Goal: Task Accomplishment & Management: Manage account settings

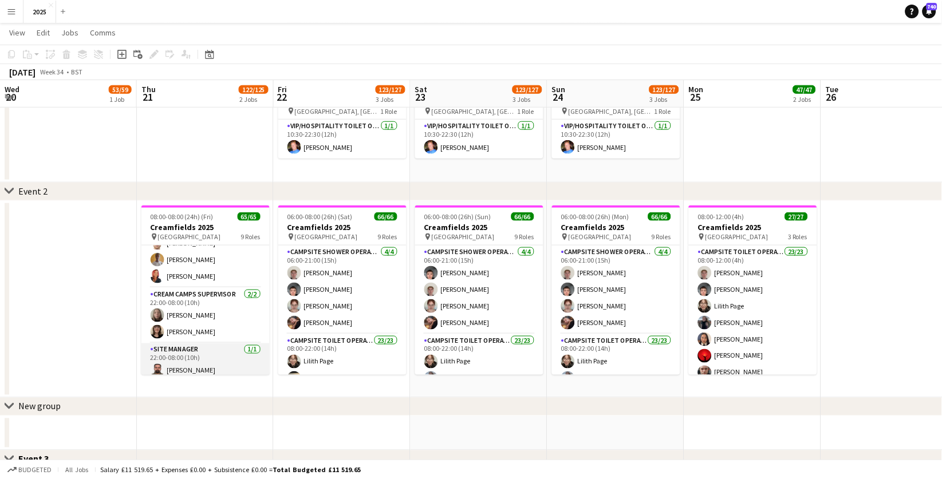
scroll to position [1060, 0]
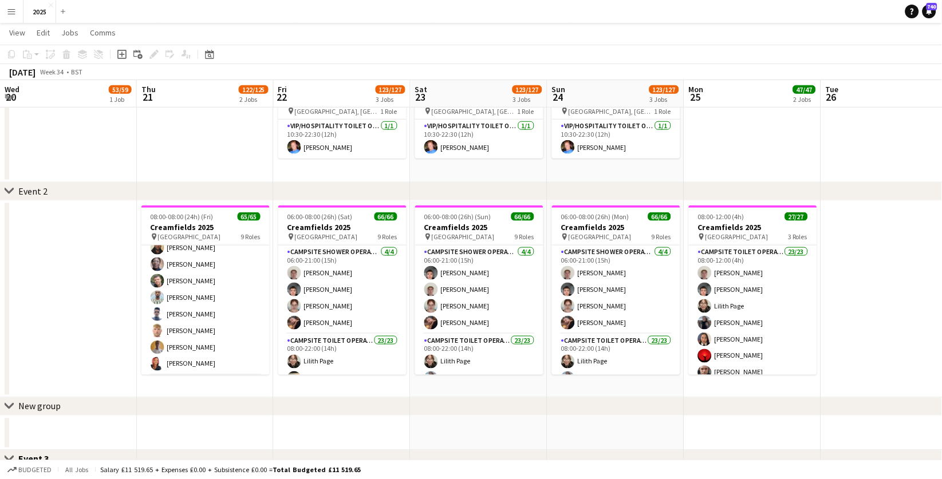
click at [6, 8] on button "Menu" at bounding box center [11, 11] width 23 height 23
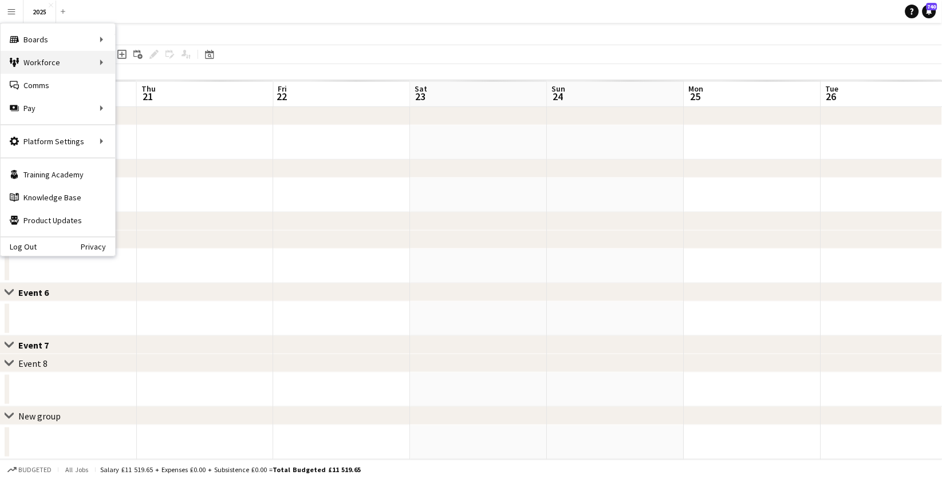
scroll to position [108, 0]
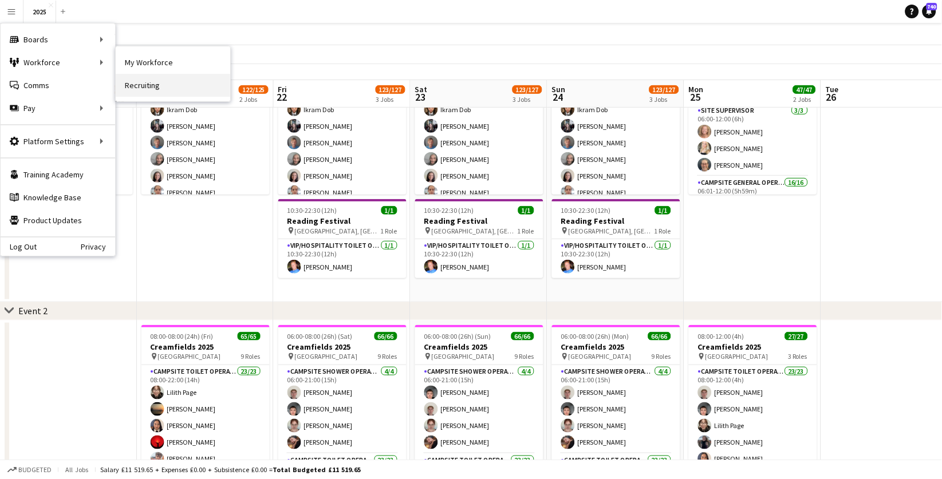
click at [144, 85] on link "Recruiting" at bounding box center [173, 85] width 115 height 23
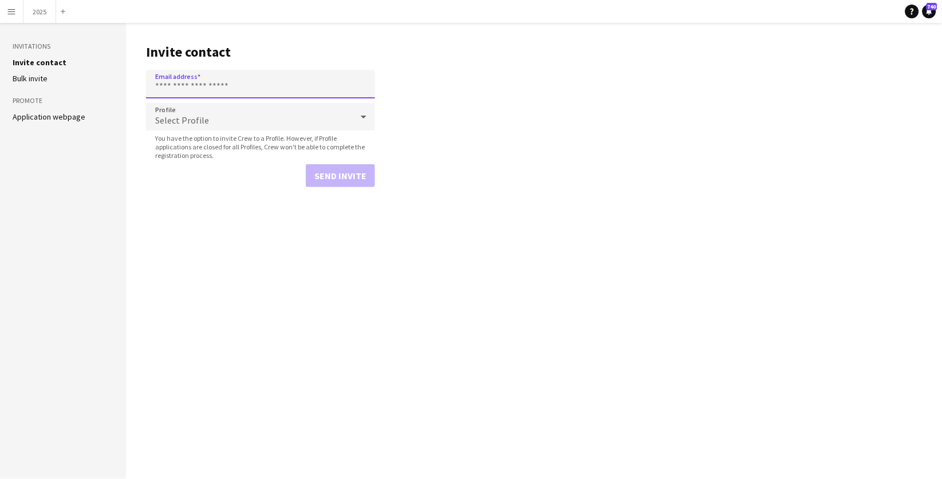
click at [176, 85] on input "Email address" at bounding box center [260, 84] width 229 height 29
paste input "**********"
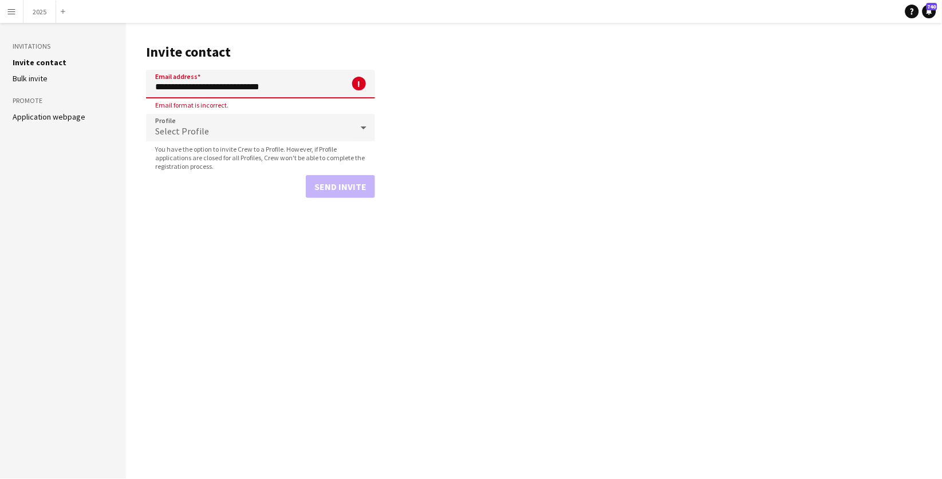
drag, startPoint x: 171, startPoint y: 88, endPoint x: 106, endPoint y: 85, distance: 64.8
click at [106, 85] on div "**********" at bounding box center [471, 251] width 942 height 457
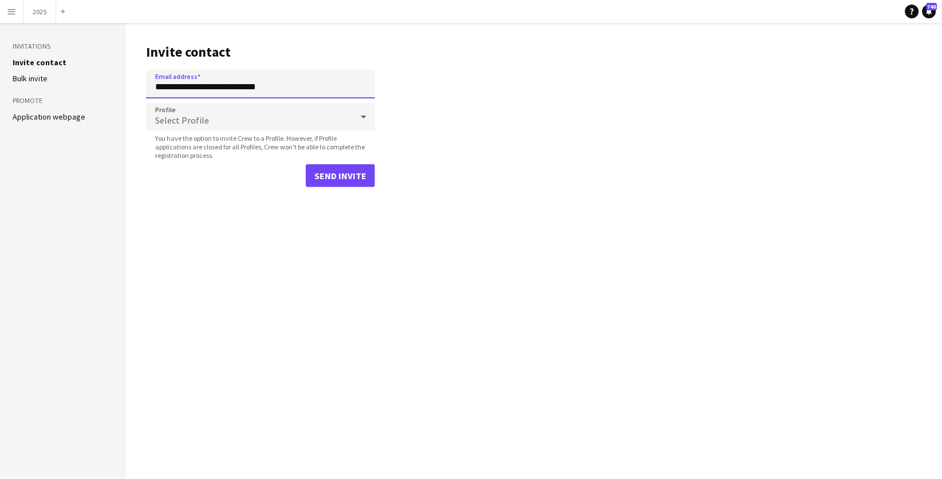
type input "**********"
click at [254, 113] on div "Select Profile" at bounding box center [249, 116] width 206 height 27
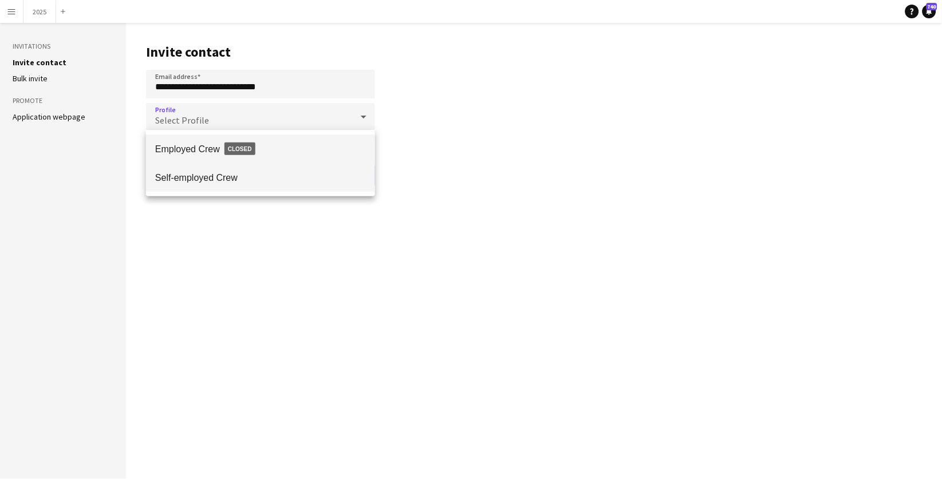
click at [247, 182] on span "Self-employed Crew" at bounding box center [260, 177] width 211 height 11
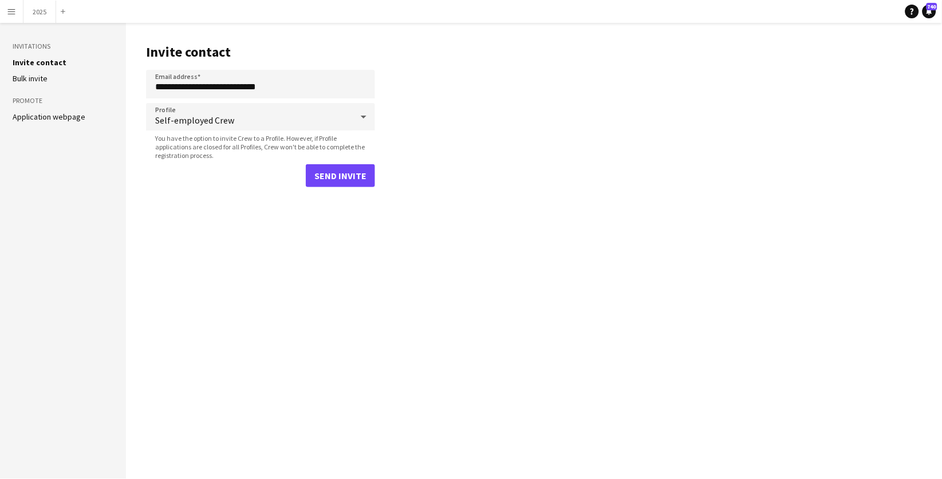
click at [348, 171] on button "Send invite" at bounding box center [340, 175] width 69 height 23
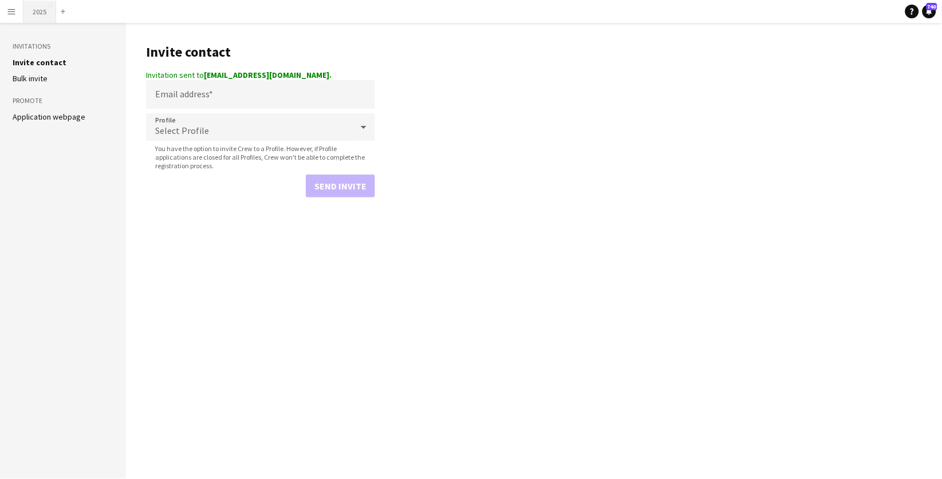
click at [41, 12] on button "2025 Close" at bounding box center [39, 12] width 33 height 22
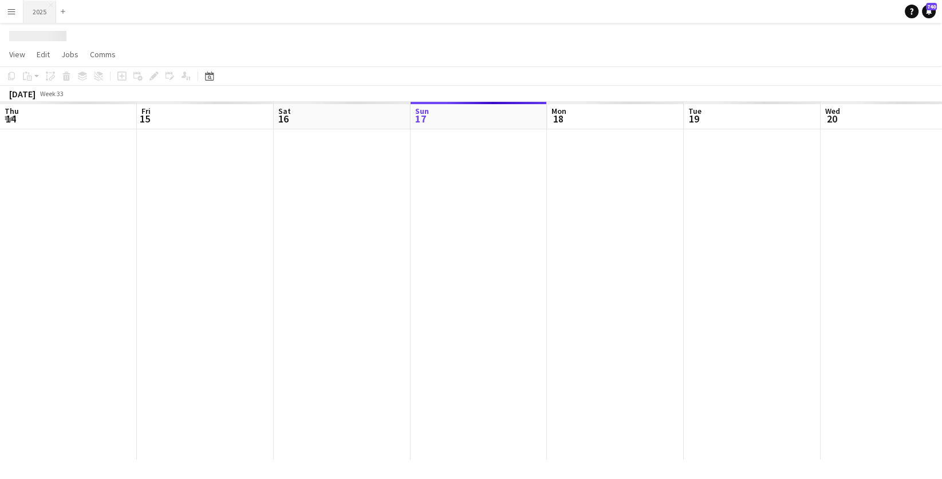
scroll to position [0, 273]
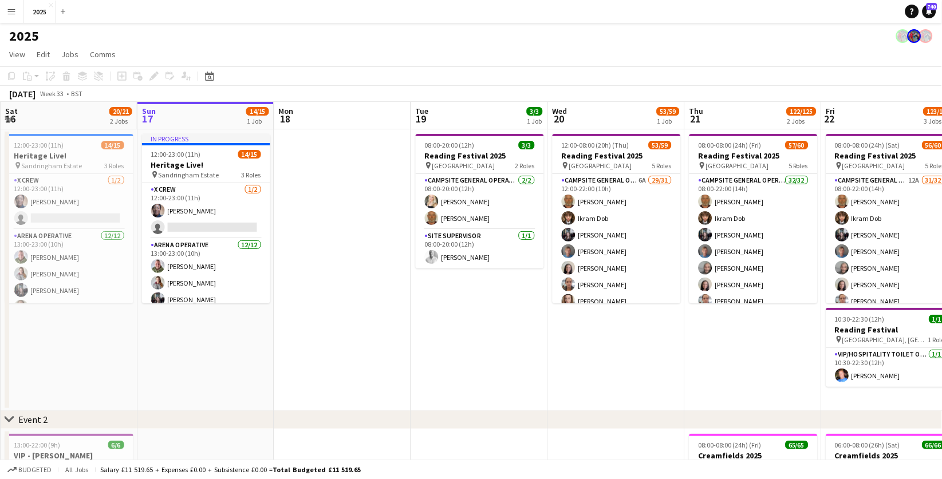
click at [13, 6] on button "Menu" at bounding box center [11, 11] width 23 height 23
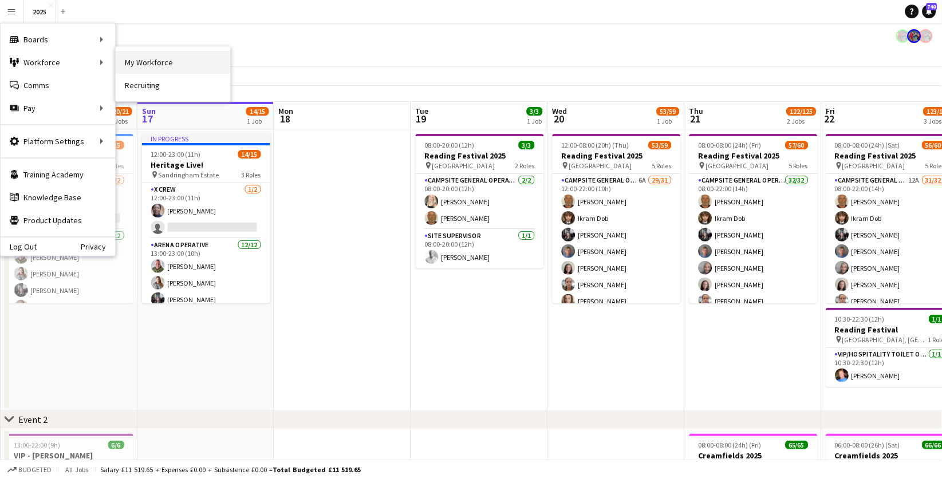
click at [159, 58] on link "My Workforce" at bounding box center [173, 62] width 115 height 23
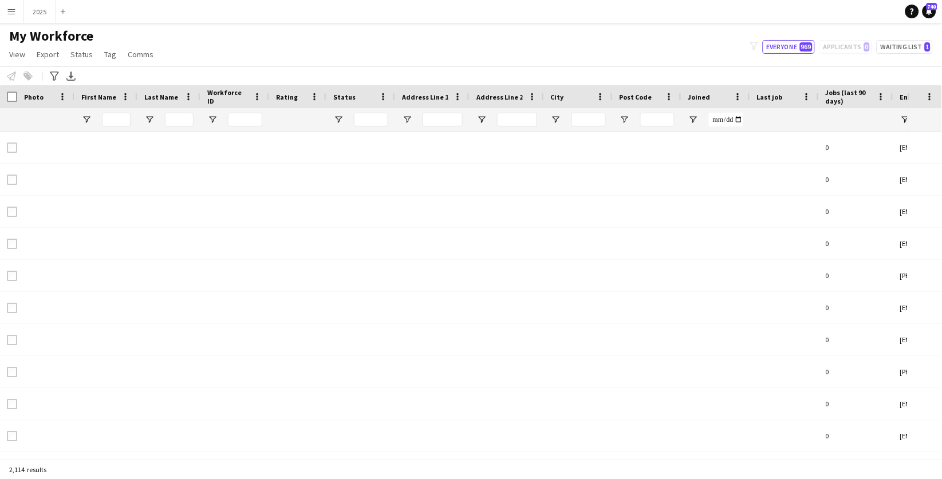
type input "*****"
type input "**********"
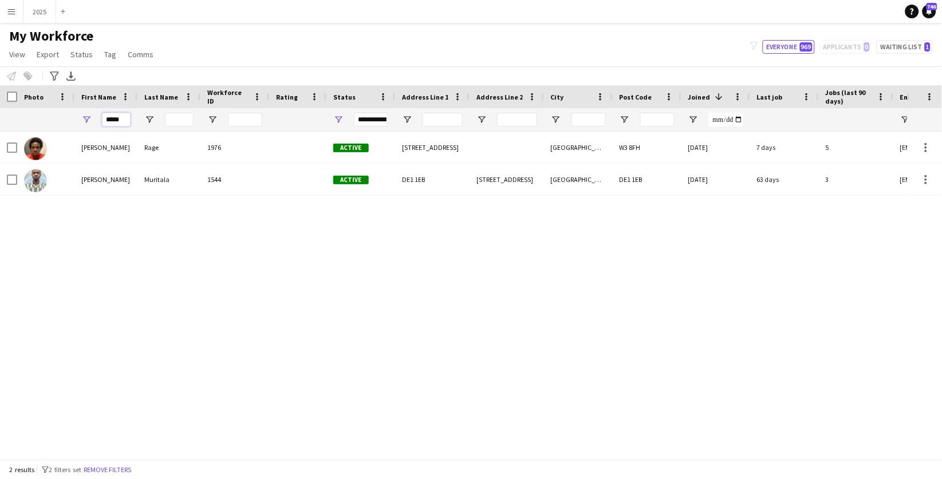
drag, startPoint x: 127, startPoint y: 120, endPoint x: 52, endPoint y: 120, distance: 75.0
click at [52, 120] on div "*****" at bounding box center [795, 119] width 1590 height 23
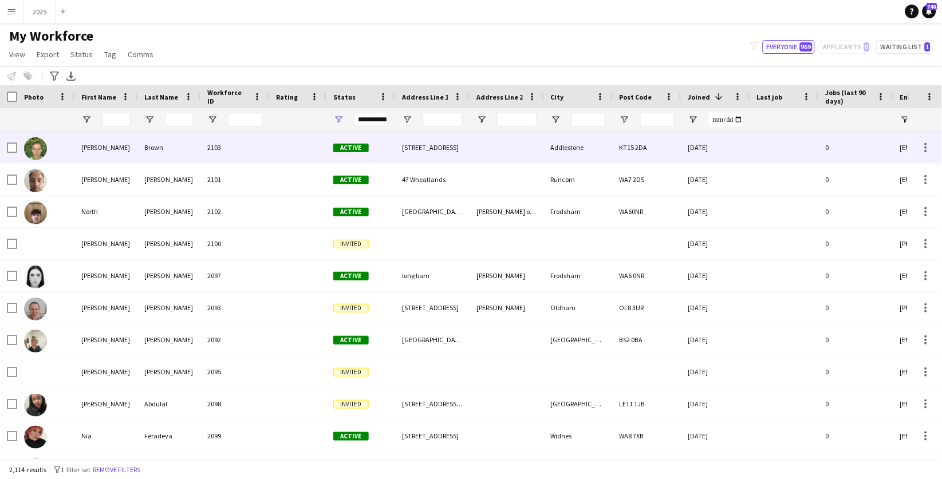
click at [186, 158] on div "Brown" at bounding box center [168, 148] width 63 height 32
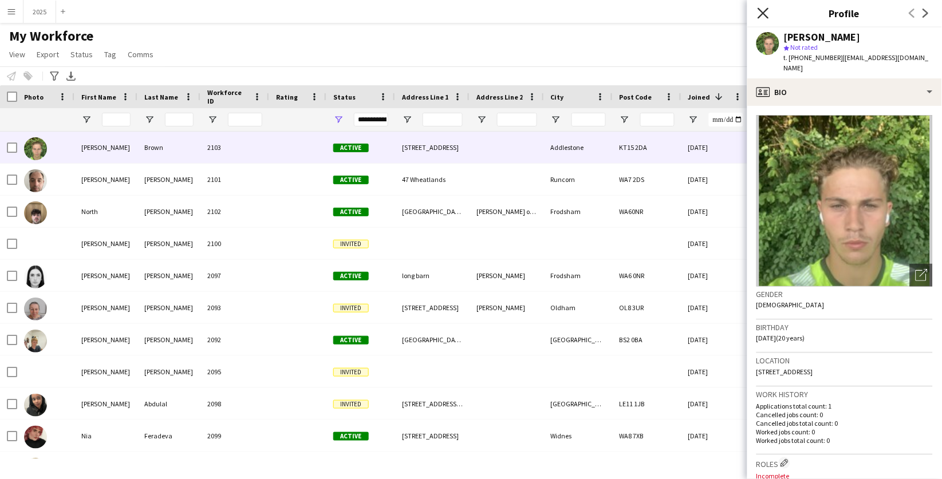
click at [762, 9] on icon "Close pop-in" at bounding box center [763, 12] width 11 height 11
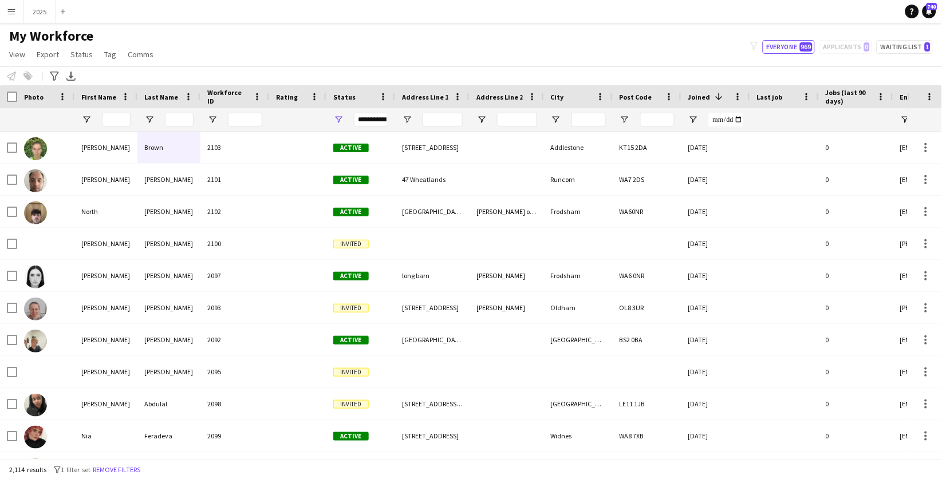
click at [14, 13] on app-icon "Menu" at bounding box center [11, 11] width 9 height 9
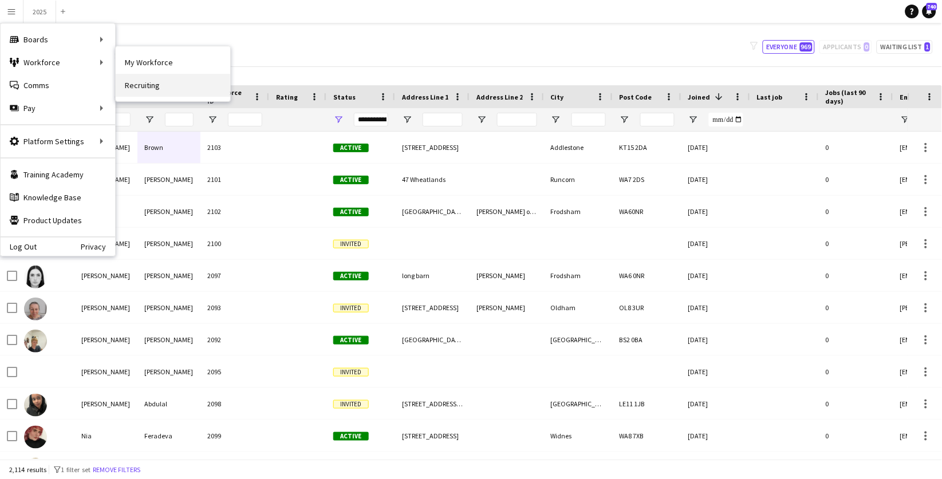
click at [156, 83] on link "Recruiting" at bounding box center [173, 85] width 115 height 23
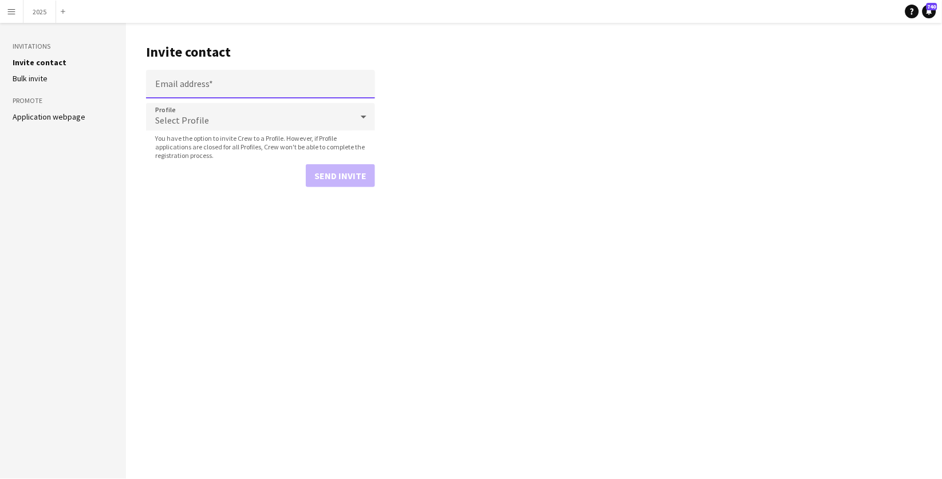
click at [183, 81] on input "Email address" at bounding box center [260, 84] width 229 height 29
paste input "**********"
type input "**********"
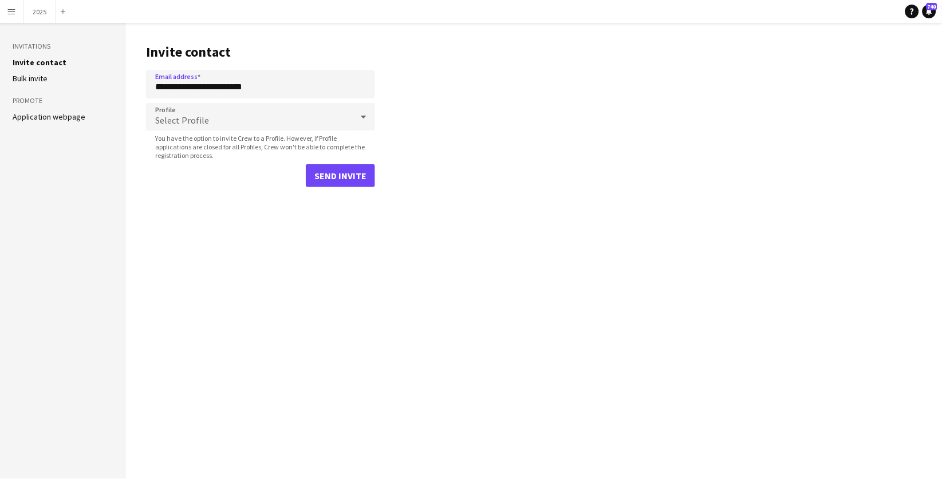
click at [190, 115] on span "Select Profile" at bounding box center [182, 120] width 54 height 11
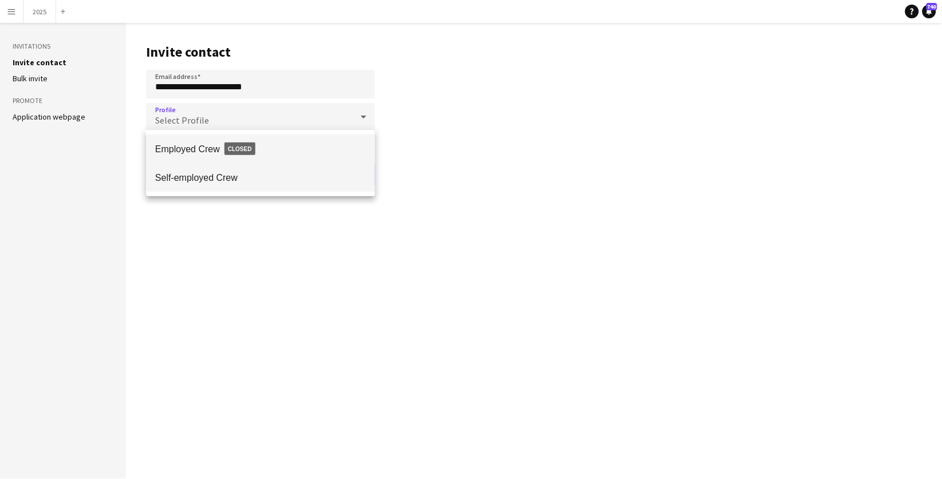
click at [194, 183] on span "Self-employed Crew" at bounding box center [260, 177] width 211 height 11
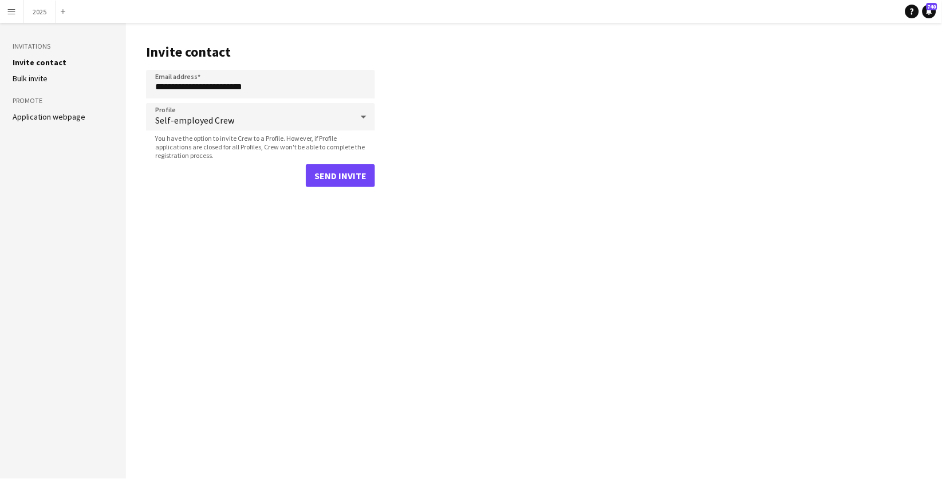
click at [348, 167] on button "Send invite" at bounding box center [340, 175] width 69 height 23
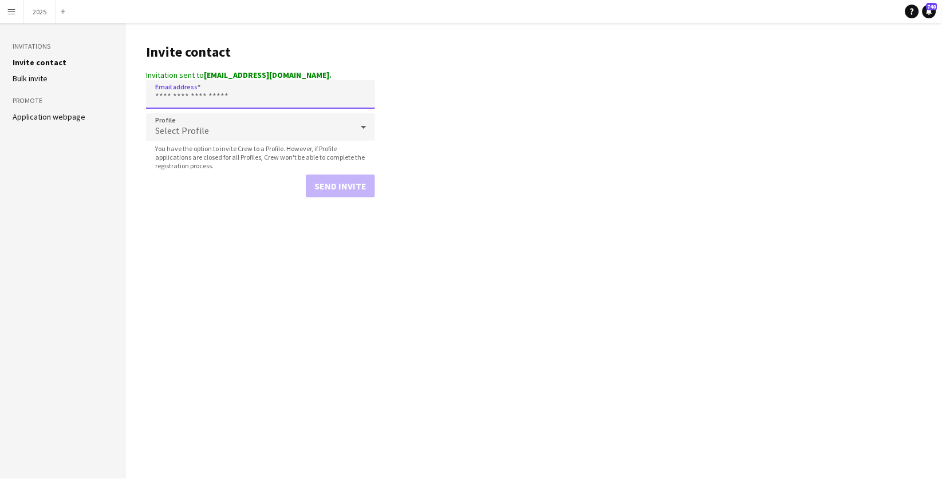
click at [229, 93] on input "Email address" at bounding box center [260, 94] width 229 height 29
paste input "**********"
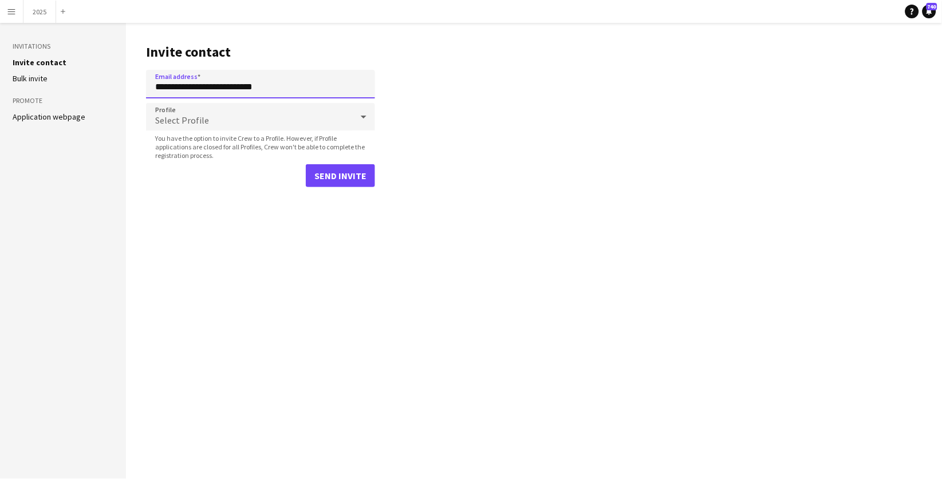
type input "**********"
click at [227, 117] on div "Select Profile" at bounding box center [249, 116] width 206 height 27
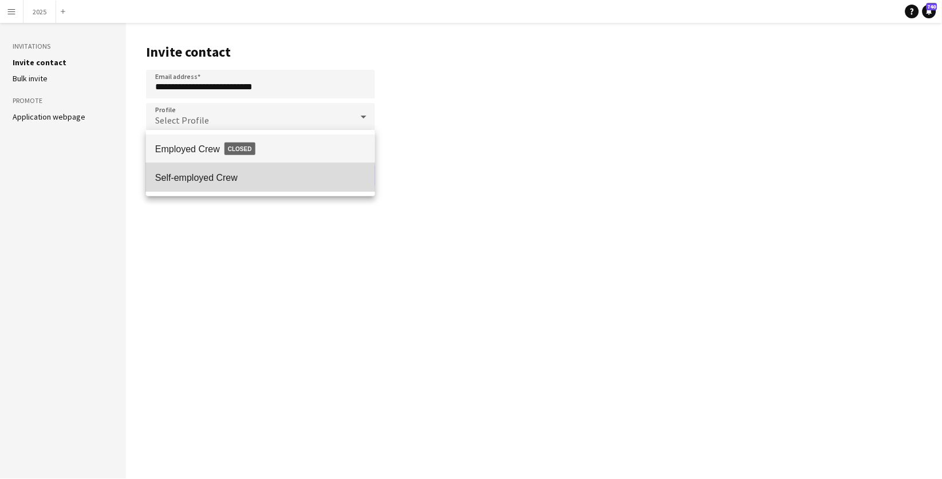
click at [223, 170] on mat-option "Self-employed Crew" at bounding box center [260, 177] width 229 height 29
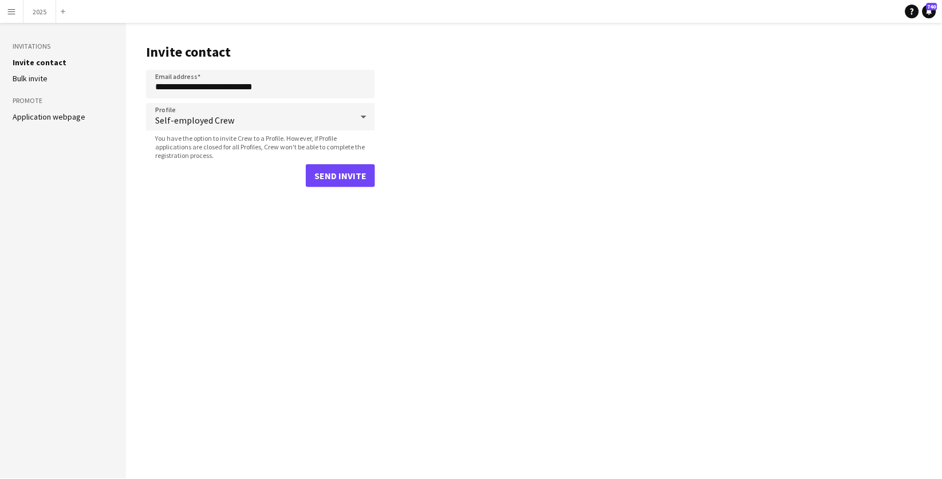
click at [349, 171] on button "Send invite" at bounding box center [340, 175] width 69 height 23
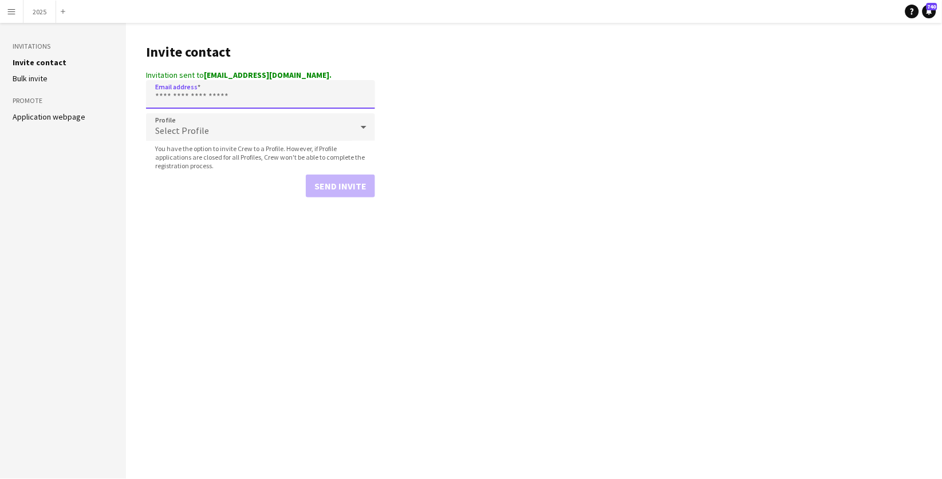
click at [200, 94] on input "Email address" at bounding box center [260, 94] width 229 height 29
paste input "**********"
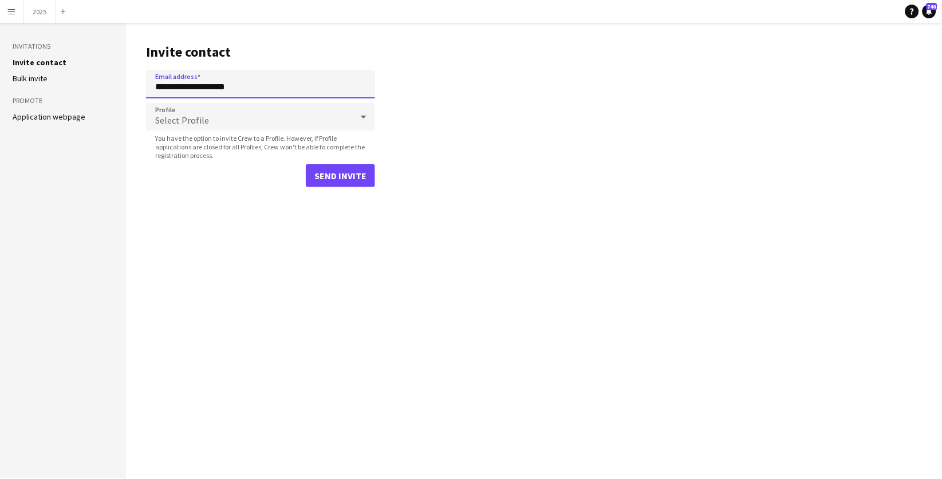
type input "**********"
click at [205, 123] on span "Select Profile" at bounding box center [182, 120] width 54 height 11
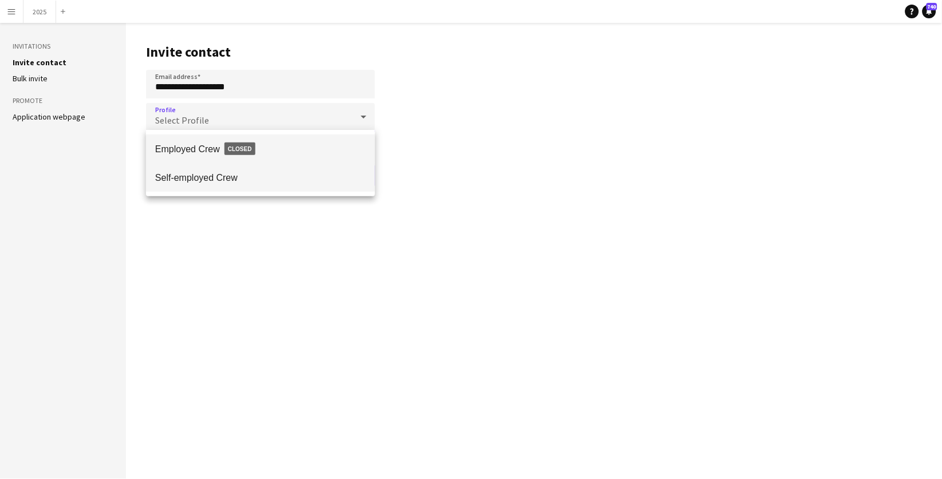
click at [212, 175] on span "Self-employed Crew" at bounding box center [260, 177] width 211 height 11
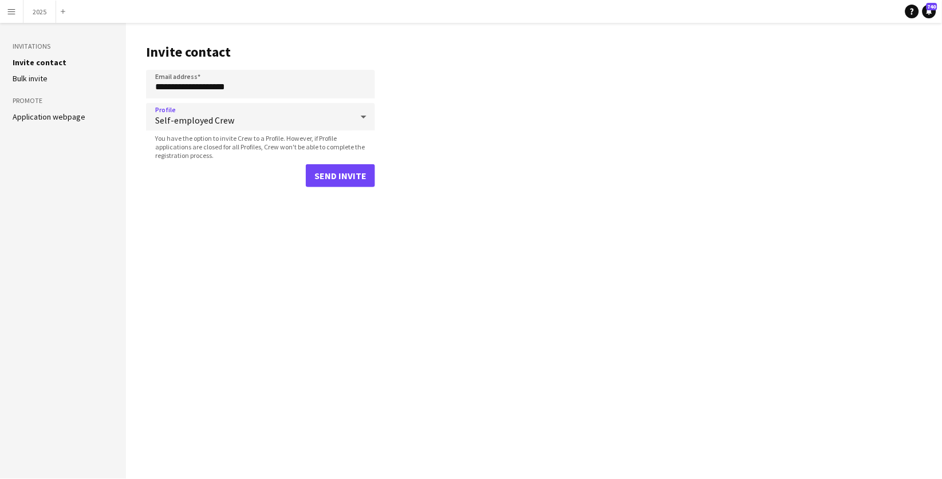
click at [350, 178] on button "Send invite" at bounding box center [340, 175] width 69 height 23
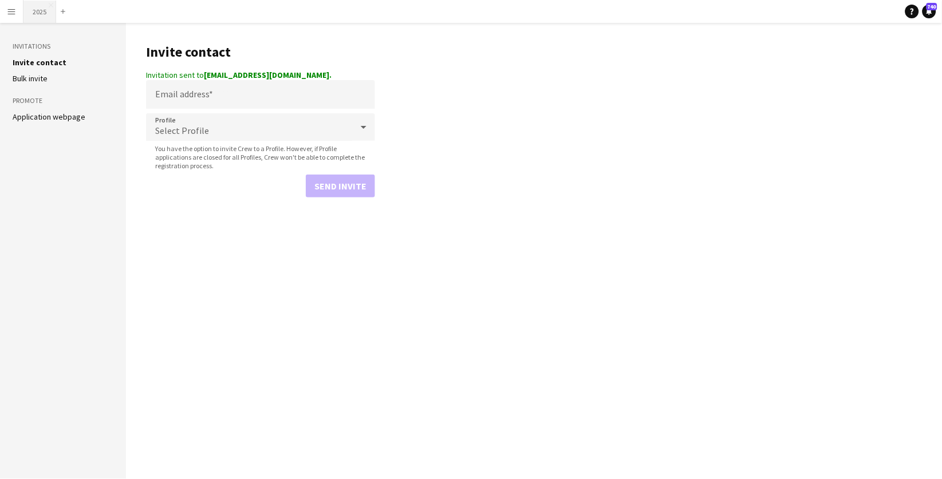
click at [42, 12] on button "2025 Close" at bounding box center [39, 12] width 33 height 22
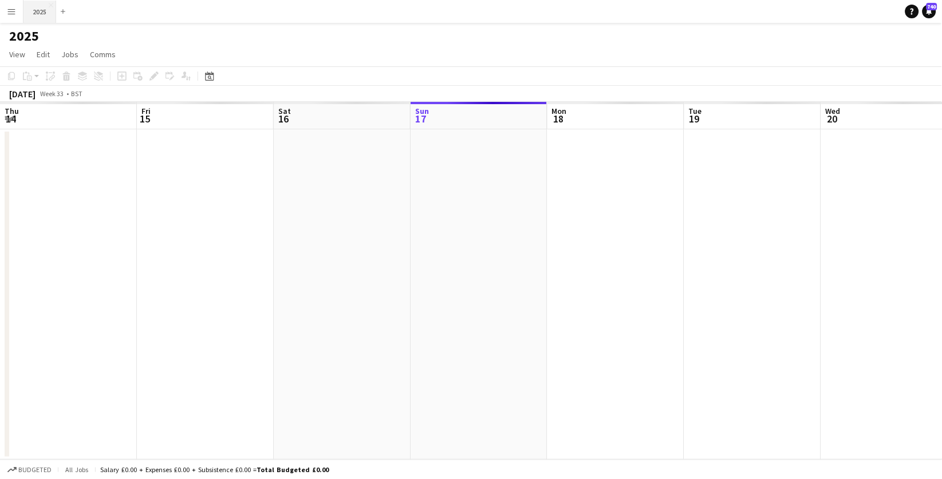
scroll to position [0, 273]
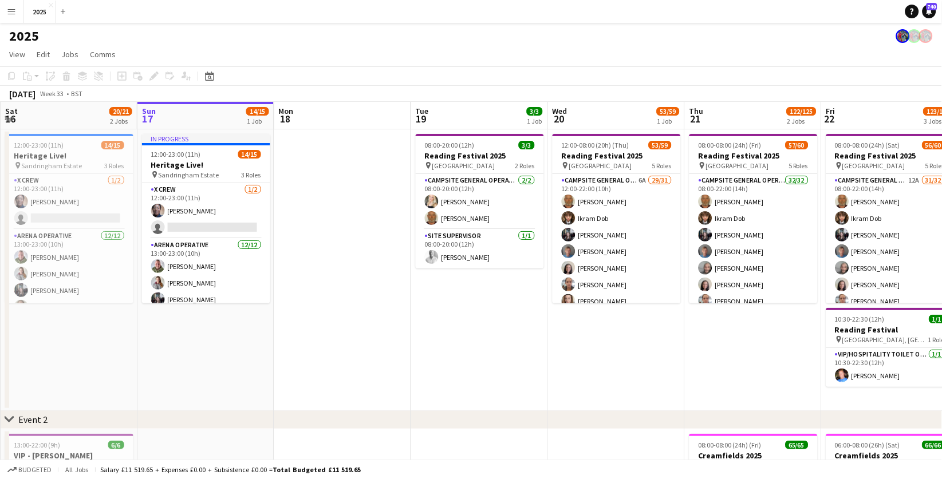
drag, startPoint x: 13, startPoint y: 11, endPoint x: 44, endPoint y: 74, distance: 70.5
click at [13, 11] on app-icon "Menu" at bounding box center [11, 11] width 9 height 9
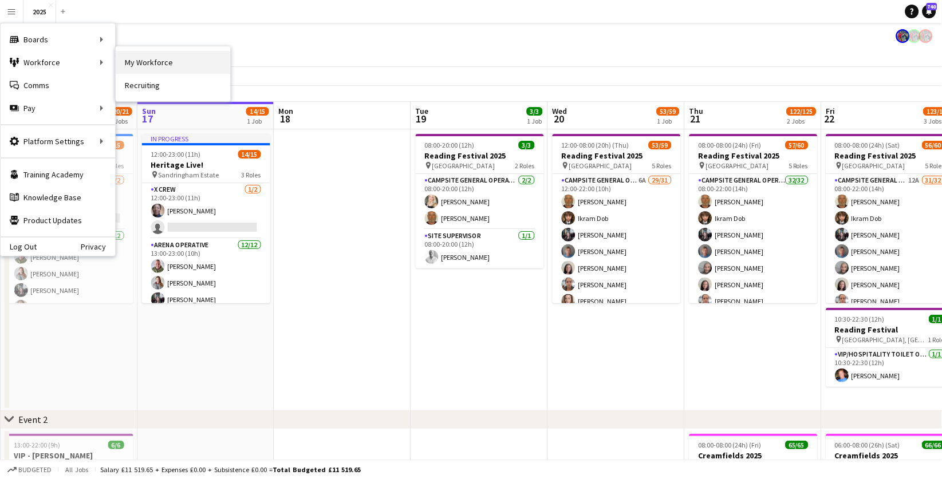
click at [173, 66] on link "My Workforce" at bounding box center [173, 62] width 115 height 23
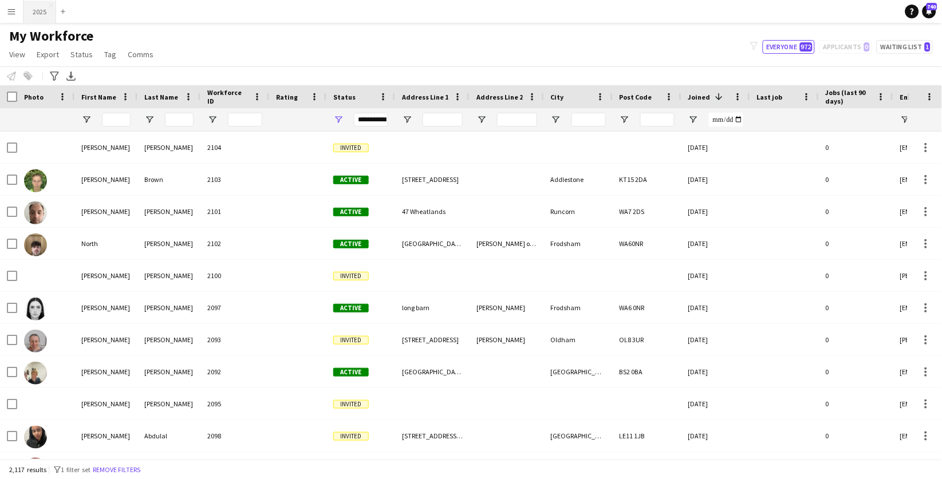
click at [34, 10] on button "2025 Close" at bounding box center [39, 12] width 33 height 22
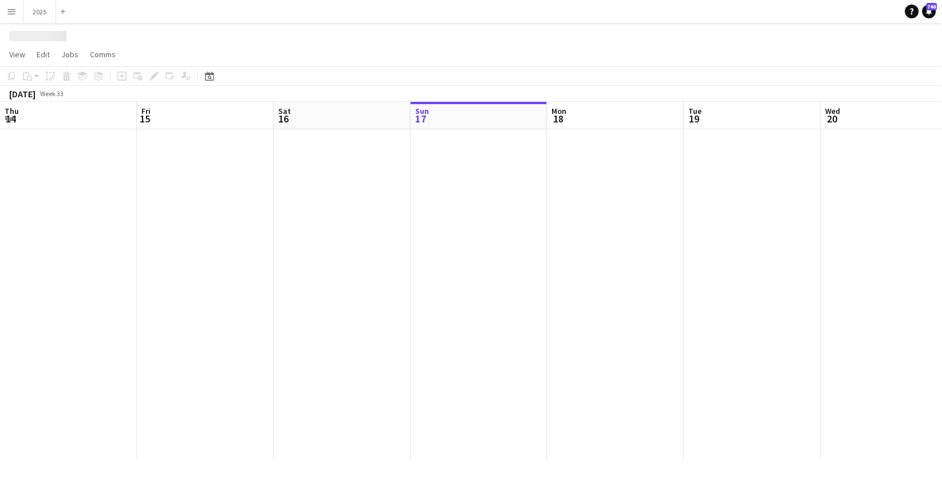
scroll to position [0, 273]
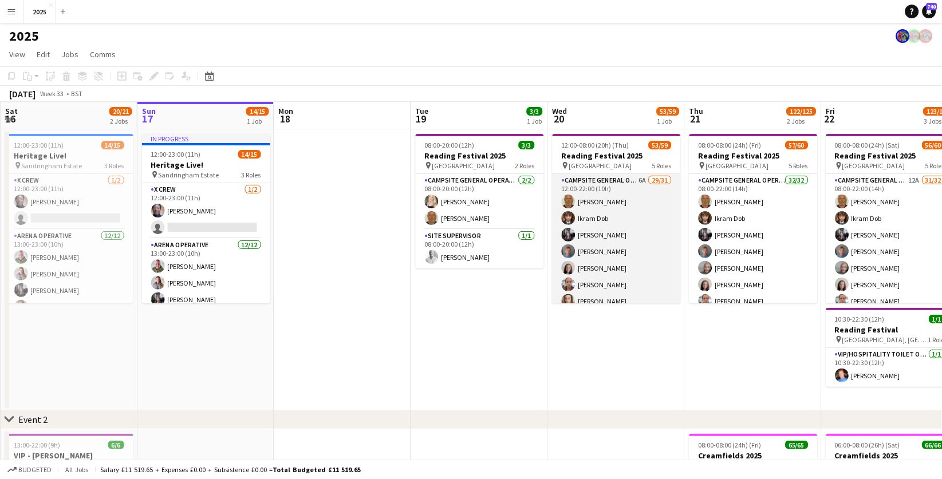
click at [643, 179] on app-card-role "Campsite General Operative 6A 29/31 12:00-22:00 (10h) [PERSON_NAME] [PERSON_NAM…" at bounding box center [617, 444] width 128 height 541
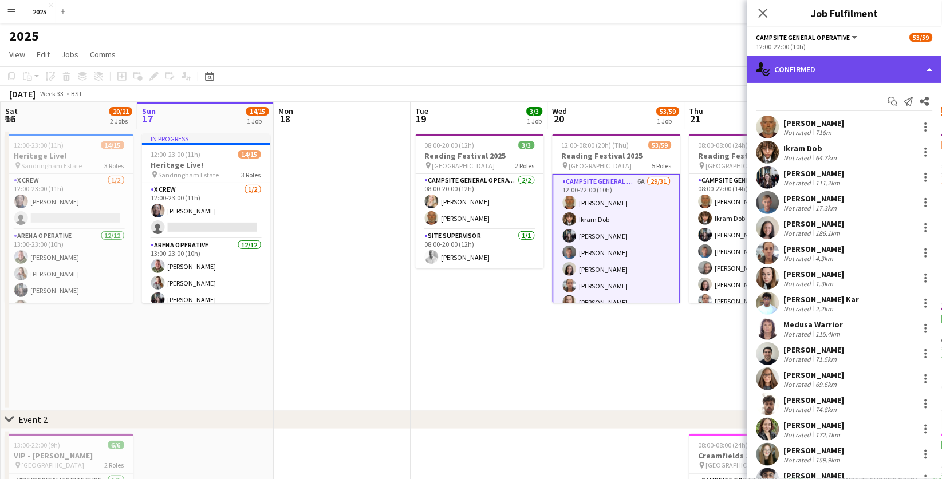
click at [852, 64] on div "single-neutral-actions-check-2 Confirmed" at bounding box center [845, 69] width 195 height 27
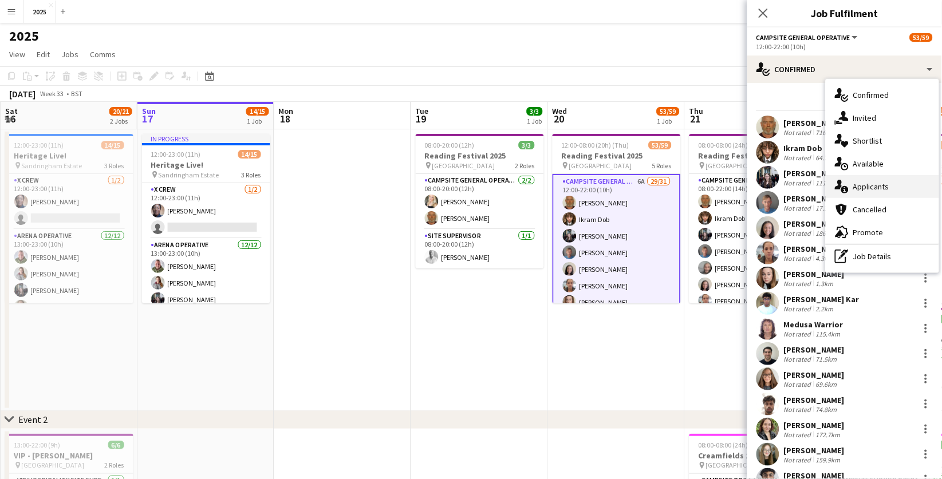
click at [875, 192] on div "single-neutral-actions-information Applicants" at bounding box center [882, 186] width 113 height 23
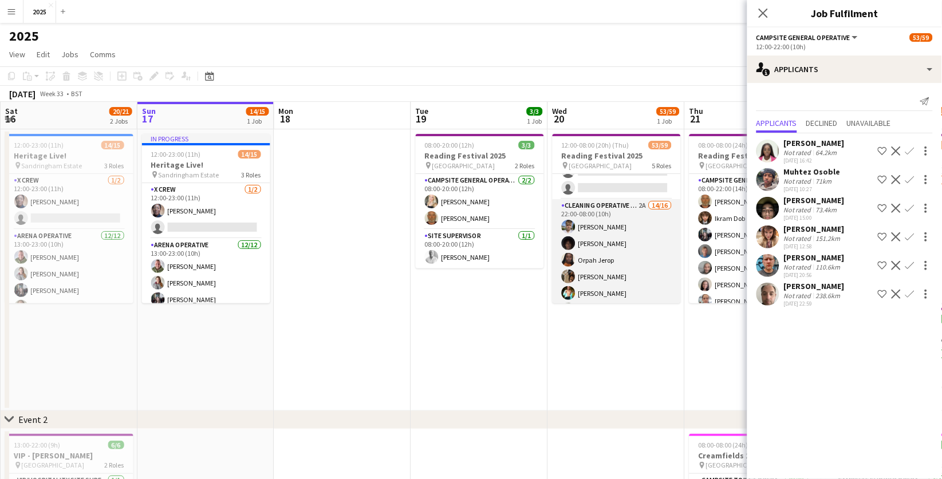
scroll to position [711, 0]
click at [643, 200] on app-card-role "Cleaning Operative (NIGHT) 2A 14/16 22:00-08:00 (10h) [PERSON_NAME]-[PERSON_NAM…" at bounding box center [617, 346] width 128 height 292
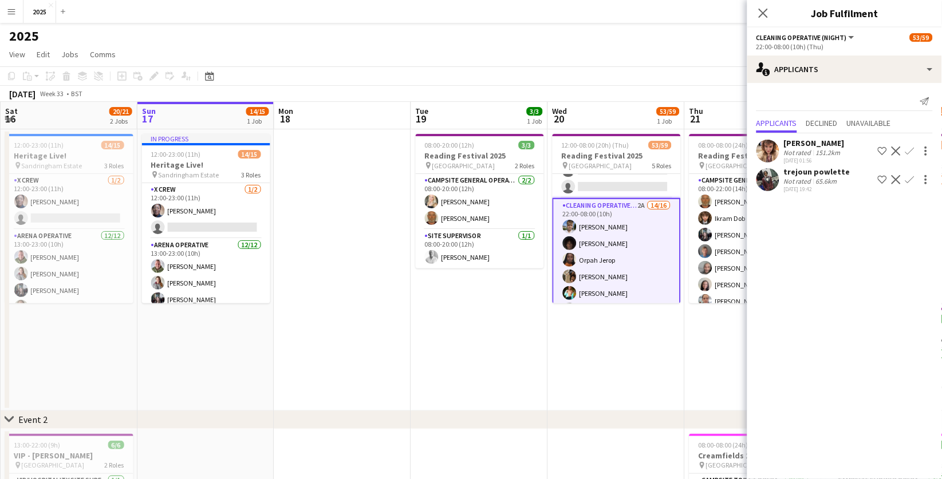
click at [796, 174] on div "trejoun powlette" at bounding box center [817, 172] width 66 height 10
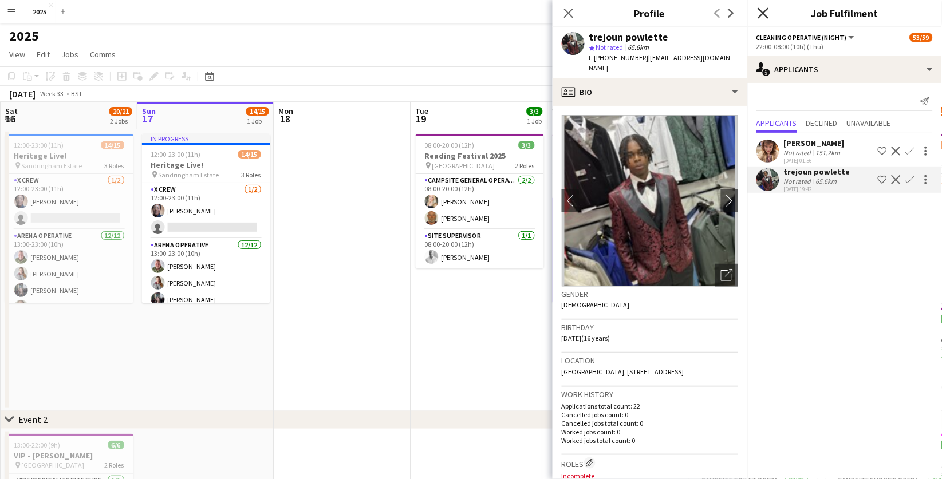
click at [762, 13] on icon at bounding box center [763, 12] width 11 height 11
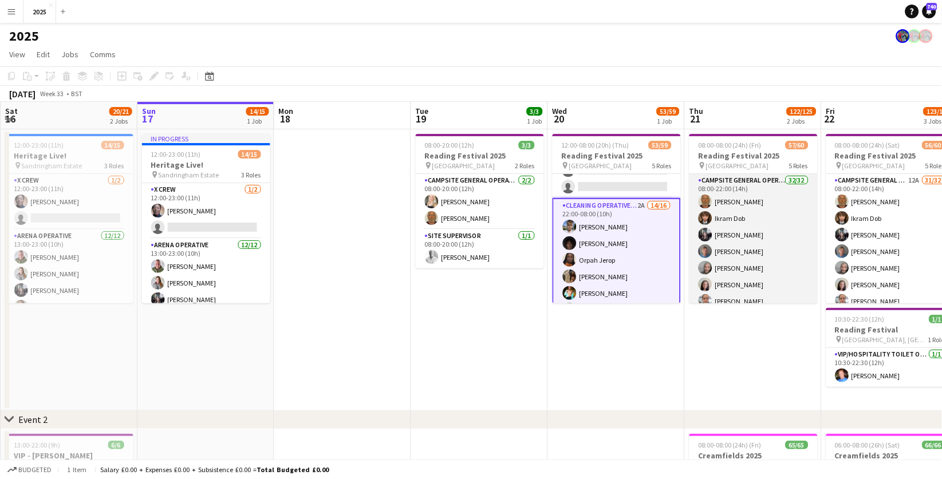
scroll to position [0, 313]
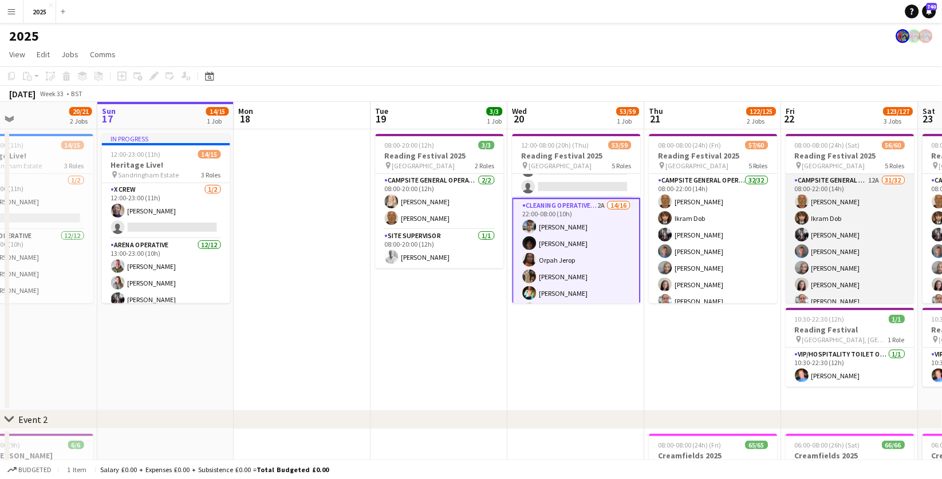
click at [874, 180] on app-card-role "Campsite General Operative 12A 31/32 08:00-22:00 (14h) [PERSON_NAME] [PERSON_NA…" at bounding box center [851, 452] width 128 height 557
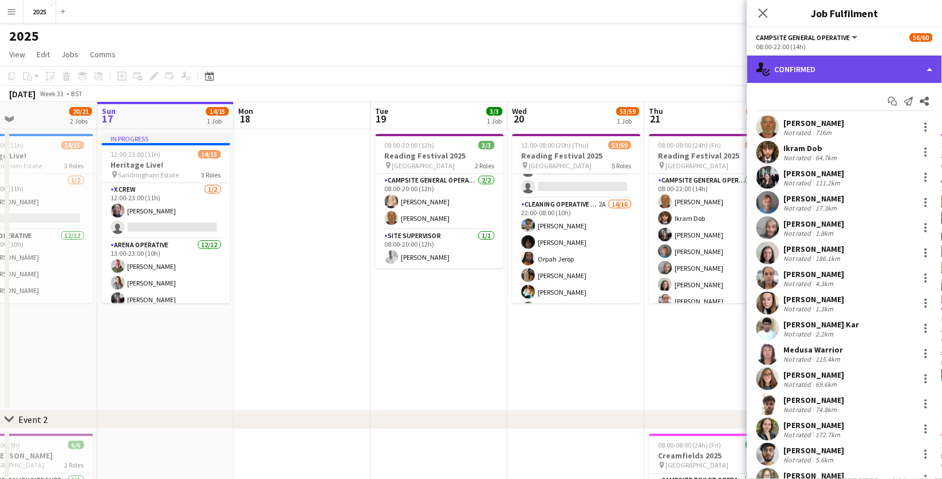
click at [885, 77] on div "single-neutral-actions-check-2 Confirmed" at bounding box center [845, 69] width 195 height 27
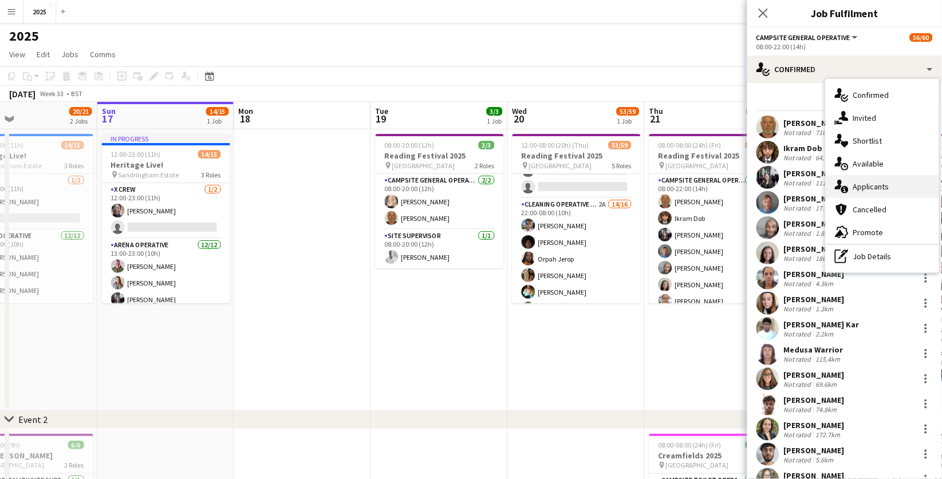
click at [880, 185] on div "single-neutral-actions-information Applicants" at bounding box center [882, 186] width 113 height 23
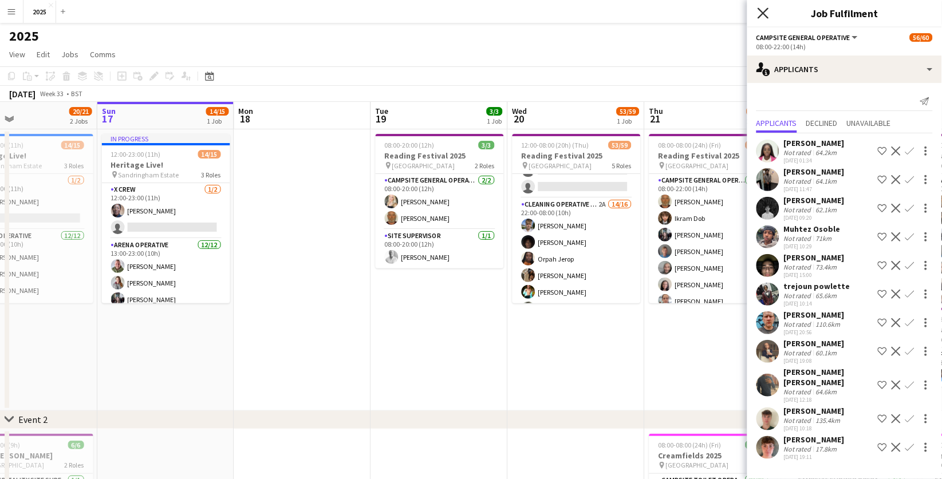
click at [764, 13] on icon at bounding box center [763, 12] width 11 height 11
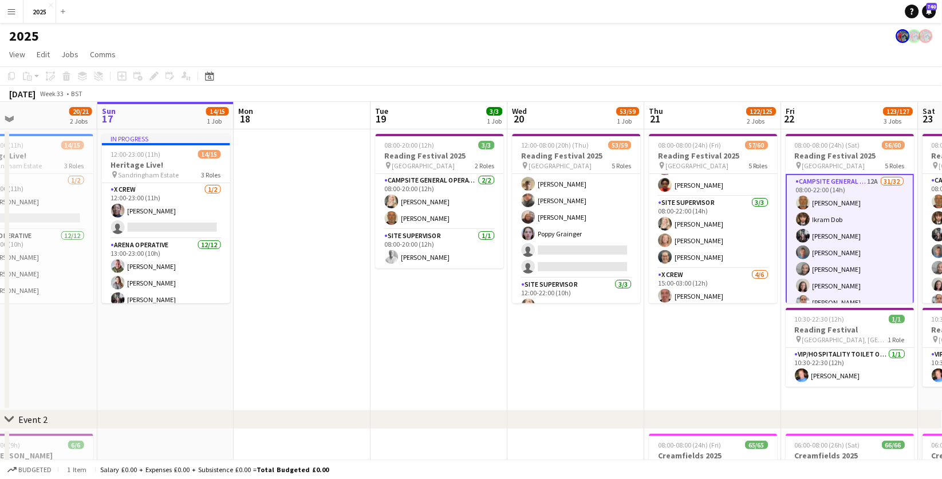
scroll to position [432, 0]
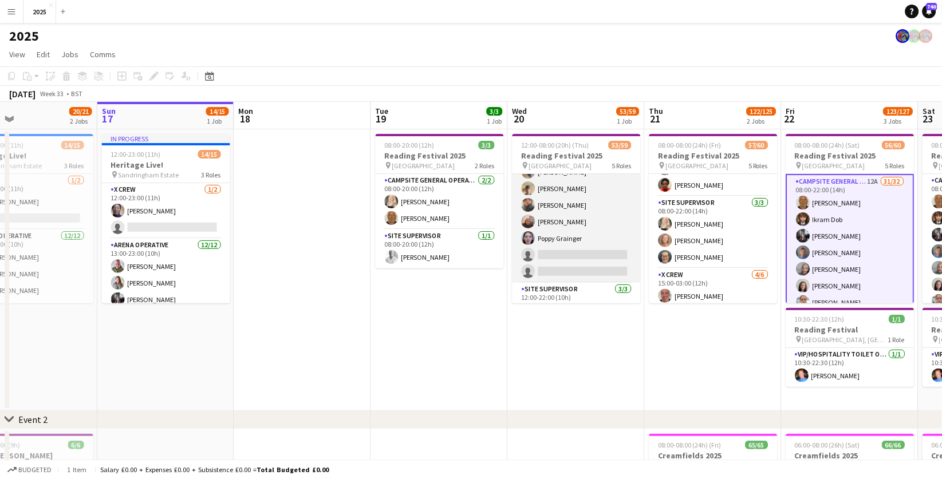
click at [592, 251] on app-card-role "Campsite General Operative 6A 29/31 12:00-22:00 (10h) [PERSON_NAME] [PERSON_NAM…" at bounding box center [577, 12] width 128 height 541
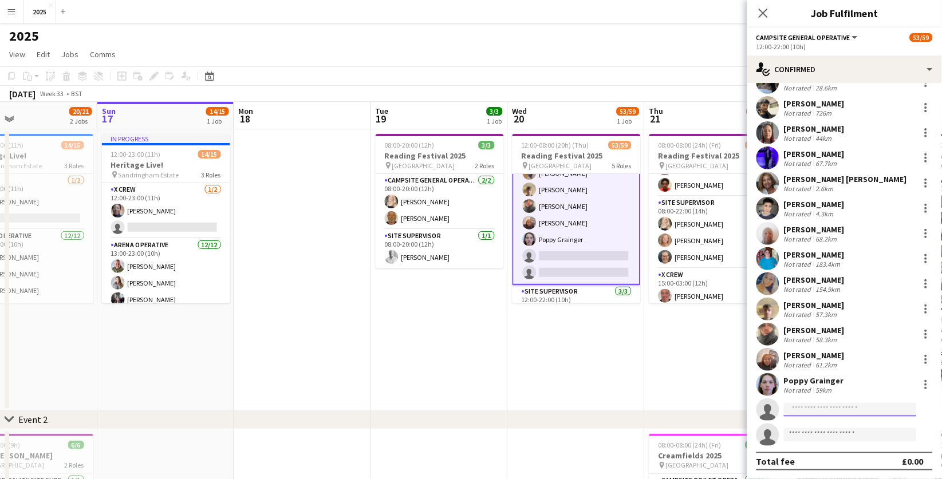
scroll to position [447, 0]
click at [818, 407] on input at bounding box center [850, 411] width 133 height 14
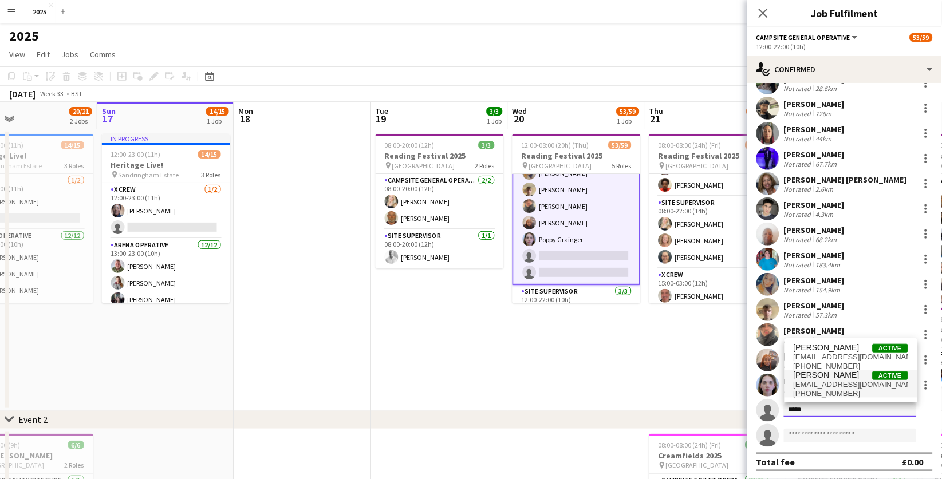
type input "*****"
click at [840, 384] on span "[EMAIL_ADDRESS][DOMAIN_NAME]" at bounding box center [851, 384] width 115 height 9
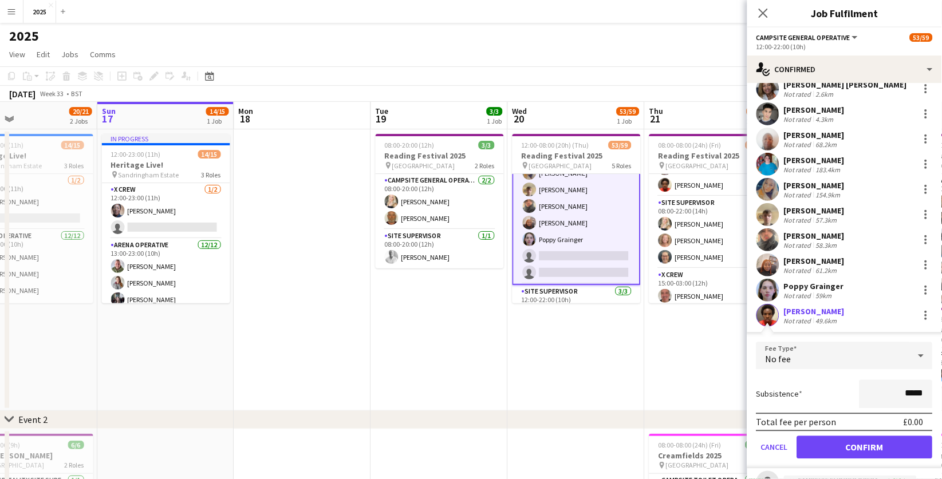
click at [820, 443] on button "Confirm" at bounding box center [865, 448] width 136 height 23
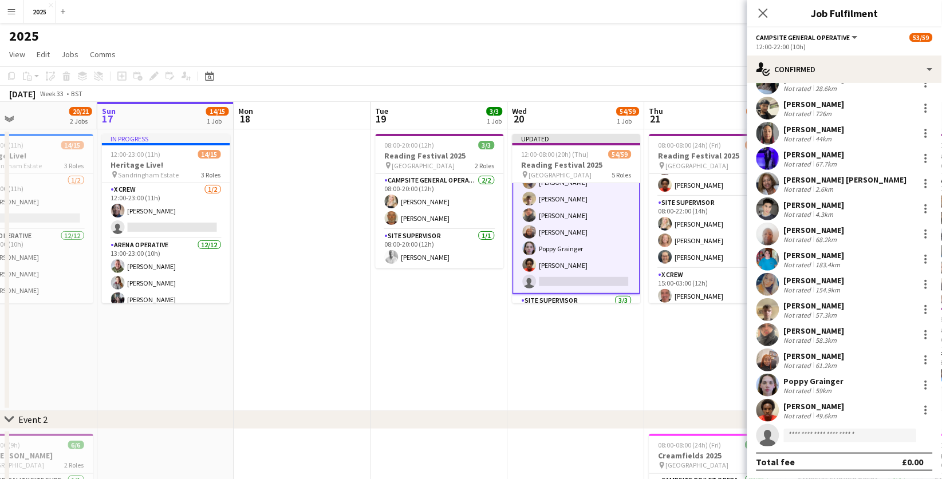
click at [705, 361] on app-date-cell "08:00-08:00 (24h) (Fri) 57/60 Reading Festival 2025 pin Richfield Avenue 5 Role…" at bounding box center [713, 270] width 137 height 282
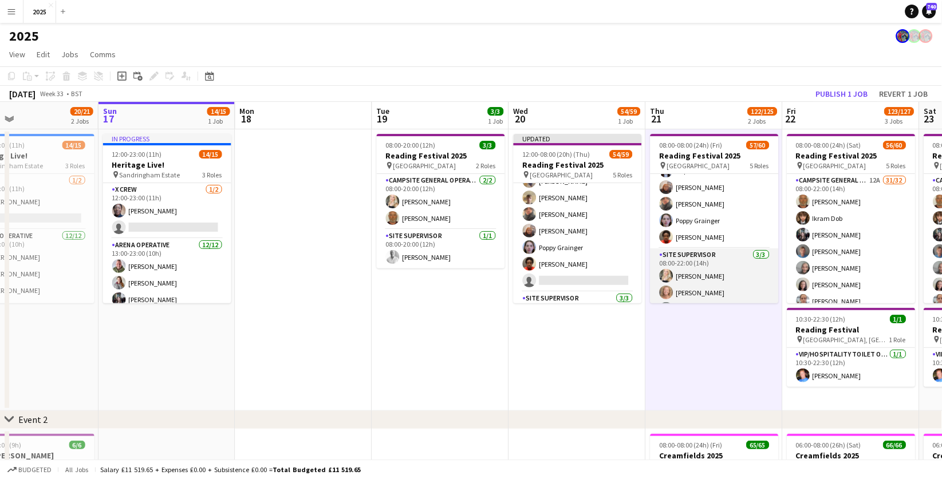
scroll to position [482, 0]
click at [843, 89] on button "Publish 1 job" at bounding box center [842, 93] width 61 height 15
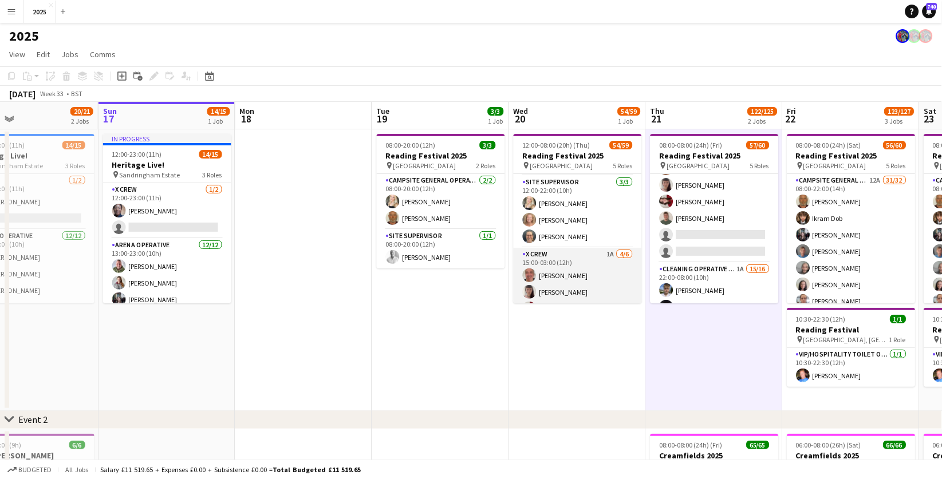
scroll to position [600, 0]
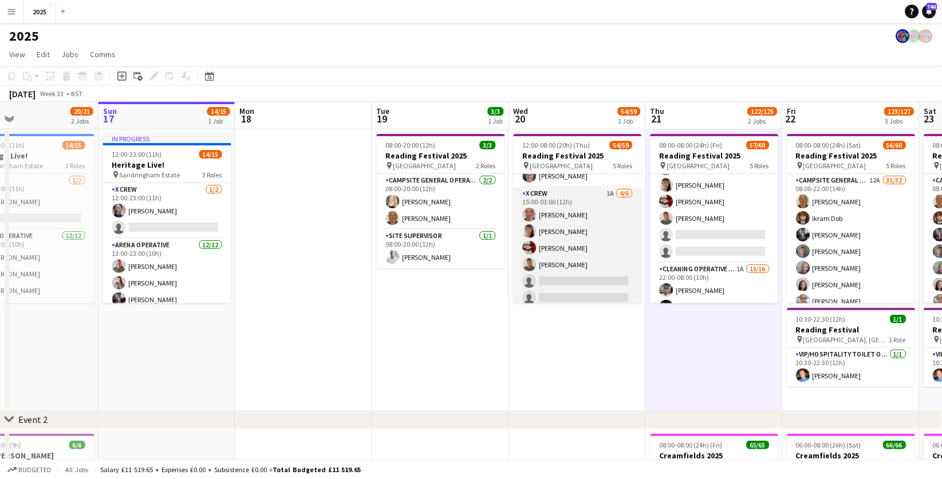
click at [611, 189] on app-card-role "X Crew 1A [DATE] 15:00-03:00 (12h) [PERSON_NAME] [PERSON_NAME] [PERSON_NAME] [P…" at bounding box center [578, 248] width 128 height 122
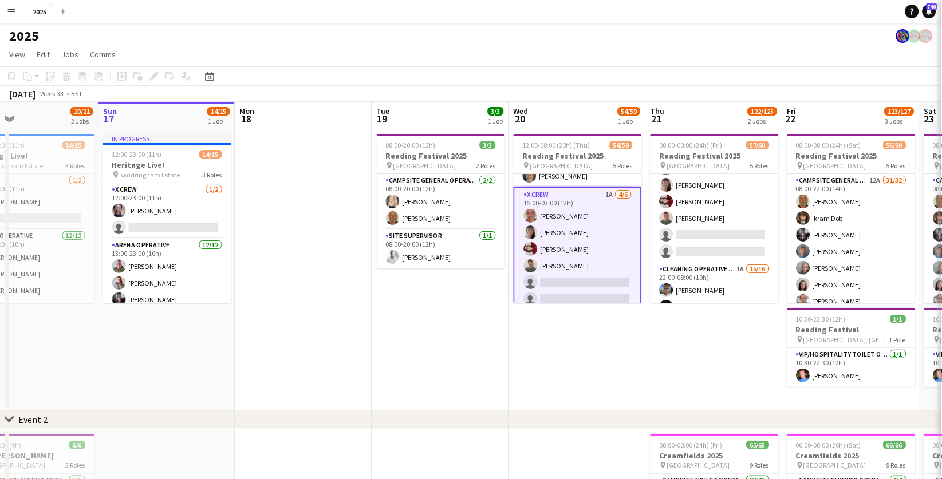
scroll to position [0, 310]
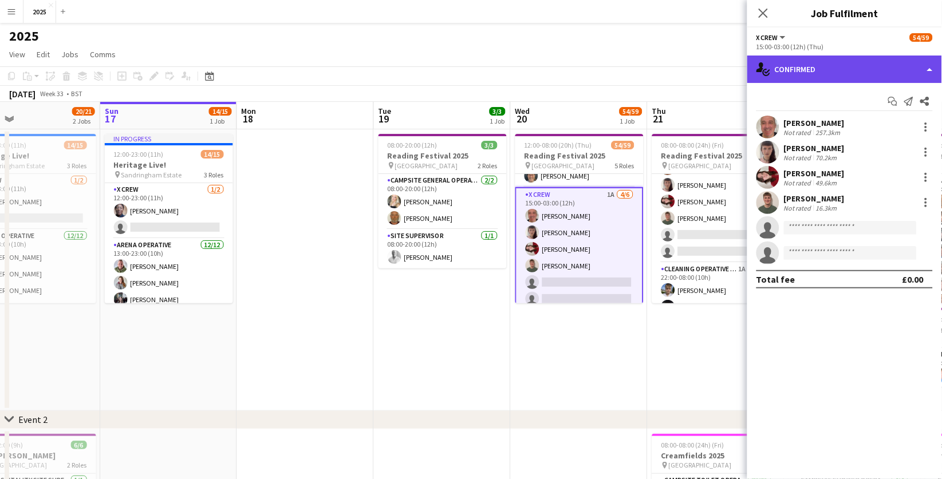
click at [828, 68] on div "single-neutral-actions-check-2 Confirmed" at bounding box center [845, 69] width 195 height 27
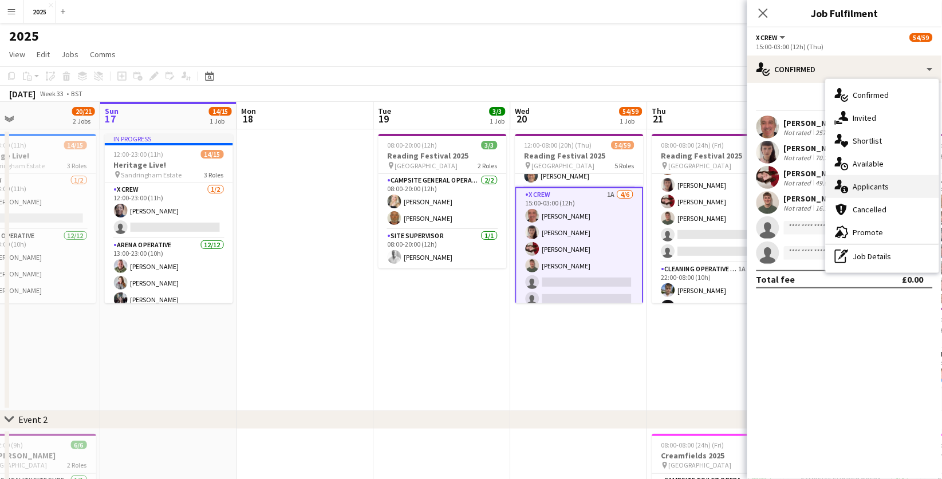
click at [863, 187] on div "single-neutral-actions-information Applicants" at bounding box center [882, 186] width 113 height 23
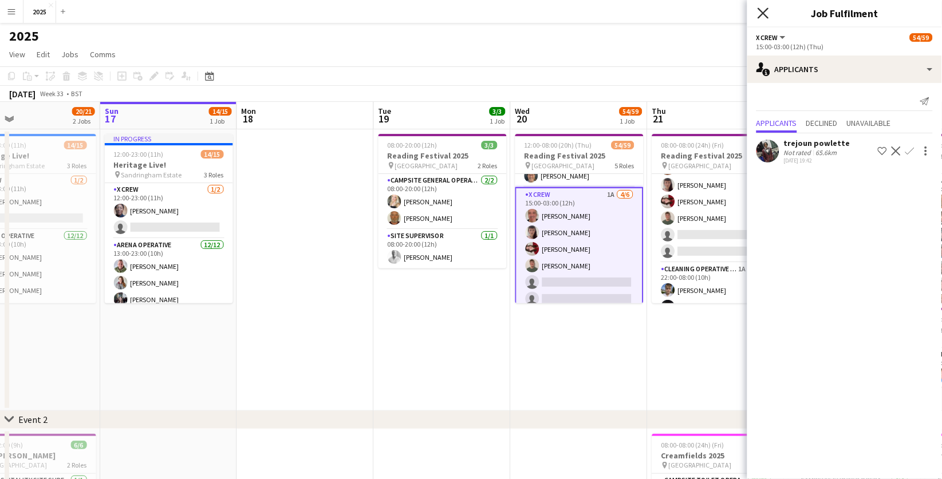
click at [766, 13] on icon "Close pop-in" at bounding box center [763, 12] width 11 height 11
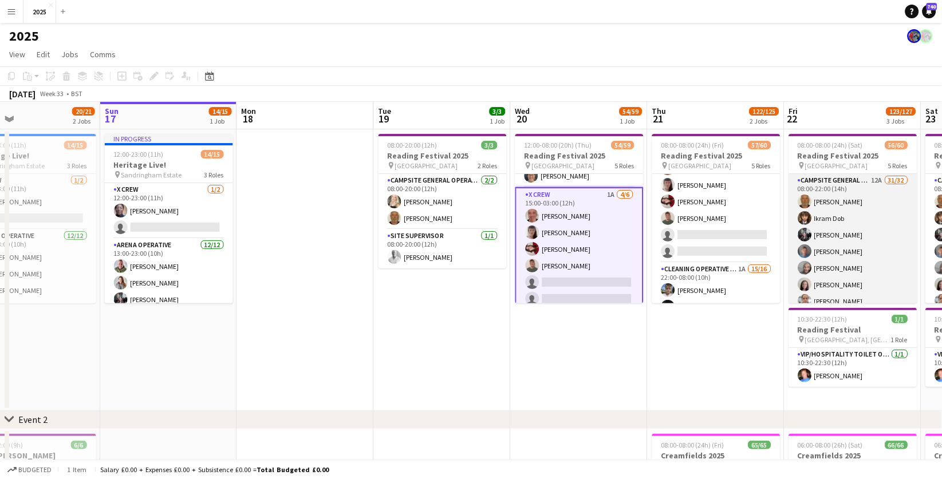
click at [878, 179] on app-card-role "Campsite General Operative 12A 31/32 08:00-22:00 (14h) [PERSON_NAME] [PERSON_NA…" at bounding box center [853, 452] width 128 height 557
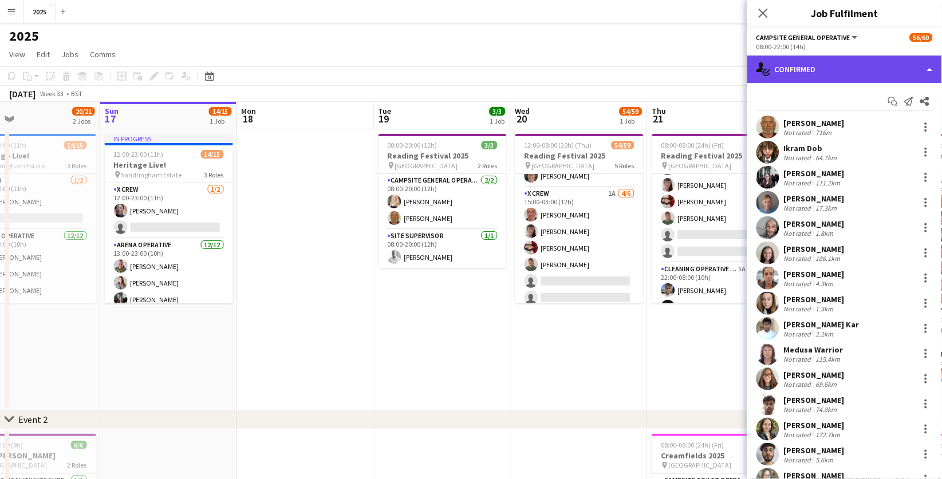
click at [884, 78] on div "single-neutral-actions-check-2 Confirmed" at bounding box center [845, 69] width 195 height 27
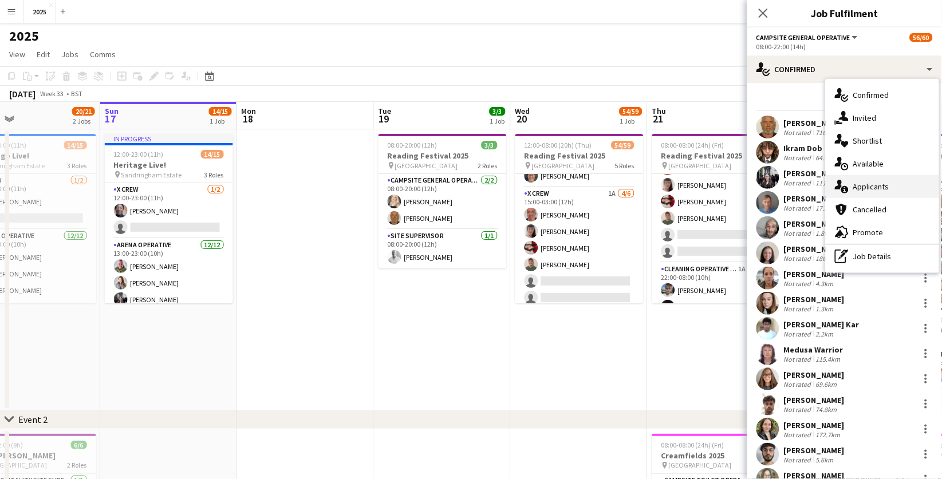
click at [883, 188] on div "single-neutral-actions-information Applicants" at bounding box center [882, 186] width 113 height 23
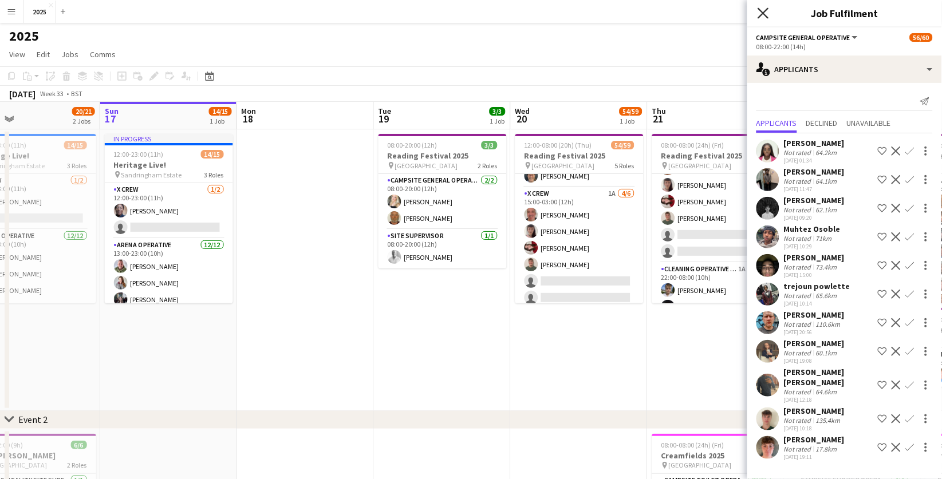
click at [766, 14] on icon "Close pop-in" at bounding box center [763, 12] width 11 height 11
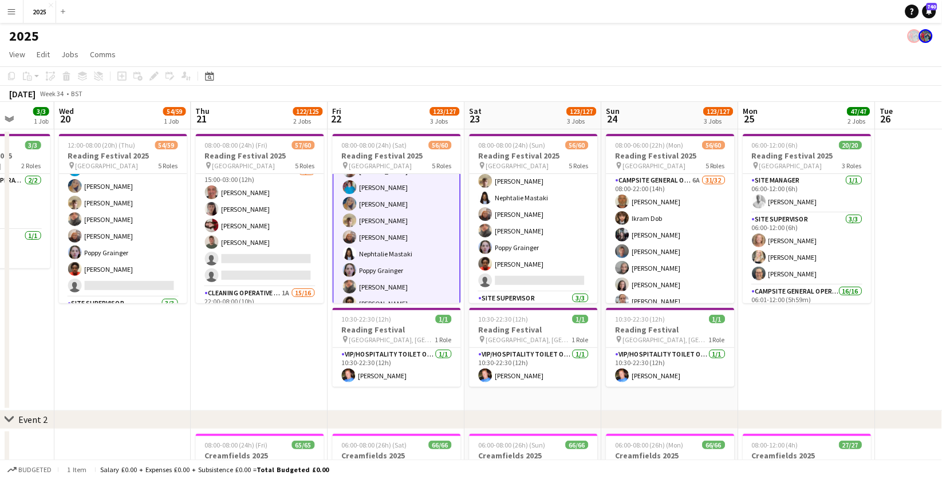
scroll to position [640, 0]
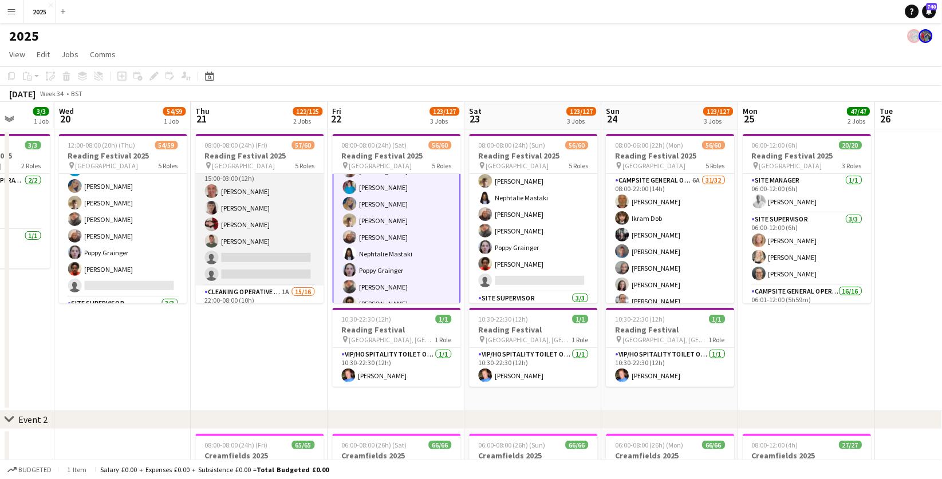
click at [276, 251] on app-card-role "X Crew [DATE] 15:00-03:00 (12h) [PERSON_NAME] [PERSON_NAME] [PERSON_NAME] [PERS…" at bounding box center [260, 225] width 128 height 122
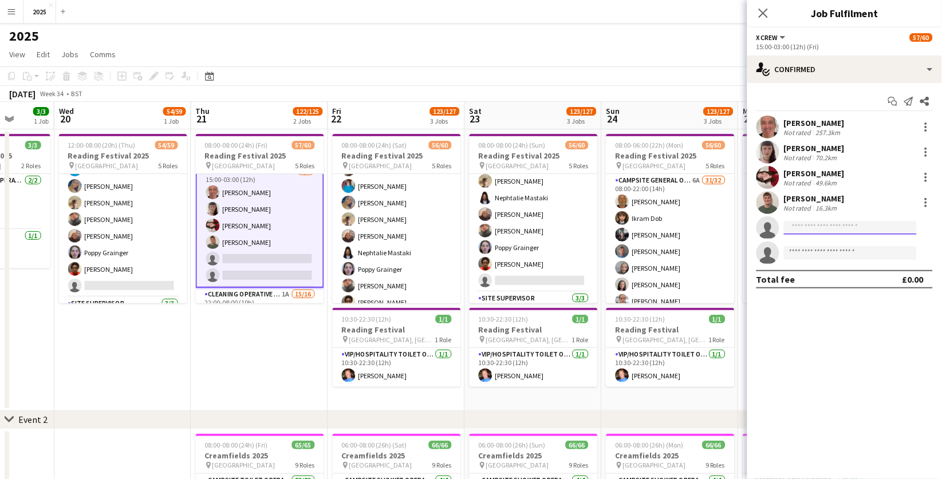
click at [823, 226] on input at bounding box center [850, 228] width 133 height 14
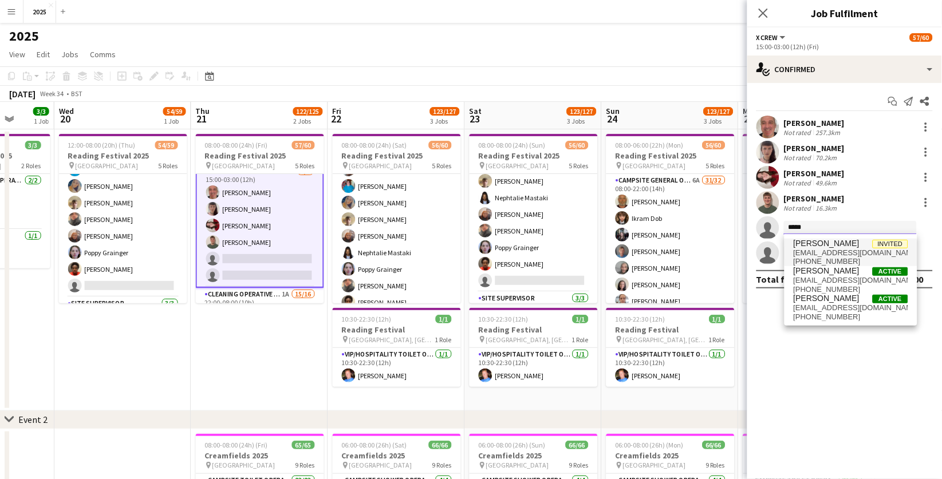
type input "*****"
drag, startPoint x: 825, startPoint y: 249, endPoint x: 837, endPoint y: 250, distance: 12.2
click at [837, 250] on span "[EMAIL_ADDRESS][DOMAIN_NAME]" at bounding box center [851, 253] width 115 height 9
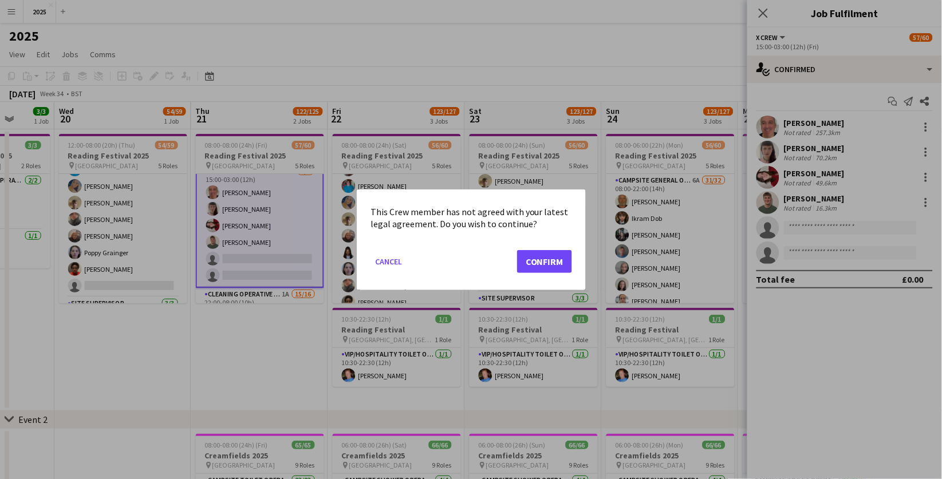
click at [556, 262] on button "Confirm" at bounding box center [544, 261] width 55 height 23
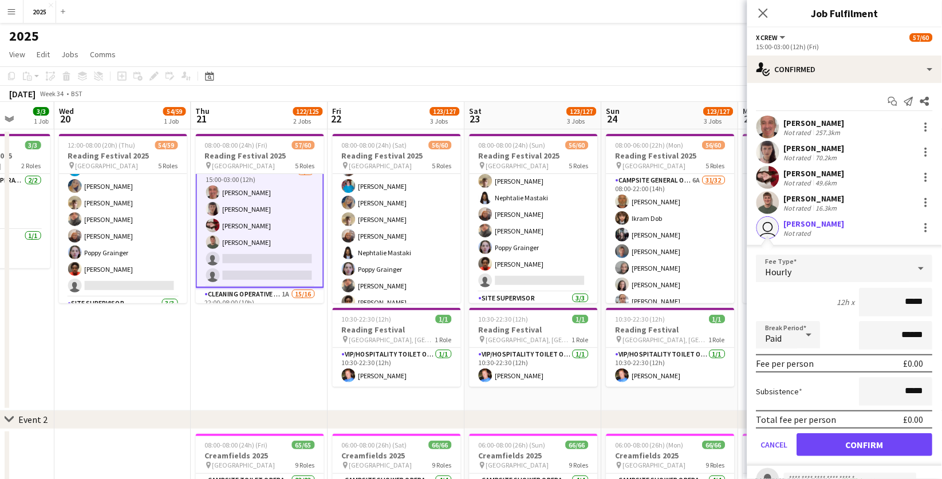
click at [820, 440] on button "Confirm" at bounding box center [865, 445] width 136 height 23
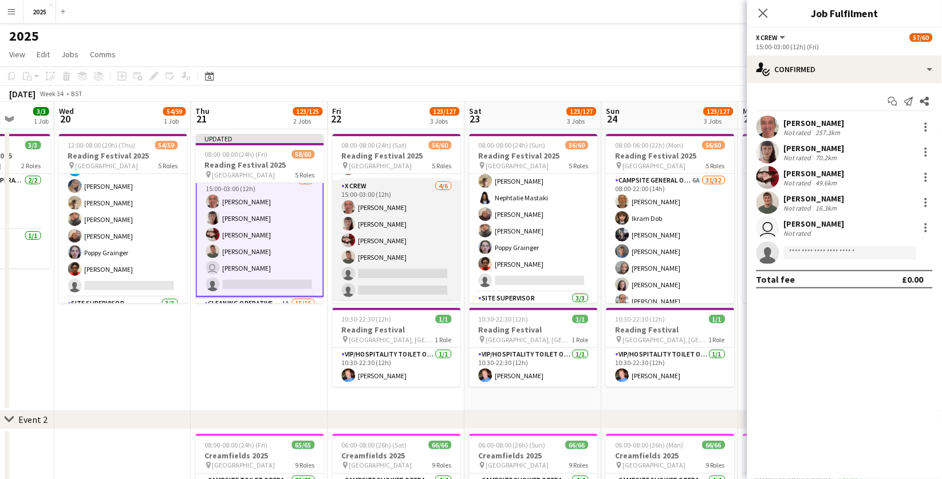
scroll to position [655, 0]
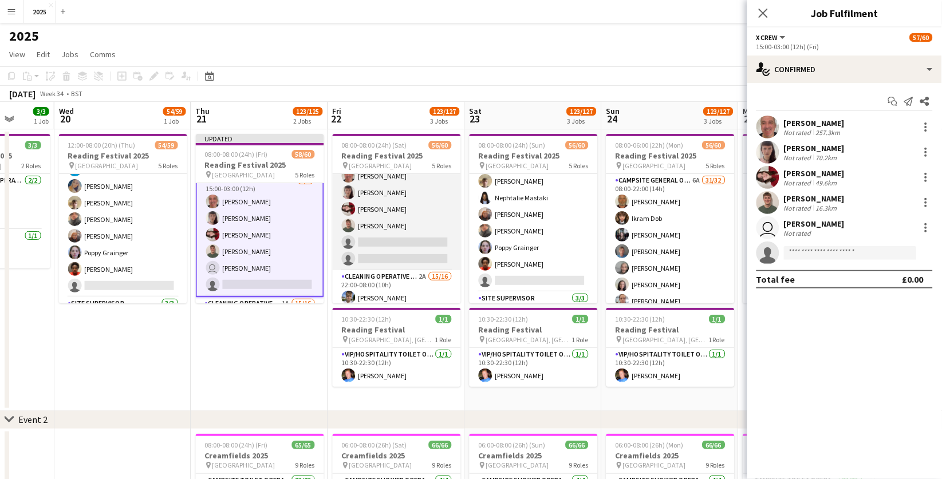
click at [407, 237] on app-card-role "X Crew [DATE] 15:00-03:00 (12h) [PERSON_NAME] [PERSON_NAME] [PERSON_NAME] [PERS…" at bounding box center [397, 209] width 128 height 122
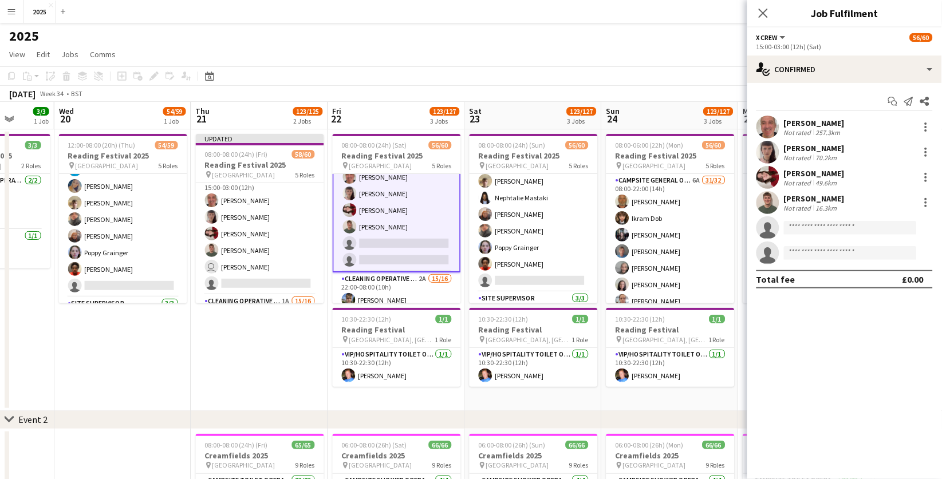
scroll to position [0, 356]
click at [823, 227] on input at bounding box center [850, 228] width 133 height 14
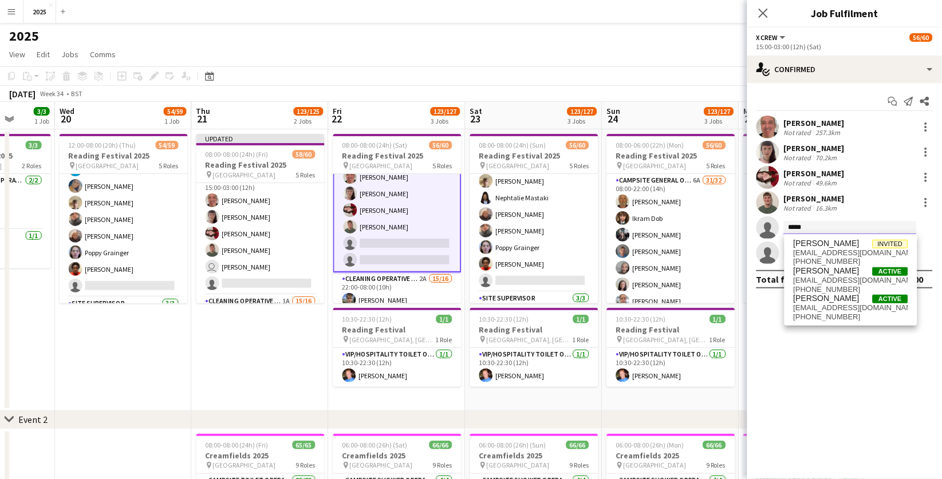
type input "*****"
drag, startPoint x: 823, startPoint y: 227, endPoint x: 862, endPoint y: 258, distance: 49.7
click at [862, 258] on span "[PHONE_NUMBER]" at bounding box center [851, 261] width 115 height 9
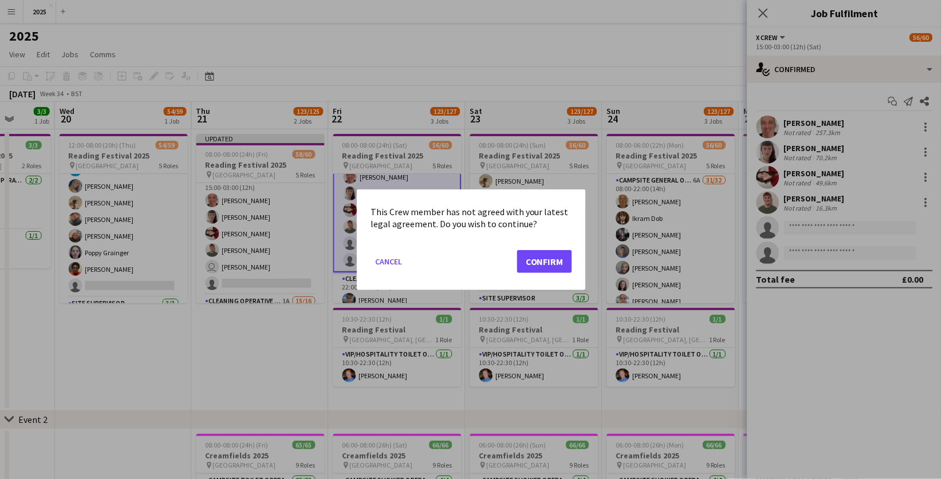
click at [540, 261] on button "Confirm" at bounding box center [544, 261] width 55 height 23
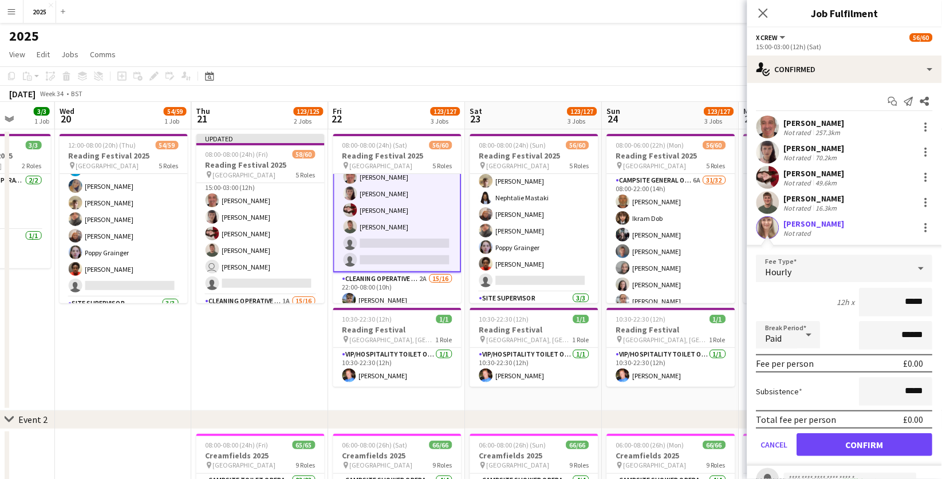
click at [823, 446] on button "Confirm" at bounding box center [865, 445] width 136 height 23
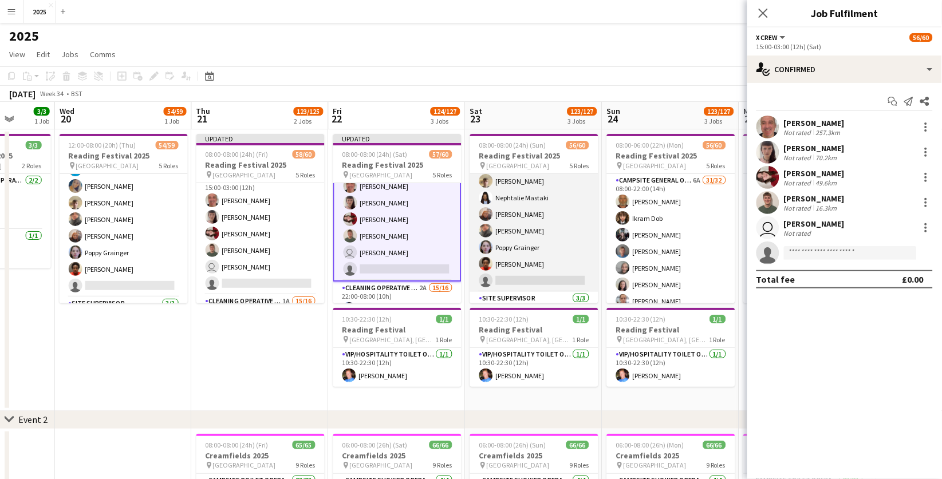
click at [539, 274] on app-card-role "Campsite General Operative 5A 31/32 08:00-22:00 (14h) [PERSON_NAME] [PERSON_NAM…" at bounding box center [534, 13] width 128 height 557
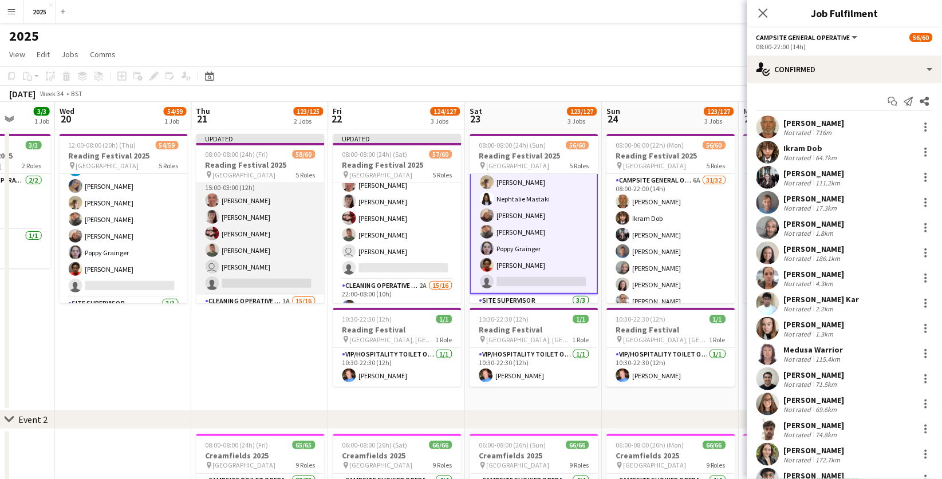
click at [284, 253] on app-card-role "X Crew [DATE] 15:00-03:00 (12h) [PERSON_NAME] [PERSON_NAME] [PERSON_NAME] [PERS…" at bounding box center [260, 234] width 128 height 122
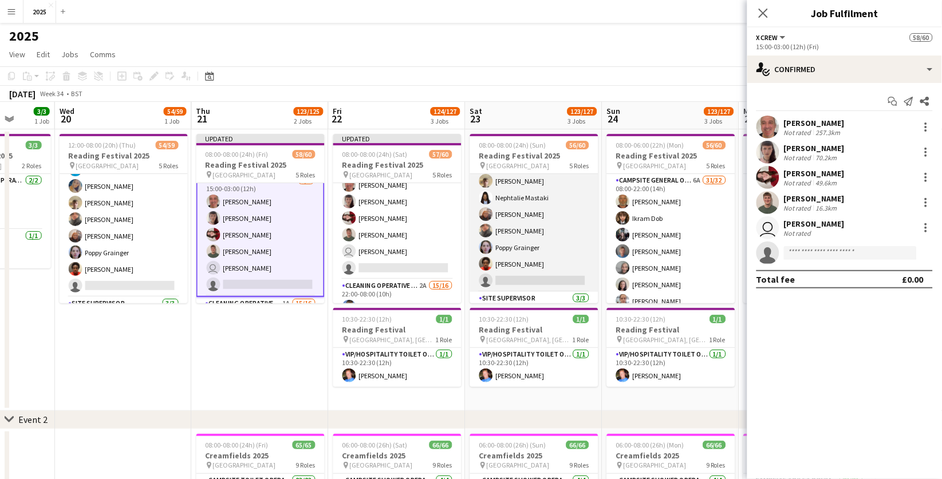
click at [555, 276] on app-card-role "Campsite General Operative 5A 31/32 08:00-22:00 (14h) [PERSON_NAME] [PERSON_NAM…" at bounding box center [534, 13] width 128 height 557
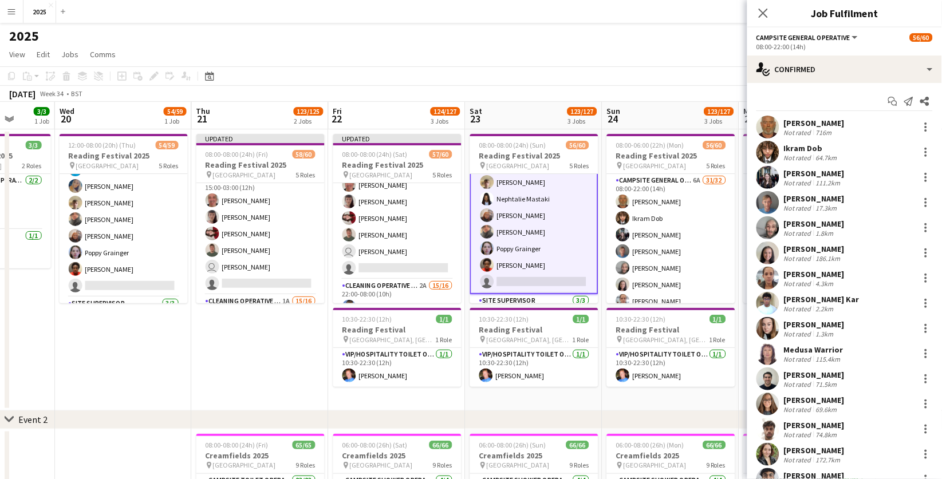
scroll to position [0, 355]
click at [533, 274] on app-card-role "Campsite General Operative 5A 31/32 08:00-22:00 (14h) [PERSON_NAME] [PERSON_NAM…" at bounding box center [535, 15] width 128 height 560
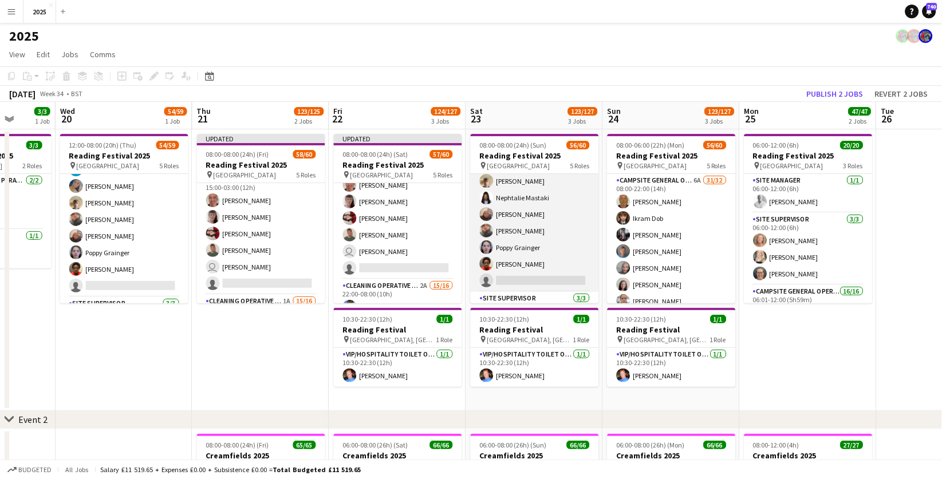
click at [567, 274] on app-card-role "Campsite General Operative 5A 31/32 08:00-22:00 (14h) [PERSON_NAME] [PERSON_NAM…" at bounding box center [535, 13] width 128 height 557
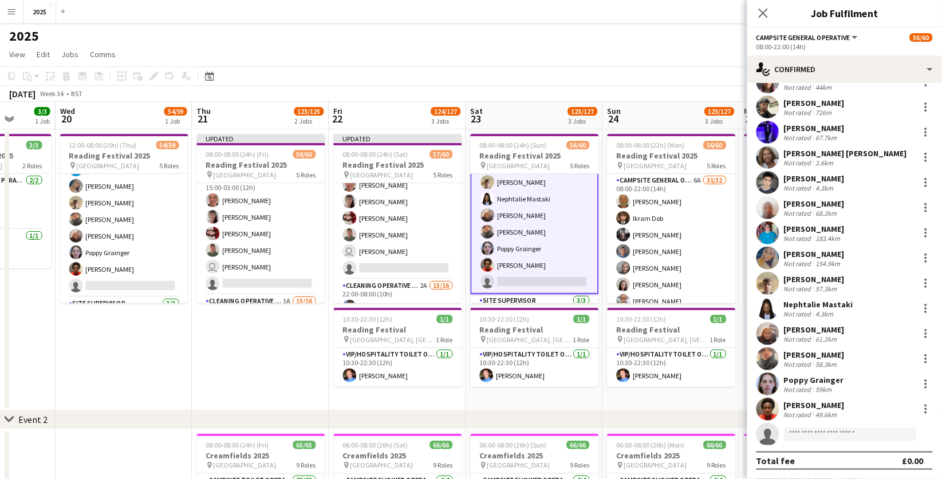
scroll to position [472, 0]
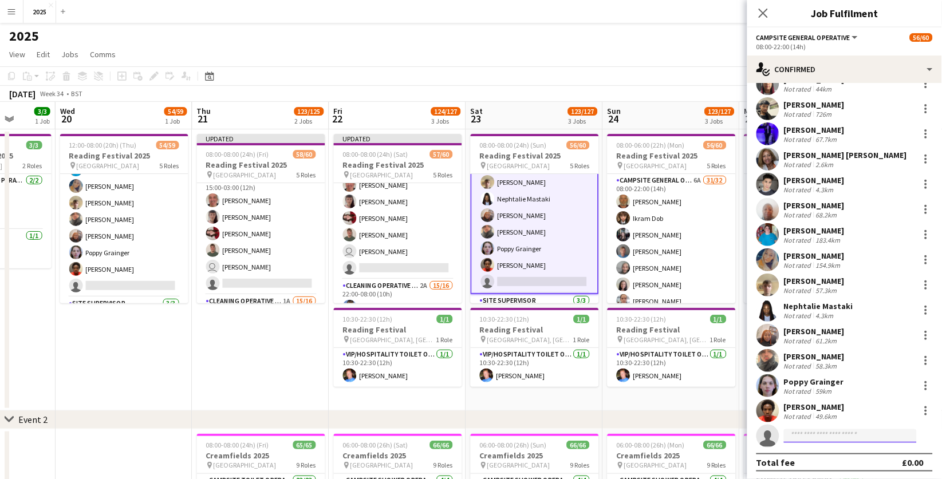
click at [811, 435] on input at bounding box center [850, 437] width 133 height 14
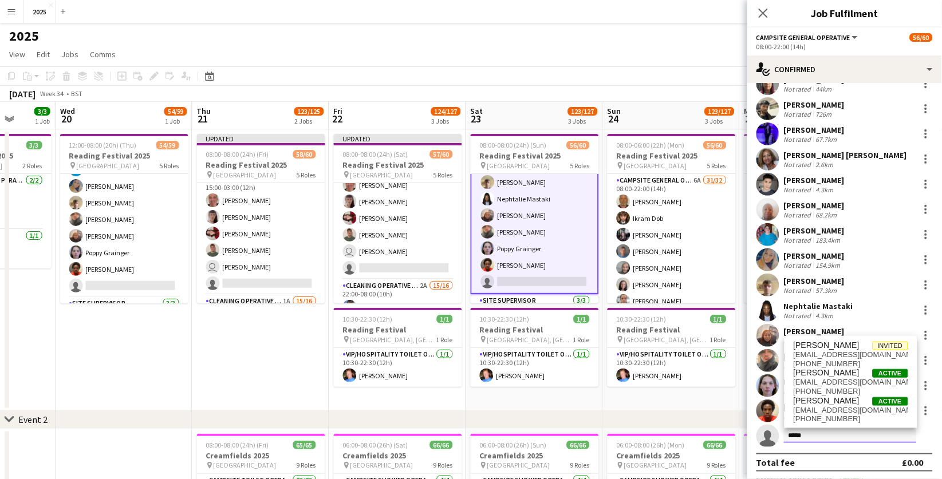
type input "*****"
drag, startPoint x: 811, startPoint y: 435, endPoint x: 823, endPoint y: 359, distance: 76.6
click at [823, 360] on span "[PHONE_NUMBER]" at bounding box center [851, 364] width 115 height 9
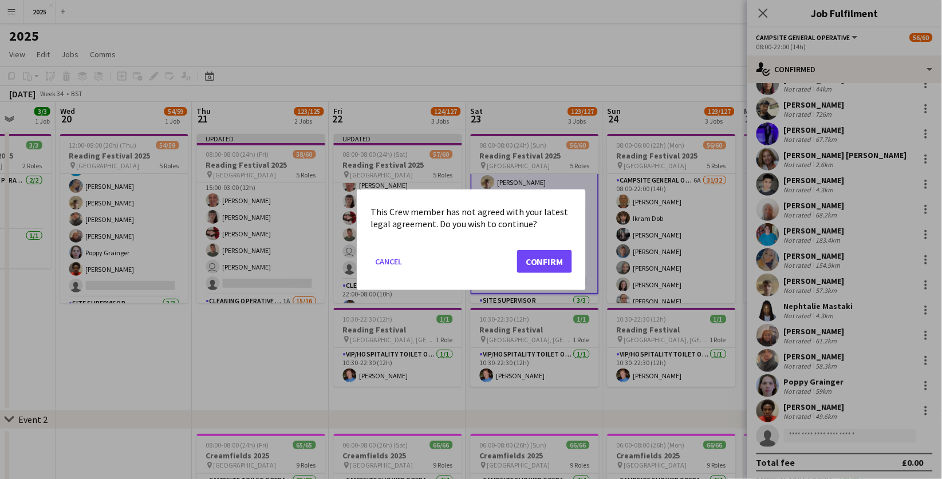
click at [545, 261] on button "Confirm" at bounding box center [544, 261] width 55 height 23
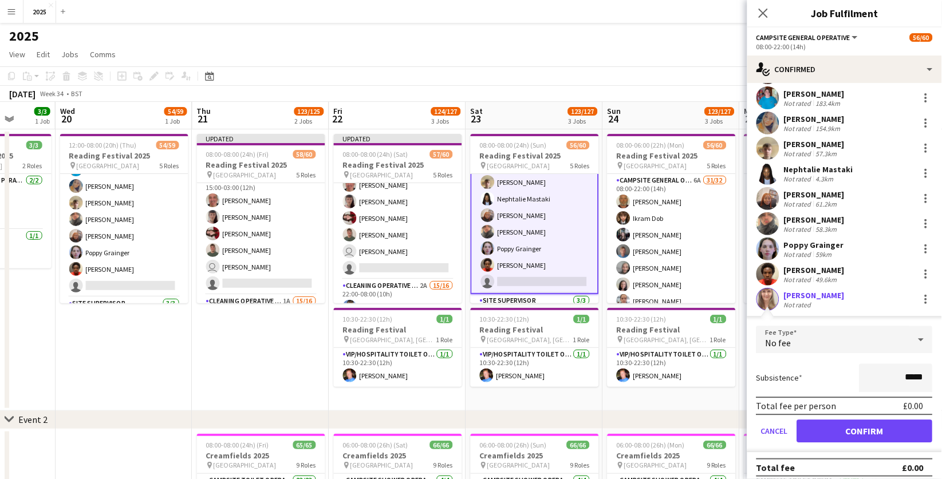
scroll to position [16, 0]
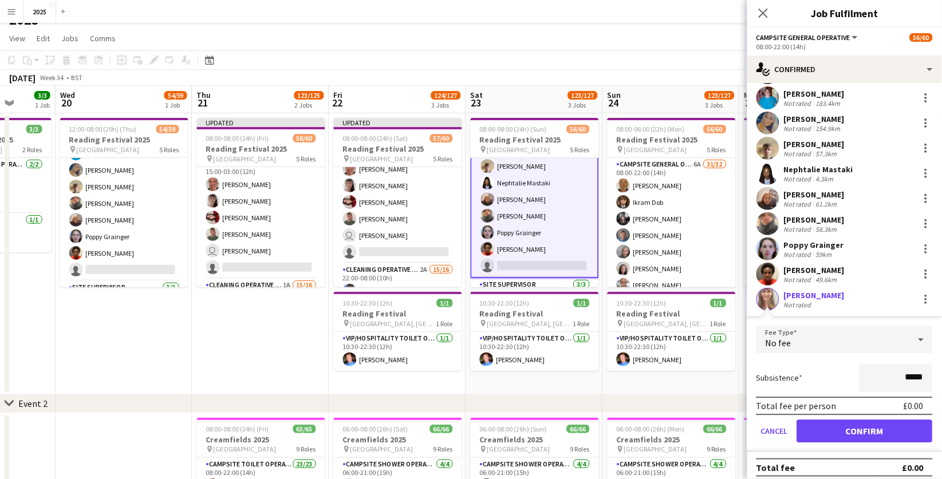
click at [820, 420] on button "Confirm" at bounding box center [865, 431] width 136 height 23
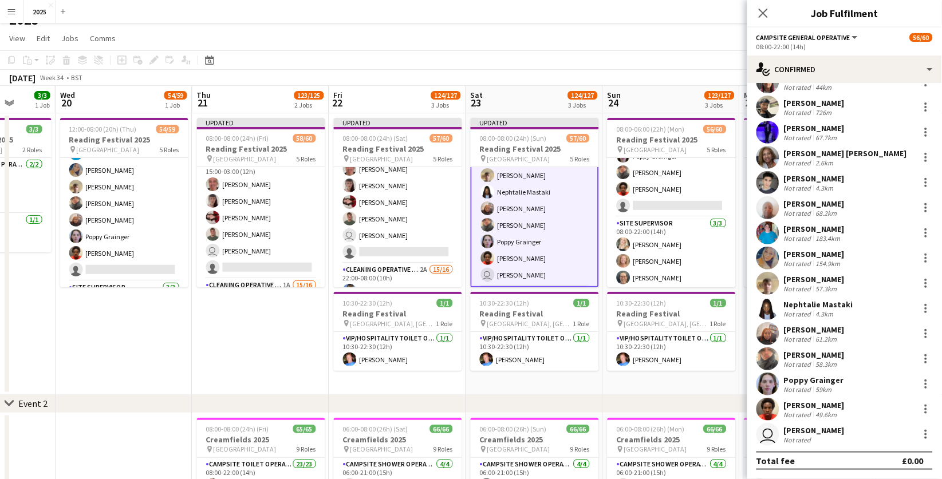
scroll to position [499, 0]
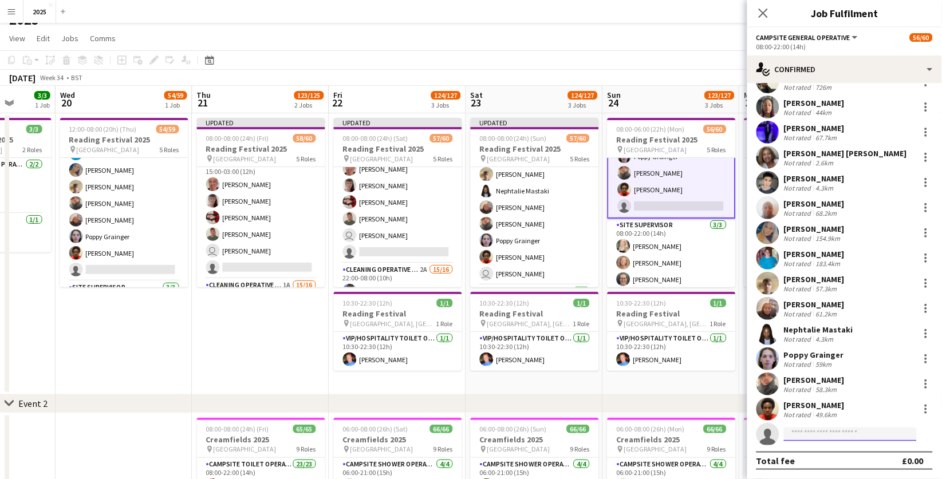
click at [843, 428] on input at bounding box center [850, 435] width 133 height 14
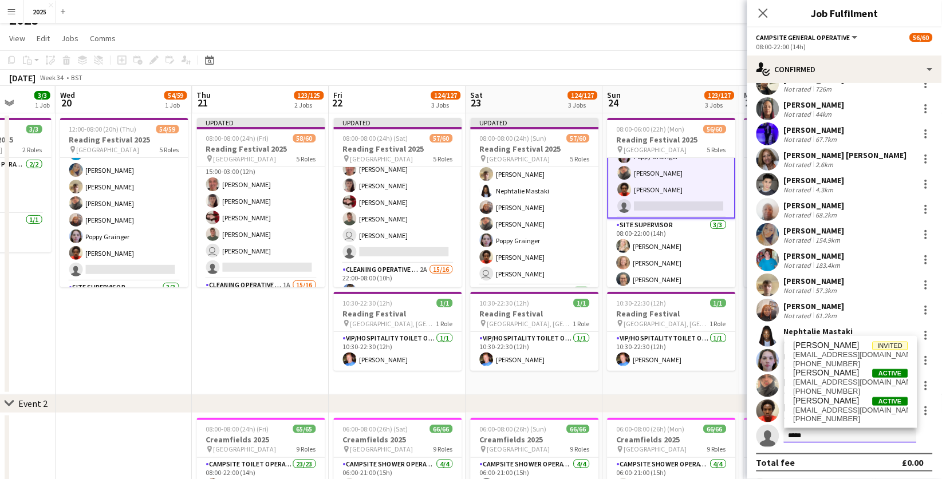
type input "*****"
drag, startPoint x: 843, startPoint y: 301, endPoint x: 827, endPoint y: 357, distance: 58.8
click at [827, 357] on span "[EMAIL_ADDRESS][DOMAIN_NAME]" at bounding box center [851, 355] width 115 height 9
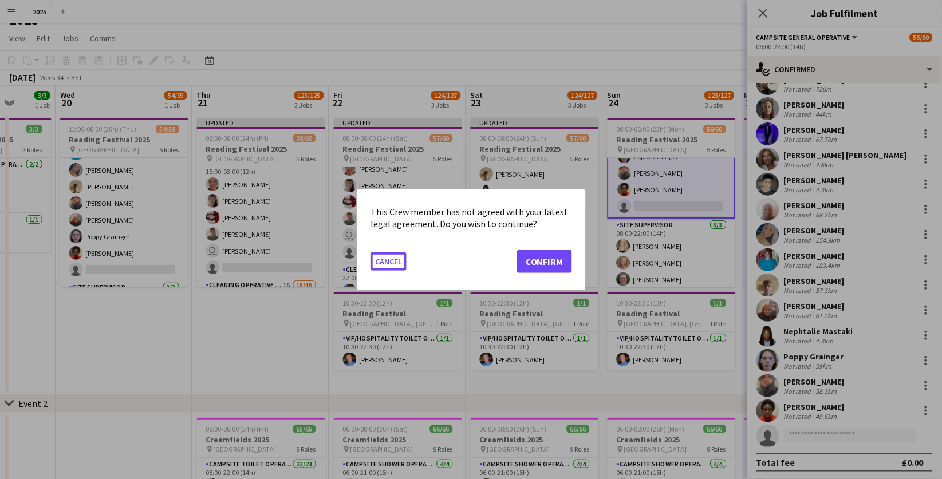
scroll to position [0, 0]
click at [549, 258] on button "Confirm" at bounding box center [544, 261] width 55 height 23
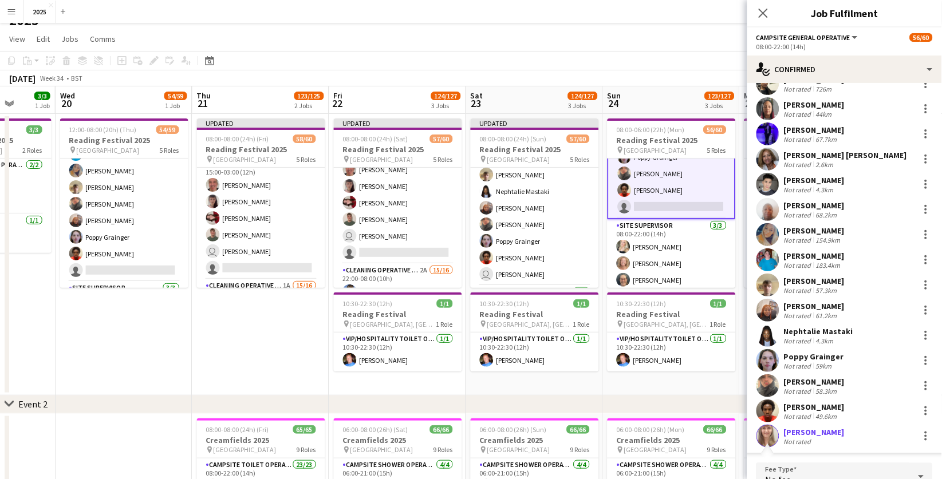
scroll to position [609, 0]
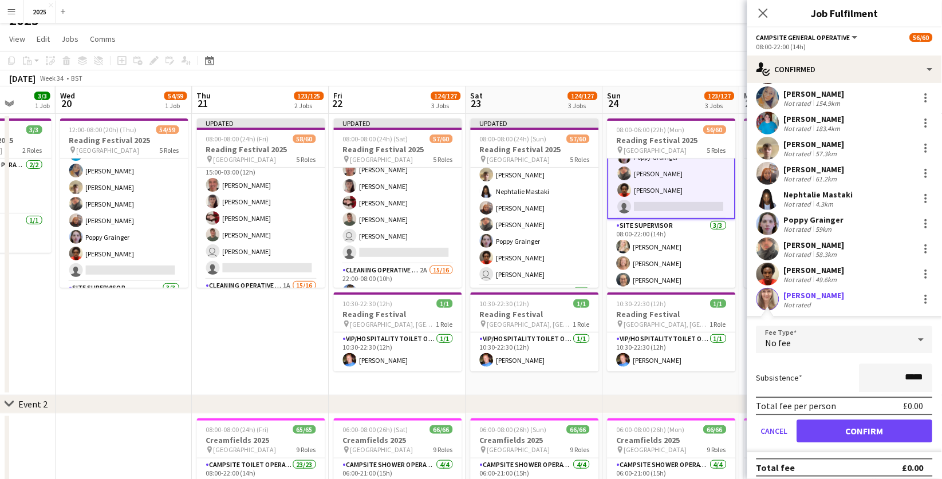
click at [852, 428] on button "Confirm" at bounding box center [865, 431] width 136 height 23
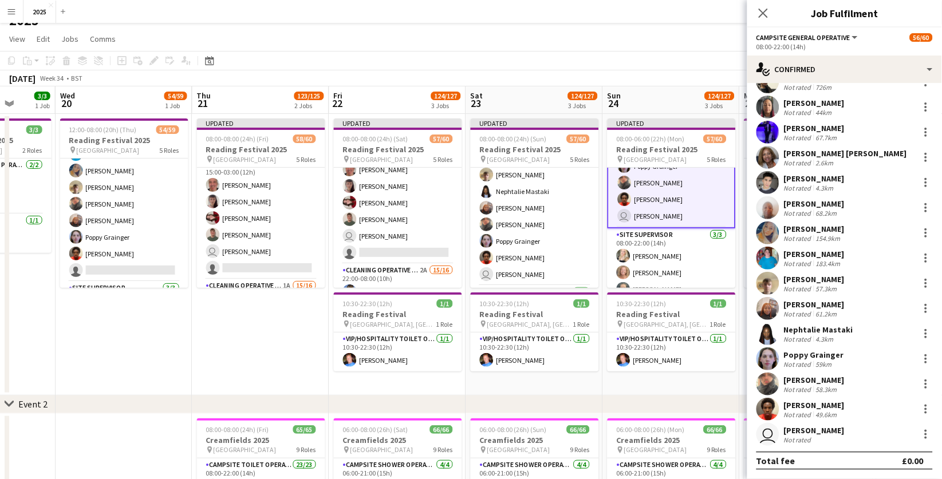
click at [726, 384] on app-date-cell "Updated 08:00-06:00 (22h) (Mon) 57/60 Reading Festival 2025 pin Richfield Avenu…" at bounding box center [671, 255] width 137 height 282
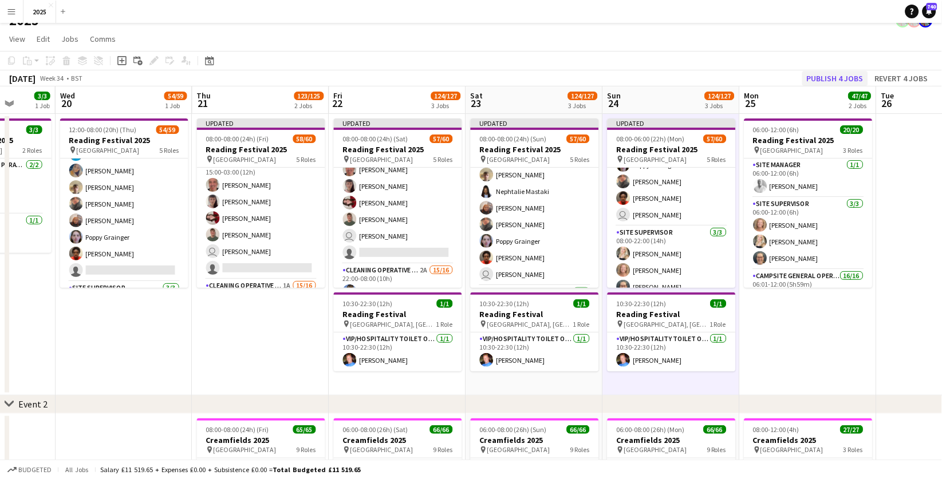
click at [841, 80] on button "Publish 4 jobs" at bounding box center [836, 78] width 66 height 15
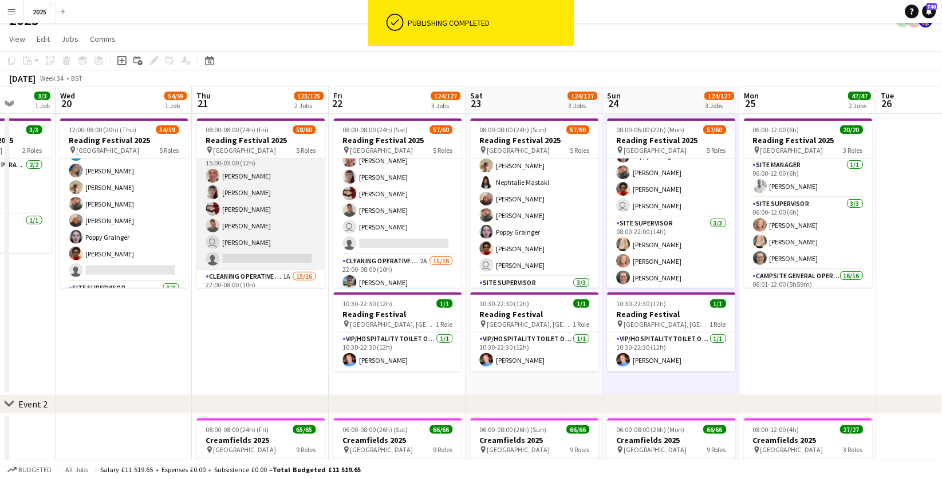
click at [245, 237] on app-card-role "X Crew [DATE] 15:00-03:00 (12h) [PERSON_NAME] [PERSON_NAME] [PERSON_NAME] [PERS…" at bounding box center [261, 209] width 128 height 122
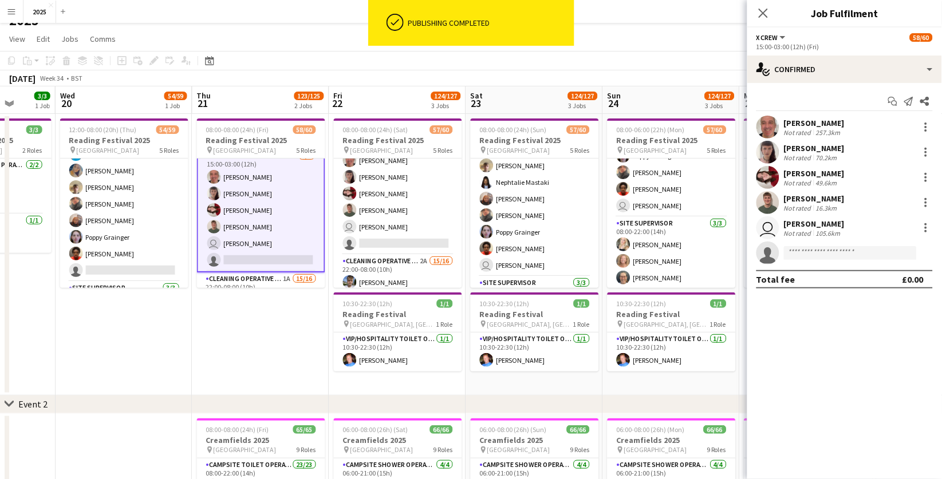
click at [827, 229] on div "105.6km" at bounding box center [828, 233] width 29 height 9
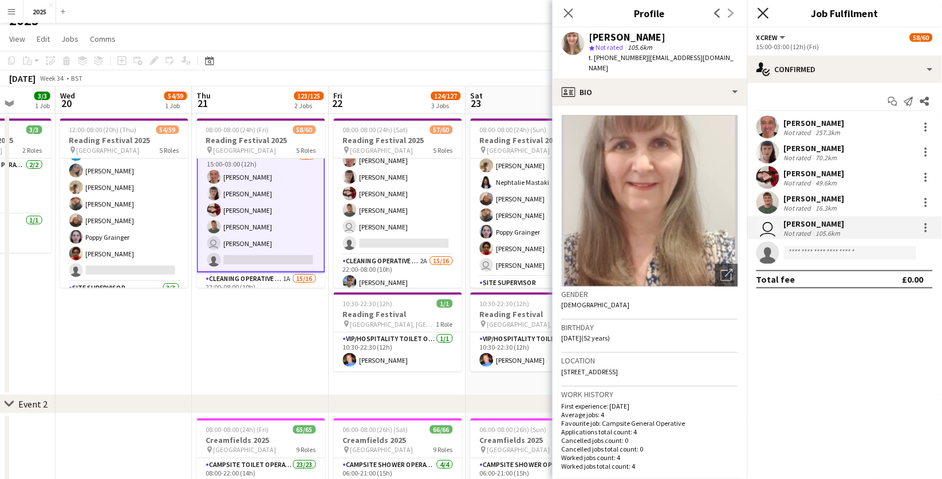
click at [764, 10] on icon "Close pop-in" at bounding box center [763, 12] width 11 height 11
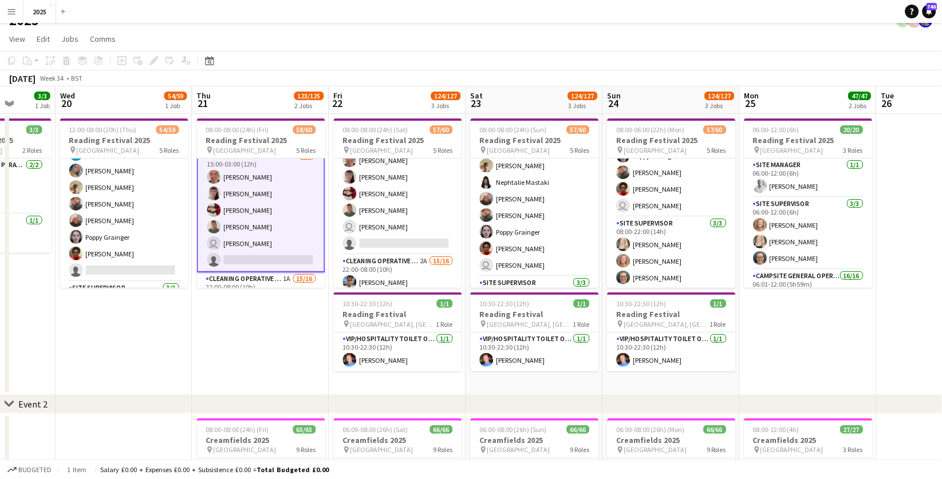
click at [247, 245] on app-card-role "X Crew [DATE] 15:00-03:00 (12h) [PERSON_NAME] [PERSON_NAME] [PERSON_NAME] [PERS…" at bounding box center [261, 210] width 128 height 124
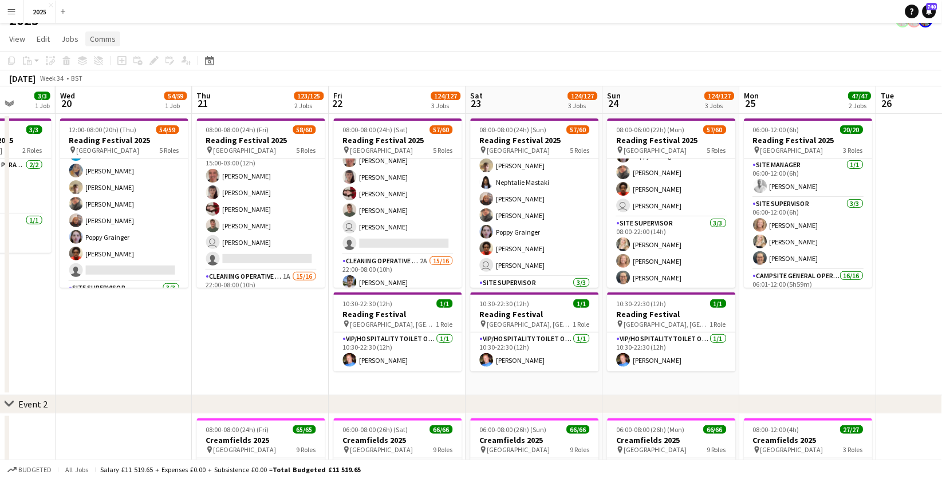
click at [111, 40] on span "Comms" at bounding box center [103, 39] width 26 height 10
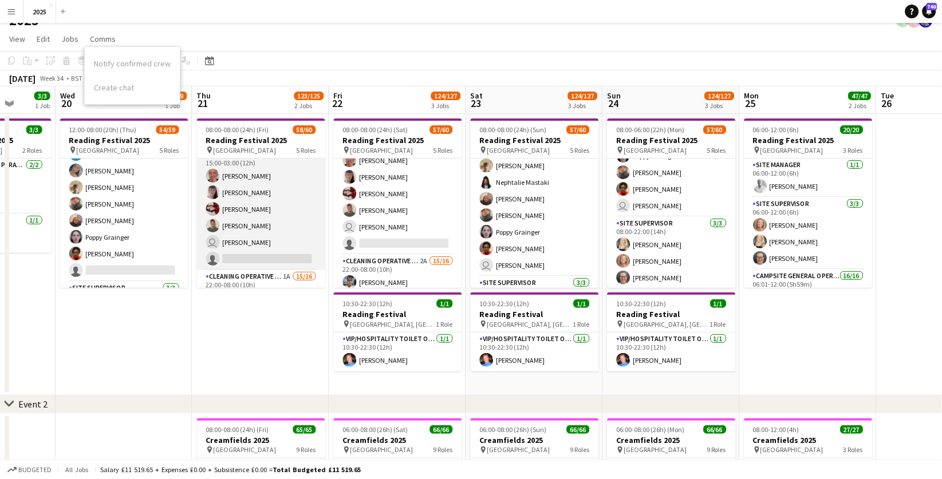
click at [249, 242] on app-card-role "X Crew [DATE] 15:00-03:00 (12h) [PERSON_NAME] [PERSON_NAME] [PERSON_NAME] [PERS…" at bounding box center [261, 209] width 128 height 122
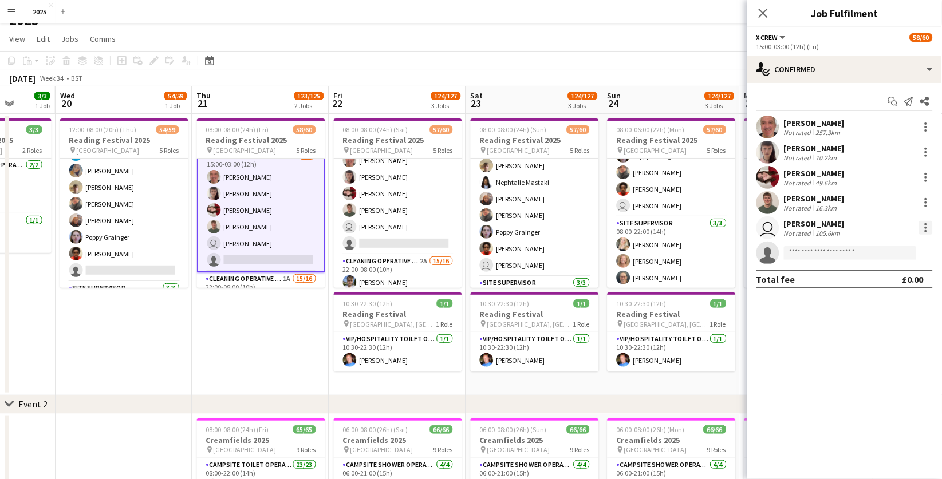
click at [929, 228] on div at bounding box center [926, 228] width 14 height 14
click at [894, 303] on span "Send notification" at bounding box center [888, 303] width 68 height 10
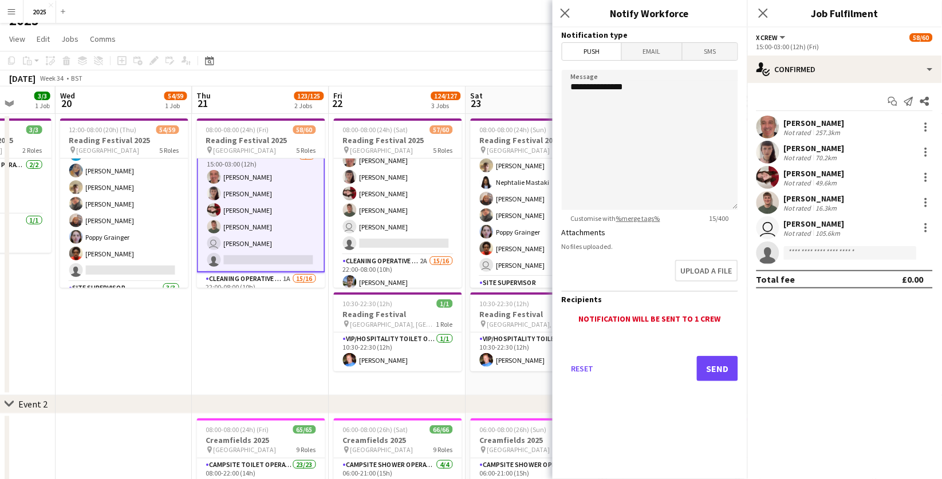
click at [641, 50] on span "Email" at bounding box center [652, 51] width 61 height 17
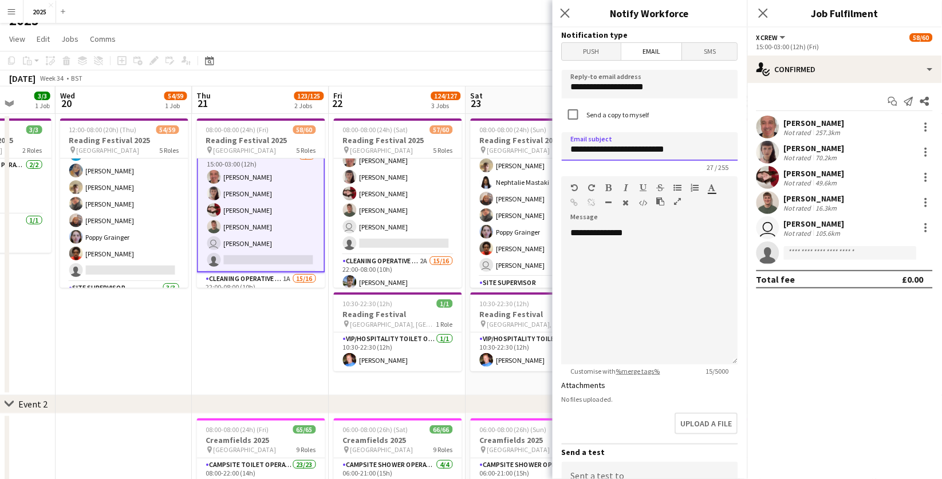
type input "**********"
click at [646, 234] on div "**********" at bounding box center [650, 295] width 176 height 137
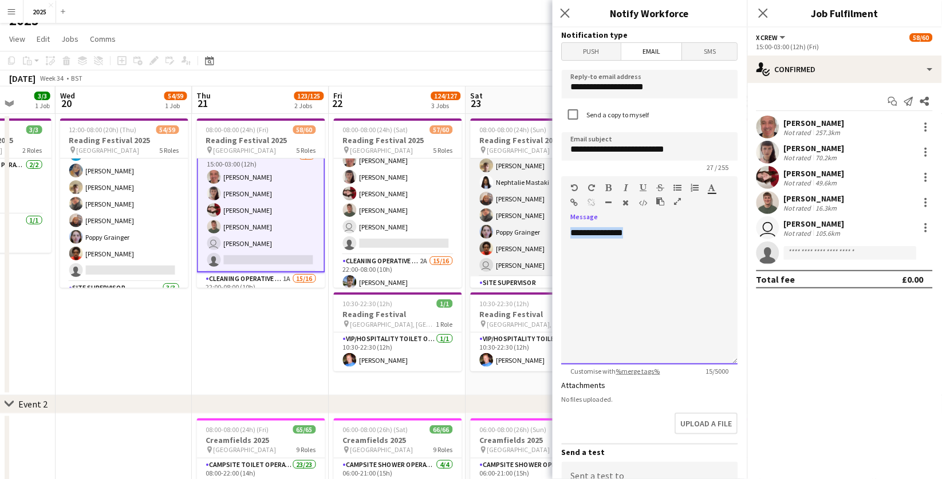
drag, startPoint x: 651, startPoint y: 234, endPoint x: 482, endPoint y: 233, distance: 169.0
click at [482, 233] on body "Menu Boards Boards Boards All jobs Status Workforce Workforce My Workforce Recr…" at bounding box center [471, 484] width 942 height 999
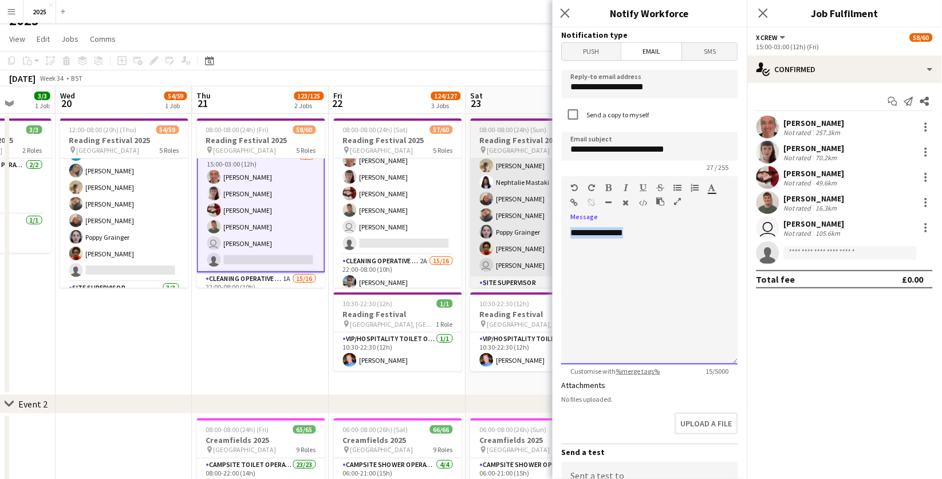
paste div
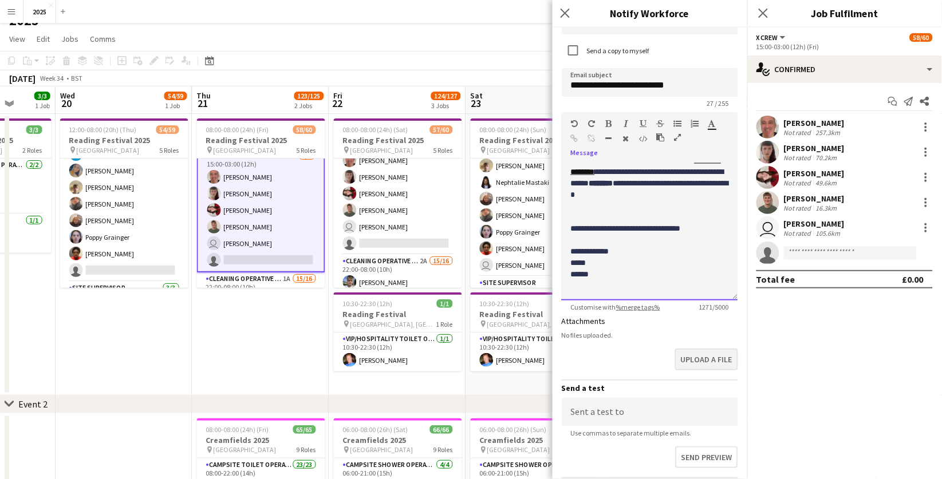
scroll to position [65, 0]
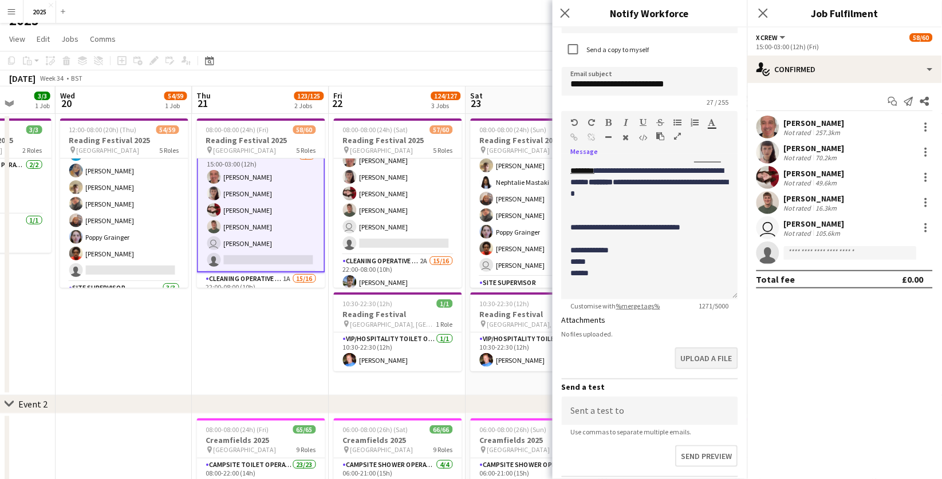
click at [712, 356] on button "Upload a file" at bounding box center [706, 359] width 63 height 22
click at [726, 359] on button "Upload a file" at bounding box center [706, 368] width 63 height 22
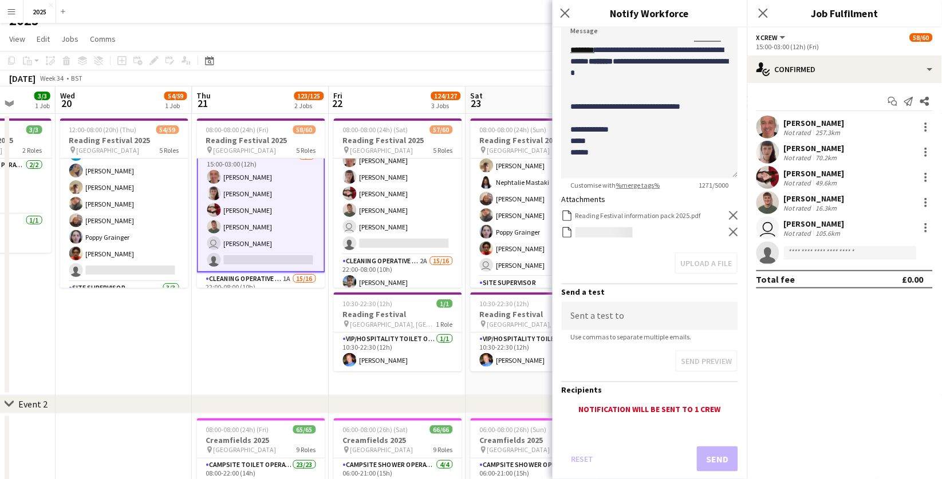
scroll to position [185, 0]
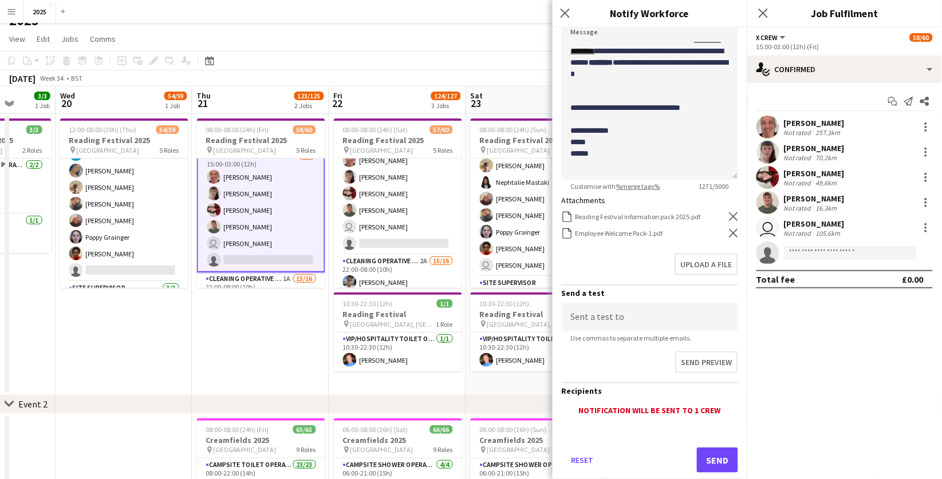
click at [710, 448] on button "Send" at bounding box center [717, 460] width 41 height 25
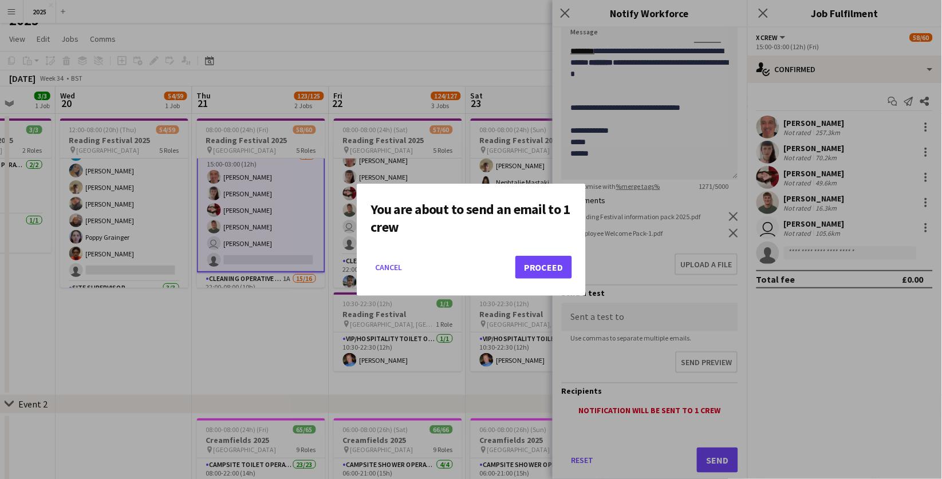
click at [541, 272] on button "Proceed" at bounding box center [544, 267] width 57 height 23
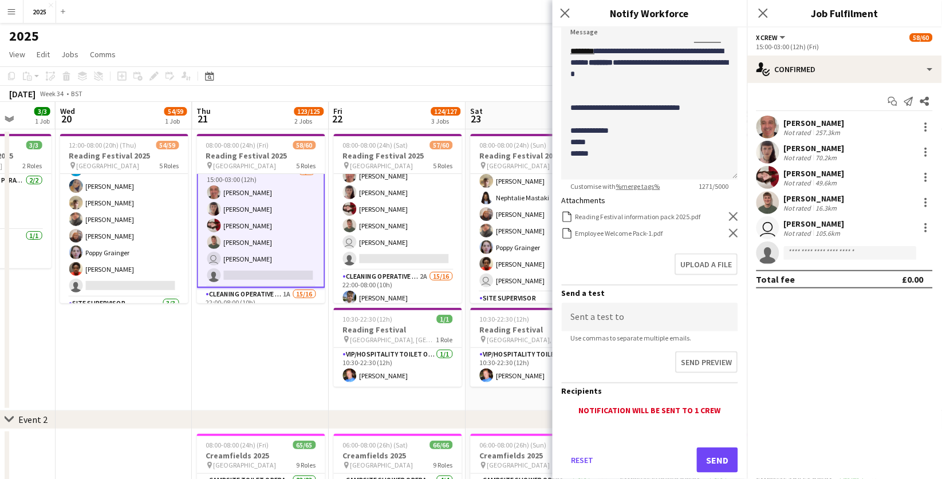
scroll to position [14, 0]
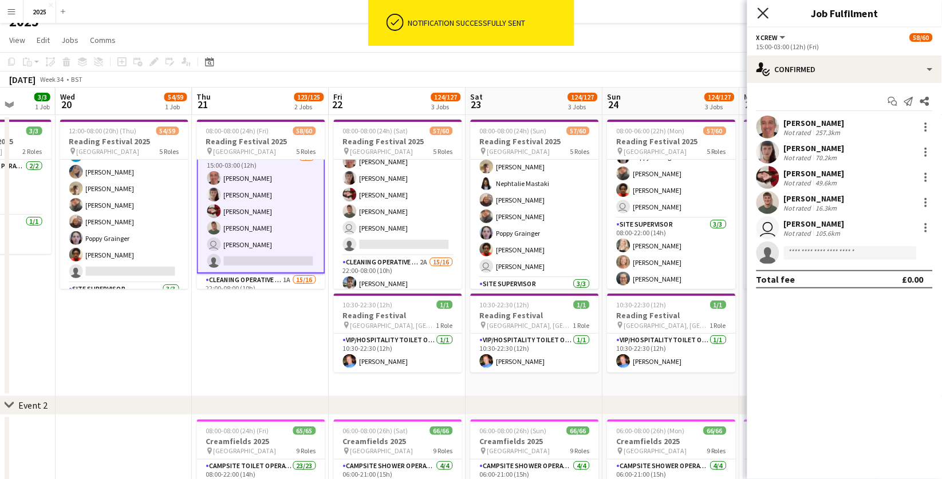
click at [761, 15] on icon at bounding box center [763, 12] width 11 height 11
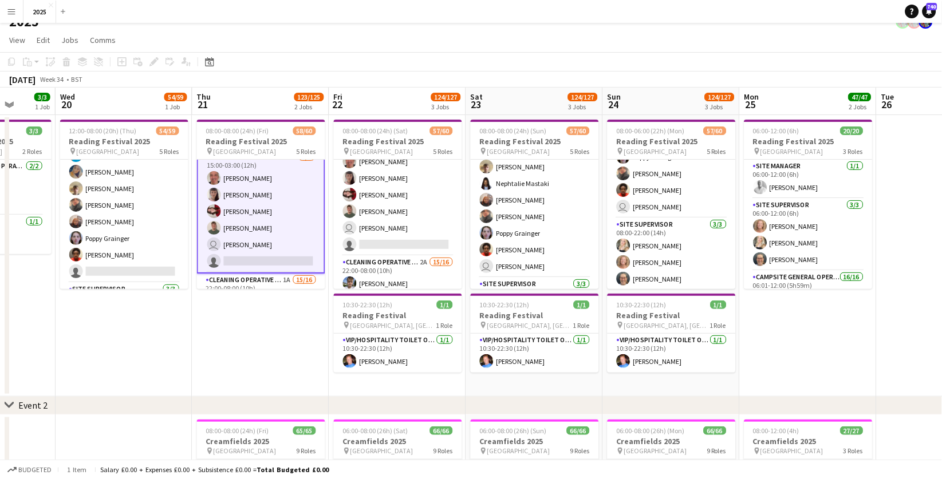
click at [9, 11] on app-icon "Menu" at bounding box center [11, 11] width 9 height 9
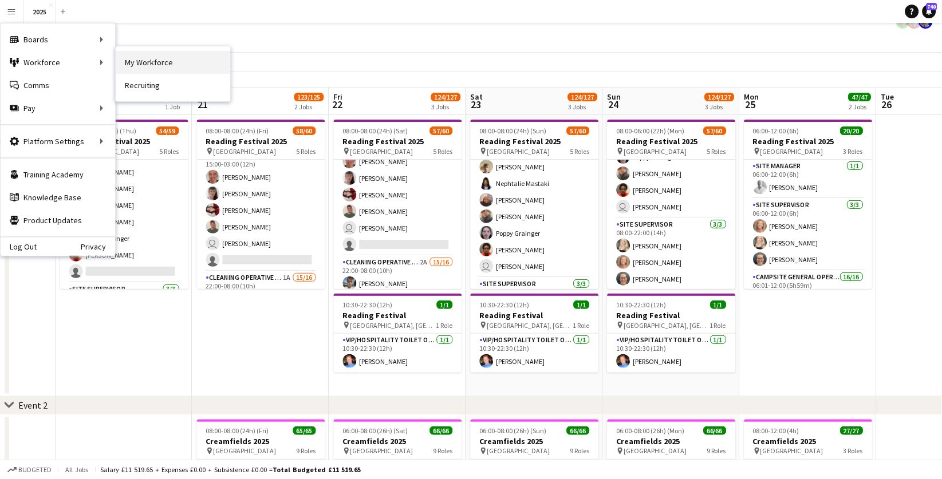
click at [148, 66] on link "My Workforce" at bounding box center [173, 62] width 115 height 23
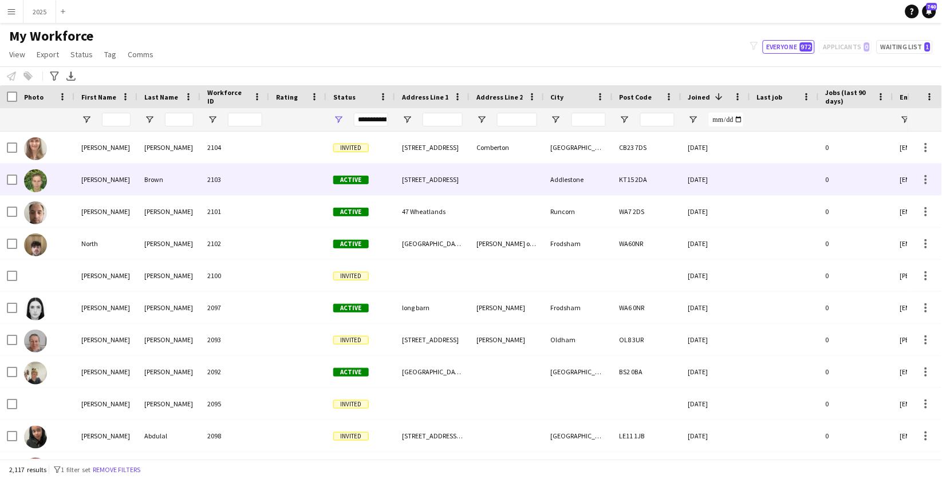
click at [208, 185] on div "2103" at bounding box center [234, 180] width 69 height 32
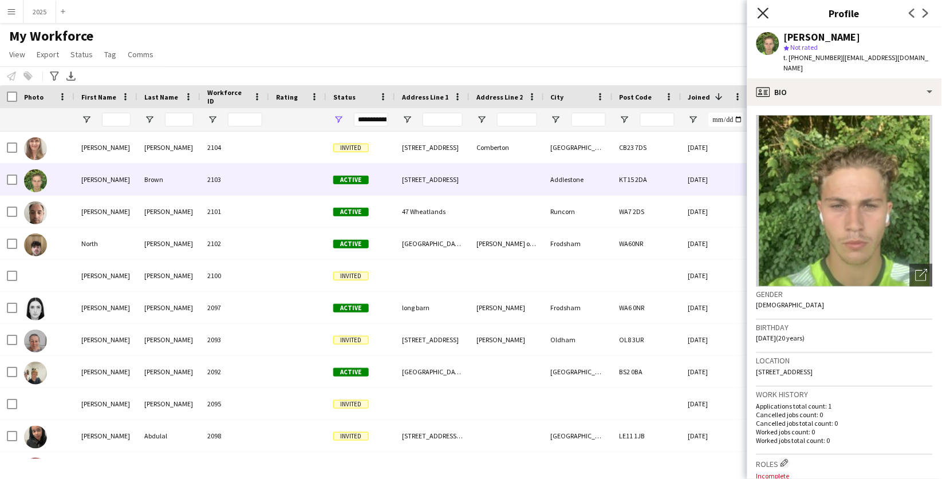
click at [764, 12] on icon at bounding box center [763, 12] width 11 height 11
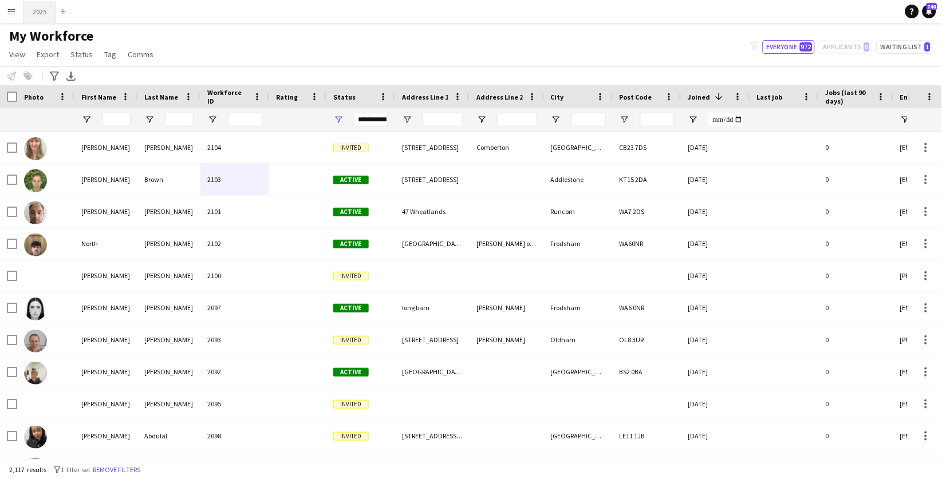
click at [42, 12] on button "2025 Close" at bounding box center [39, 12] width 33 height 22
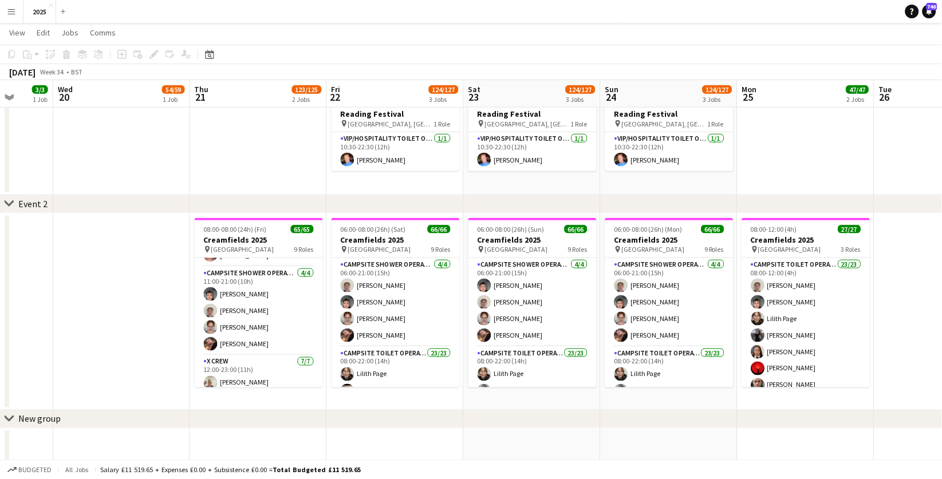
scroll to position [613, 0]
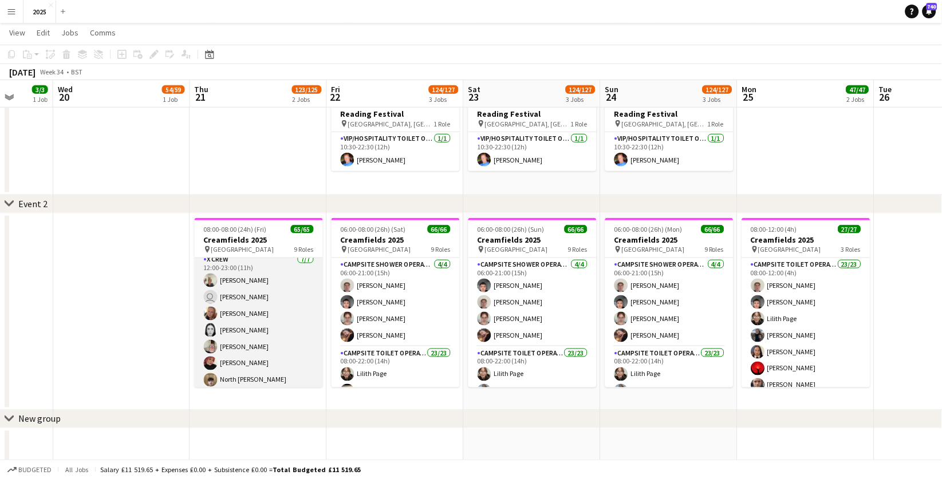
click at [245, 294] on app-card-role "X Crew [DATE] 12:00-23:00 (11h) [PERSON_NAME] user [PERSON_NAME] [PERSON_NAME] …" at bounding box center [259, 322] width 128 height 139
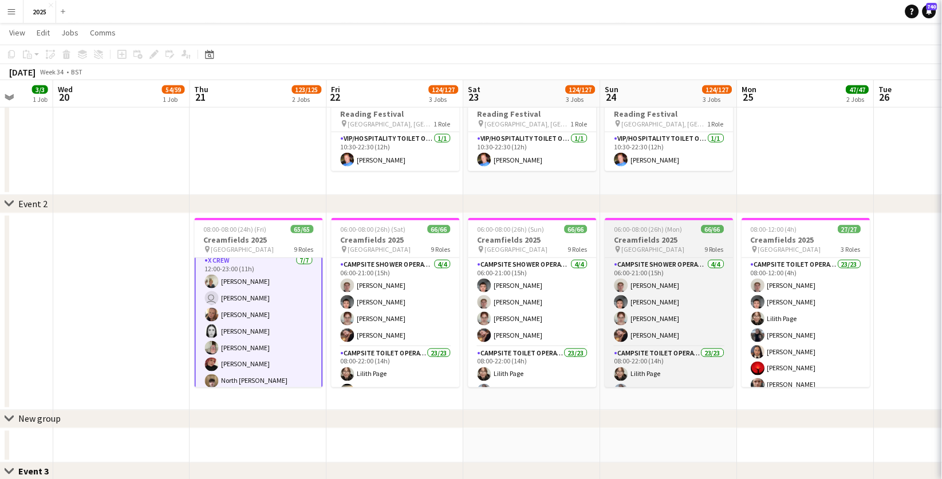
scroll to position [0, 357]
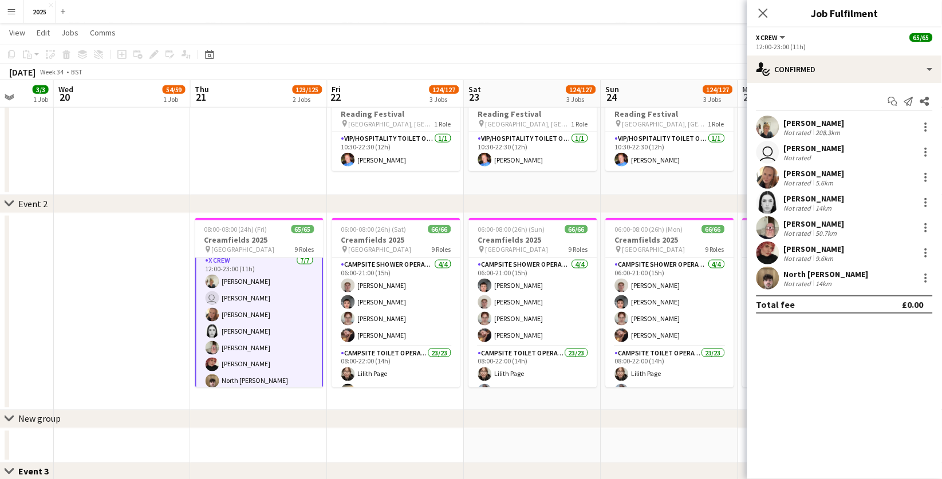
click at [886, 148] on div "user [PERSON_NAME] Not rated" at bounding box center [845, 152] width 195 height 23
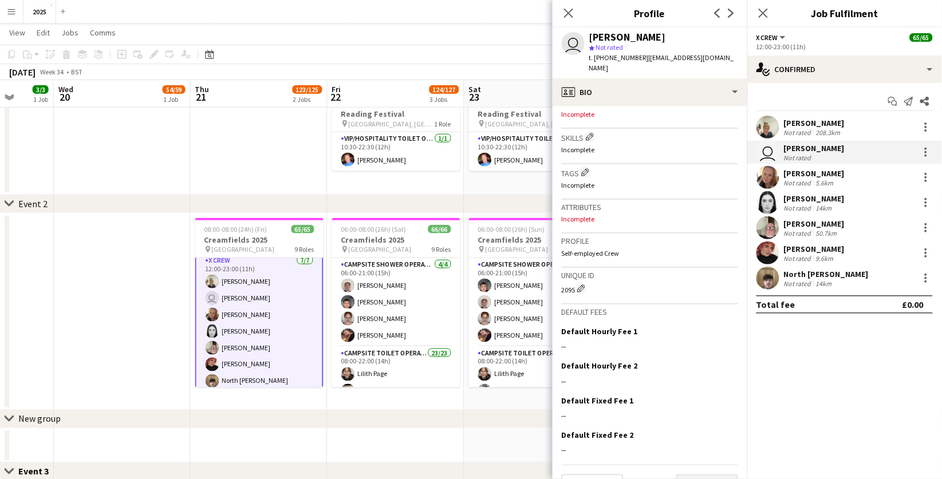
scroll to position [388, 0]
click at [697, 477] on button "Next" at bounding box center [708, 488] width 62 height 23
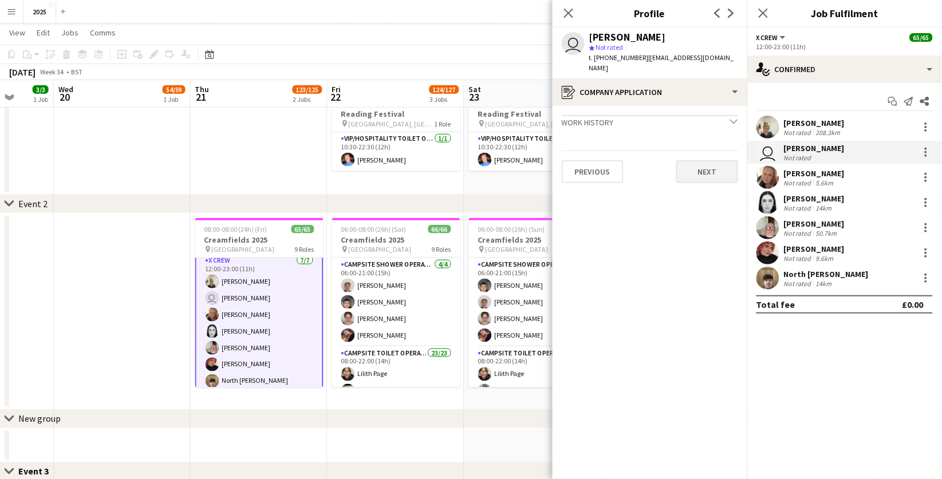
click at [711, 162] on button "Next" at bounding box center [708, 171] width 62 height 23
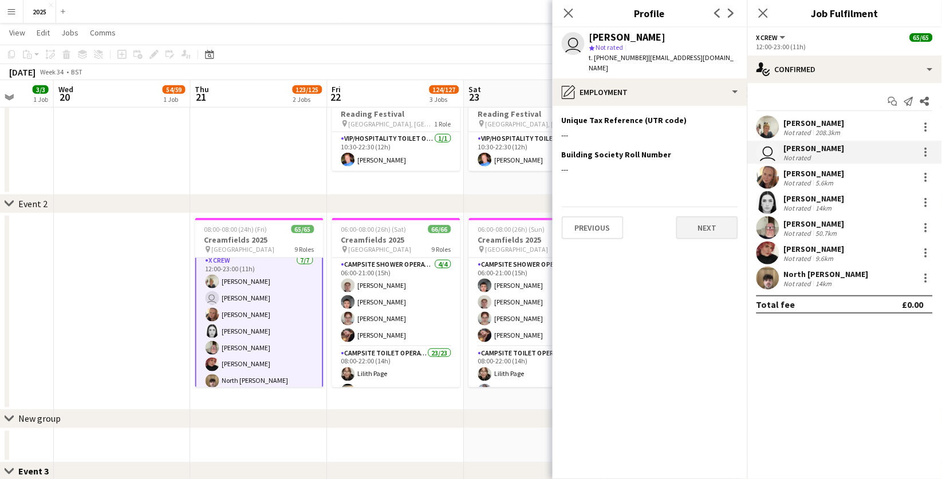
click at [707, 217] on button "Next" at bounding box center [708, 228] width 62 height 23
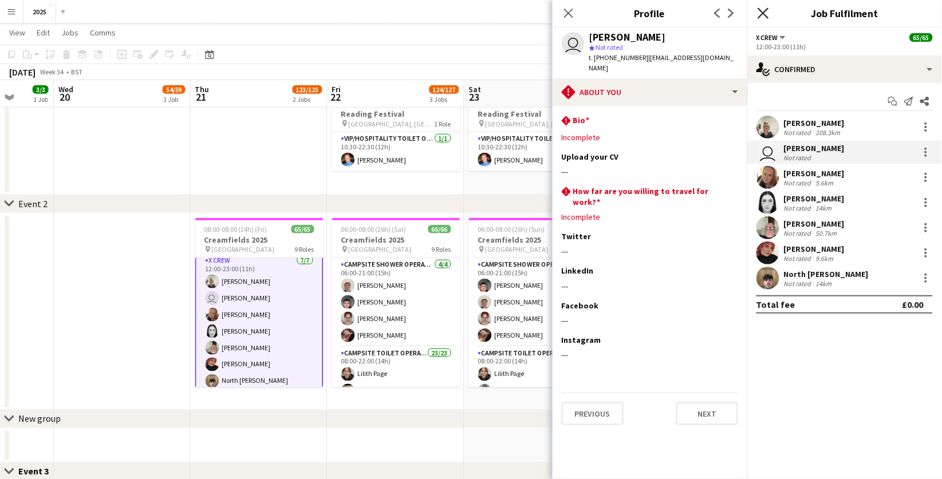
click at [762, 13] on icon at bounding box center [763, 12] width 11 height 11
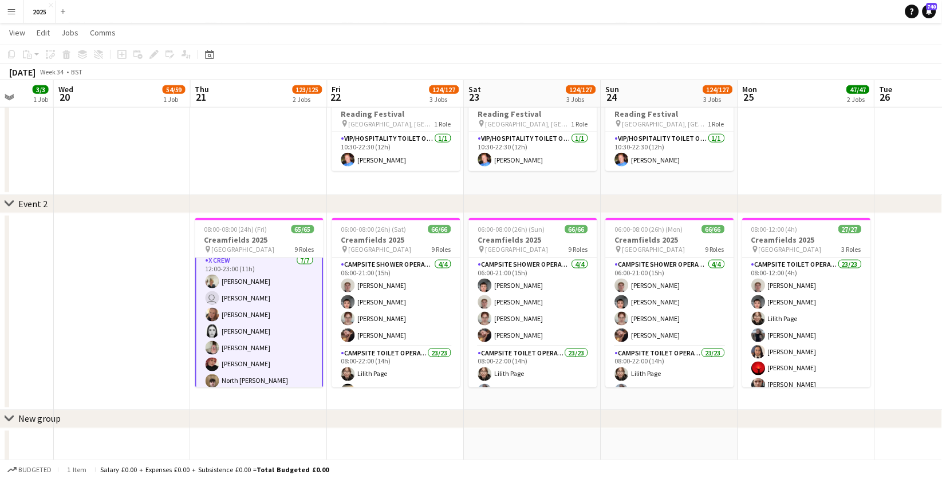
click at [258, 284] on app-card-role "X Crew [DATE] 12:00-23:00 (11h) [PERSON_NAME] user [PERSON_NAME] [PERSON_NAME] …" at bounding box center [259, 323] width 128 height 141
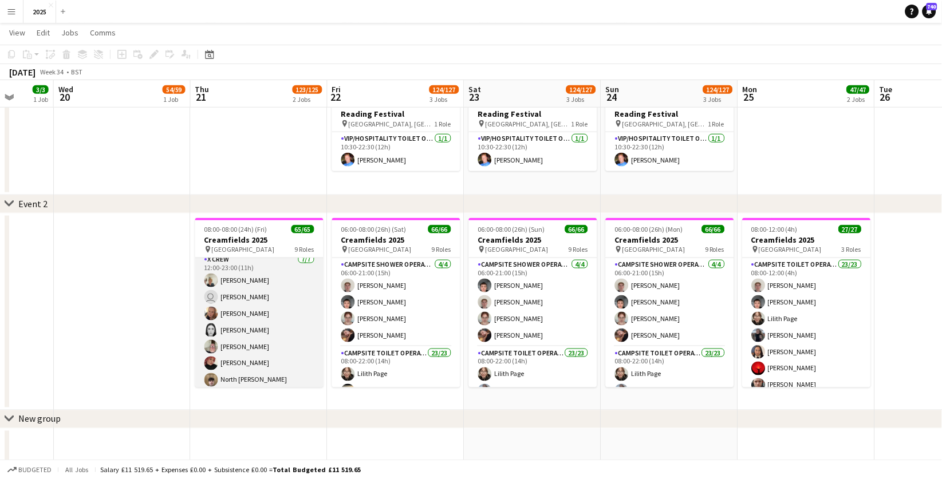
click at [251, 291] on app-card-role "X Crew [DATE] 12:00-23:00 (11h) [PERSON_NAME] user [PERSON_NAME] [PERSON_NAME] …" at bounding box center [259, 322] width 128 height 139
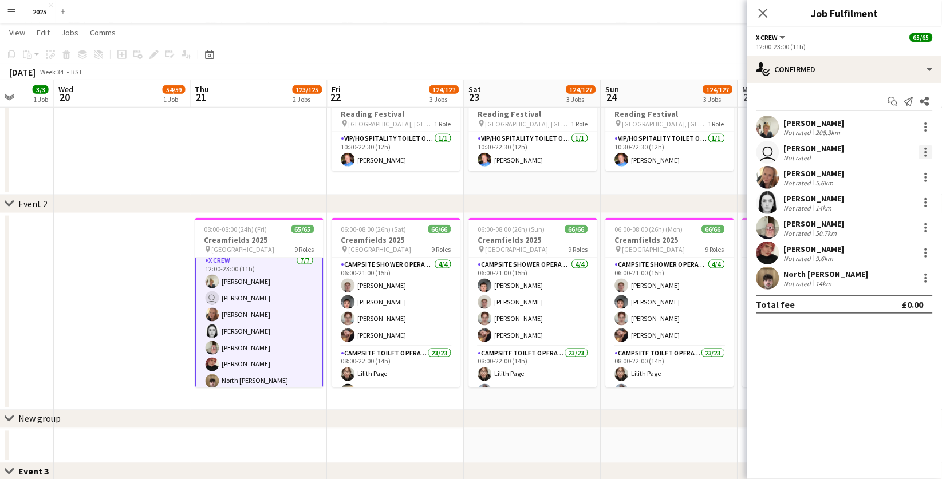
click at [926, 151] on div at bounding box center [926, 152] width 2 height 2
click at [889, 285] on span "Remove" at bounding box center [889, 283] width 71 height 10
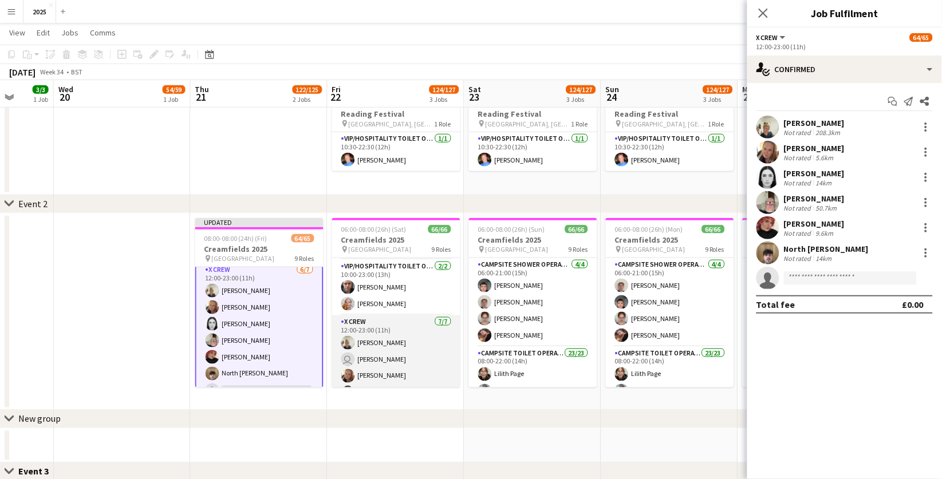
scroll to position [623, 0]
click at [410, 335] on app-card-role "X Crew [DATE] 12:00-23:00 (11h) [PERSON_NAME] user [PERSON_NAME] [PERSON_NAME] …" at bounding box center [396, 368] width 128 height 139
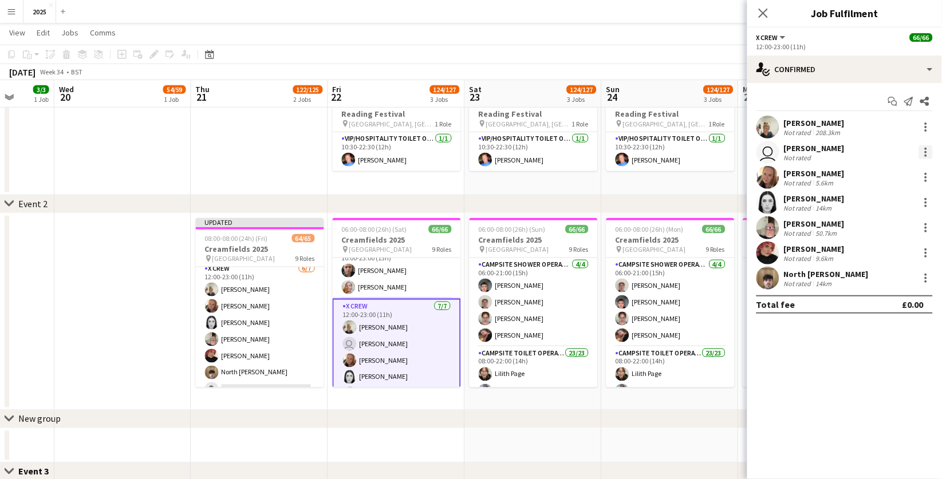
click at [926, 152] on div at bounding box center [926, 152] width 2 height 2
click at [883, 262] on button "Start chat" at bounding box center [888, 255] width 89 height 27
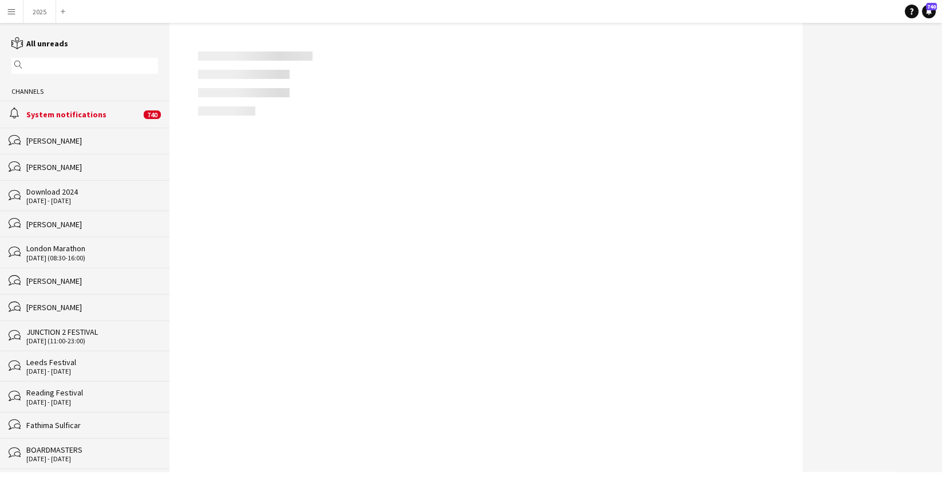
click at [926, 148] on div at bounding box center [872, 248] width 139 height 450
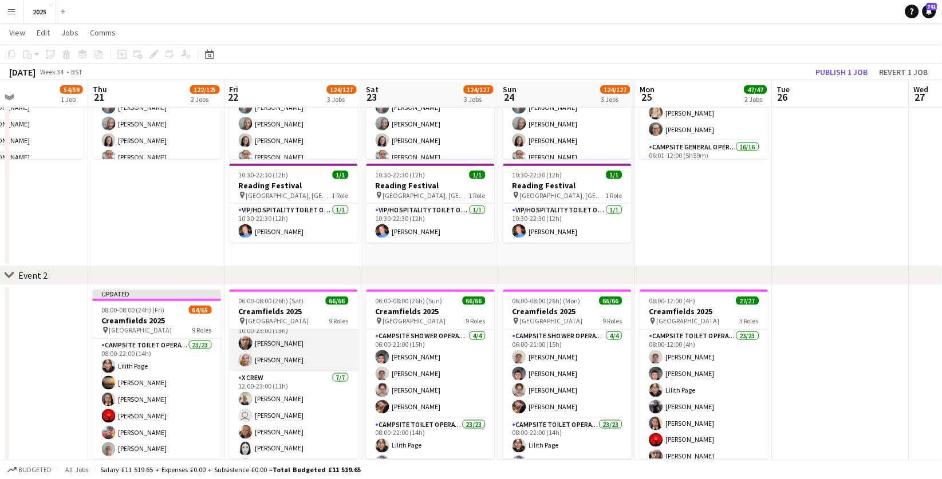
scroll to position [623, 0]
click at [292, 410] on app-card-role "X Crew [DATE] 12:00-23:00 (11h) [PERSON_NAME] user [PERSON_NAME] [PERSON_NAME] …" at bounding box center [294, 440] width 128 height 139
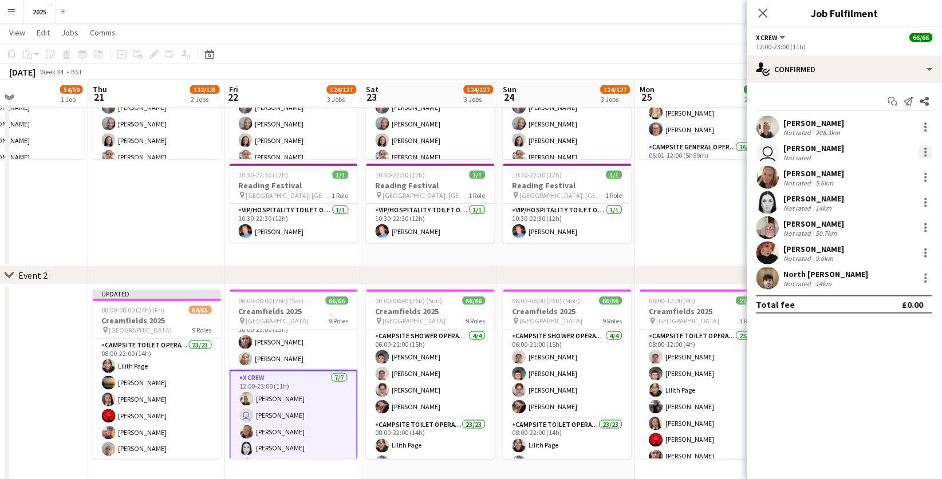
click at [926, 153] on div at bounding box center [926, 153] width 14 height 14
click at [888, 276] on button "Remove" at bounding box center [888, 282] width 89 height 27
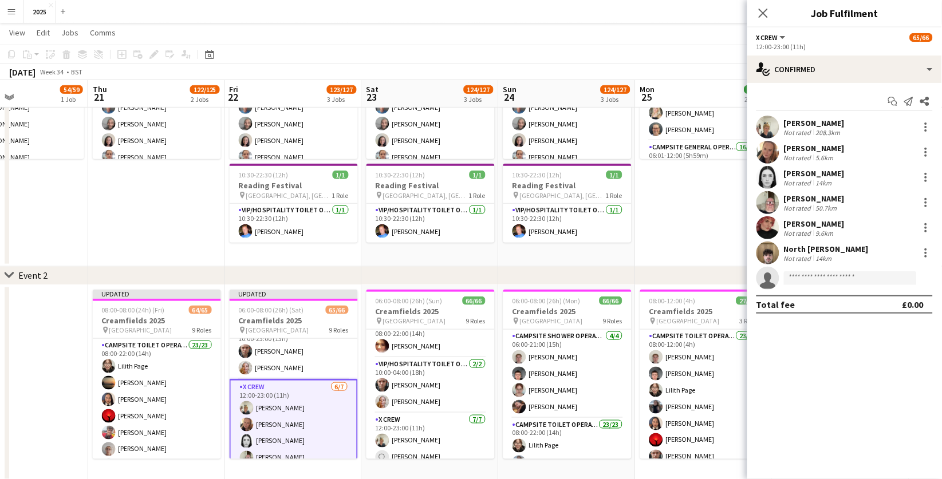
scroll to position [598, 0]
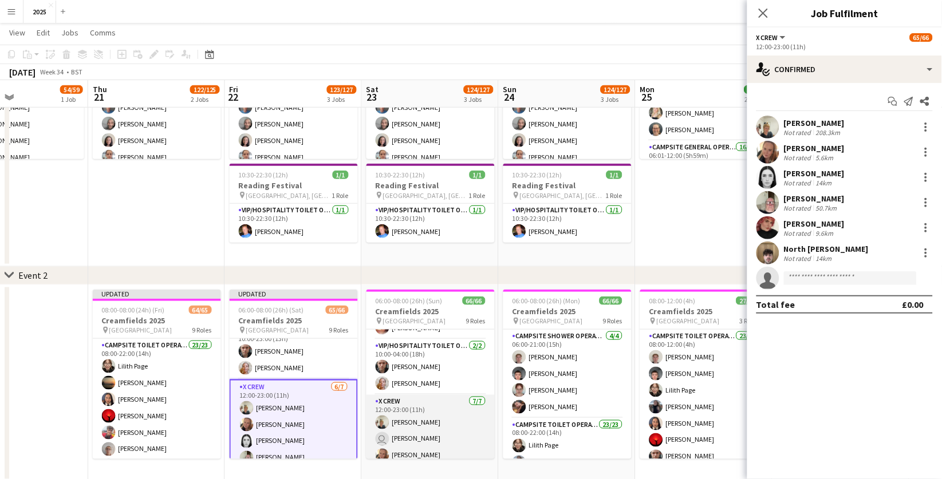
click at [442, 421] on app-card-role "X Crew [DATE] 12:00-23:00 (11h) [PERSON_NAME] user [PERSON_NAME] [PERSON_NAME] …" at bounding box center [431, 464] width 128 height 139
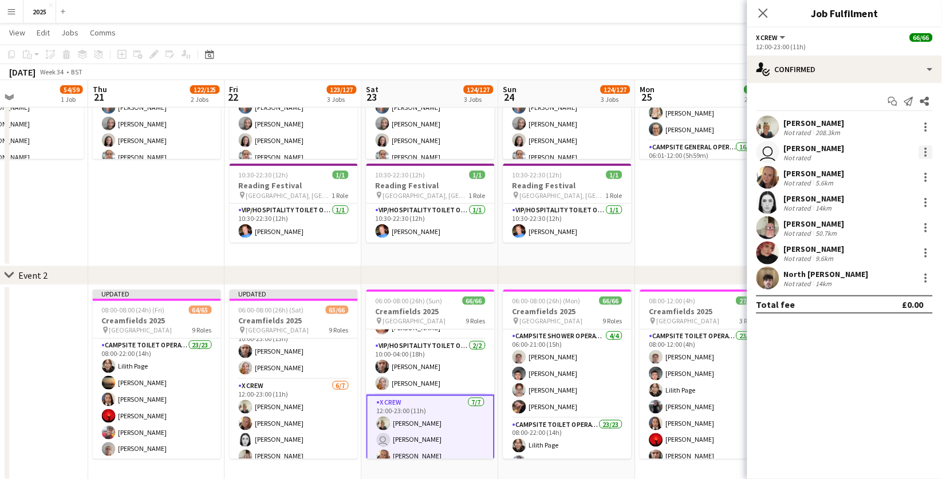
click at [929, 150] on div at bounding box center [926, 153] width 14 height 14
click at [881, 276] on button "Remove" at bounding box center [888, 282] width 89 height 27
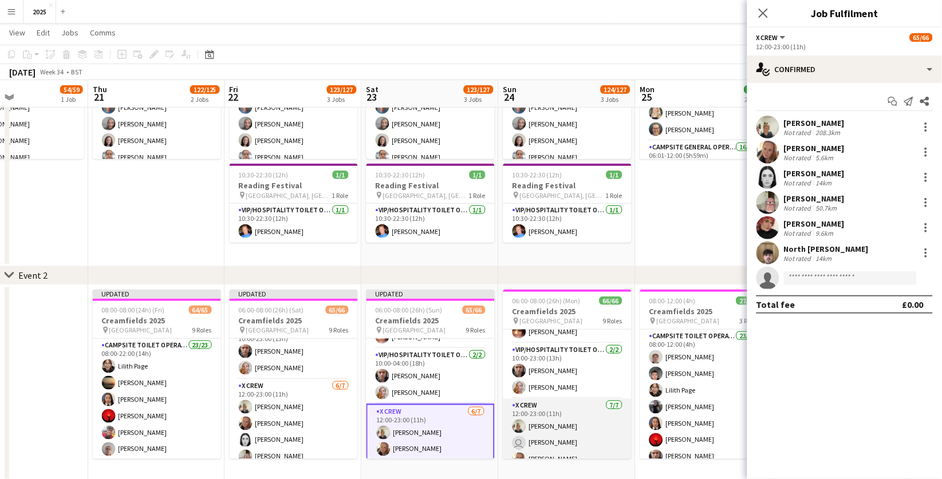
scroll to position [625, 0]
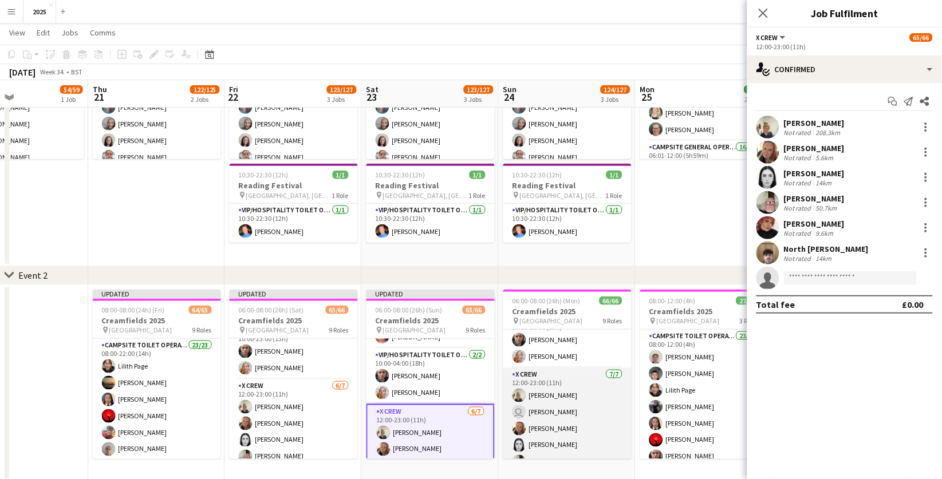
click at [574, 400] on app-card-role "X Crew [DATE] 12:00-23:00 (11h) [PERSON_NAME] user [PERSON_NAME] [PERSON_NAME] …" at bounding box center [568, 437] width 128 height 139
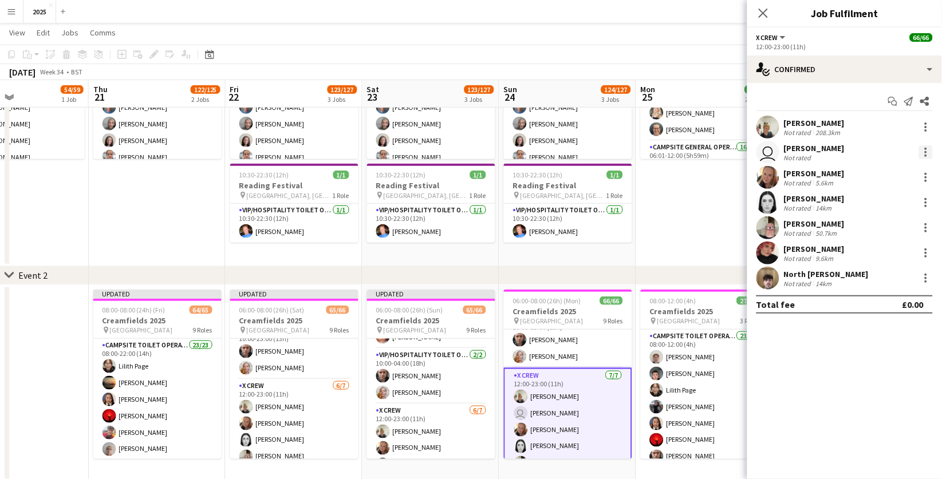
click at [925, 155] on div at bounding box center [926, 156] width 2 height 2
click at [887, 280] on span "Remove" at bounding box center [871, 283] width 34 height 10
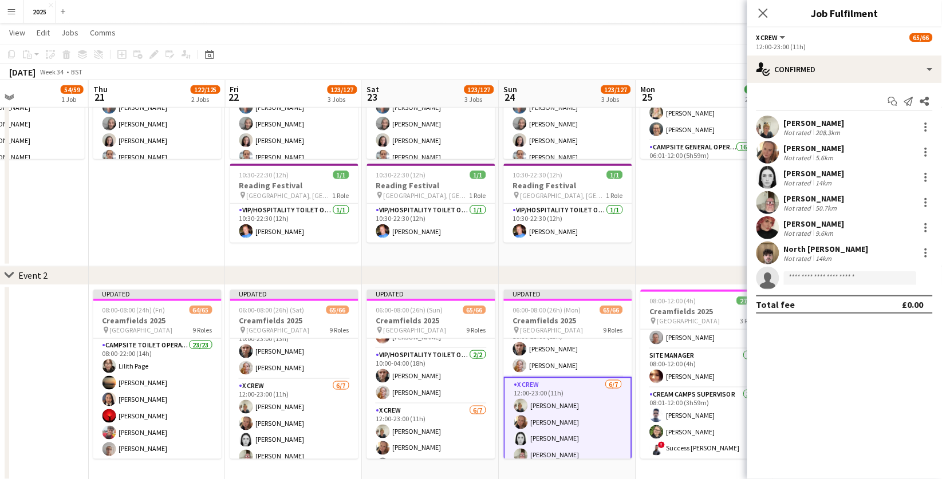
click at [708, 220] on app-date-cell "06:00-12:00 (6h) 20/20 Reading Festival 2025 pin Richfield Avenue 3 Roles Site …" at bounding box center [704, 126] width 137 height 282
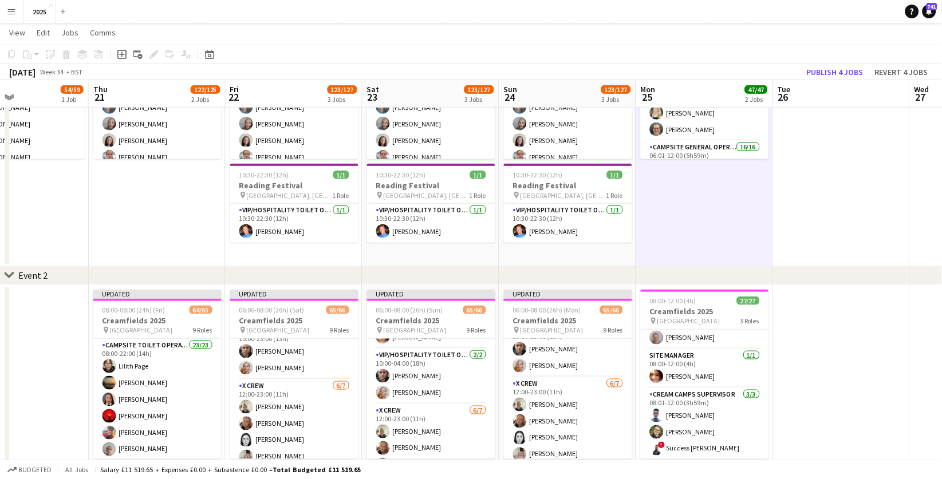
scroll to position [384, 0]
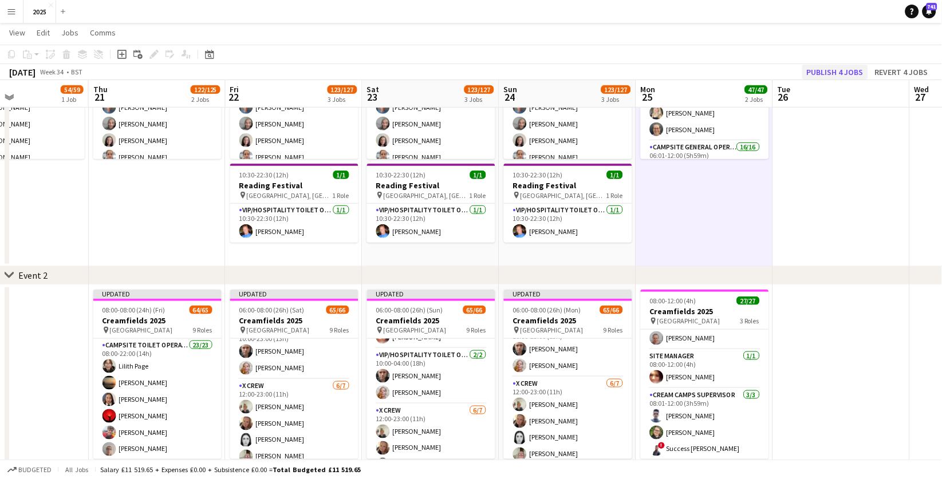
click at [853, 74] on button "Publish 4 jobs" at bounding box center [836, 72] width 66 height 15
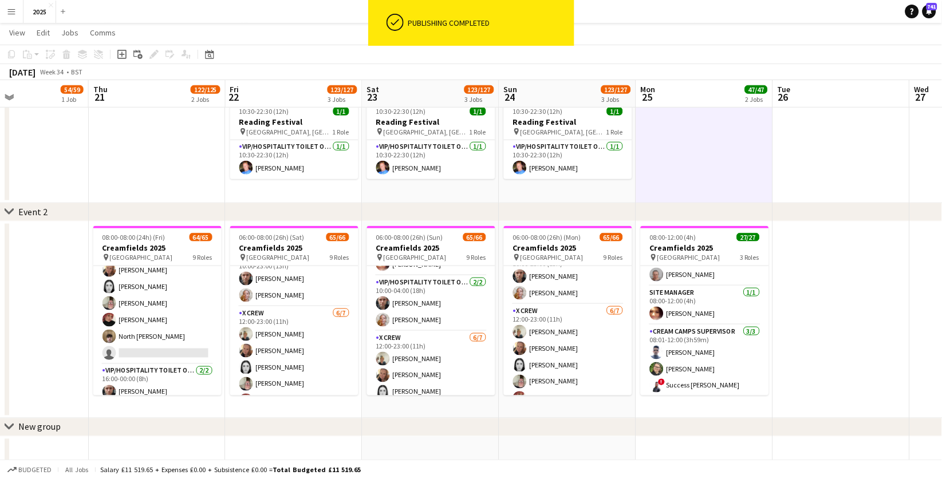
scroll to position [651, 0]
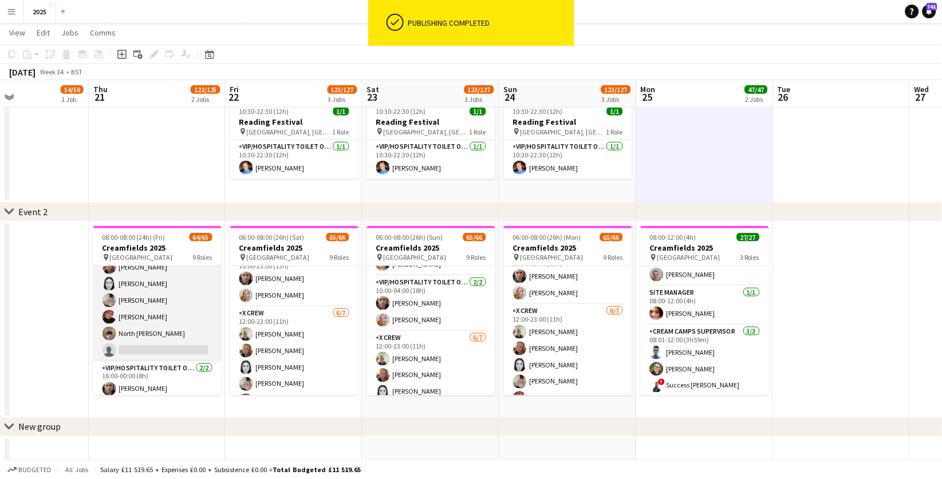
click at [168, 345] on app-card-role "X Crew [DATE] 12:00-23:00 (11h) [PERSON_NAME] [PERSON_NAME] [PERSON_NAME] [PERS…" at bounding box center [157, 292] width 128 height 139
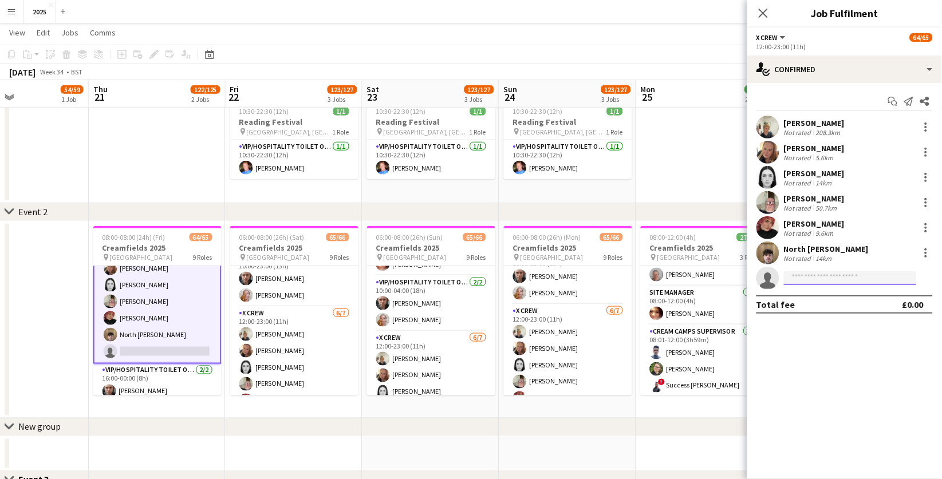
click at [813, 272] on input at bounding box center [850, 279] width 133 height 14
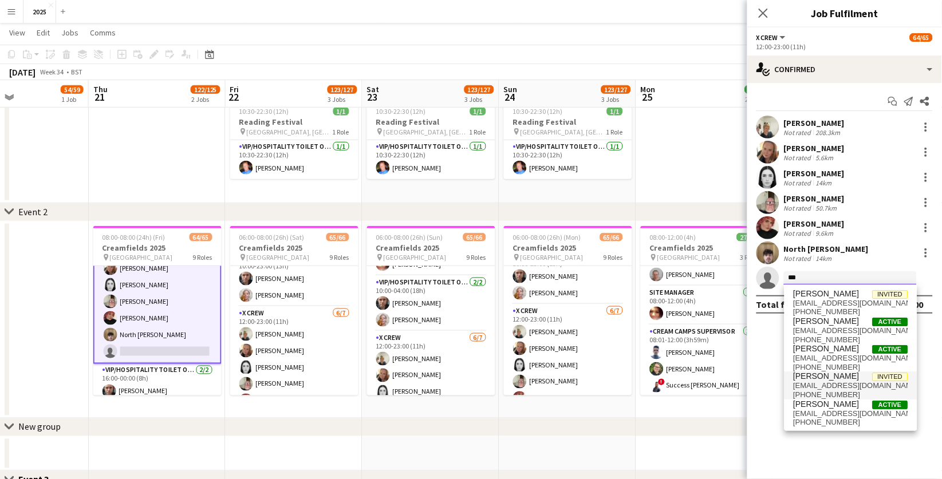
type input "***"
click at [827, 379] on span "[PERSON_NAME]" at bounding box center [827, 377] width 66 height 10
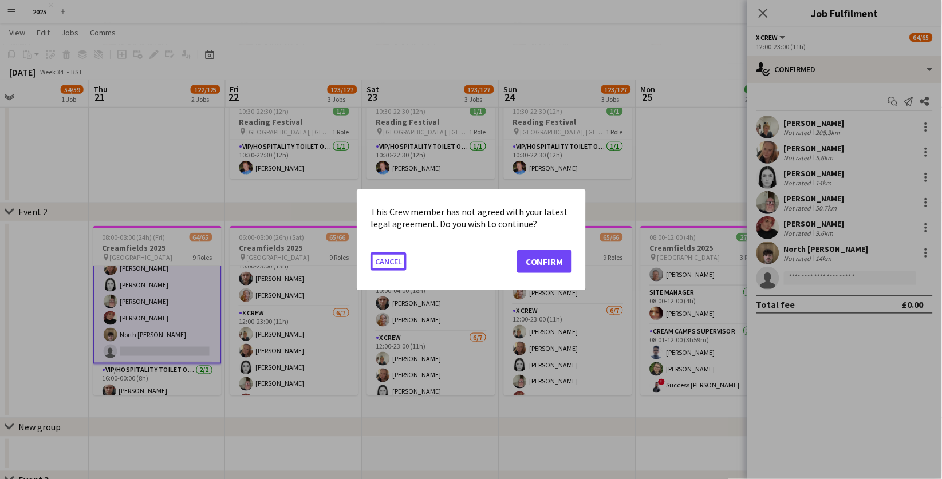
scroll to position [0, 0]
click at [554, 259] on button "Confirm" at bounding box center [544, 261] width 55 height 23
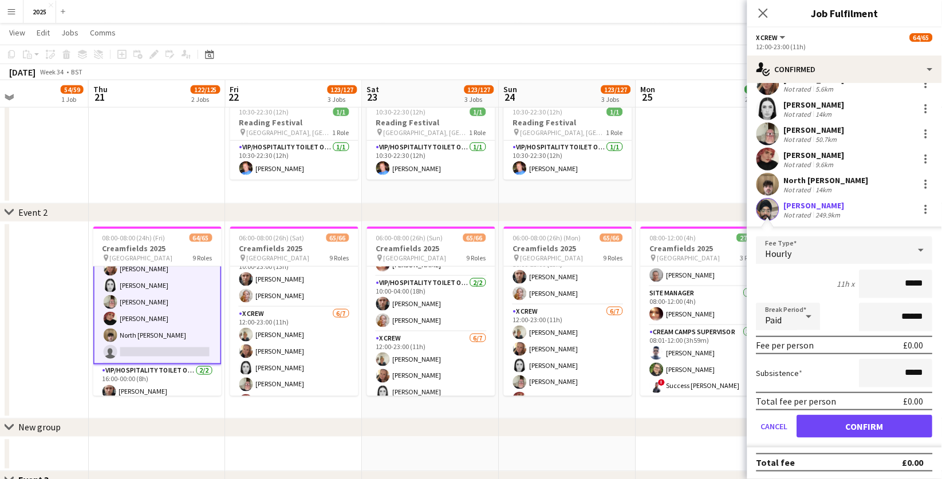
scroll to position [68, 0]
click at [831, 428] on button "Confirm" at bounding box center [865, 427] width 136 height 23
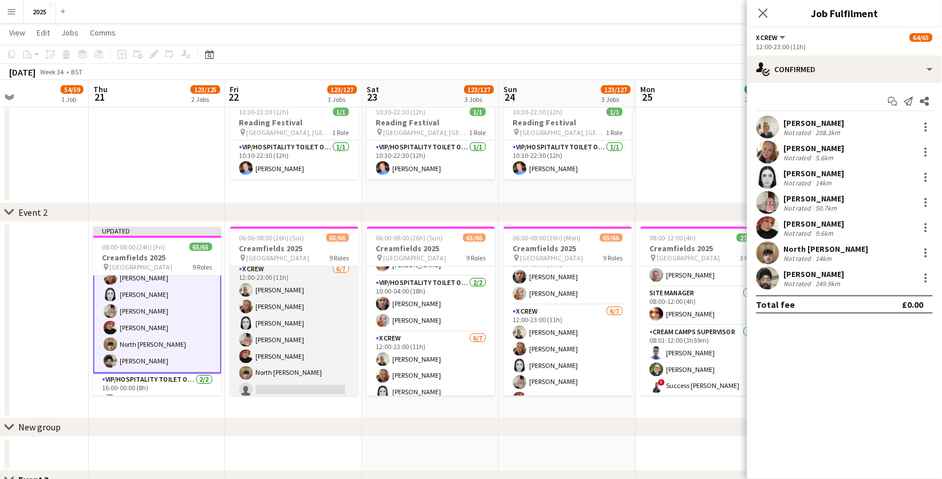
scroll to position [669, 0]
click at [284, 384] on app-card-role "X Crew [DATE] 12:00-23:00 (11h) [PERSON_NAME] [PERSON_NAME] [PERSON_NAME] [PERS…" at bounding box center [294, 330] width 128 height 139
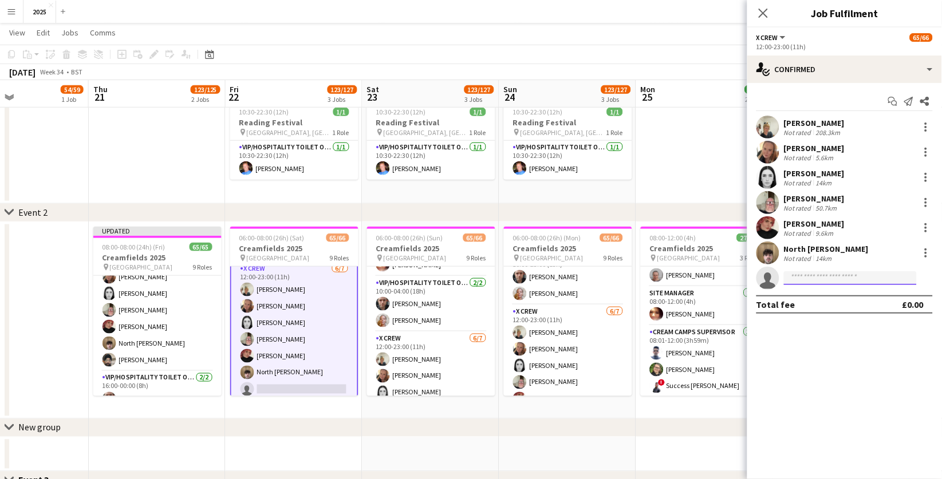
click at [815, 280] on input at bounding box center [850, 279] width 133 height 14
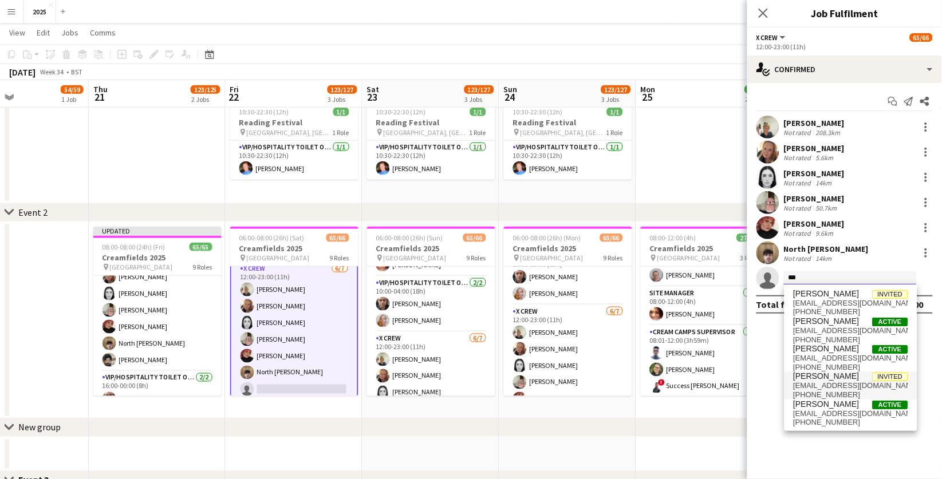
type input "***"
click at [830, 380] on span "[PERSON_NAME]" at bounding box center [827, 377] width 66 height 10
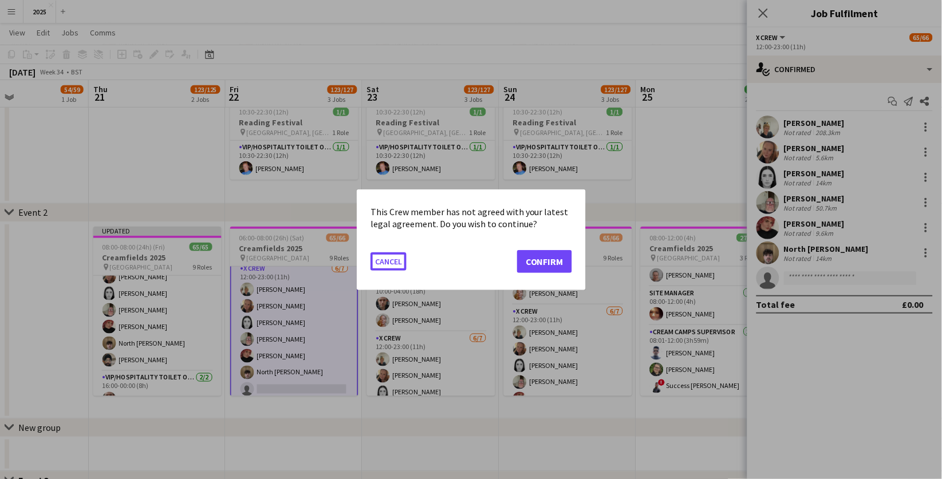
scroll to position [0, 0]
click at [559, 265] on button "Confirm" at bounding box center [544, 261] width 55 height 23
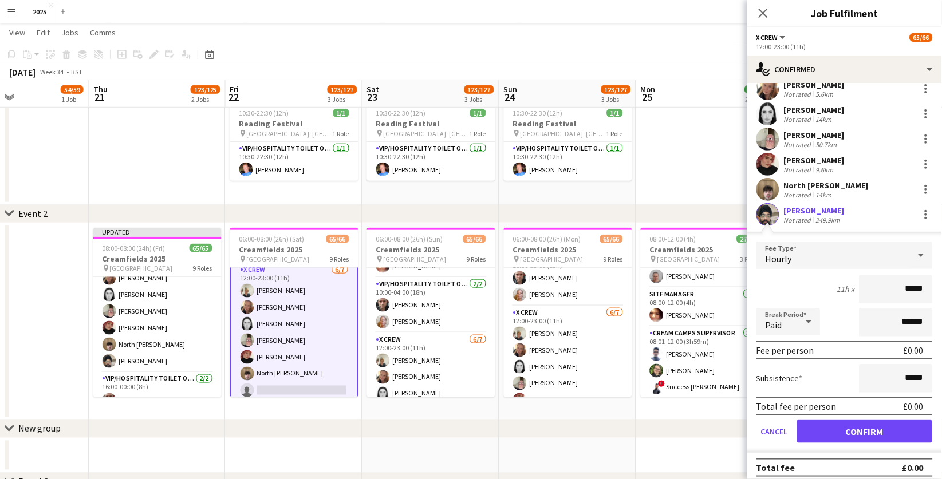
scroll to position [64, 0]
click at [837, 432] on button "Confirm" at bounding box center [865, 431] width 136 height 23
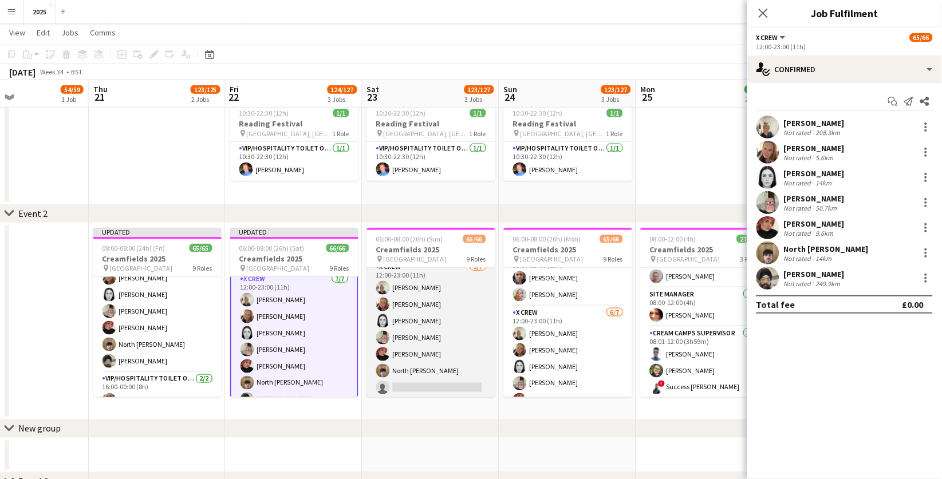
scroll to position [674, 0]
click at [446, 379] on app-card-role "X Crew [DATE] 12:00-23:00 (11h) [PERSON_NAME] [PERSON_NAME] [PERSON_NAME] [PERS…" at bounding box center [431, 327] width 128 height 139
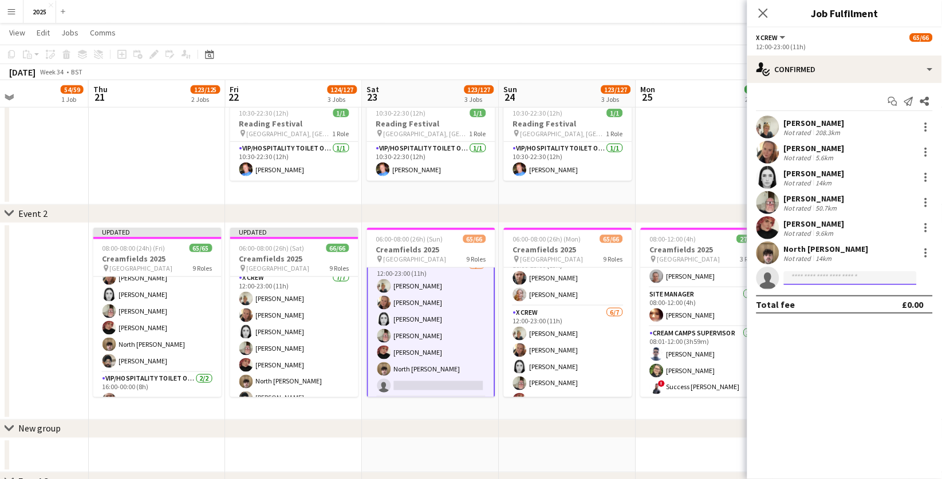
click at [807, 276] on input at bounding box center [850, 279] width 133 height 14
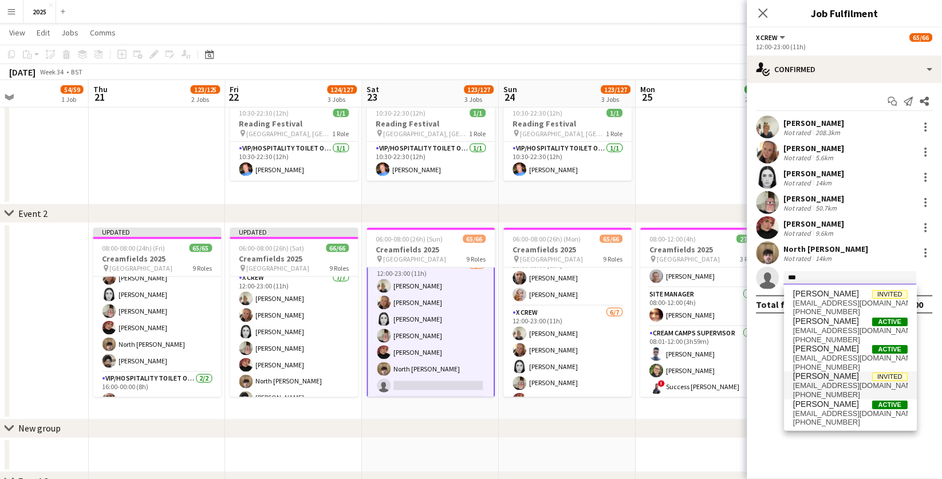
type input "***"
click at [830, 380] on span "[PERSON_NAME]" at bounding box center [827, 377] width 66 height 10
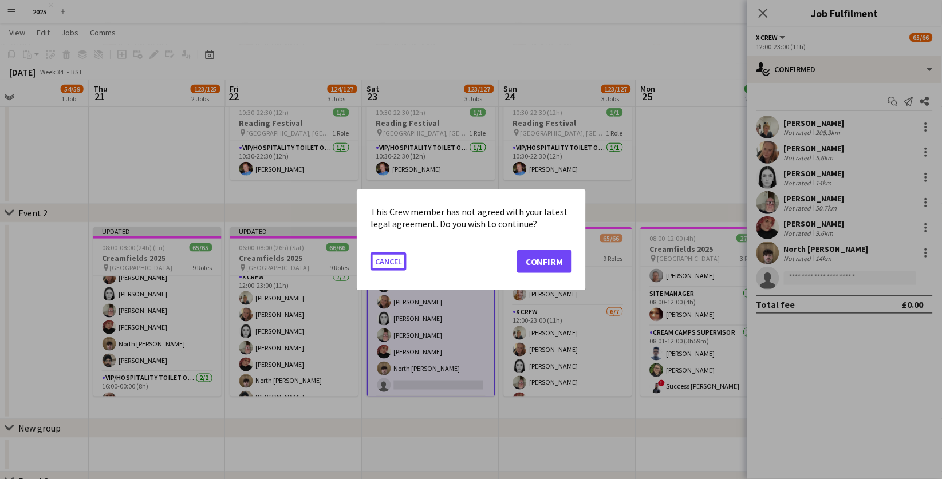
scroll to position [0, 0]
click at [555, 264] on button "Confirm" at bounding box center [544, 261] width 55 height 23
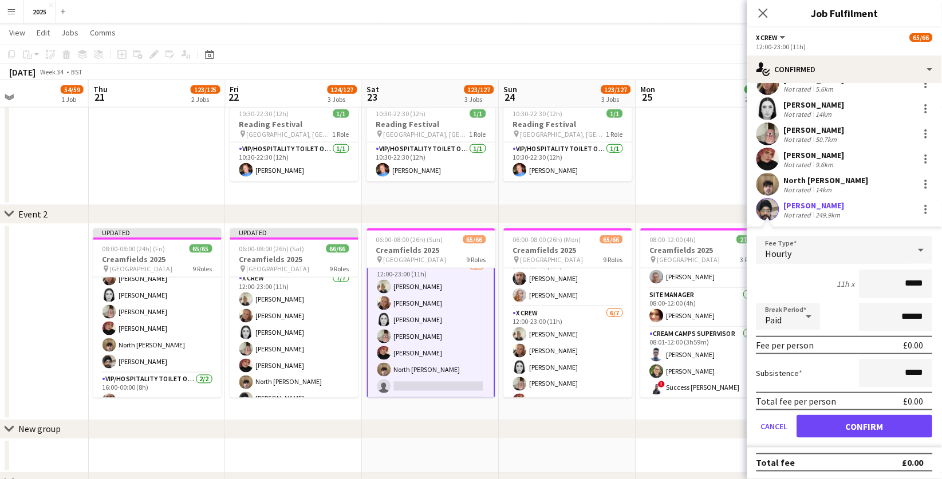
scroll to position [68, 0]
click at [846, 424] on button "Confirm" at bounding box center [865, 427] width 136 height 23
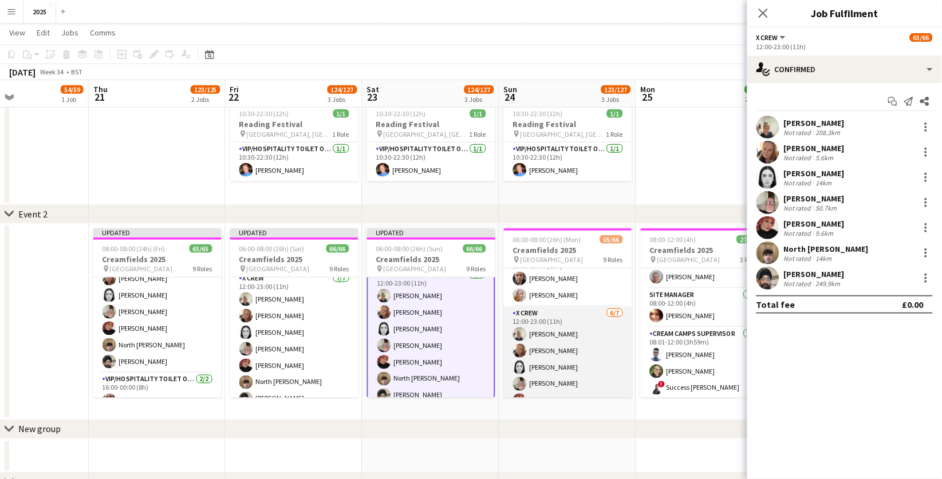
scroll to position [674, 0]
click at [576, 375] on app-card-role "X Crew [DATE] 12:00-23:00 (11h) [PERSON_NAME] [PERSON_NAME] [PERSON_NAME] [PERS…" at bounding box center [568, 327] width 128 height 139
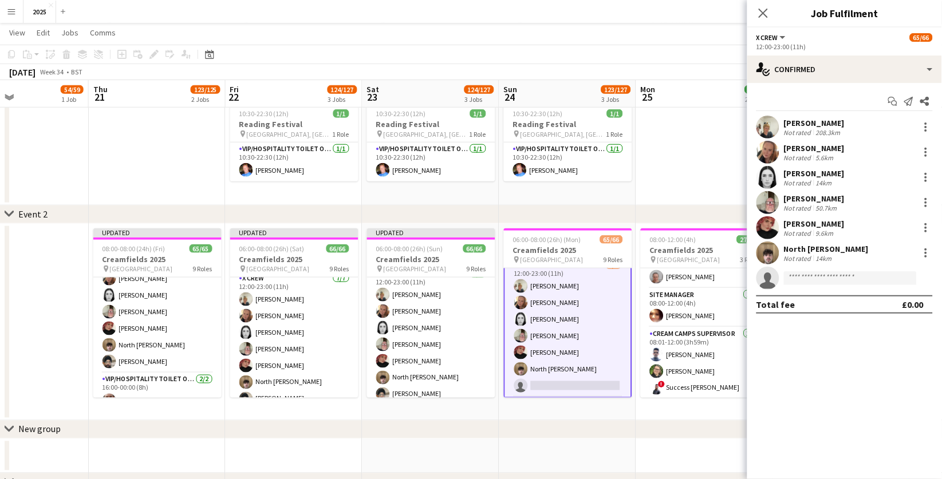
scroll to position [0, 321]
click at [831, 279] on input at bounding box center [850, 279] width 133 height 14
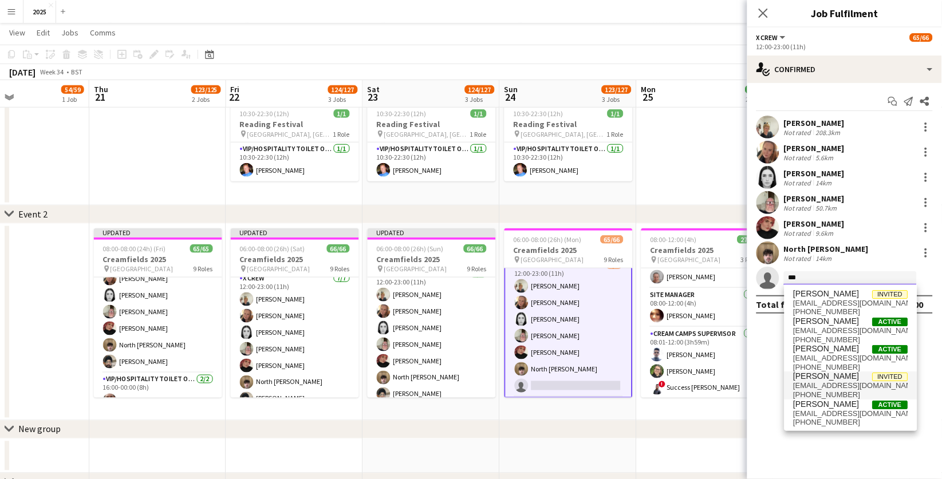
type input "***"
click at [846, 383] on span "[EMAIL_ADDRESS][DOMAIN_NAME]" at bounding box center [851, 386] width 115 height 9
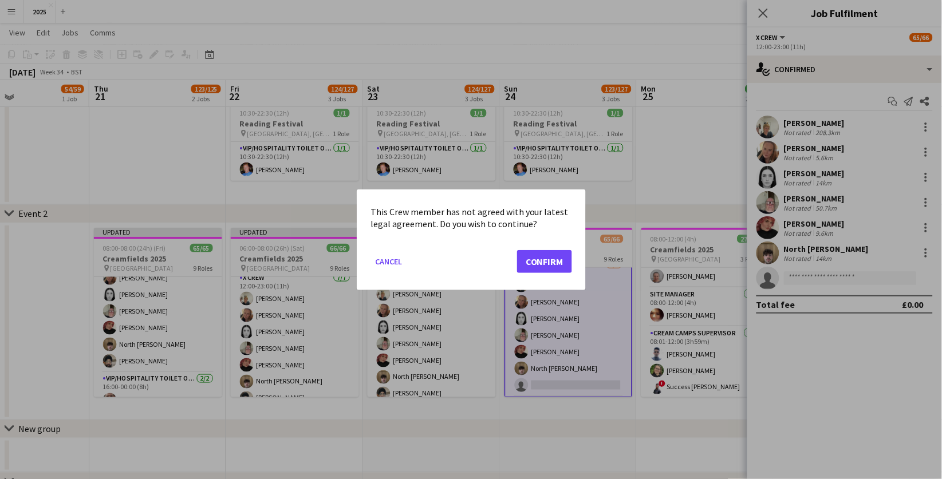
scroll to position [0, 0]
click at [547, 263] on button "Confirm" at bounding box center [544, 261] width 55 height 23
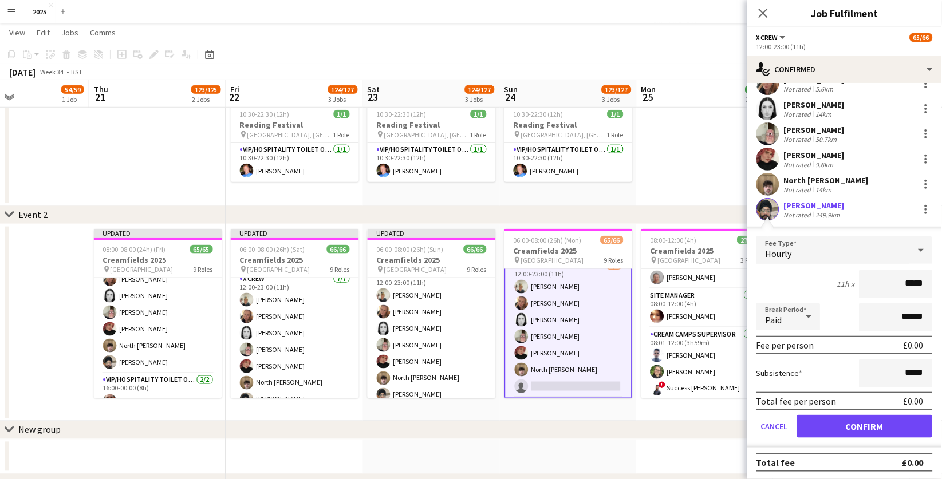
scroll to position [68, 0]
click at [822, 423] on button "Confirm" at bounding box center [865, 427] width 136 height 23
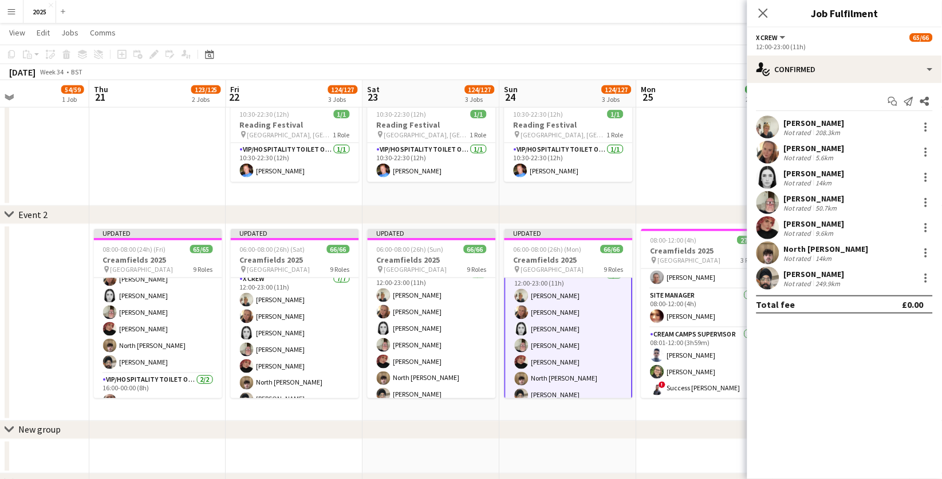
scroll to position [0, 0]
click at [681, 408] on app-date-cell "08:00-12:00 (4h) 27/27 Creamfields 2025 pin Daresbury Park 3 Roles Campsite Toi…" at bounding box center [705, 323] width 137 height 197
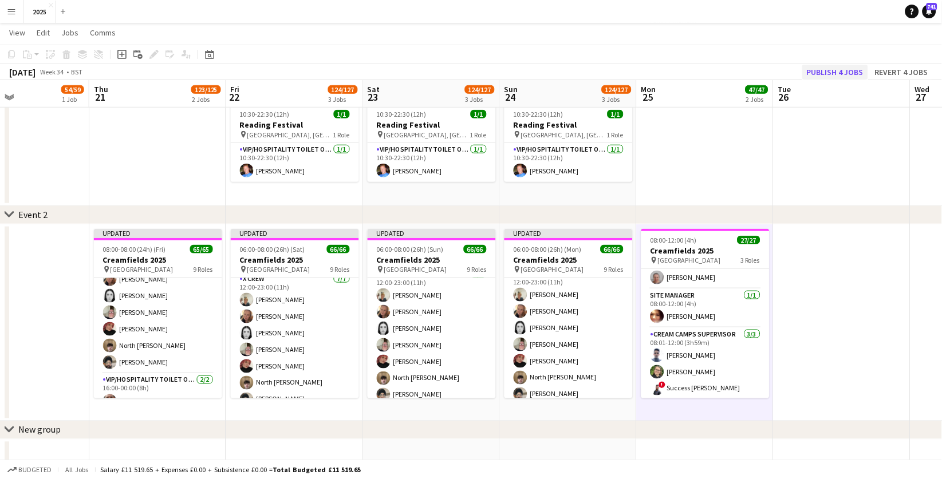
click at [832, 72] on button "Publish 4 jobs" at bounding box center [836, 72] width 66 height 15
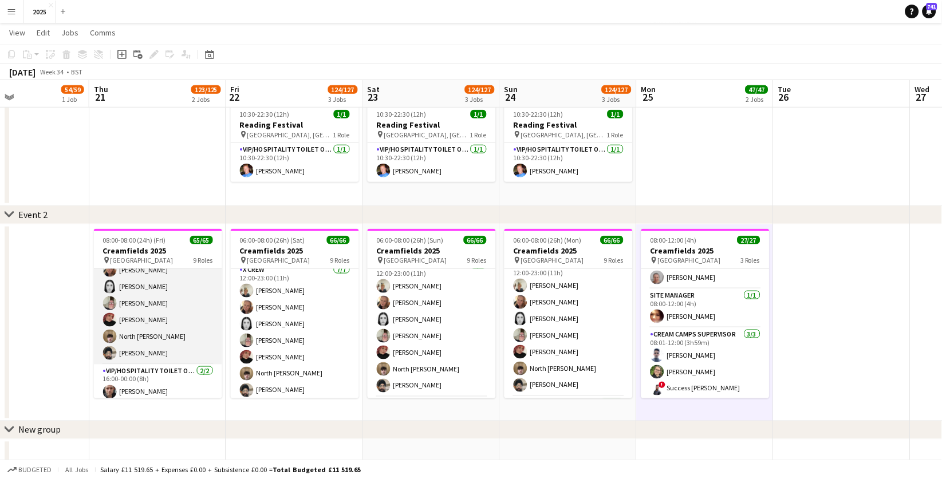
click at [171, 336] on app-card-role "X Crew [DATE] 12:00-23:00 (11h) [PERSON_NAME] [PERSON_NAME] [PERSON_NAME] [PERS…" at bounding box center [158, 295] width 128 height 139
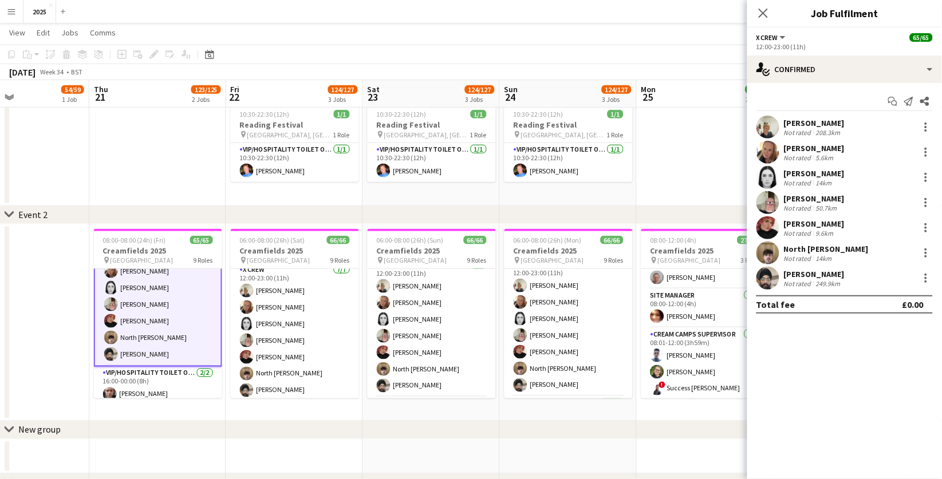
click at [819, 281] on div "249.9km" at bounding box center [828, 284] width 29 height 9
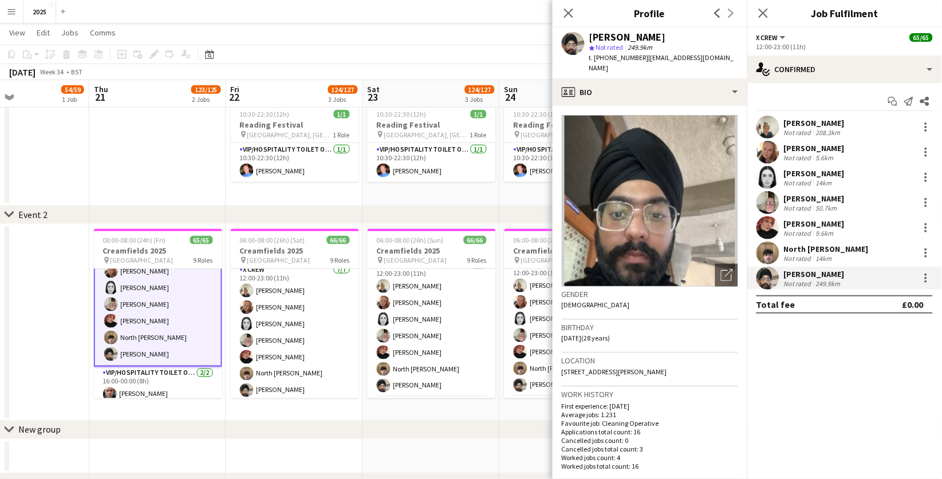
drag, startPoint x: 736, startPoint y: 58, endPoint x: 644, endPoint y: 58, distance: 91.1
click at [644, 58] on div "[PERSON_NAME] star Not rated 249.9km t. [PHONE_NUMBER] | [EMAIL_ADDRESS][DOMAIN…" at bounding box center [650, 52] width 195 height 51
copy span "[EMAIL_ADDRESS][DOMAIN_NAME]"
click at [927, 278] on div at bounding box center [926, 279] width 14 height 14
click at [903, 351] on span "Send notification" at bounding box center [888, 354] width 68 height 10
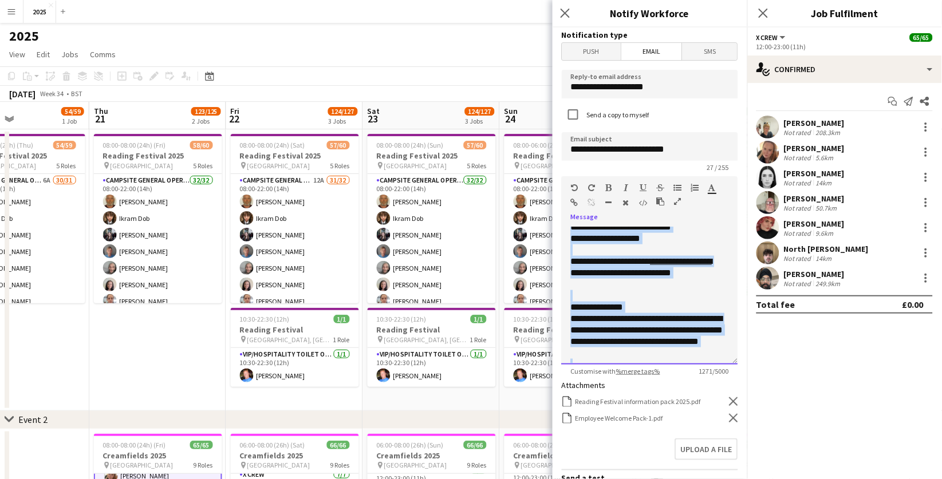
scroll to position [513, 0]
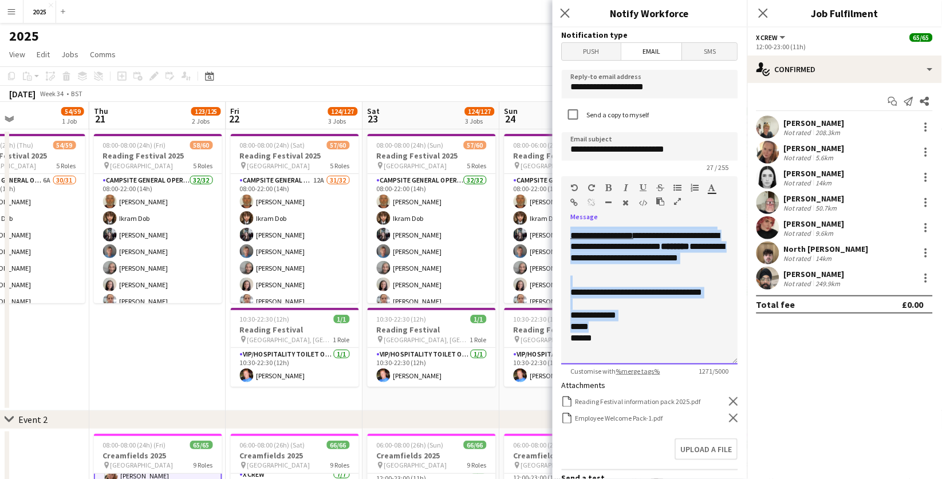
drag, startPoint x: 573, startPoint y: 230, endPoint x: 702, endPoint y: 415, distance: 225.2
click at [702, 415] on form "**********" at bounding box center [650, 358] width 195 height 663
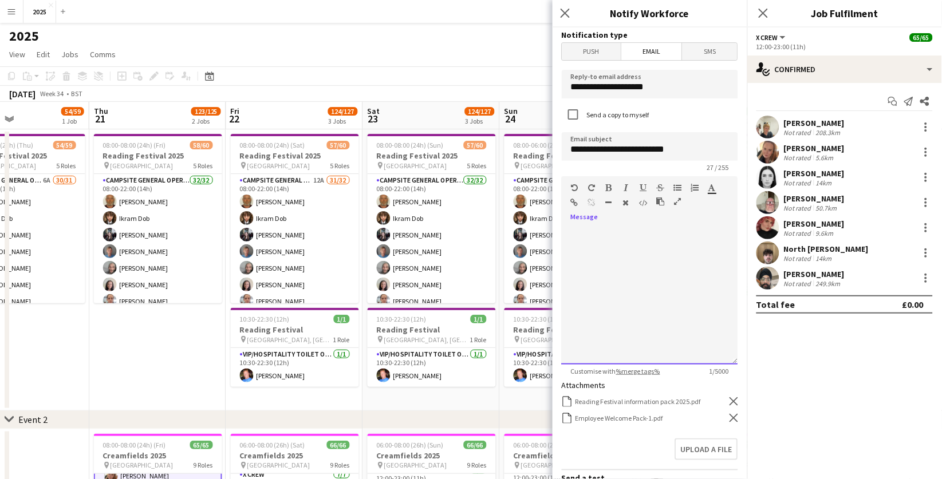
scroll to position [650, 0]
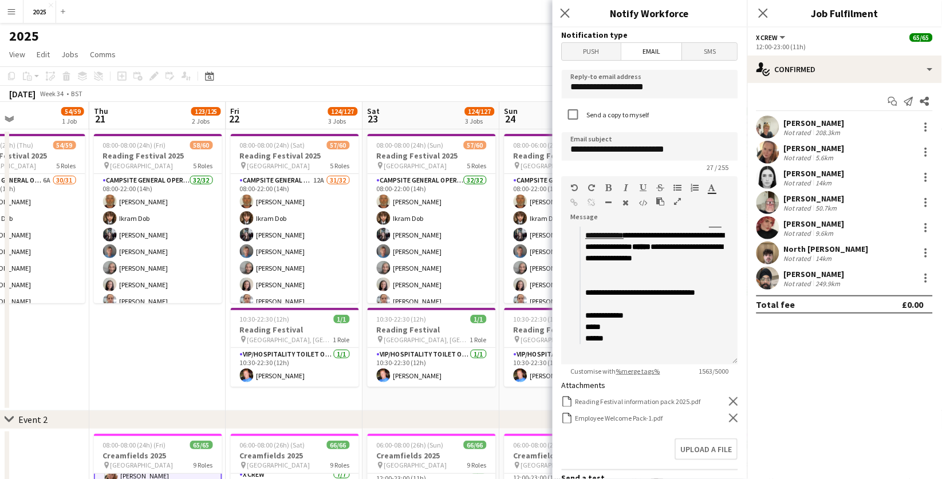
click at [736, 399] on icon "Remove" at bounding box center [734, 402] width 9 height 9
click at [722, 426] on button "Upload a file" at bounding box center [706, 433] width 63 height 22
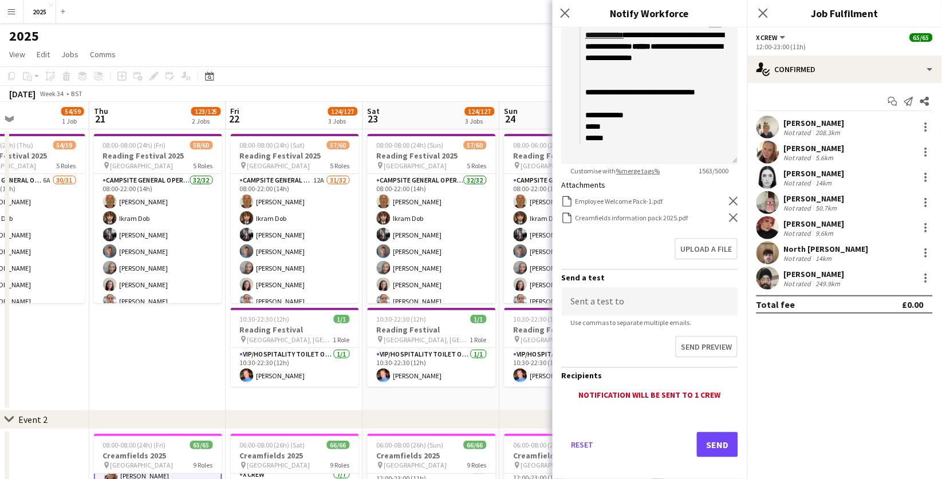
scroll to position [200, 0]
click at [709, 433] on button "Send" at bounding box center [717, 445] width 41 height 25
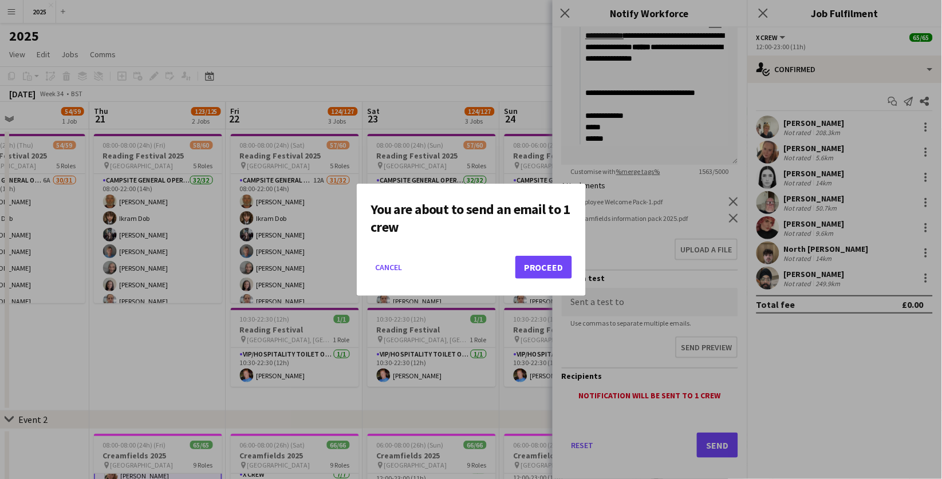
click at [540, 261] on button "Proceed" at bounding box center [544, 267] width 57 height 23
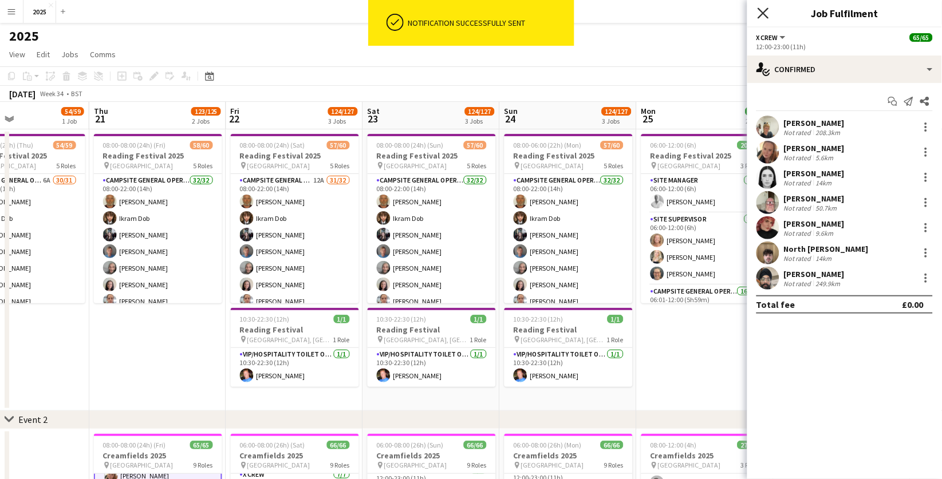
click at [764, 14] on icon "Close pop-in" at bounding box center [763, 12] width 11 height 11
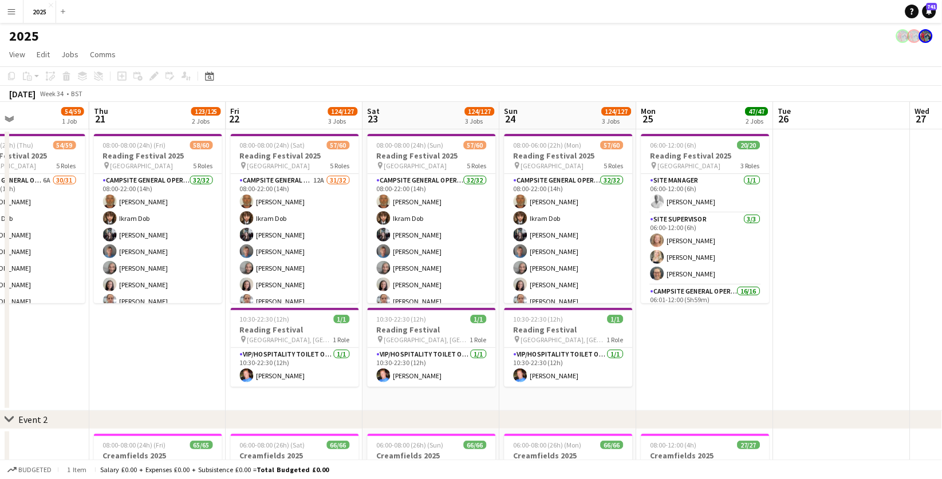
click at [695, 328] on app-date-cell "06:00-12:00 (6h) 20/20 Reading Festival 2025 pin Richfield Avenue 3 Roles Site …" at bounding box center [705, 270] width 137 height 282
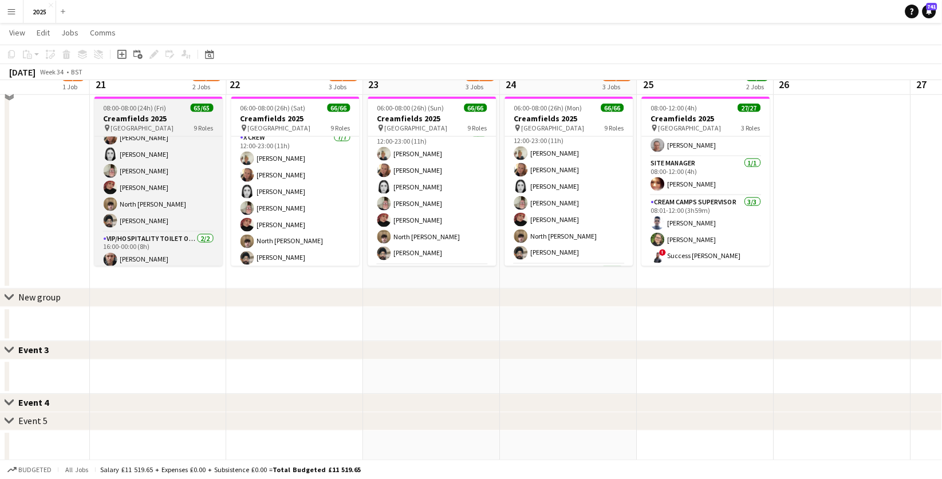
scroll to position [312, 0]
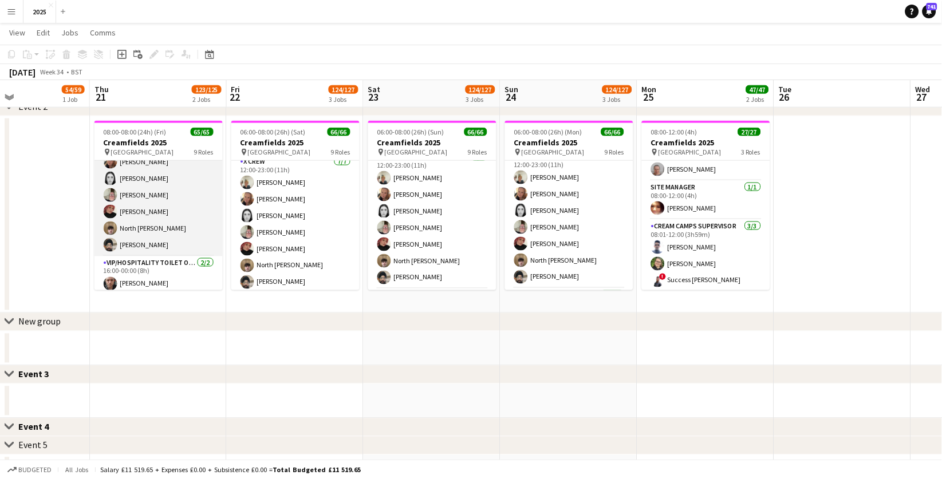
click at [162, 240] on app-card-role "X Crew [DATE] 12:00-23:00 (11h) [PERSON_NAME] [PERSON_NAME] [PERSON_NAME] [PERS…" at bounding box center [159, 187] width 128 height 139
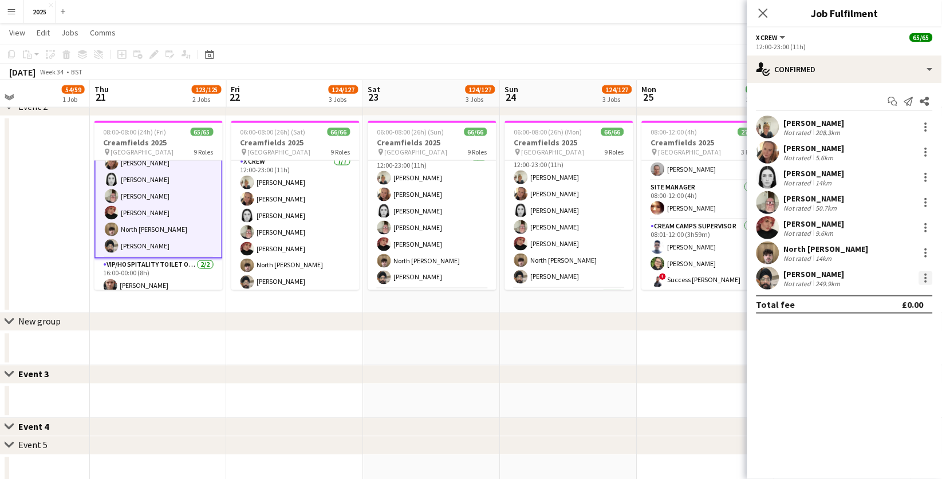
click at [925, 277] on div at bounding box center [926, 278] width 2 height 2
click at [896, 352] on span "Send notification" at bounding box center [888, 354] width 68 height 10
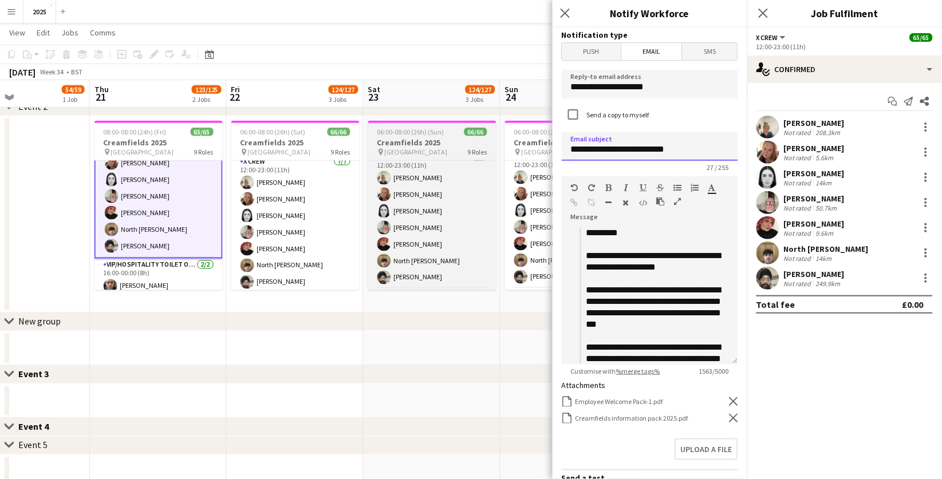
drag, startPoint x: 604, startPoint y: 154, endPoint x: 488, endPoint y: 153, distance: 116.3
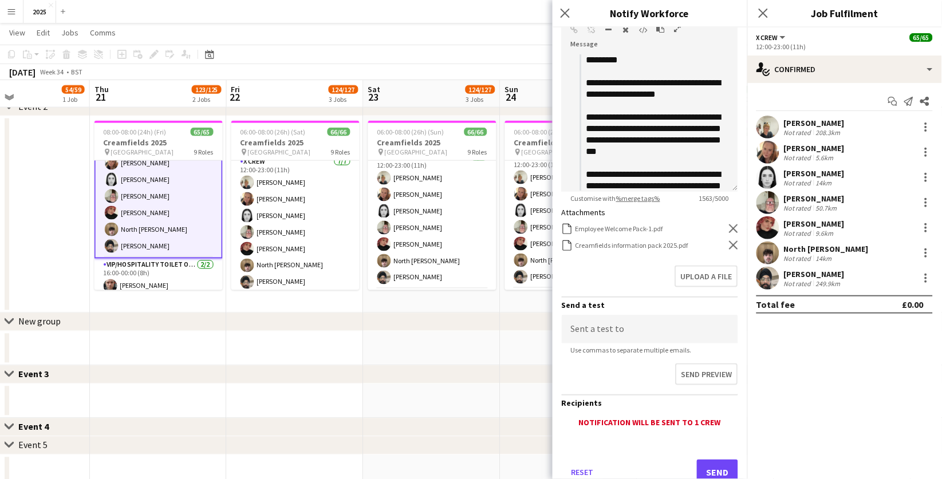
scroll to position [174, 0]
type input "**********"
click at [719, 459] on button "Send" at bounding box center [717, 471] width 41 height 25
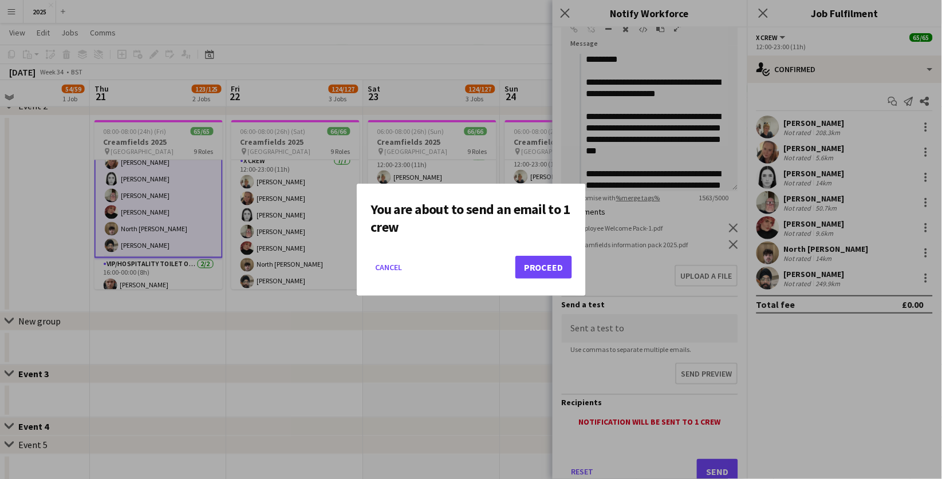
click at [540, 269] on button "Proceed" at bounding box center [544, 267] width 57 height 23
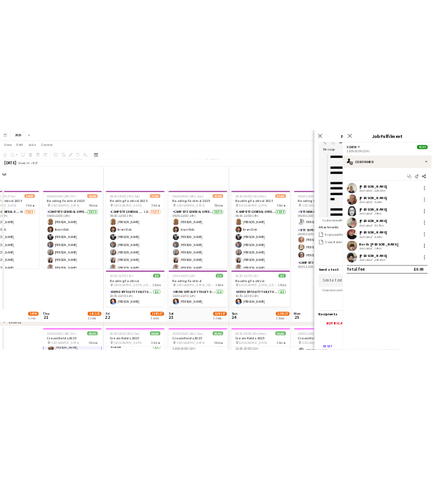
scroll to position [312, 0]
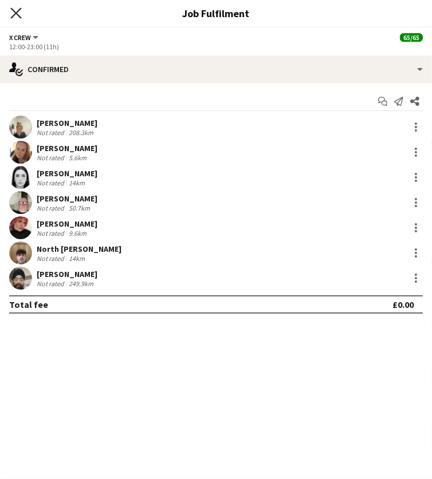
click at [17, 11] on icon at bounding box center [15, 12] width 11 height 11
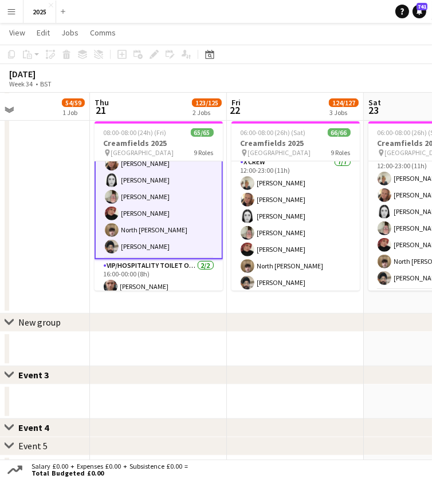
click at [15, 12] on app-icon "Menu" at bounding box center [11, 11] width 9 height 9
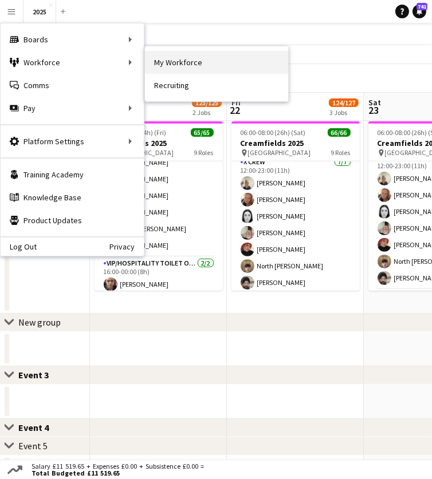
click at [171, 66] on link "My Workforce" at bounding box center [216, 62] width 143 height 23
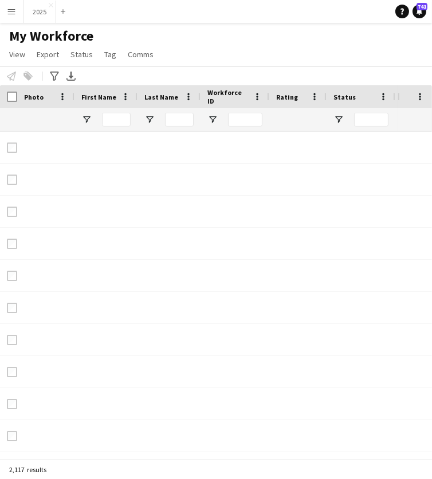
type input "**********"
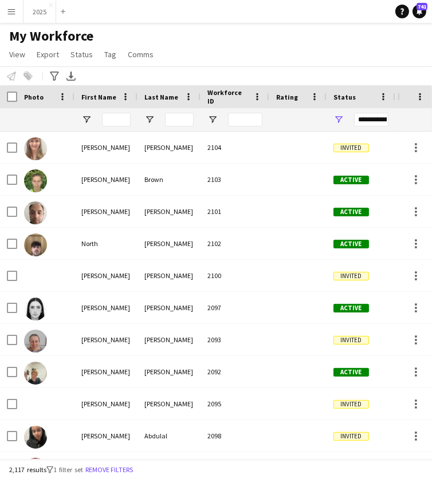
click at [12, 13] on app-icon "Menu" at bounding box center [11, 11] width 9 height 9
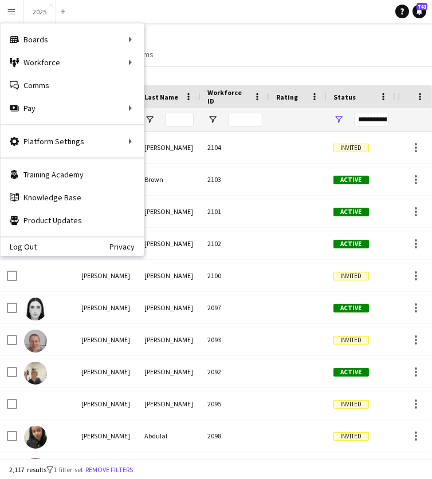
click at [227, 48] on div "My Workforce View Views Default view New view Update view Delete view Edit name…" at bounding box center [216, 46] width 432 height 39
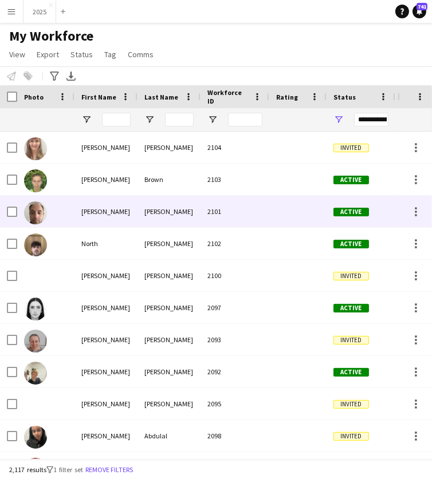
click at [106, 217] on div "[PERSON_NAME]" at bounding box center [105, 212] width 63 height 32
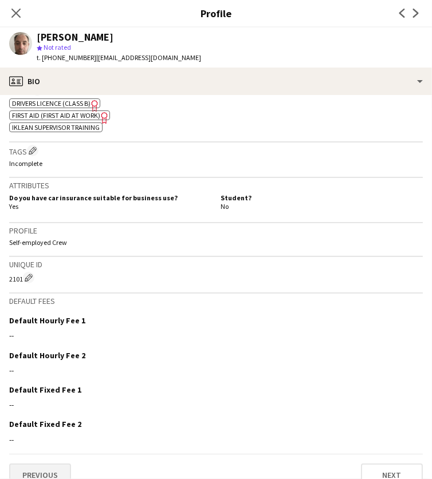
scroll to position [424, 0]
click at [43, 465] on button "Previous" at bounding box center [40, 476] width 62 height 23
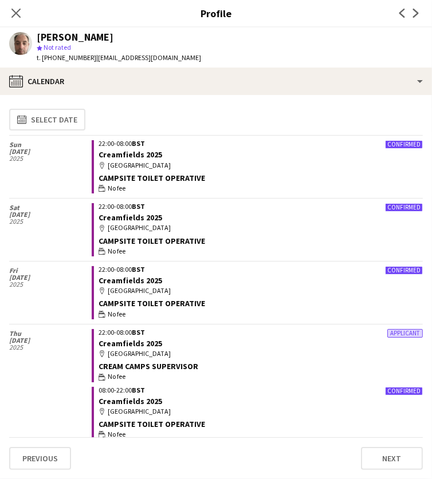
click at [43, 463] on button "Previous" at bounding box center [40, 458] width 62 height 23
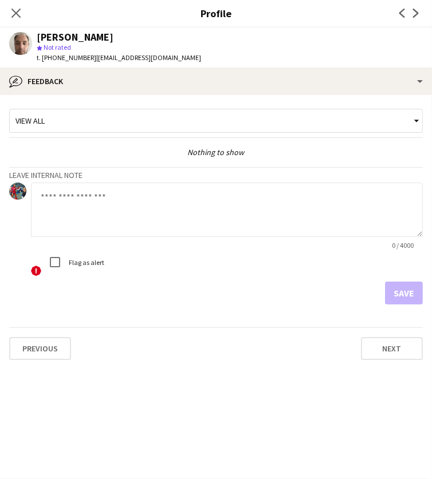
click at [129, 204] on textarea at bounding box center [227, 210] width 392 height 54
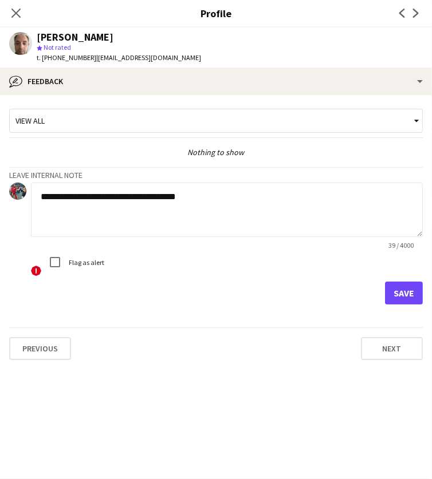
type textarea "**********"
click at [399, 287] on button "Save" at bounding box center [404, 293] width 38 height 23
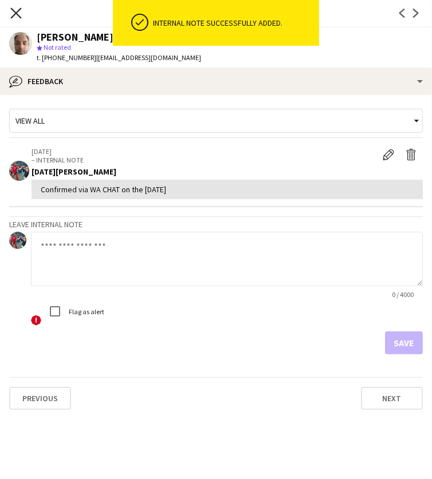
click at [16, 16] on icon "Close pop-in" at bounding box center [15, 12] width 11 height 11
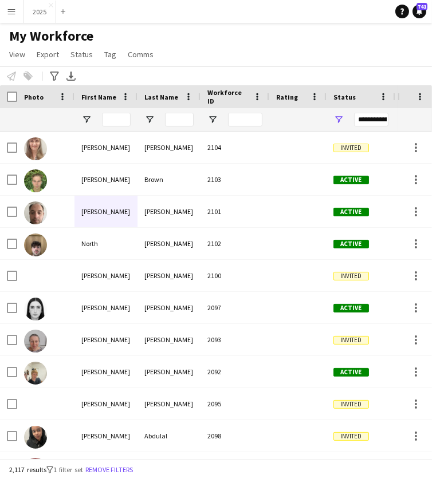
click at [105, 241] on div "North" at bounding box center [105, 244] width 63 height 32
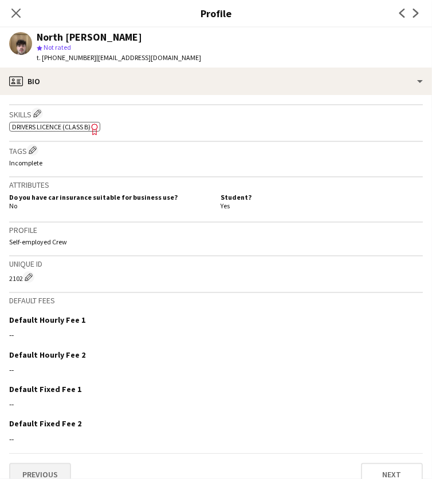
scroll to position [399, 0]
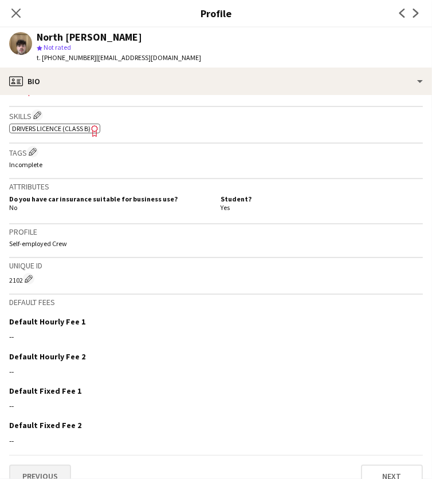
click at [46, 465] on button "Previous" at bounding box center [40, 476] width 62 height 23
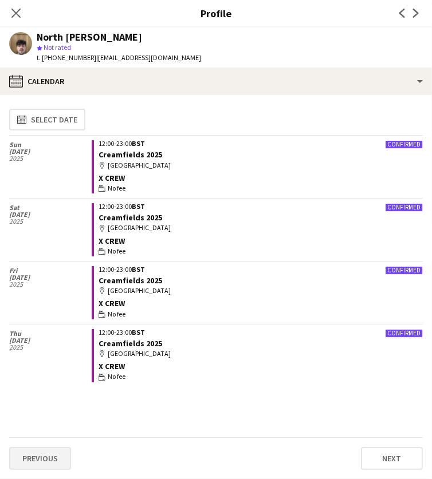
click at [45, 460] on button "Previous" at bounding box center [40, 458] width 62 height 23
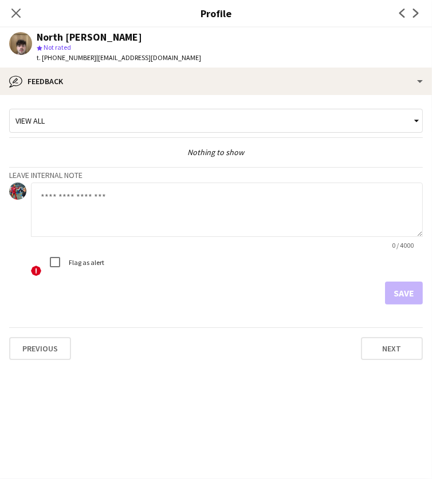
click at [129, 200] on textarea at bounding box center [227, 210] width 392 height 54
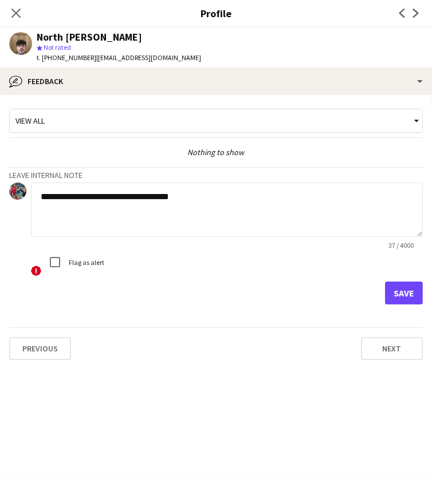
type textarea "**********"
click at [405, 296] on button "Save" at bounding box center [404, 293] width 38 height 23
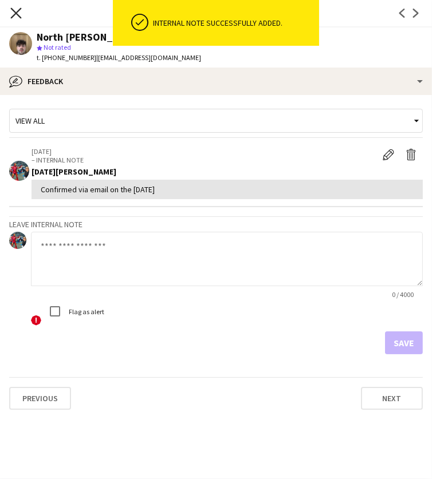
click at [16, 13] on icon at bounding box center [15, 12] width 11 height 11
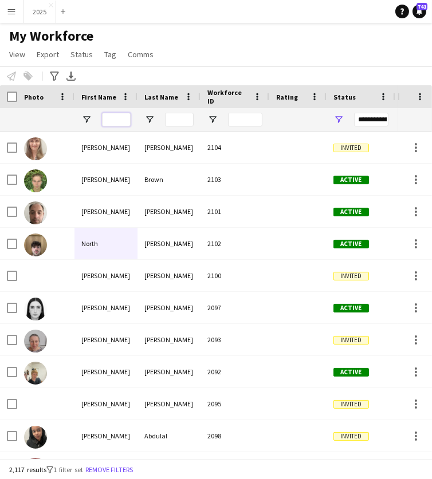
click at [113, 124] on input "First Name Filter Input" at bounding box center [116, 120] width 29 height 14
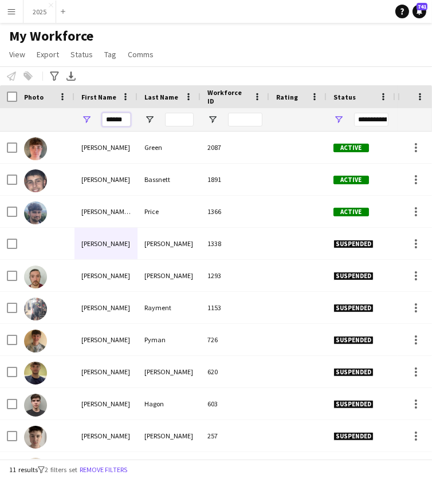
type input "******"
drag, startPoint x: 113, startPoint y: 121, endPoint x: 101, endPoint y: 150, distance: 31.1
click at [101, 150] on div "[PERSON_NAME]" at bounding box center [105, 148] width 63 height 32
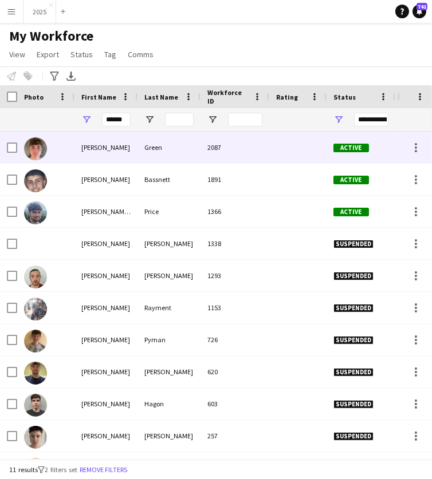
click at [109, 154] on div "[PERSON_NAME]" at bounding box center [105, 148] width 63 height 32
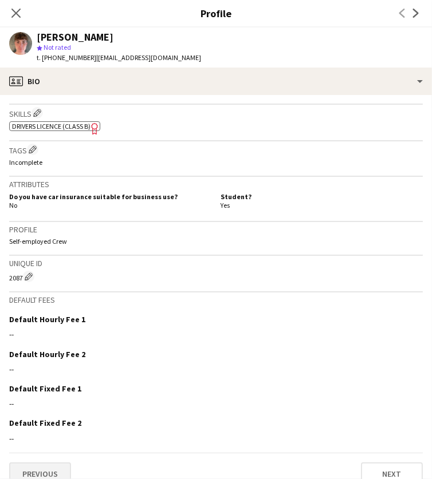
scroll to position [400, 0]
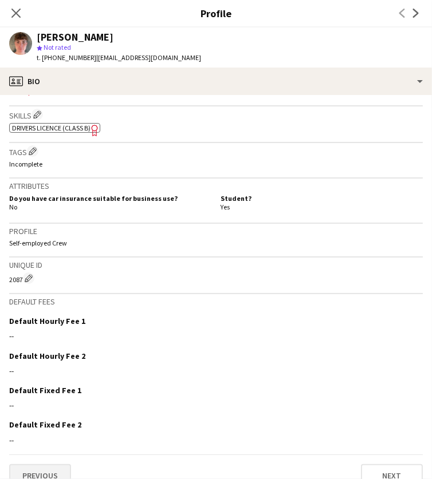
click at [54, 465] on button "Previous" at bounding box center [40, 476] width 62 height 23
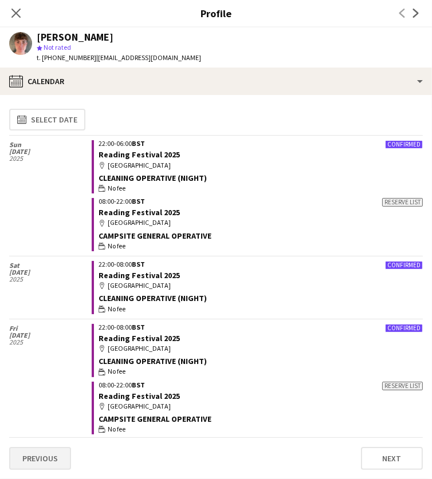
click at [50, 455] on button "Previous" at bounding box center [40, 458] width 62 height 23
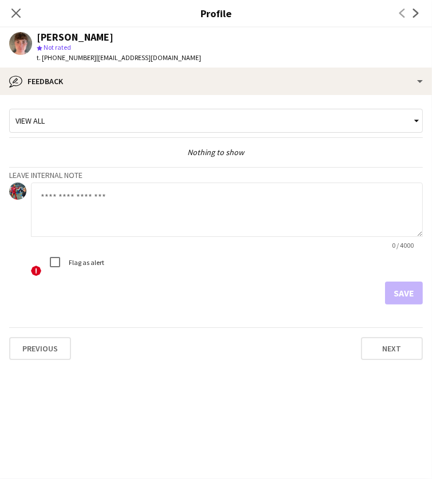
click at [133, 194] on textarea at bounding box center [227, 210] width 392 height 54
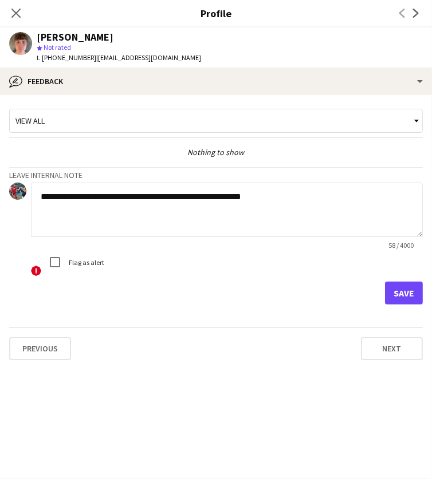
type textarea "**********"
click at [406, 293] on button "Save" at bounding box center [404, 293] width 38 height 23
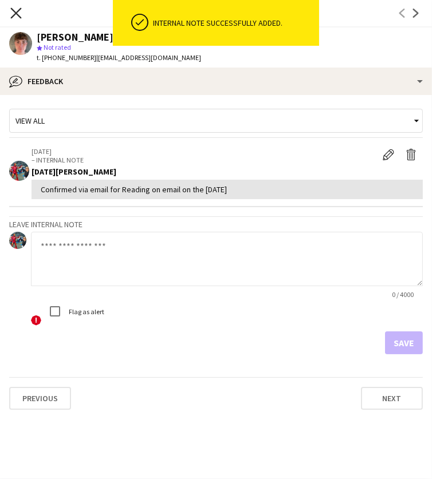
click at [18, 15] on icon at bounding box center [15, 12] width 11 height 11
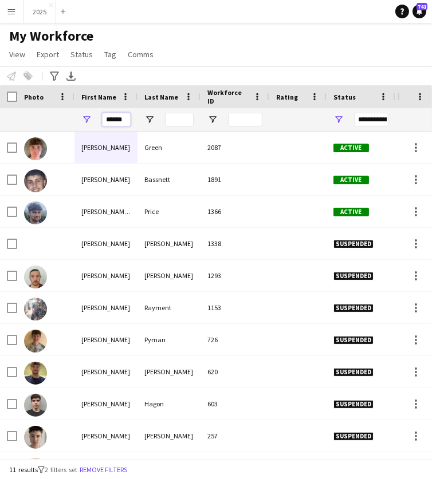
drag, startPoint x: 127, startPoint y: 120, endPoint x: 32, endPoint y: 116, distance: 94.6
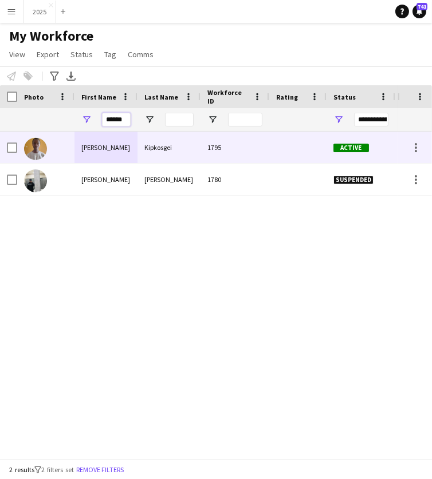
type input "******"
click at [54, 144] on div at bounding box center [45, 148] width 57 height 32
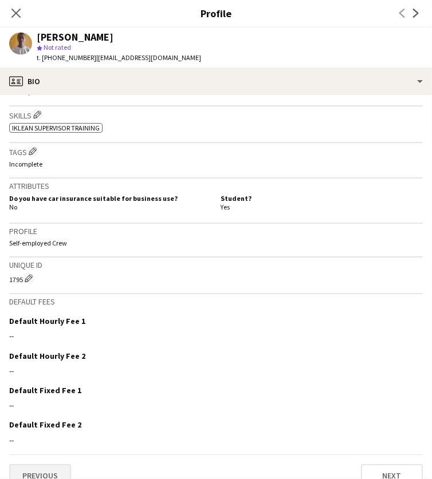
scroll to position [399, 0]
click at [33, 465] on button "Previous" at bounding box center [40, 476] width 62 height 23
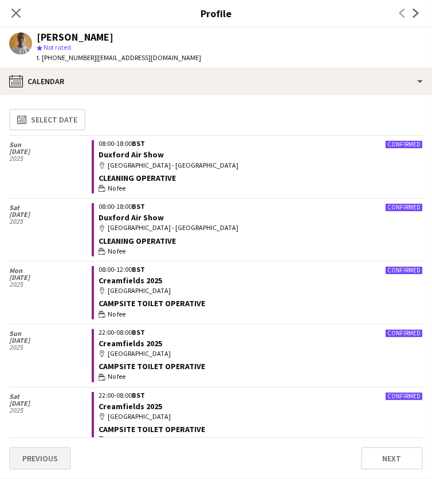
click at [50, 456] on button "Previous" at bounding box center [40, 458] width 62 height 23
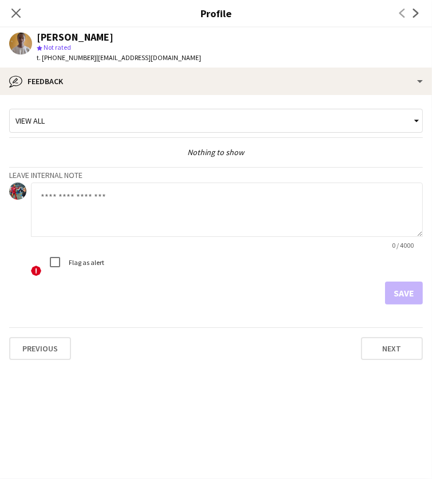
click at [133, 198] on textarea at bounding box center [227, 210] width 392 height 54
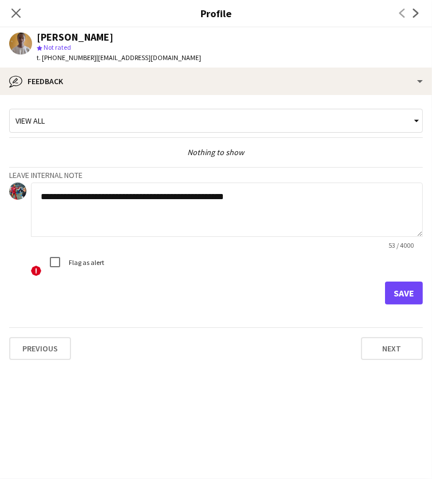
type textarea "**********"
click at [392, 292] on button "Save" at bounding box center [404, 293] width 38 height 23
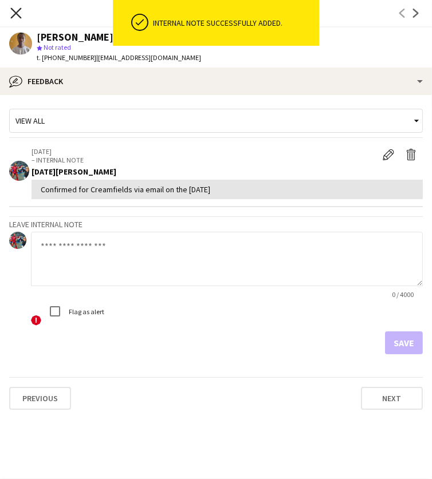
click at [16, 12] on icon at bounding box center [15, 12] width 11 height 11
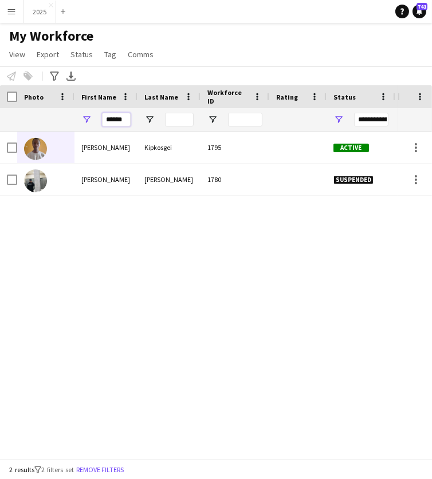
drag, startPoint x: 125, startPoint y: 120, endPoint x: 43, endPoint y: 119, distance: 81.9
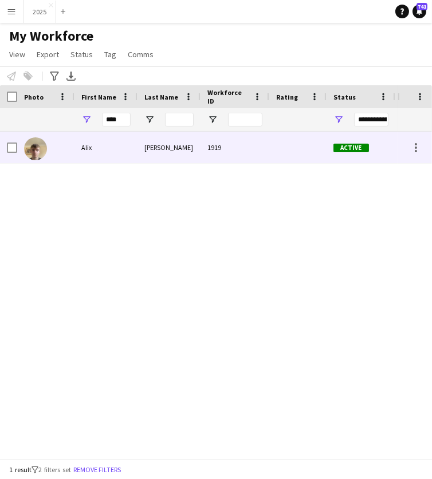
drag, startPoint x: 43, startPoint y: 119, endPoint x: 82, endPoint y: 154, distance: 52.3
click at [82, 154] on div "Alix" at bounding box center [105, 148] width 63 height 32
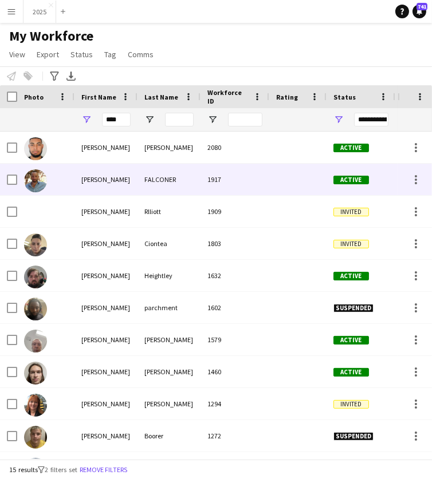
scroll to position [0, 0]
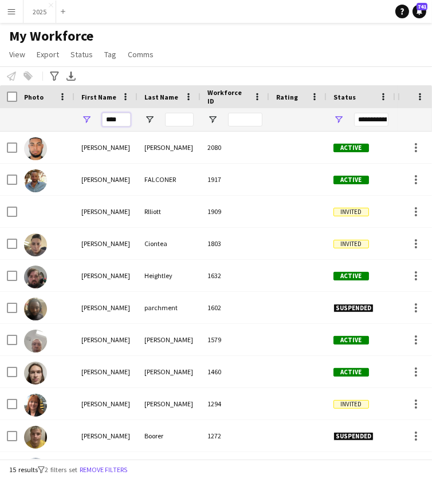
click at [121, 119] on input "****" at bounding box center [116, 120] width 29 height 14
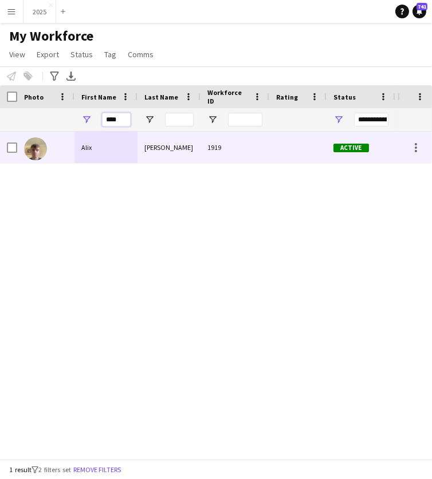
type input "****"
click at [117, 144] on div "Alix" at bounding box center [105, 148] width 63 height 32
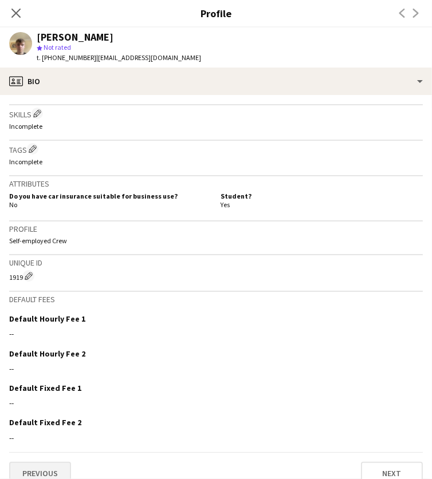
scroll to position [398, 0]
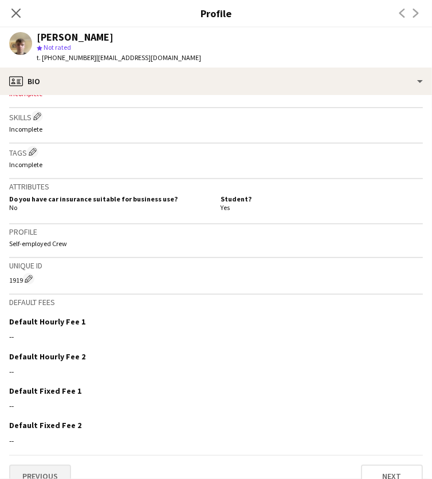
click at [54, 465] on button "Previous" at bounding box center [40, 476] width 62 height 23
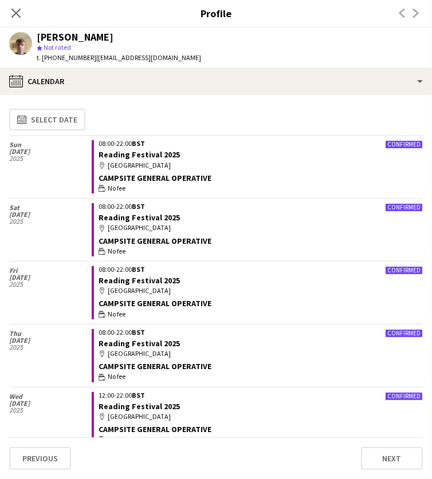
click at [54, 455] on button "Previous" at bounding box center [40, 458] width 62 height 23
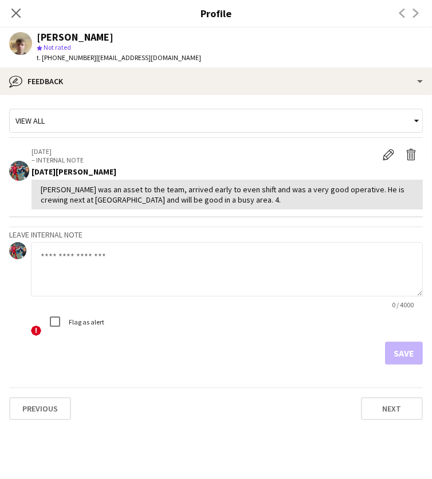
click at [82, 272] on textarea at bounding box center [227, 269] width 392 height 54
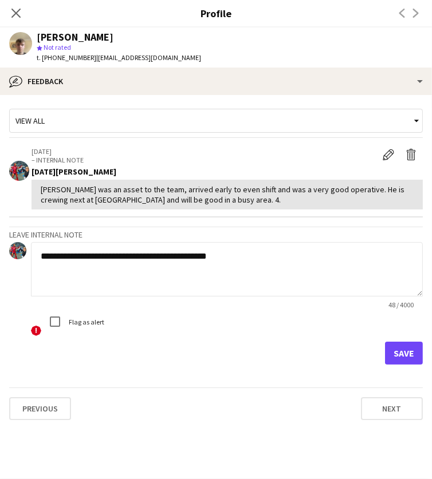
click at [190, 253] on textarea "**********" at bounding box center [227, 269] width 392 height 54
type textarea "**********"
click at [411, 350] on button "Save" at bounding box center [404, 353] width 38 height 23
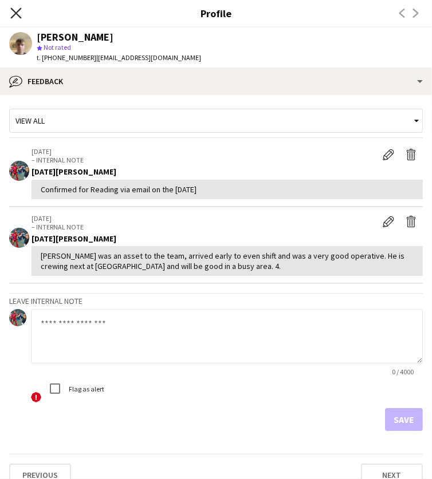
click at [15, 10] on icon "Close pop-in" at bounding box center [15, 12] width 11 height 11
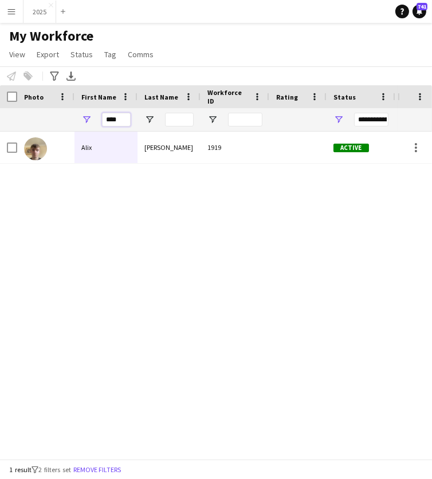
drag, startPoint x: 119, startPoint y: 121, endPoint x: -2, endPoint y: 113, distance: 121.7
click at [0, 113] on html "Menu Boards Boards Boards All jobs Status Workforce Workforce My Workforce Recr…" at bounding box center [216, 239] width 432 height 479
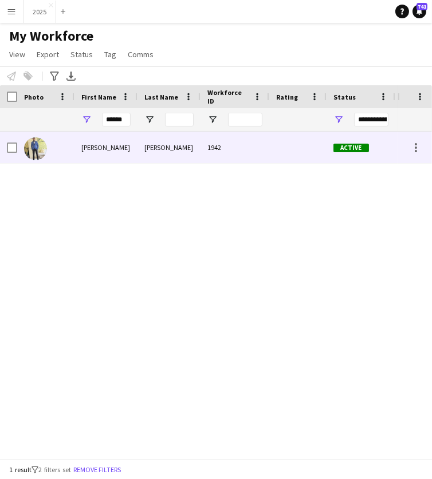
drag, startPoint x: -2, startPoint y: 113, endPoint x: 77, endPoint y: 150, distance: 87.4
click at [77, 150] on div "[PERSON_NAME]" at bounding box center [105, 148] width 63 height 32
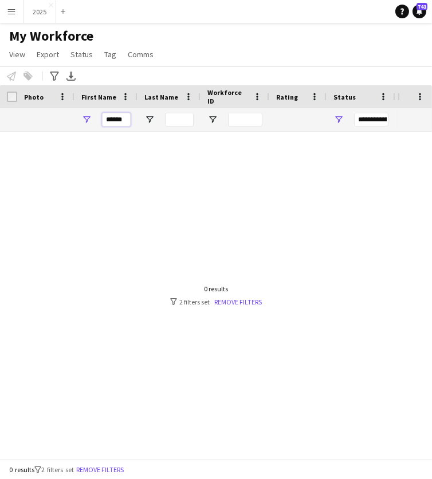
click at [127, 123] on input "******" at bounding box center [116, 120] width 29 height 14
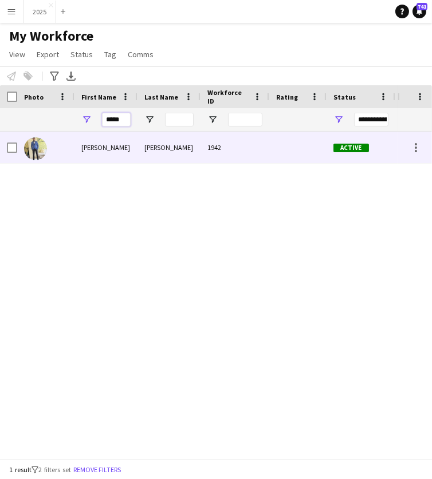
type input "*****"
click at [125, 142] on div "[PERSON_NAME]" at bounding box center [105, 148] width 63 height 32
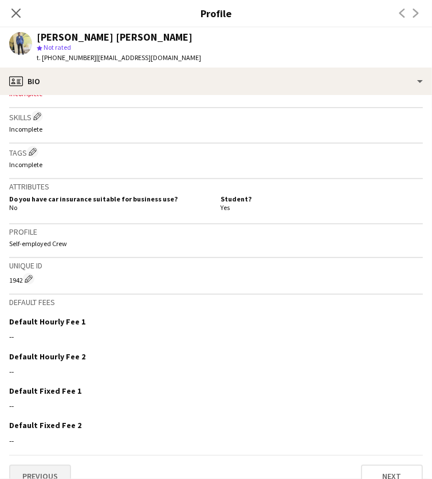
scroll to position [398, 0]
click at [48, 466] on button "Previous" at bounding box center [40, 477] width 62 height 23
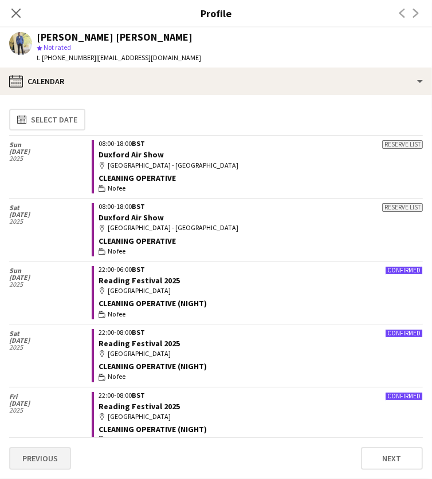
click at [52, 463] on button "Previous" at bounding box center [40, 458] width 62 height 23
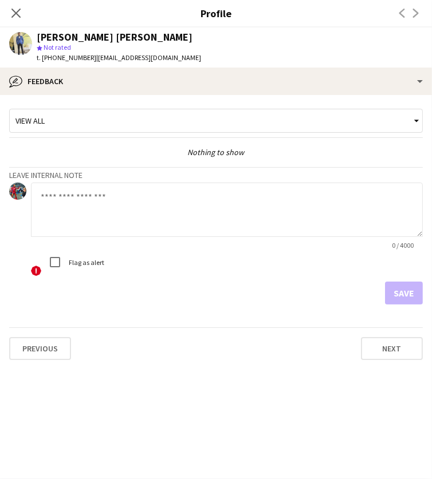
click at [121, 221] on textarea at bounding box center [227, 210] width 392 height 54
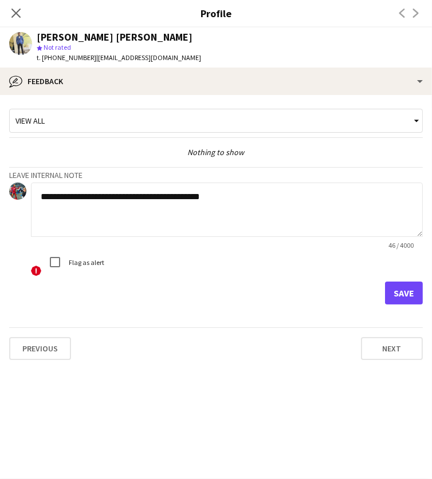
type textarea "**********"
click at [409, 289] on button "Save" at bounding box center [404, 293] width 38 height 23
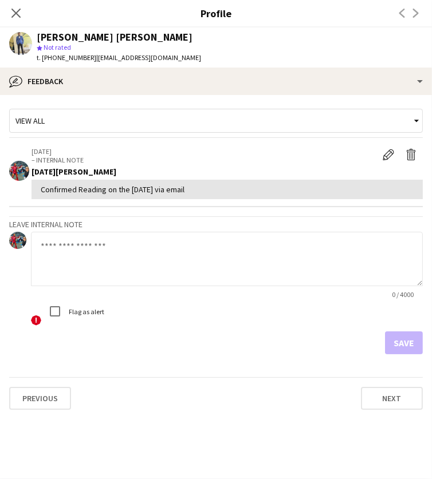
click at [18, 14] on icon at bounding box center [15, 13] width 9 height 9
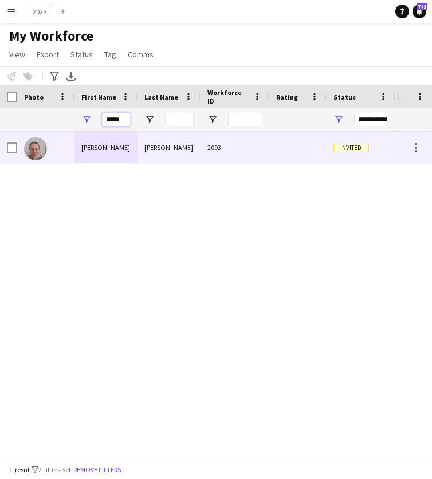
type input "*****"
click at [120, 150] on div "[PERSON_NAME]" at bounding box center [105, 148] width 63 height 32
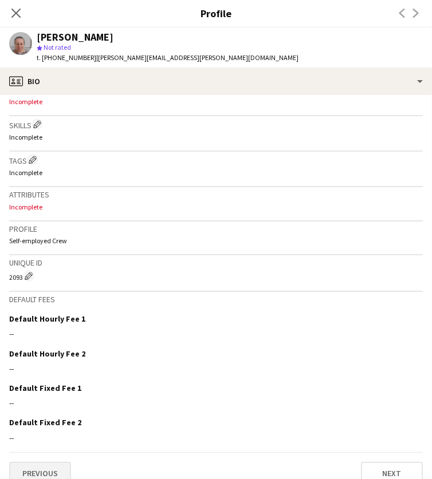
scroll to position [387, 0]
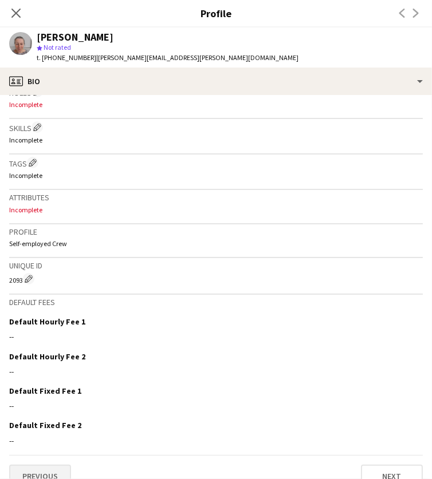
click at [52, 465] on button "Previous" at bounding box center [40, 476] width 62 height 23
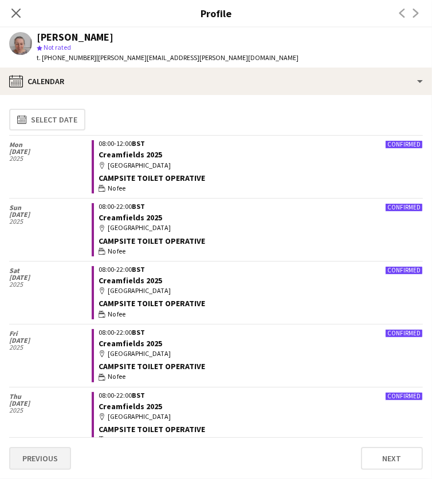
click at [52, 455] on button "Previous" at bounding box center [40, 458] width 62 height 23
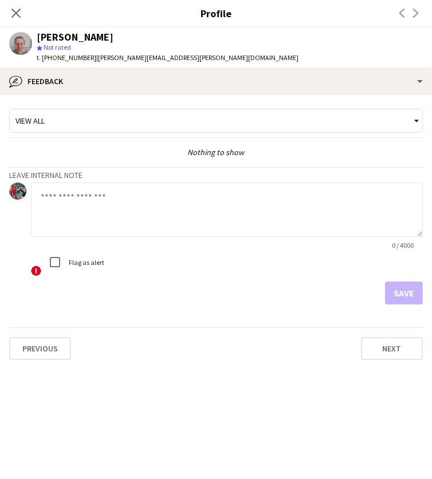
click at [124, 211] on textarea at bounding box center [227, 210] width 392 height 54
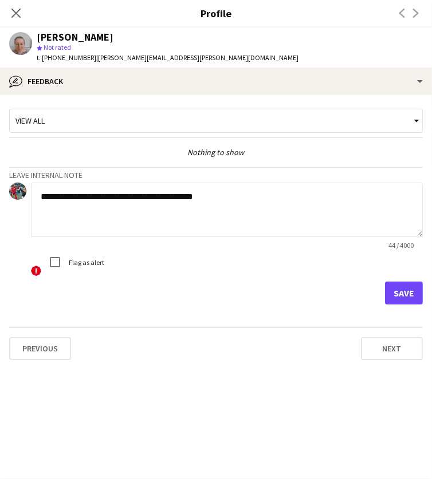
type textarea "**********"
click at [409, 290] on button "Save" at bounding box center [404, 293] width 38 height 23
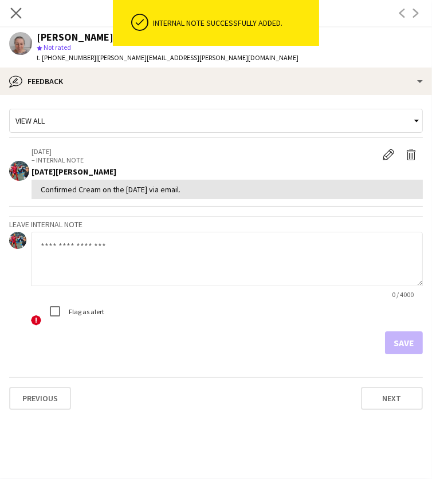
click at [9, 11] on app-icon "Close pop-in" at bounding box center [16, 13] width 17 height 17
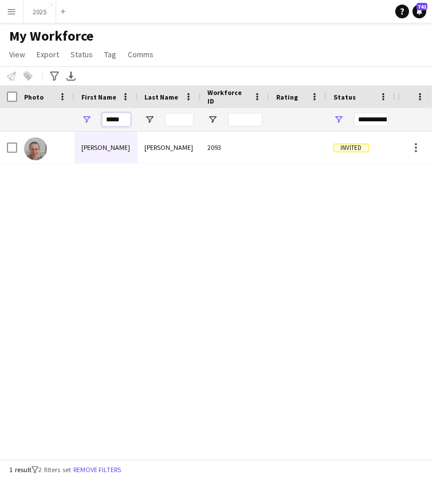
drag, startPoint x: 124, startPoint y: 116, endPoint x: -2, endPoint y: 111, distance: 126.7
click at [0, 111] on html "Menu Boards Boards Boards All jobs Status Workforce Workforce My Workforce Recr…" at bounding box center [216, 239] width 432 height 479
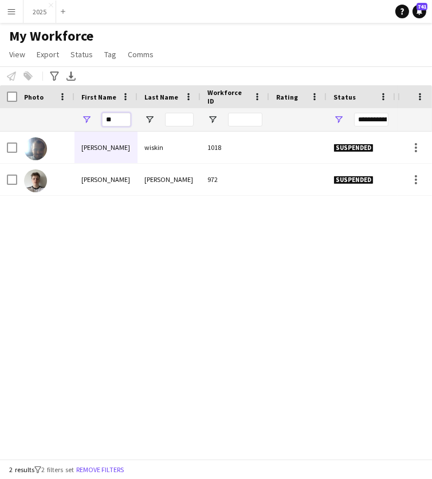
type input "*"
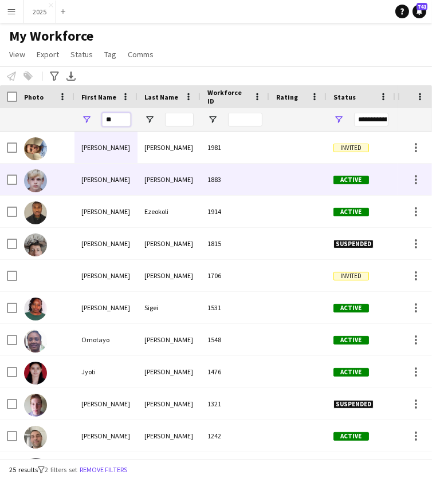
type input "*"
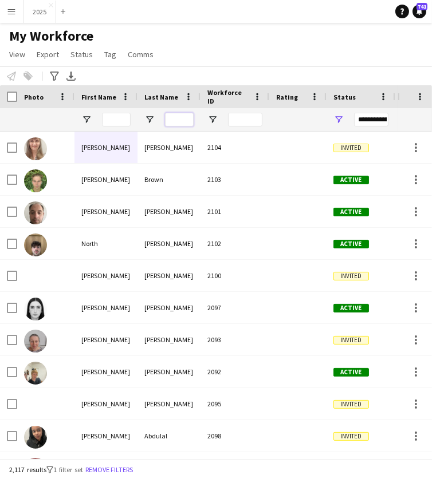
click at [186, 119] on input "Last Name Filter Input" at bounding box center [179, 120] width 29 height 14
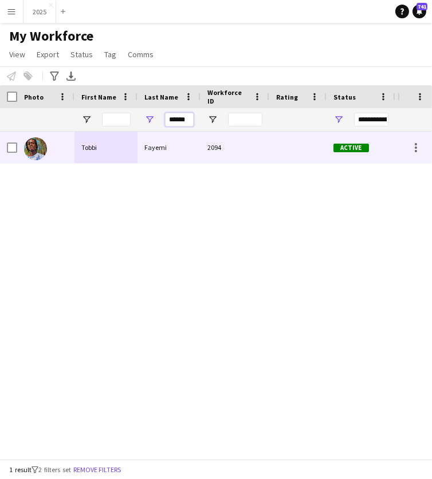
type input "******"
click at [92, 150] on div "Tobbi" at bounding box center [105, 148] width 63 height 32
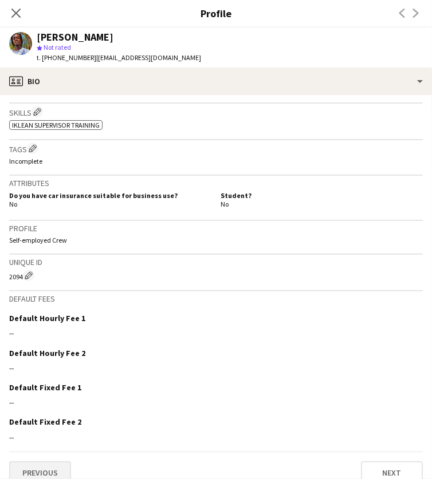
scroll to position [400, 0]
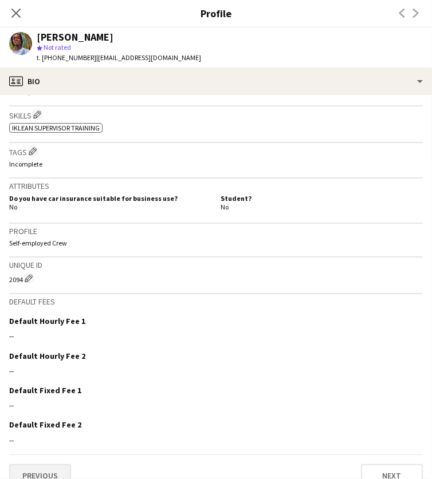
click at [52, 465] on button "Previous" at bounding box center [40, 476] width 62 height 23
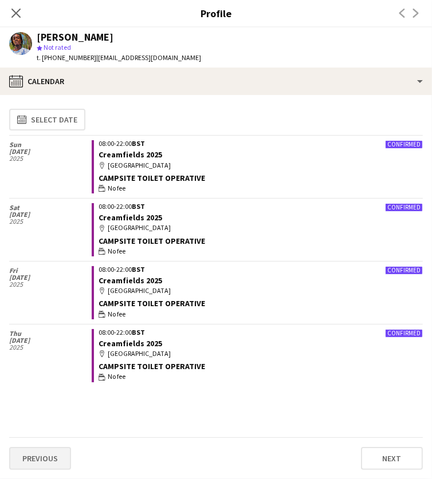
click at [55, 467] on button "Previous" at bounding box center [40, 458] width 62 height 23
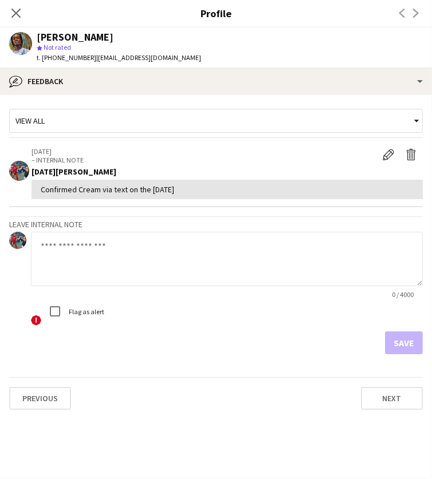
click at [148, 238] on textarea at bounding box center [227, 259] width 392 height 54
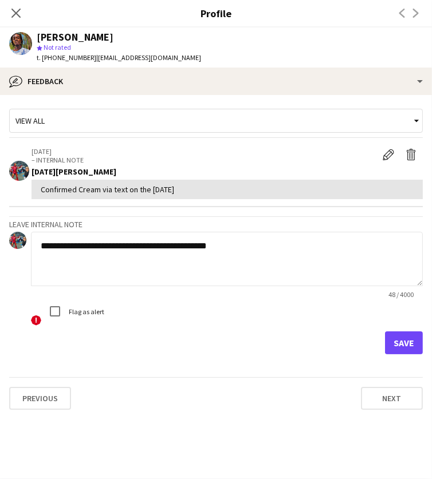
type textarea "**********"
click at [402, 338] on button "Save" at bounding box center [404, 343] width 38 height 23
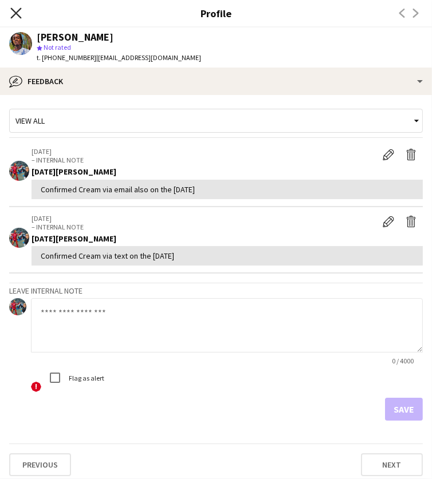
click at [18, 16] on icon at bounding box center [15, 12] width 11 height 11
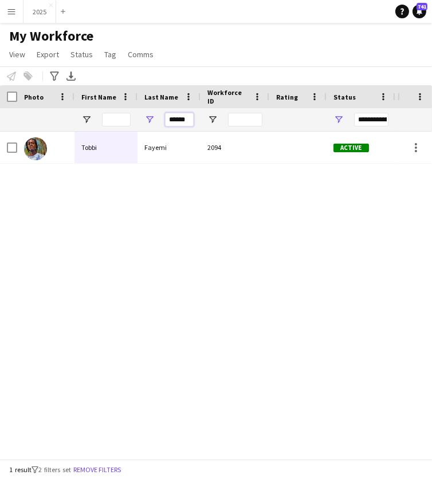
drag, startPoint x: 193, startPoint y: 120, endPoint x: 93, endPoint y: 114, distance: 100.4
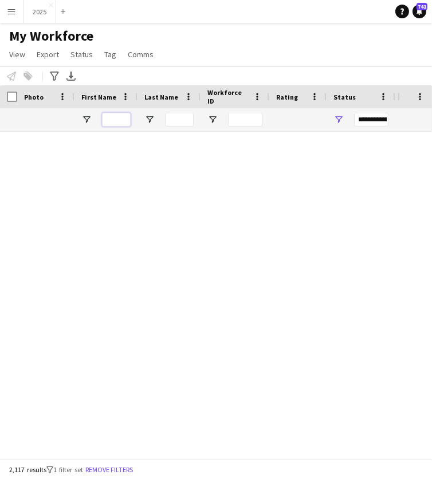
click at [121, 120] on input "First Name Filter Input" at bounding box center [116, 120] width 29 height 14
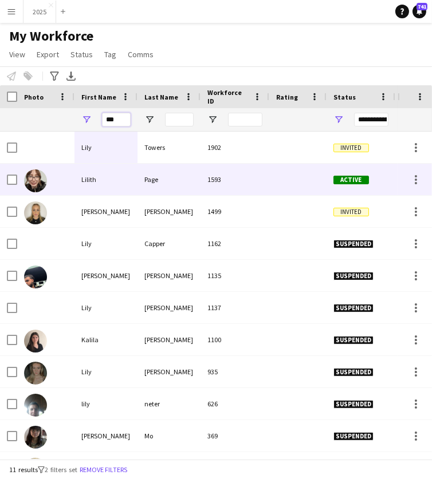
type input "***"
click at [133, 186] on div "Lilith" at bounding box center [105, 180] width 63 height 32
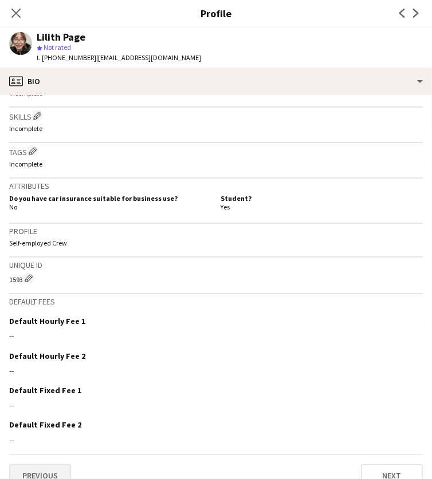
scroll to position [398, 0]
click at [44, 465] on button "Previous" at bounding box center [40, 476] width 62 height 23
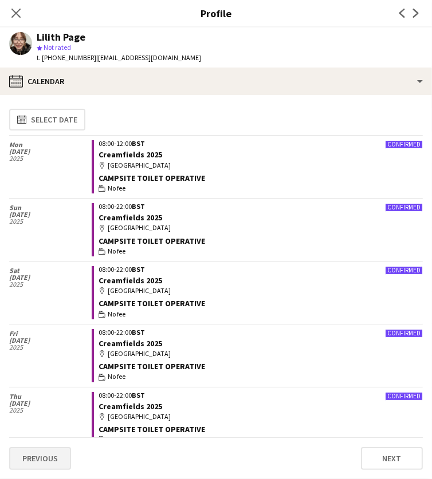
click at [48, 458] on button "Previous" at bounding box center [40, 458] width 62 height 23
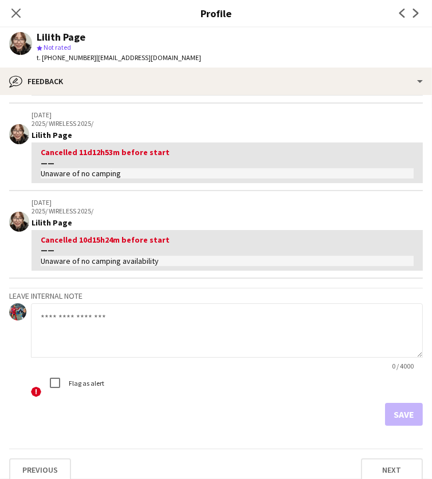
scroll to position [221, 0]
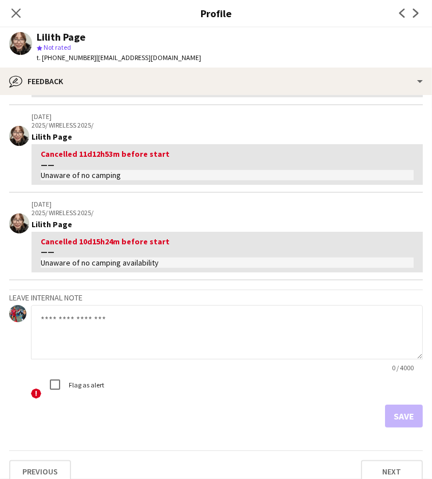
click at [91, 314] on textarea at bounding box center [227, 332] width 392 height 54
type textarea "**********"
click at [400, 407] on button "Save" at bounding box center [404, 416] width 38 height 23
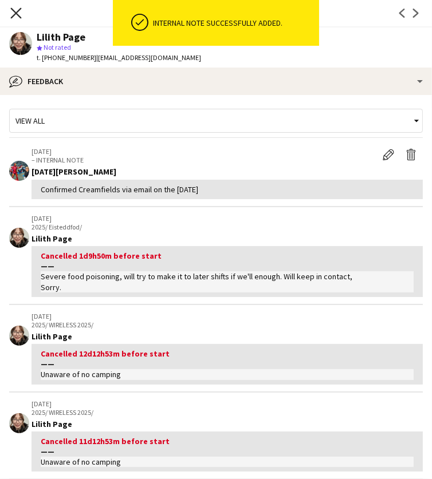
click at [19, 13] on icon "Close pop-in" at bounding box center [15, 12] width 11 height 11
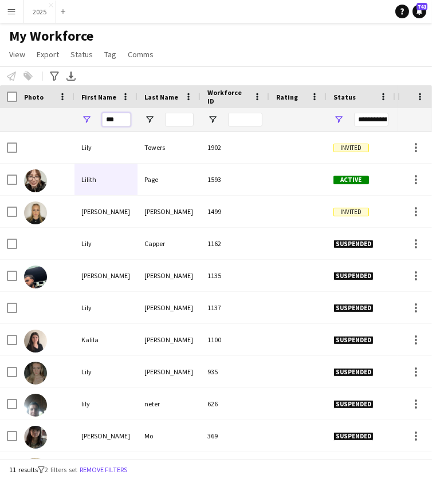
drag, startPoint x: 123, startPoint y: 116, endPoint x: 18, endPoint y: 116, distance: 104.8
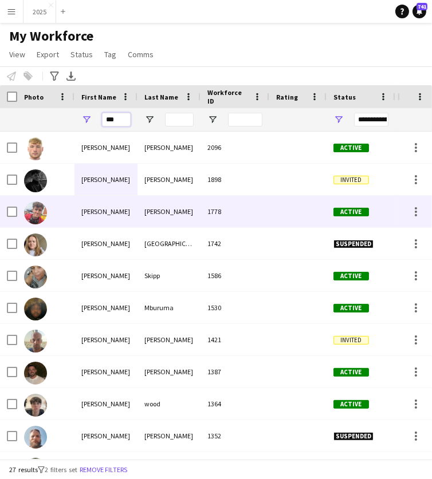
type input "***"
click at [108, 205] on div "[PERSON_NAME]" at bounding box center [105, 212] width 63 height 32
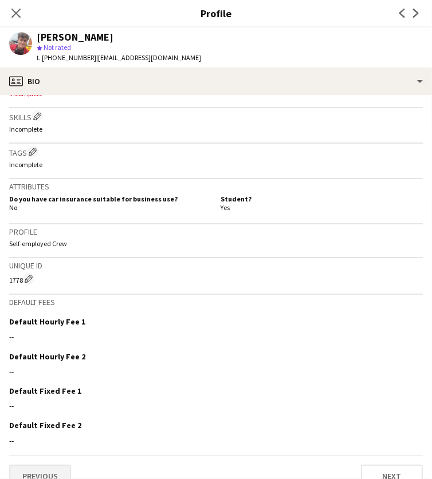
scroll to position [398, 0]
click at [32, 466] on button "Previous" at bounding box center [40, 477] width 62 height 23
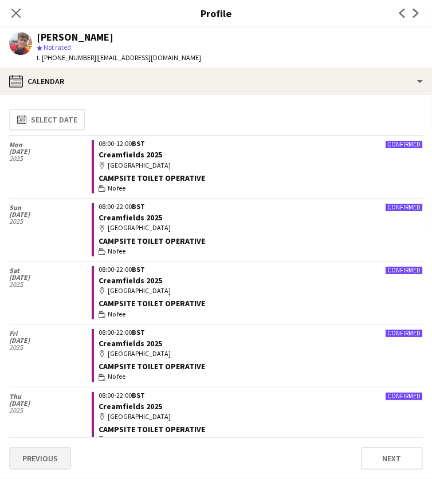
click at [47, 457] on button "Previous" at bounding box center [40, 458] width 62 height 23
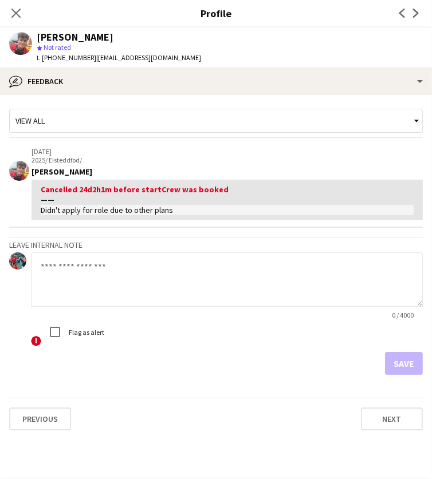
click at [105, 273] on textarea at bounding box center [227, 280] width 392 height 54
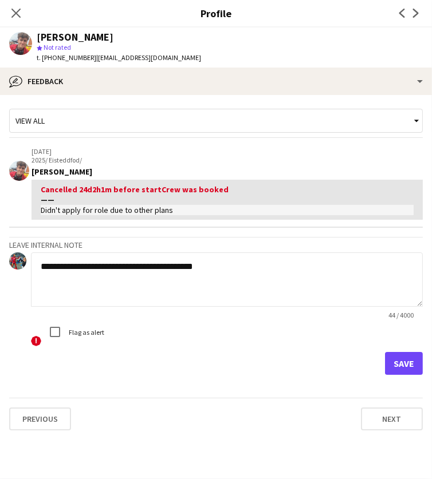
type textarea "**********"
click at [406, 360] on button "Save" at bounding box center [404, 363] width 38 height 23
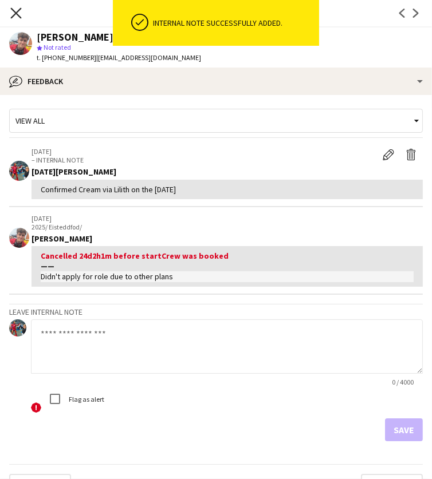
click at [20, 12] on icon "Close pop-in" at bounding box center [15, 12] width 11 height 11
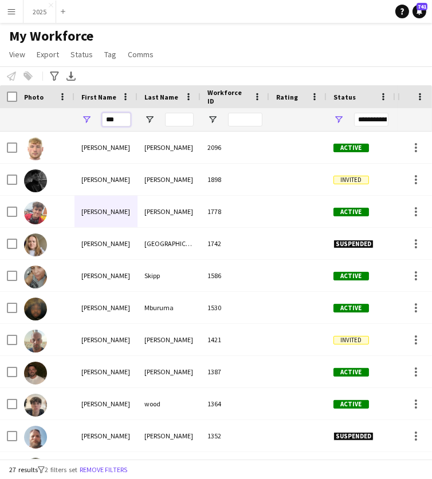
drag, startPoint x: 127, startPoint y: 123, endPoint x: 15, endPoint y: 116, distance: 111.3
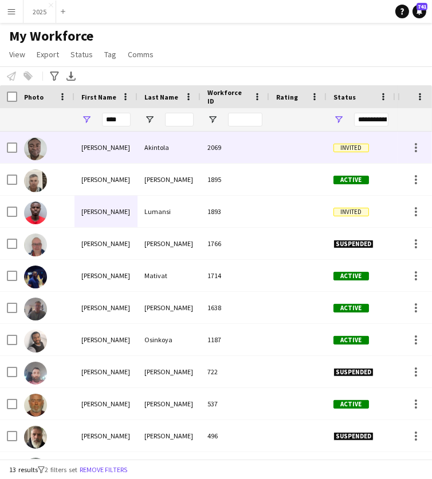
click at [85, 150] on div "[PERSON_NAME]" at bounding box center [105, 148] width 63 height 32
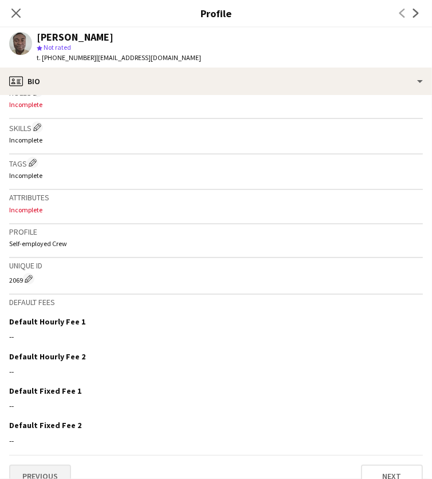
scroll to position [387, 0]
click at [50, 466] on button "Previous" at bounding box center [40, 477] width 62 height 23
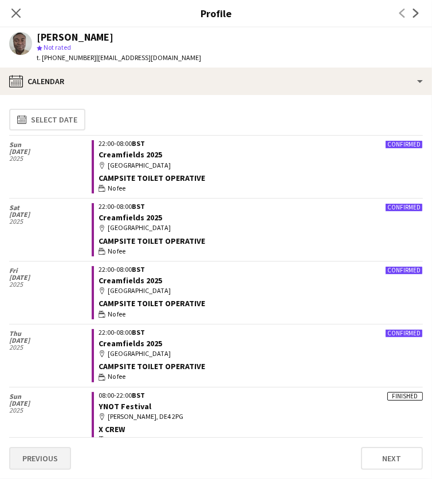
click at [57, 457] on button "Previous" at bounding box center [40, 458] width 62 height 23
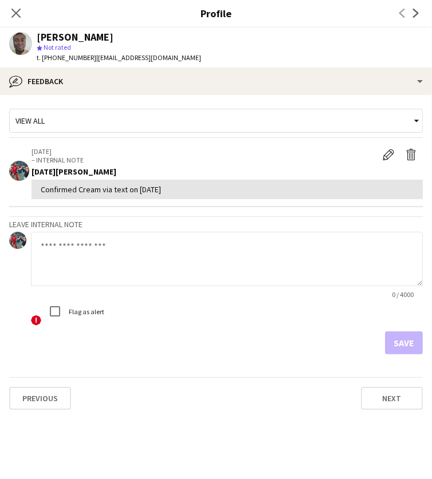
click at [120, 249] on textarea at bounding box center [227, 259] width 392 height 54
click at [15, 11] on icon "Close pop-in" at bounding box center [15, 13] width 9 height 9
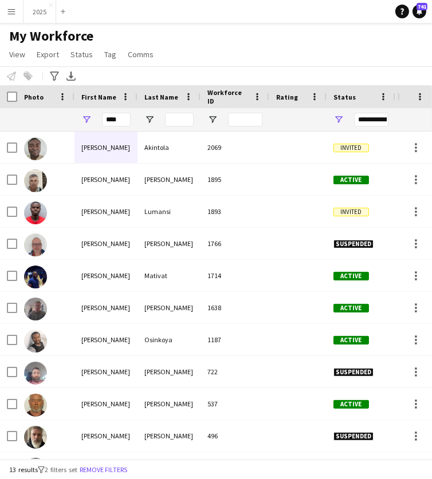
click at [15, 11] on app-icon "Menu" at bounding box center [11, 11] width 9 height 9
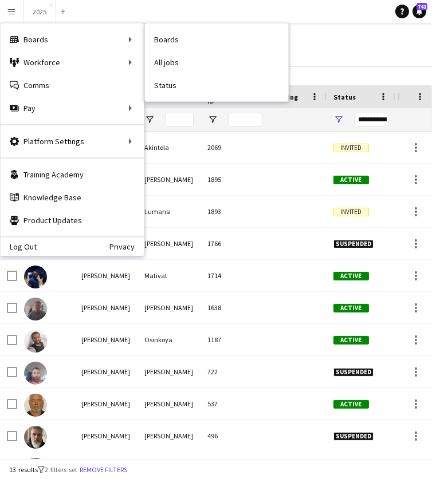
click at [339, 32] on div "My Workforce View Views Default view New view Update view Delete view Edit name…" at bounding box center [216, 46] width 432 height 39
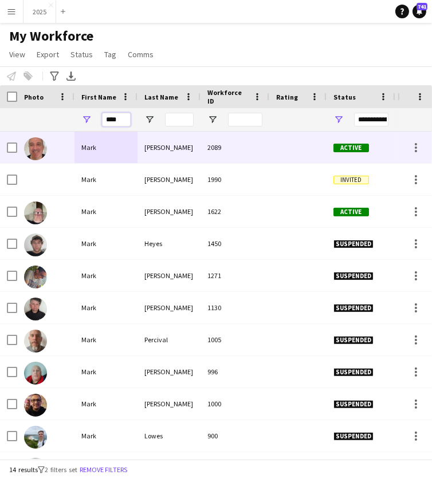
type input "****"
click at [150, 150] on div "[PERSON_NAME]" at bounding box center [168, 148] width 63 height 32
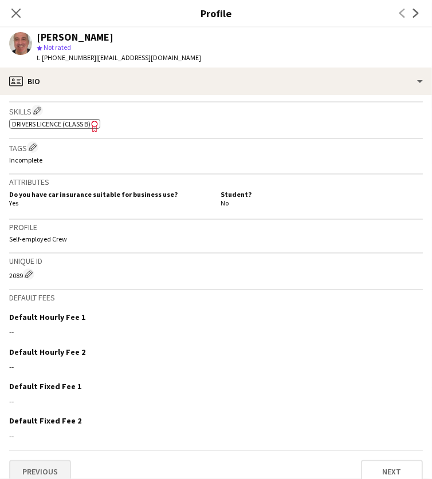
scroll to position [401, 0]
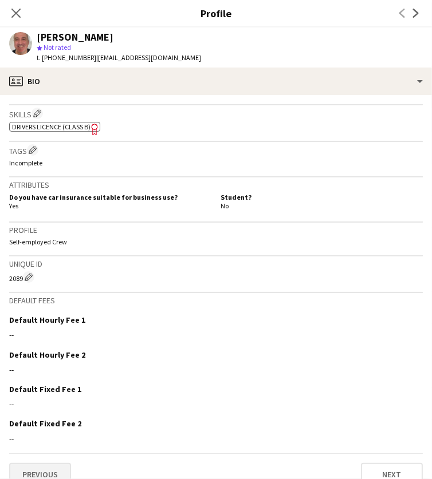
click at [62, 463] on button "Previous" at bounding box center [40, 474] width 62 height 23
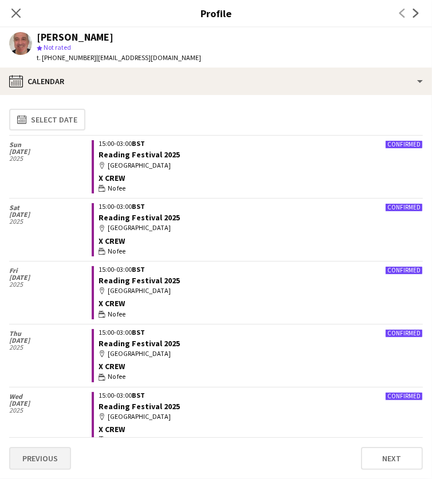
click at [62, 455] on button "Previous" at bounding box center [40, 458] width 62 height 23
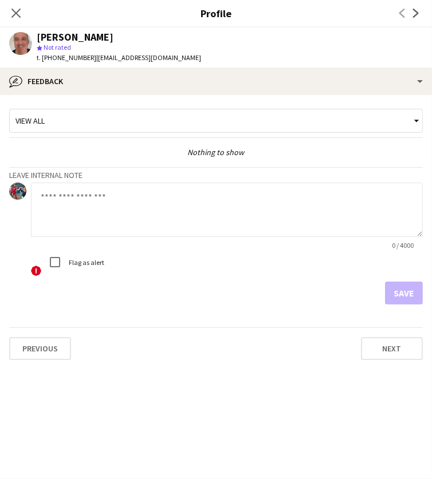
click at [139, 205] on textarea at bounding box center [227, 210] width 392 height 54
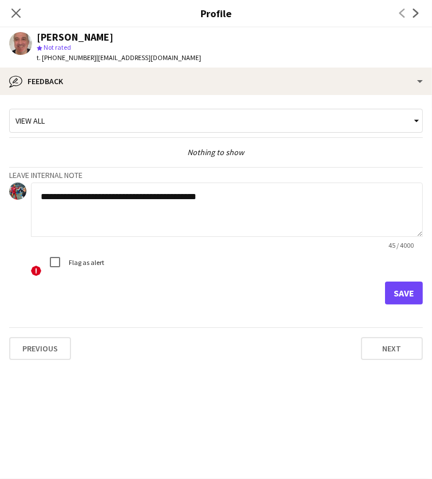
type textarea "**********"
click at [403, 290] on button "Save" at bounding box center [404, 293] width 38 height 23
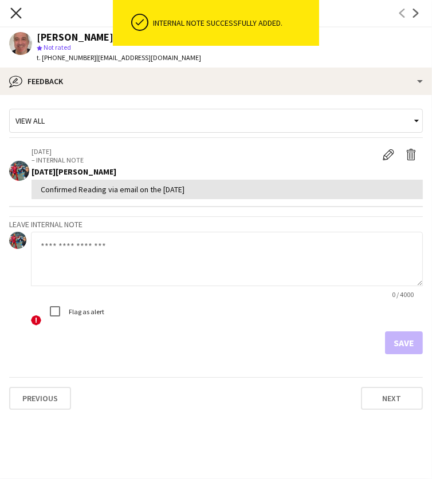
click at [14, 14] on icon at bounding box center [15, 12] width 11 height 11
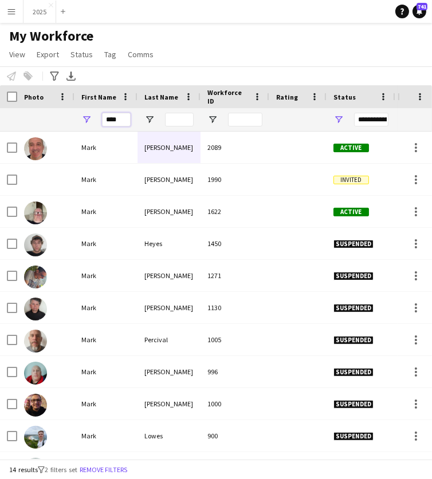
drag, startPoint x: 127, startPoint y: 121, endPoint x: 17, endPoint y: 112, distance: 110.3
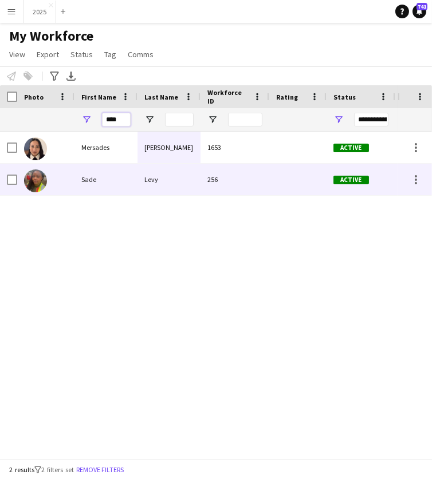
type input "****"
click at [97, 186] on div "Sade" at bounding box center [105, 180] width 63 height 32
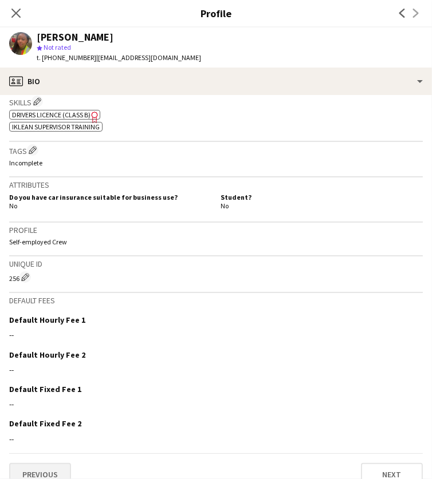
scroll to position [411, 0]
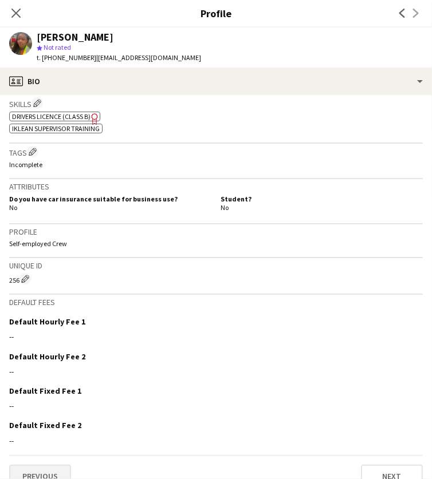
click at [42, 465] on button "Previous" at bounding box center [40, 476] width 62 height 23
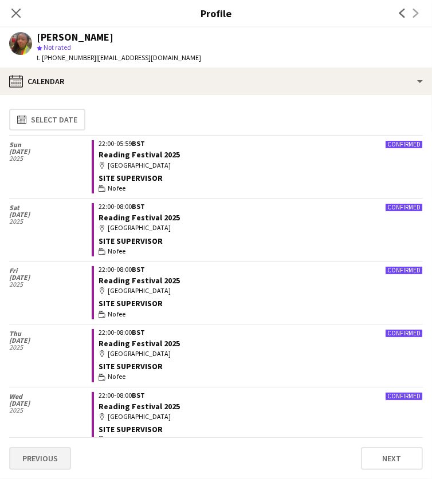
click at [49, 456] on button "Previous" at bounding box center [40, 458] width 62 height 23
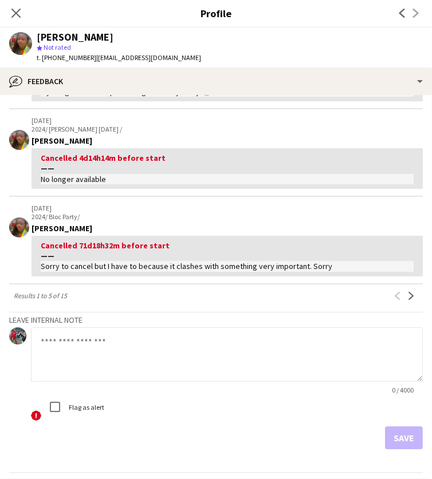
scroll to position [355, 0]
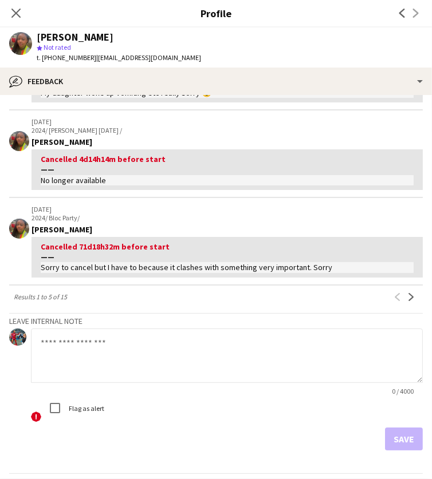
click at [93, 329] on textarea at bounding box center [227, 356] width 392 height 54
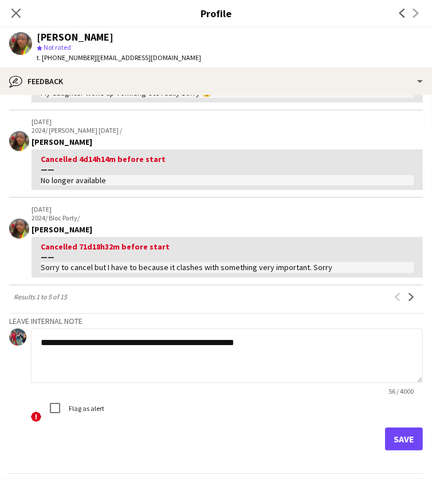
type textarea "**********"
click at [410, 428] on button "Save" at bounding box center [404, 439] width 38 height 23
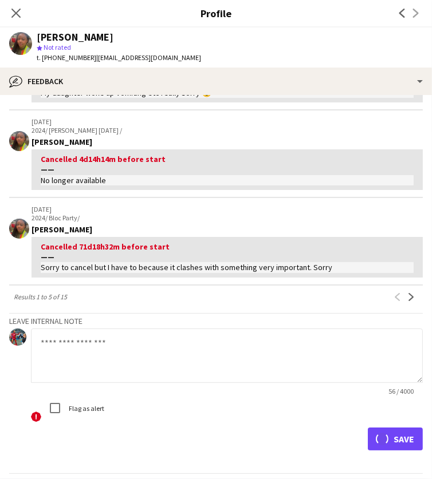
scroll to position [0, 0]
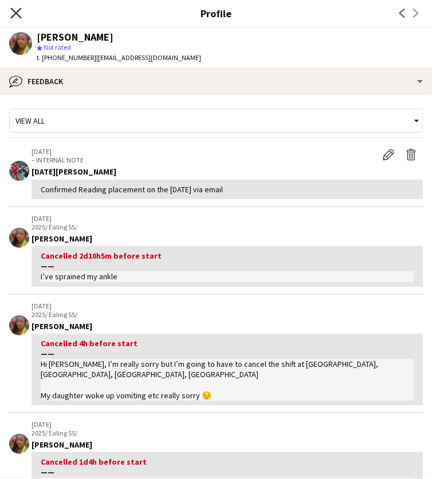
click at [14, 10] on icon at bounding box center [15, 12] width 11 height 11
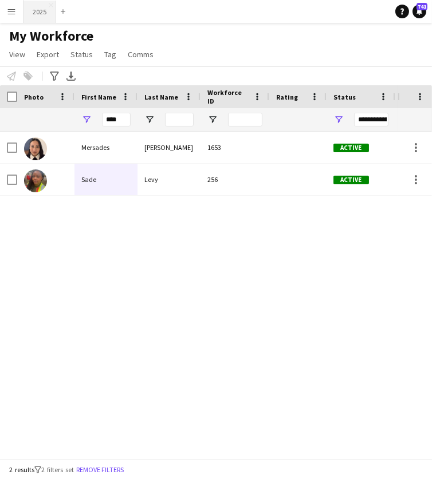
click at [41, 15] on button "2025 Close" at bounding box center [39, 12] width 33 height 22
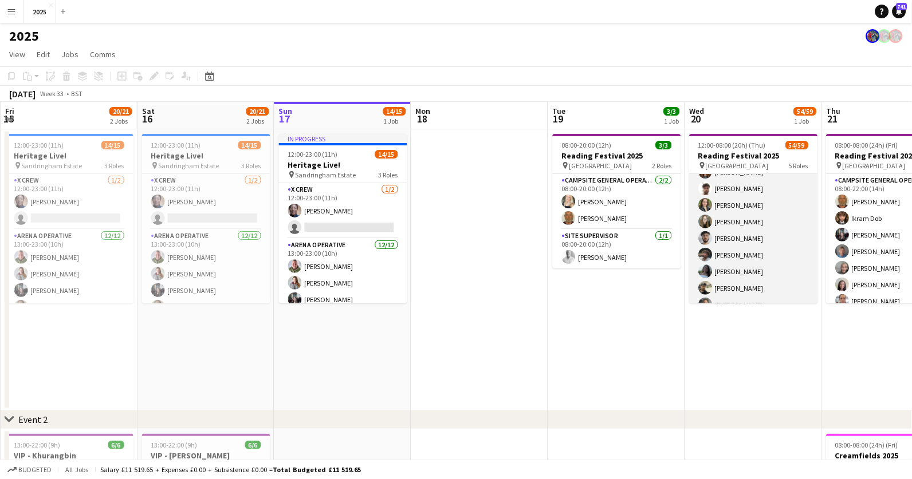
scroll to position [227, 0]
click at [739, 235] on app-card-role "Campsite General Operative 6A 30/31 12:00-22:00 (10h) [PERSON_NAME] [PERSON_NAM…" at bounding box center [754, 217] width 128 height 541
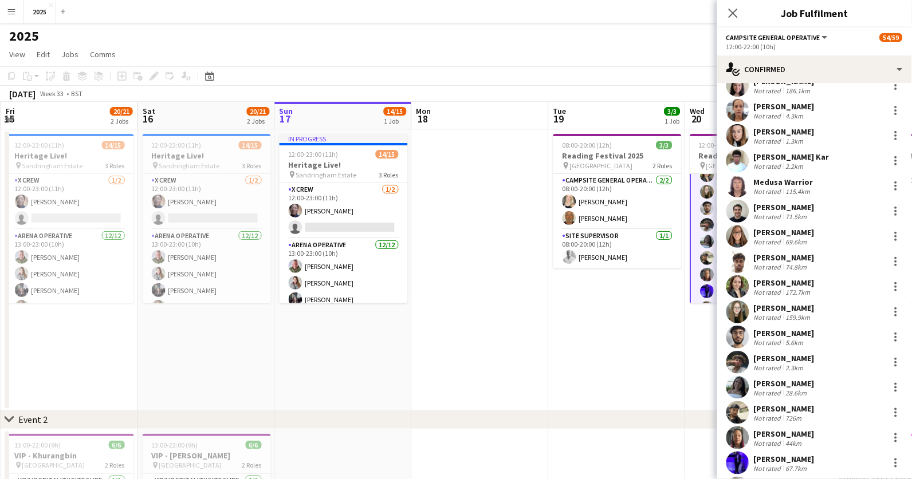
scroll to position [186, 0]
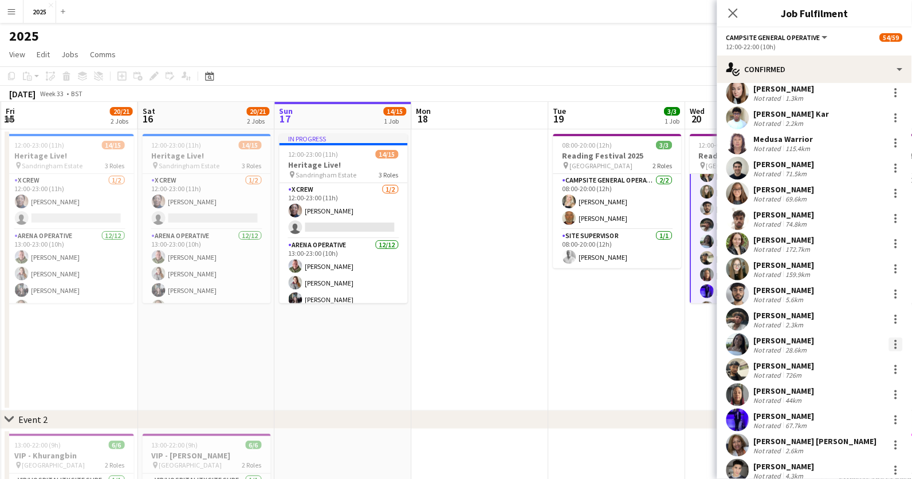
click at [899, 342] on div at bounding box center [896, 345] width 14 height 14
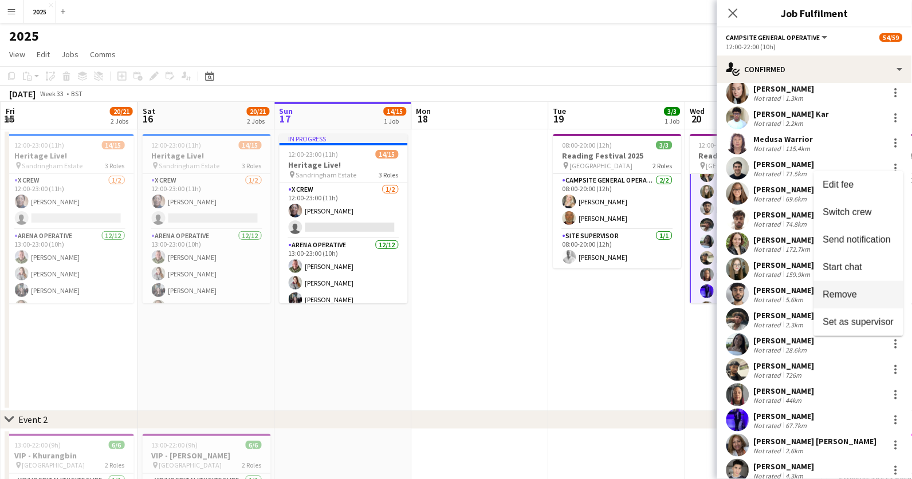
click at [860, 304] on button "Remove" at bounding box center [858, 294] width 89 height 27
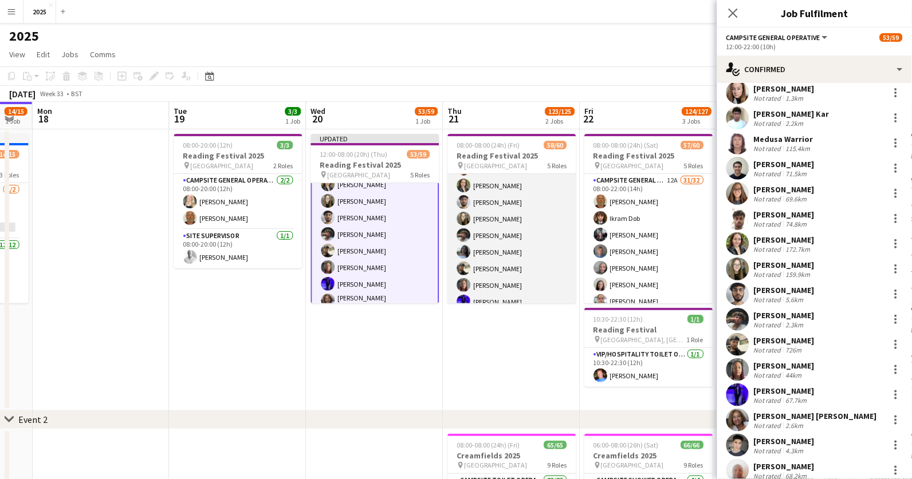
scroll to position [234, 0]
click at [509, 245] on app-card-role "Campsite General Operative 32/32 08:00-22:00 (14h) [PERSON_NAME] [PERSON_NAME] …" at bounding box center [512, 218] width 128 height 557
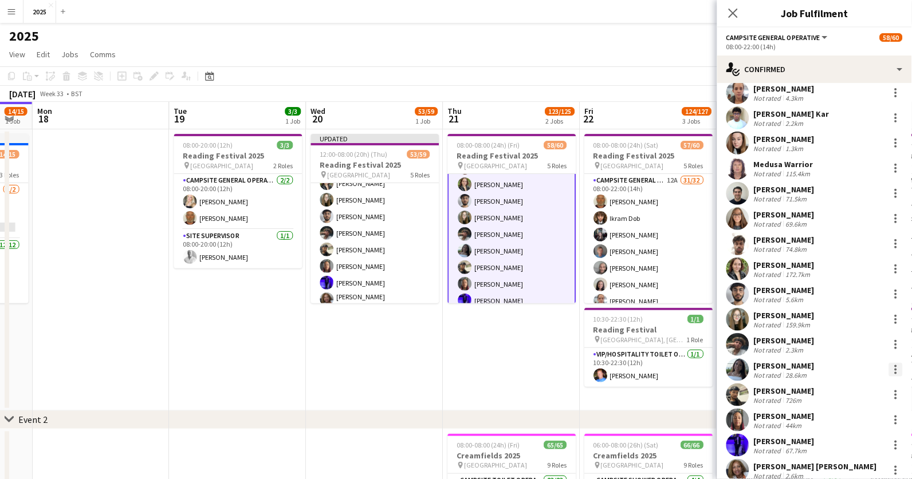
click at [896, 369] on div at bounding box center [896, 370] width 2 height 2
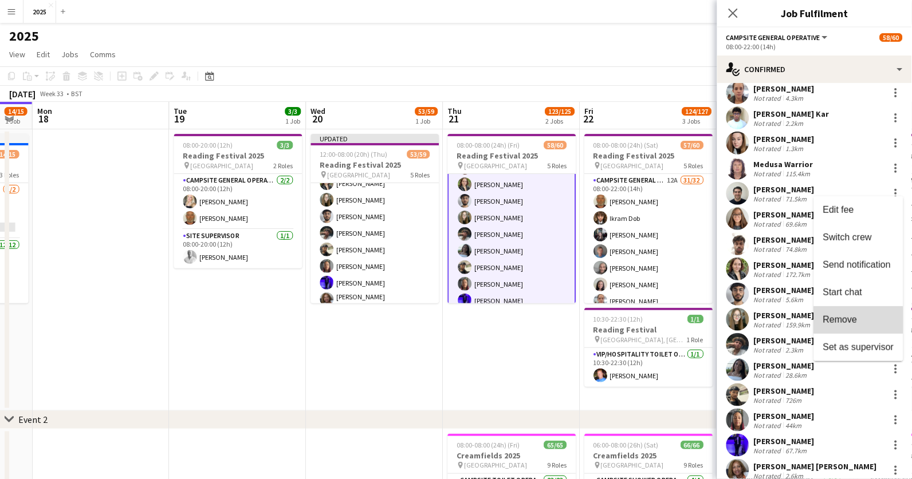
click at [857, 325] on span "Remove" at bounding box center [840, 320] width 34 height 10
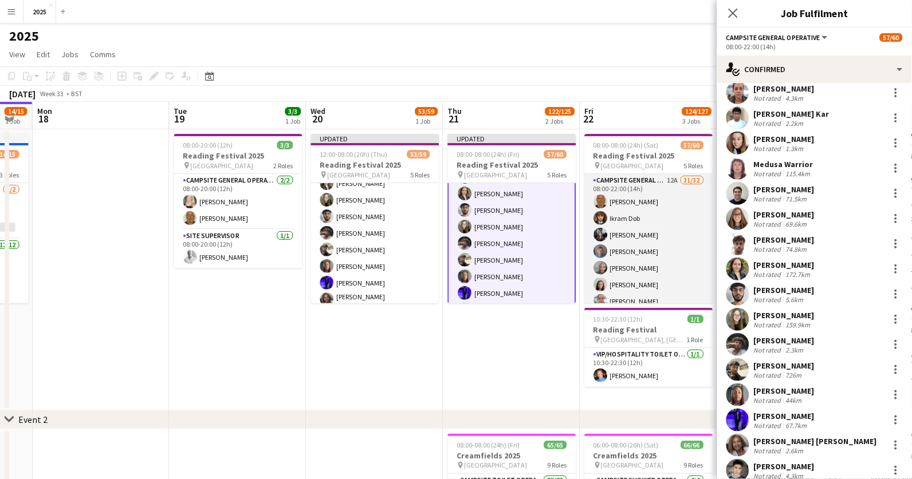
click at [640, 268] on app-card-role "Campsite General Operative 12A 31/32 08:00-22:00 (14h) [PERSON_NAME] [PERSON_NA…" at bounding box center [649, 452] width 128 height 557
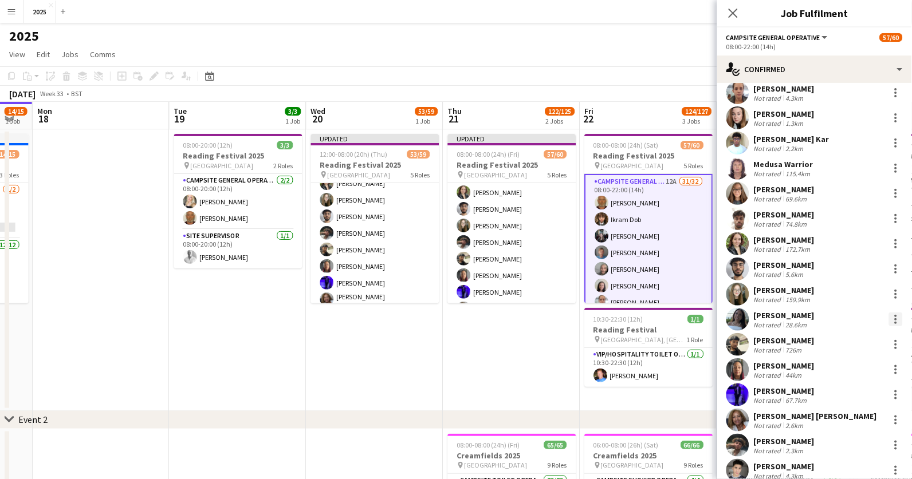
click at [898, 319] on div at bounding box center [896, 320] width 14 height 14
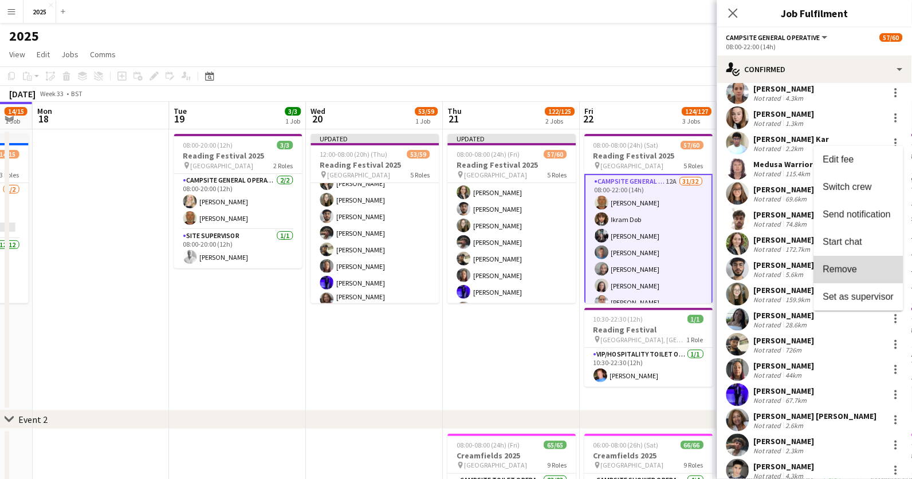
click at [856, 272] on span "Remove" at bounding box center [840, 270] width 34 height 10
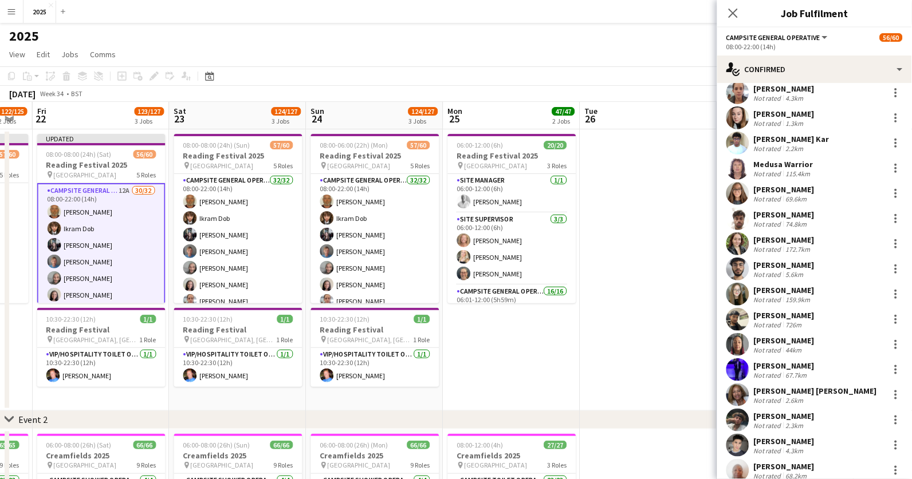
scroll to position [0, 382]
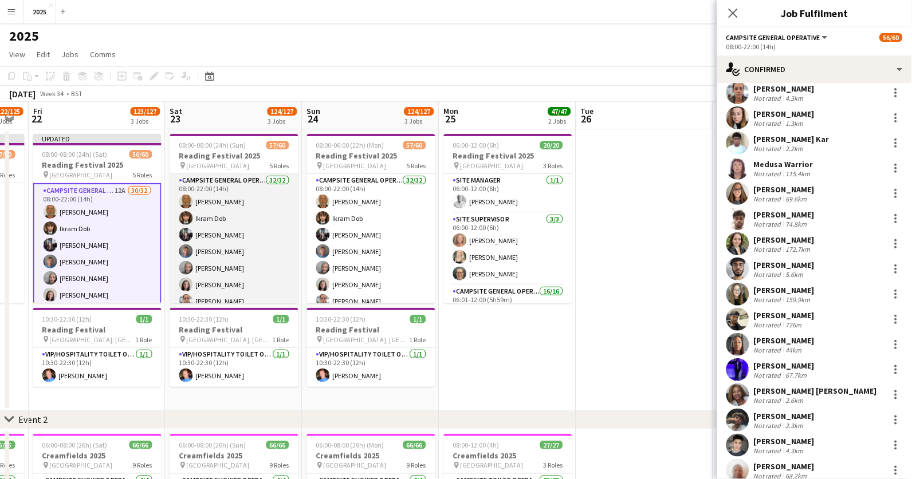
click at [268, 254] on app-card-role "Campsite General Operative 32/32 08:00-22:00 (14h) [PERSON_NAME] [PERSON_NAME] …" at bounding box center [234, 452] width 128 height 557
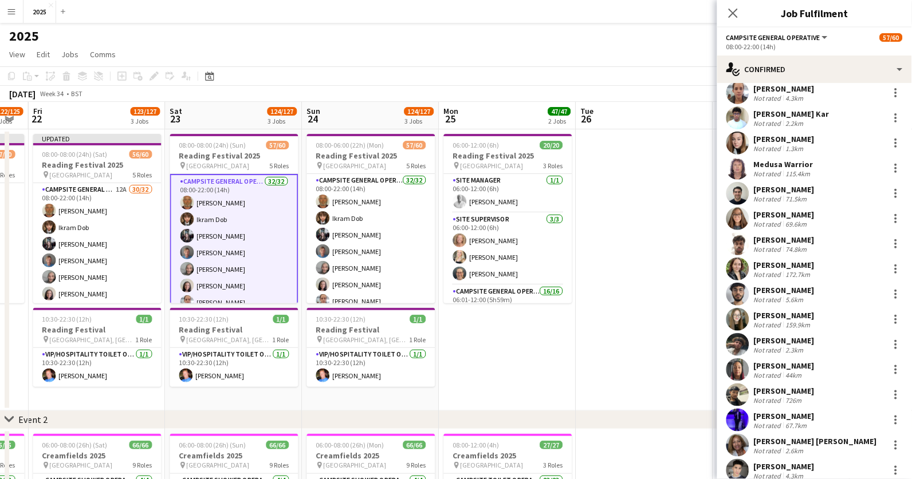
click at [642, 203] on app-date-cell at bounding box center [644, 270] width 137 height 282
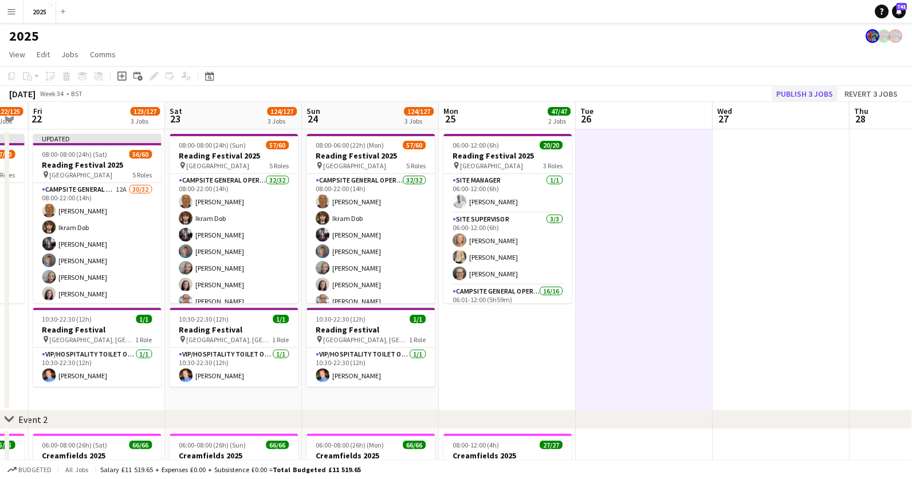
click at [813, 94] on button "Publish 3 jobs" at bounding box center [805, 93] width 66 height 15
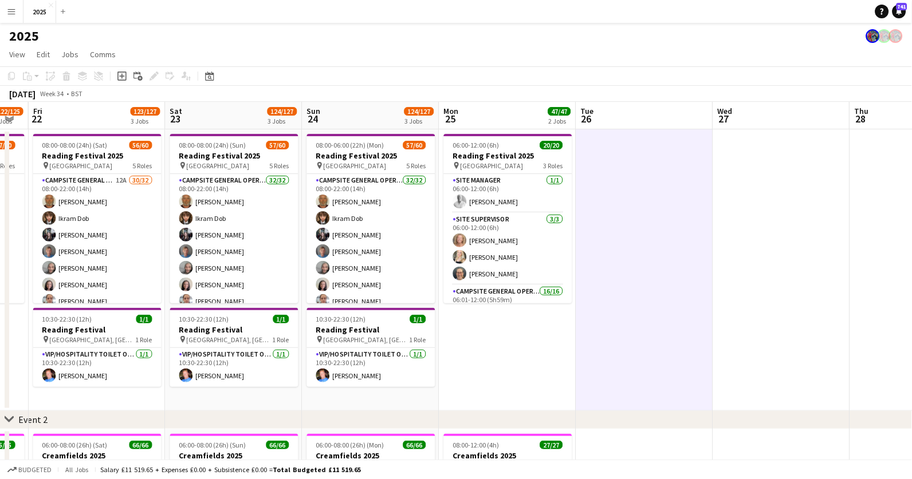
click at [17, 14] on button "Menu" at bounding box center [11, 11] width 23 height 23
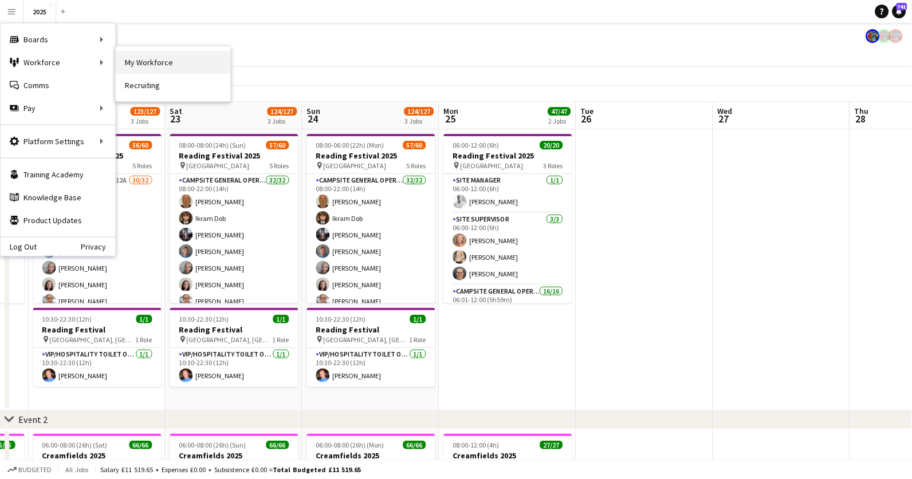
click at [158, 68] on link "My Workforce" at bounding box center [173, 62] width 115 height 23
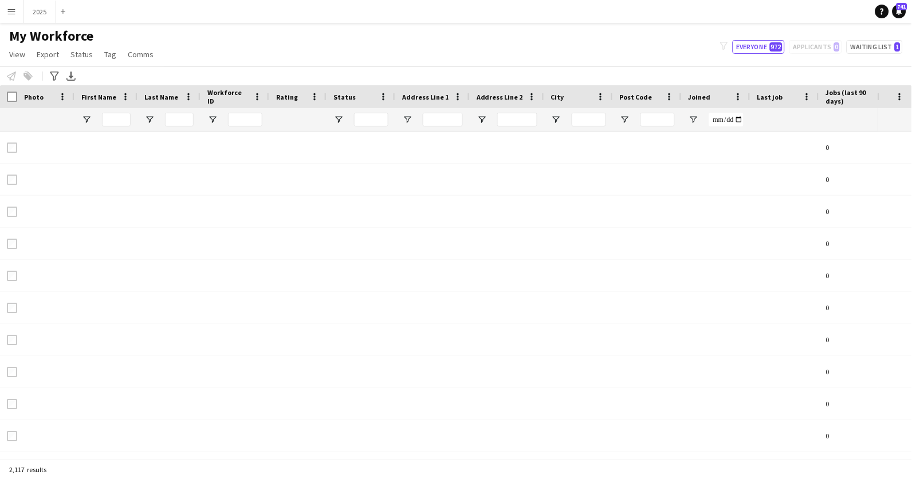
type input "****"
type input "**********"
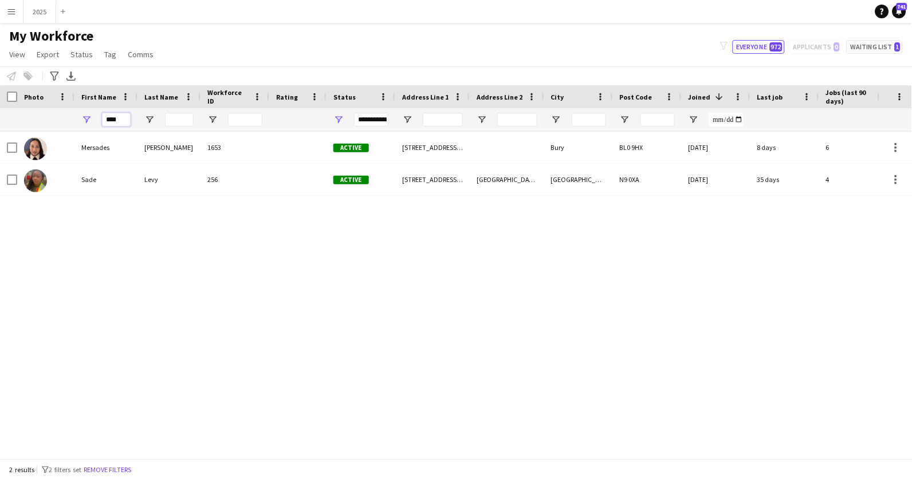
drag, startPoint x: 121, startPoint y: 117, endPoint x: 58, endPoint y: 117, distance: 63.6
click at [58, 117] on div "****" at bounding box center [795, 119] width 1590 height 23
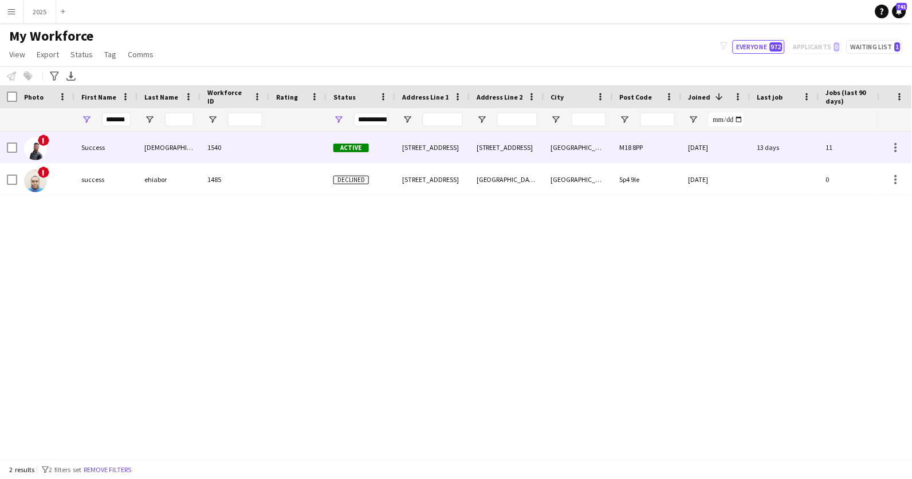
type input "*******"
click at [96, 146] on div "Success" at bounding box center [105, 148] width 63 height 32
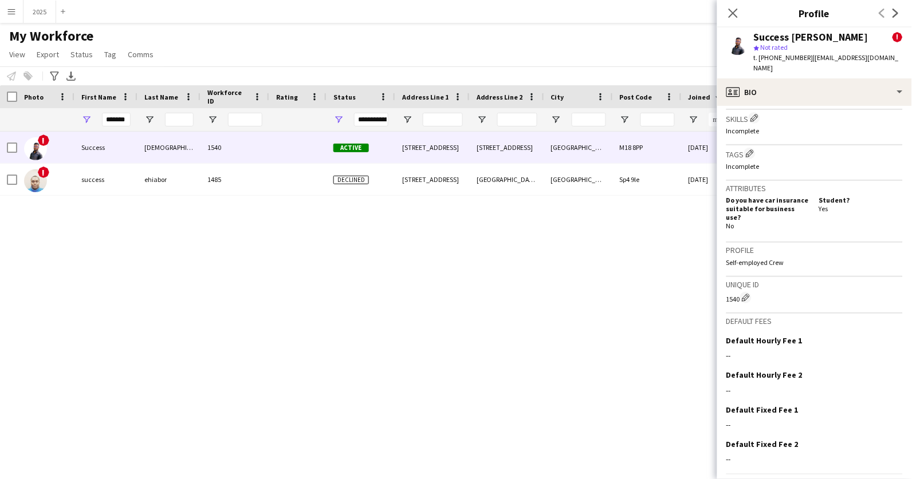
scroll to position [517, 0]
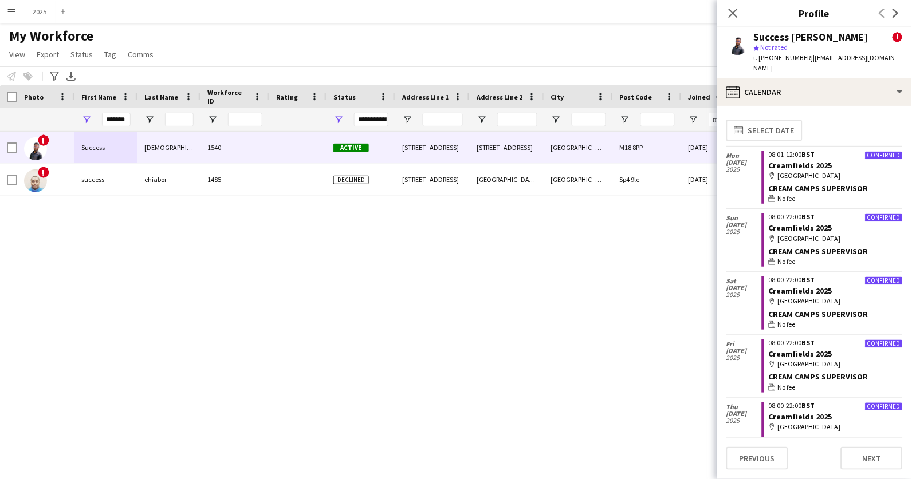
click at [759, 457] on button "Previous" at bounding box center [757, 458] width 62 height 23
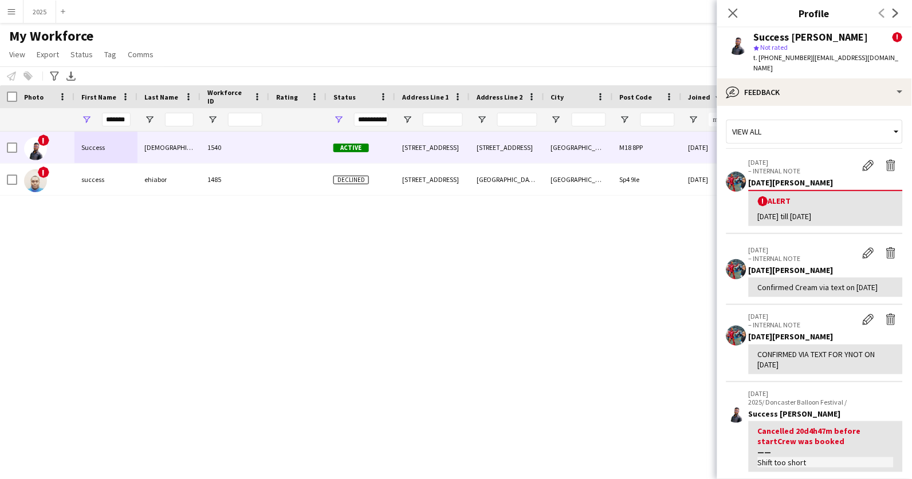
click at [760, 457] on app-crew-profile-feedback-item "30-06-2025 2025/ Doncaster Balloon Festival / Success Isuman Cancelled 20d4h47m…" at bounding box center [814, 432] width 176 height 98
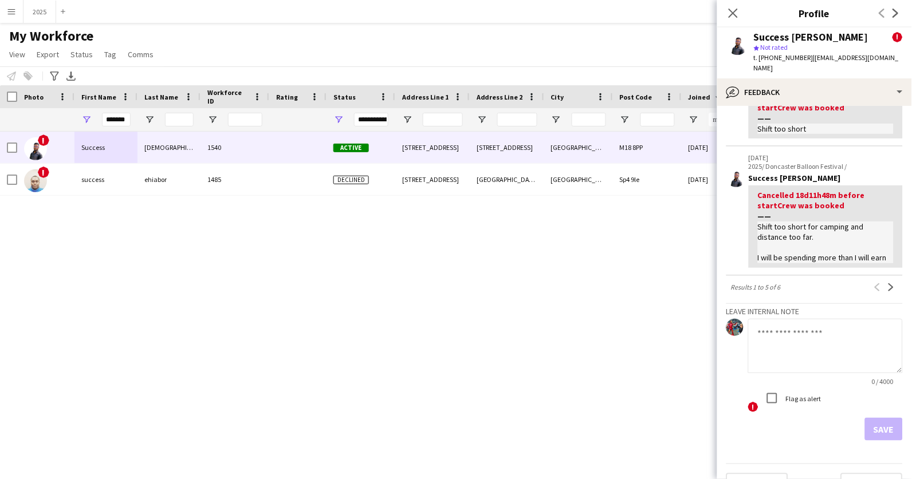
scroll to position [431, 0]
click at [801, 320] on textarea at bounding box center [825, 347] width 155 height 54
type textarea "**********"
click at [890, 419] on button "Save" at bounding box center [884, 430] width 38 height 23
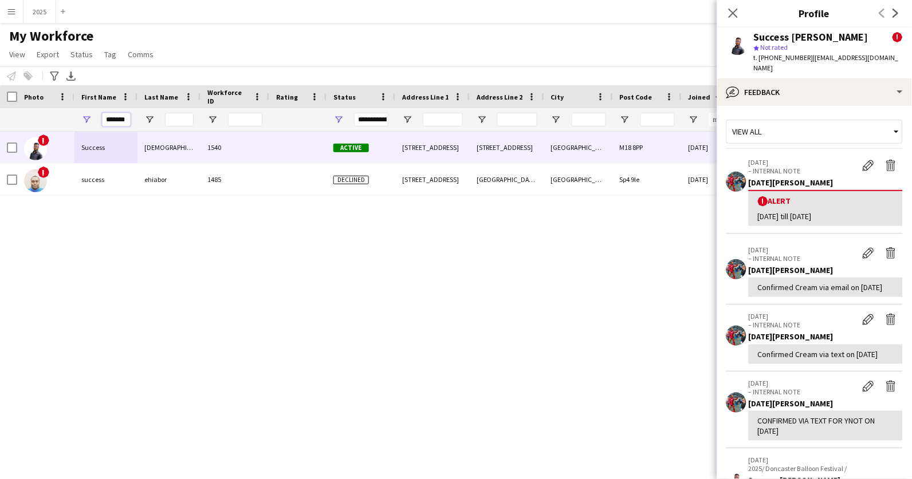
drag, startPoint x: 128, startPoint y: 117, endPoint x: 89, endPoint y: 114, distance: 39.1
click at [89, 114] on div "*******" at bounding box center [105, 119] width 63 height 23
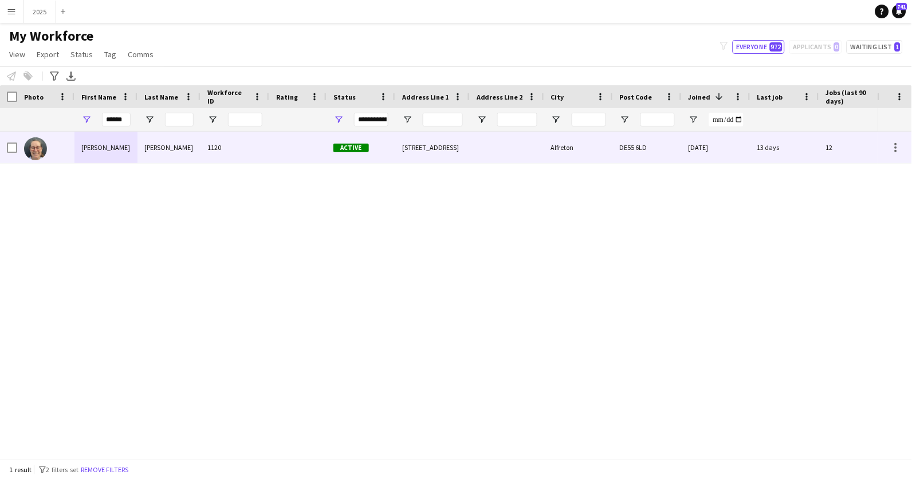
click at [155, 144] on div "Reeves" at bounding box center [168, 148] width 63 height 32
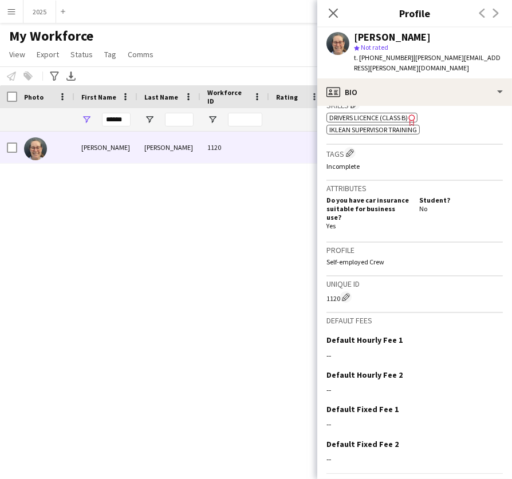
scroll to position [419, 0]
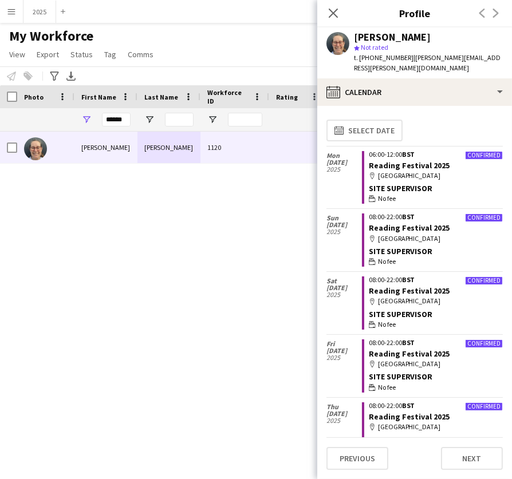
click at [353, 458] on button "Previous" at bounding box center [358, 458] width 62 height 23
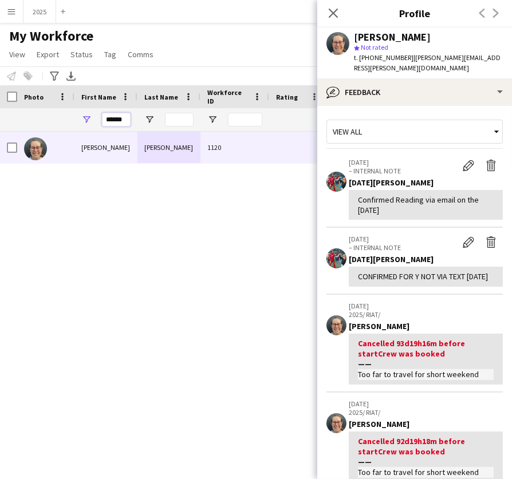
drag, startPoint x: 127, startPoint y: 120, endPoint x: 33, endPoint y: 120, distance: 93.9
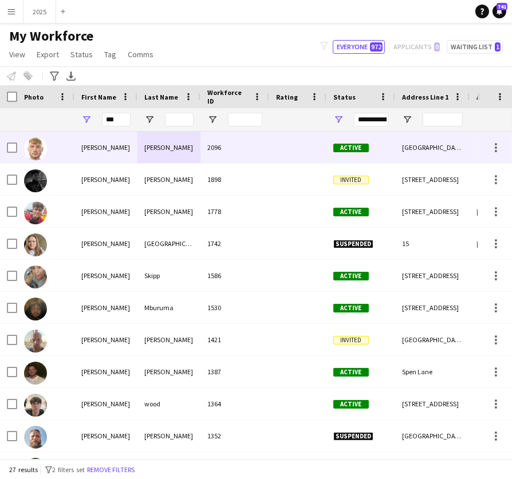
click at [121, 150] on div "[PERSON_NAME]" at bounding box center [105, 148] width 63 height 32
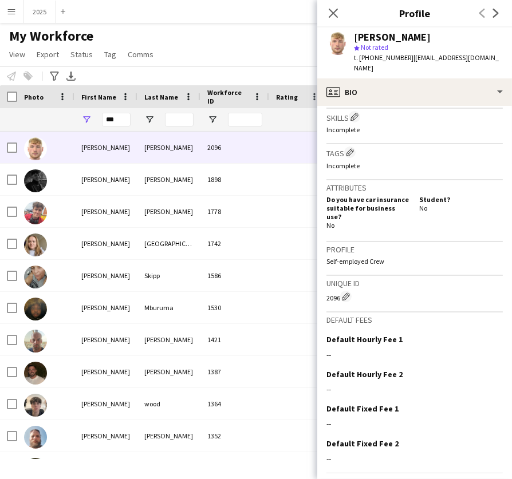
scroll to position [407, 0]
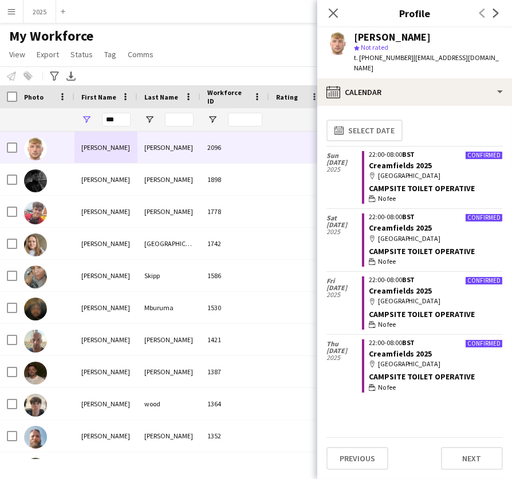
click at [362, 452] on button "Previous" at bounding box center [358, 458] width 62 height 23
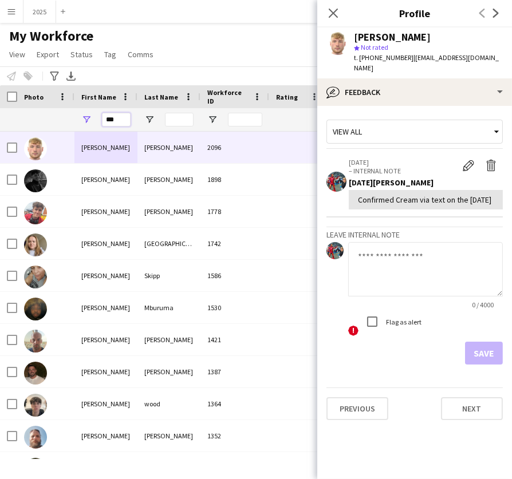
drag, startPoint x: 124, startPoint y: 116, endPoint x: 9, endPoint y: 112, distance: 115.2
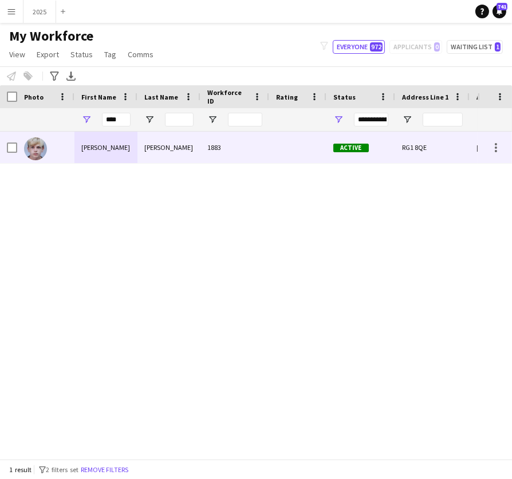
drag, startPoint x: 9, startPoint y: 112, endPoint x: 140, endPoint y: 154, distance: 137.9
click at [140, 154] on div "[PERSON_NAME]" at bounding box center [168, 148] width 63 height 32
click at [276, 140] on div at bounding box center [297, 148] width 57 height 32
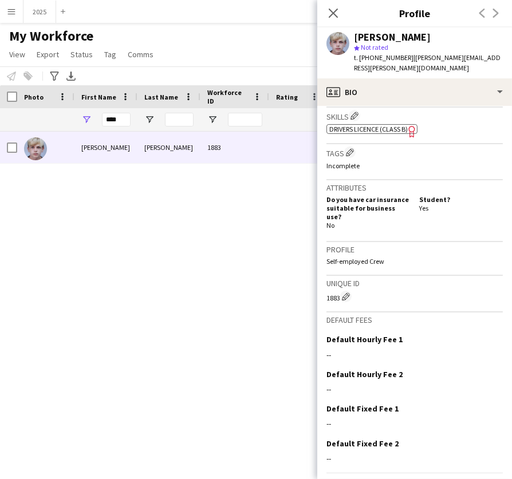
scroll to position [407, 0]
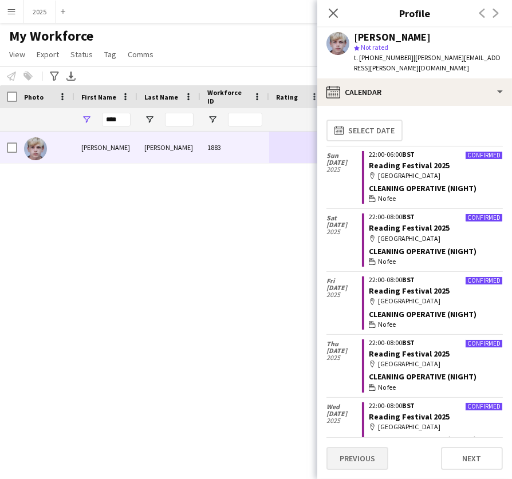
click at [351, 465] on button "Previous" at bounding box center [358, 458] width 62 height 23
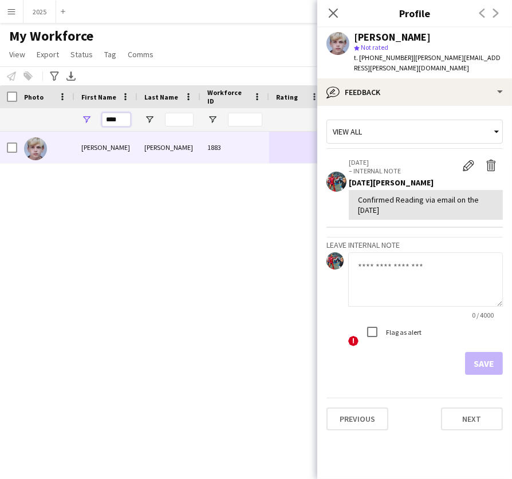
click at [123, 119] on input "****" at bounding box center [116, 120] width 29 height 14
drag, startPoint x: 351, startPoint y: 465, endPoint x: 67, endPoint y: 119, distance: 447.8
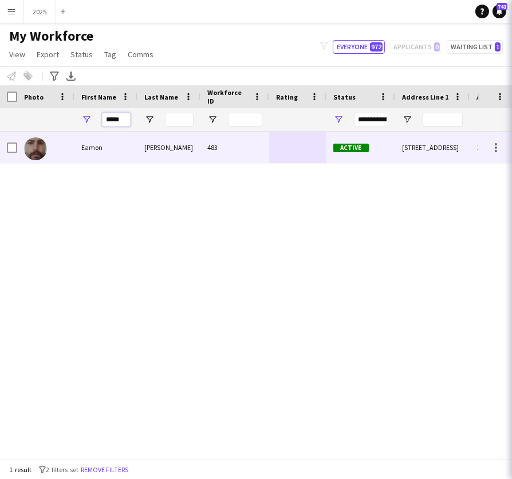
type input "*****"
click at [140, 150] on div "Granahan" at bounding box center [168, 148] width 63 height 32
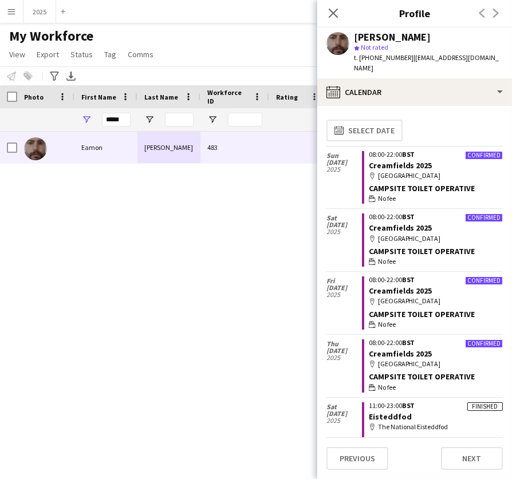
click at [359, 457] on button "Previous" at bounding box center [358, 458] width 62 height 23
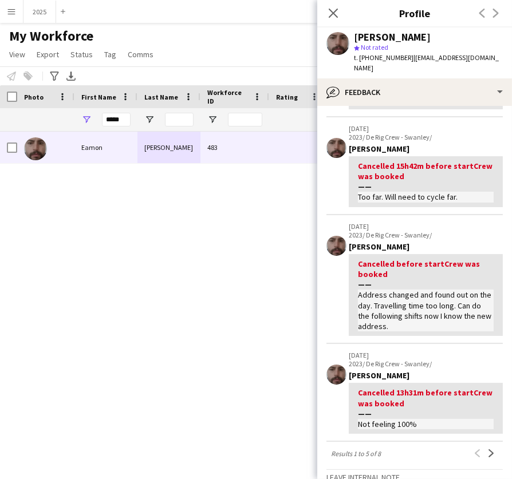
scroll to position [341, 0]
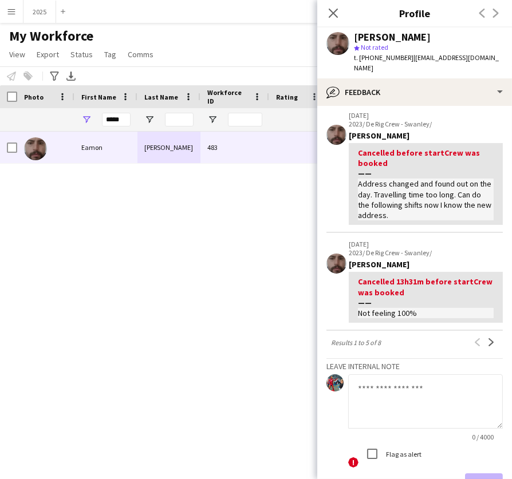
click at [403, 379] on textarea at bounding box center [425, 402] width 155 height 54
type textarea "**********"
click at [490, 474] on button "Save" at bounding box center [484, 485] width 38 height 23
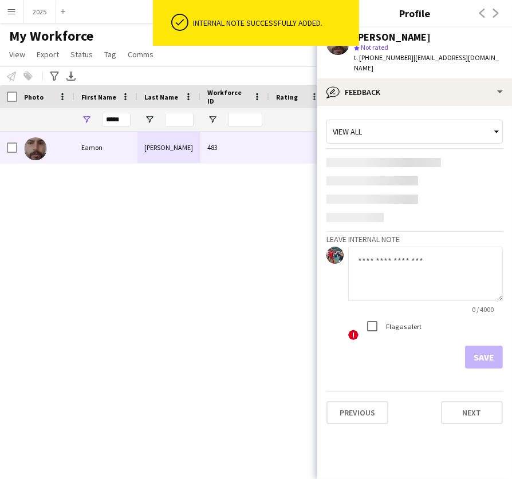
scroll to position [0, 0]
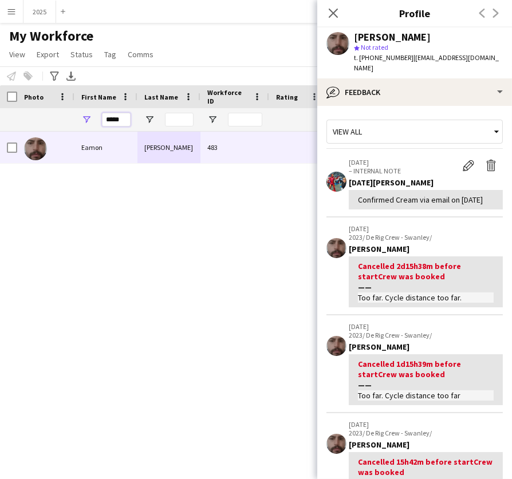
drag, startPoint x: 125, startPoint y: 120, endPoint x: 63, endPoint y: 119, distance: 61.9
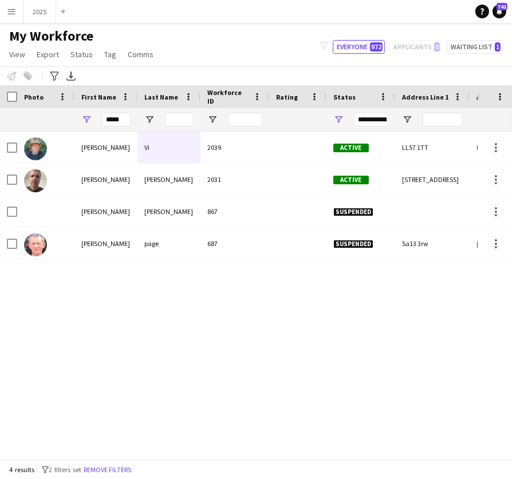
drag, startPoint x: 63, startPoint y: 119, endPoint x: 142, endPoint y: 184, distance: 102.5
click at [142, 184] on div "[PERSON_NAME]" at bounding box center [168, 180] width 63 height 32
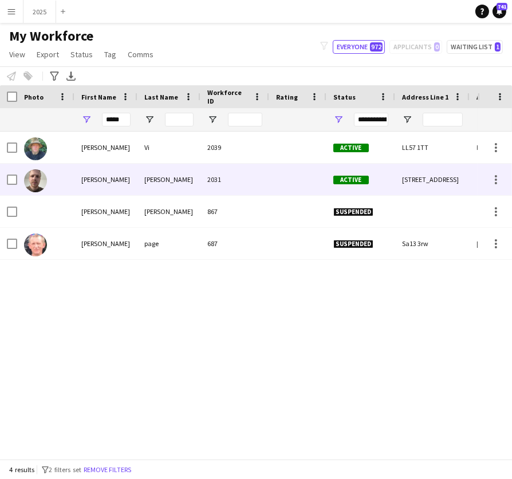
click at [288, 175] on div at bounding box center [297, 180] width 57 height 32
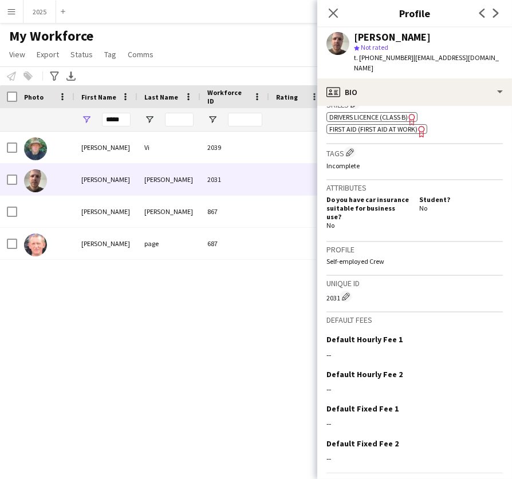
scroll to position [419, 0]
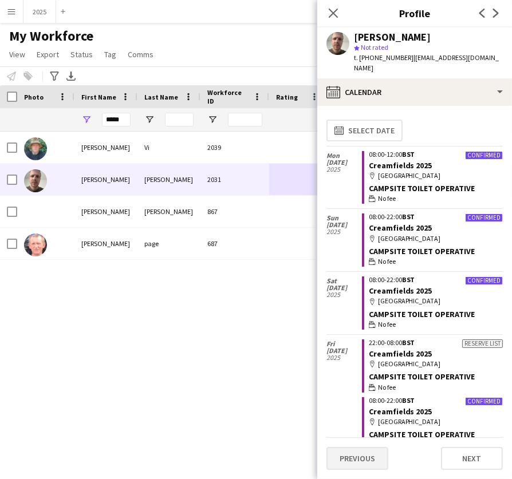
click at [365, 462] on button "Previous" at bounding box center [358, 458] width 62 height 23
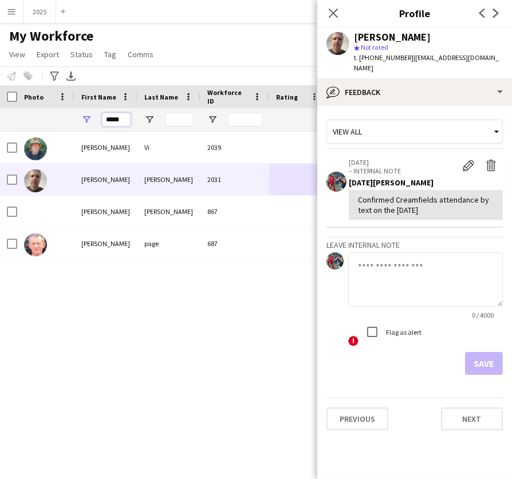
drag, startPoint x: 127, startPoint y: 120, endPoint x: 58, endPoint y: 120, distance: 69.3
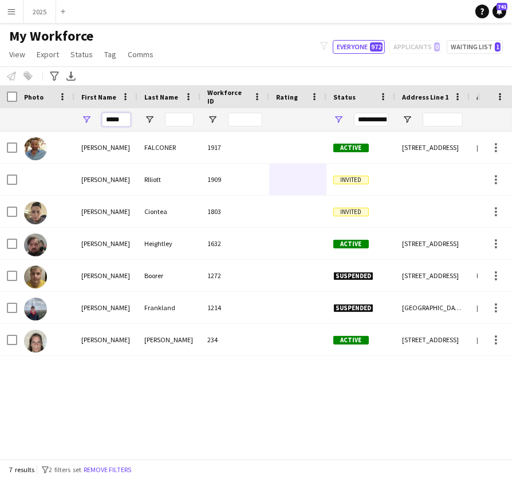
type input "*****"
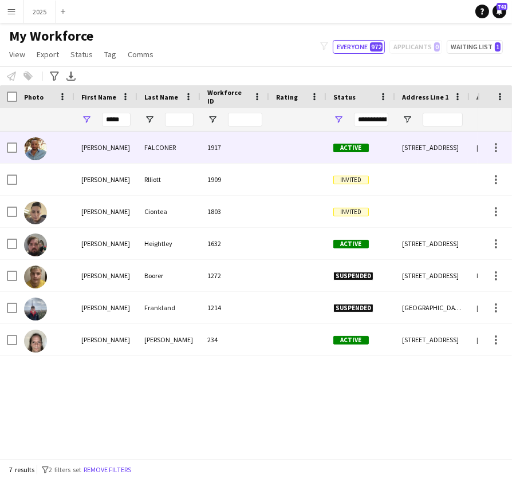
drag, startPoint x: 58, startPoint y: 120, endPoint x: 146, endPoint y: 150, distance: 93.1
click at [146, 150] on div "FALCONER" at bounding box center [168, 148] width 63 height 32
click at [320, 140] on div at bounding box center [297, 148] width 57 height 32
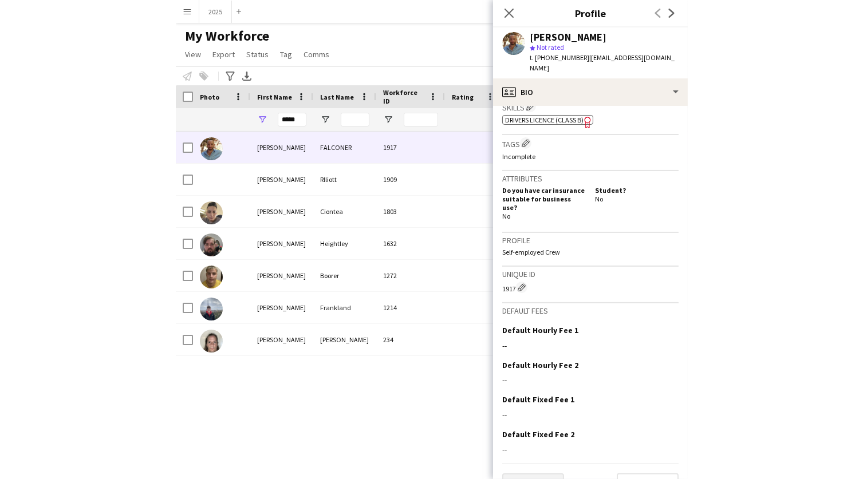
scroll to position [418, 0]
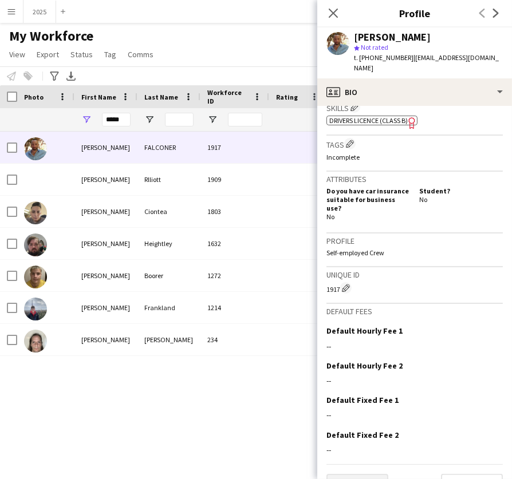
click at [368, 474] on button "Previous" at bounding box center [358, 485] width 62 height 23
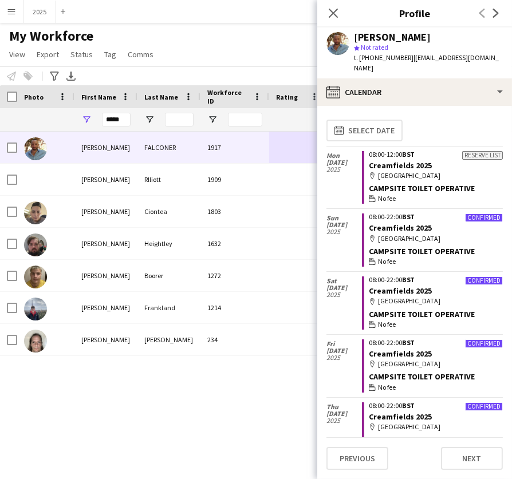
click at [368, 465] on button "Previous" at bounding box center [358, 458] width 62 height 23
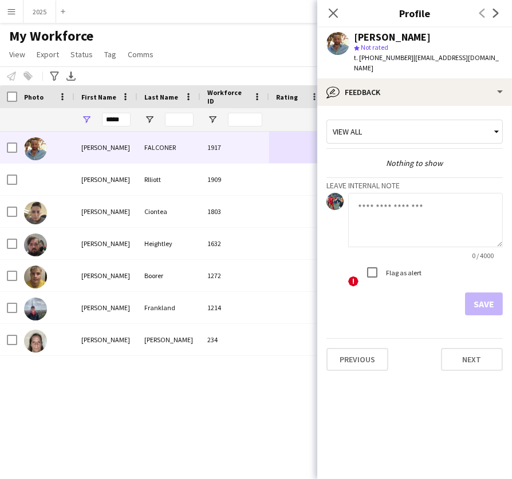
click at [390, 227] on textarea at bounding box center [425, 220] width 155 height 54
type textarea "**********"
click at [484, 304] on button "Save" at bounding box center [484, 304] width 38 height 23
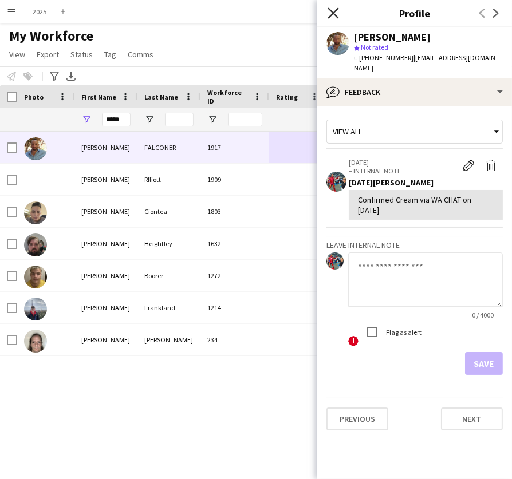
click at [335, 12] on icon "Close pop-in" at bounding box center [333, 12] width 11 height 11
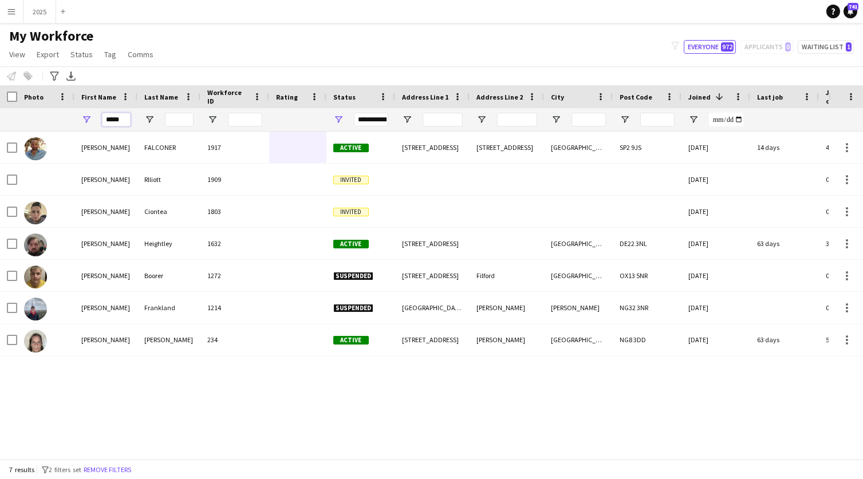
drag, startPoint x: 128, startPoint y: 117, endPoint x: -2, endPoint y: 110, distance: 130.2
click at [0, 110] on html "Menu Boards Boards Boards All jobs Status Workforce Workforce My Workforce Recr…" at bounding box center [431, 239] width 863 height 479
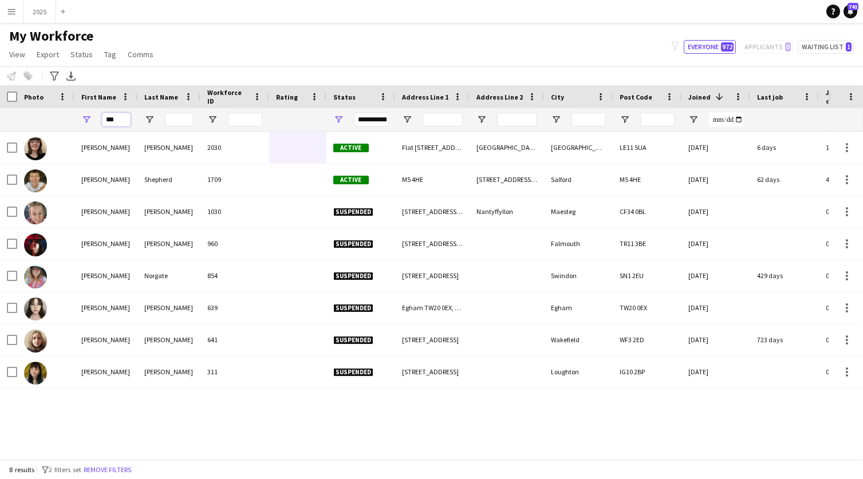
type input "***"
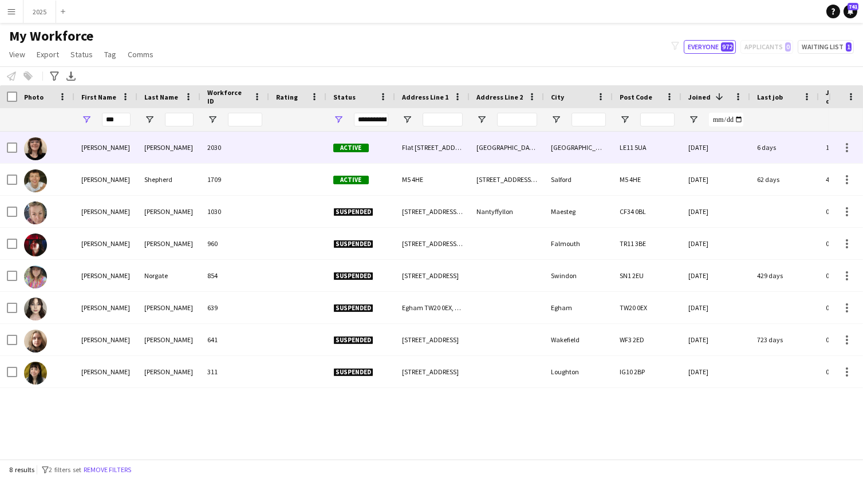
drag, startPoint x: -2, startPoint y: 110, endPoint x: 89, endPoint y: 147, distance: 98.4
click at [89, 147] on div "Amy" at bounding box center [105, 148] width 63 height 32
click at [595, 148] on div "[GEOGRAPHIC_DATA]" at bounding box center [578, 148] width 69 height 32
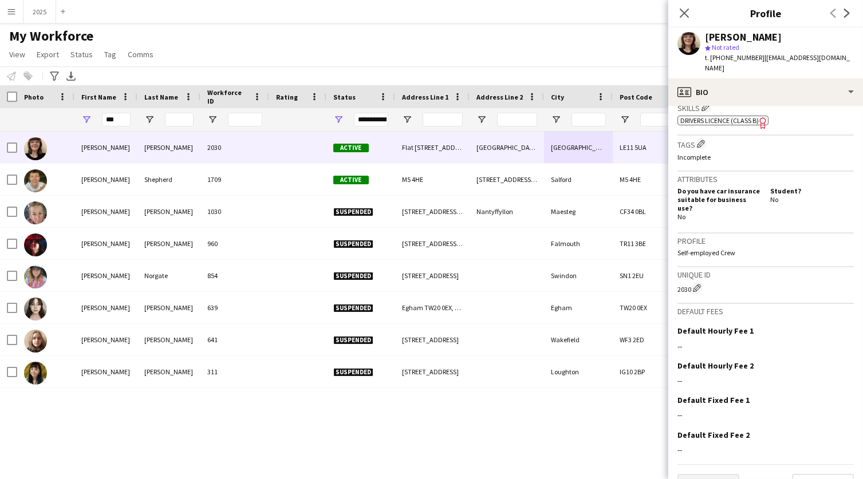
click at [709, 474] on button "Previous" at bounding box center [709, 485] width 62 height 23
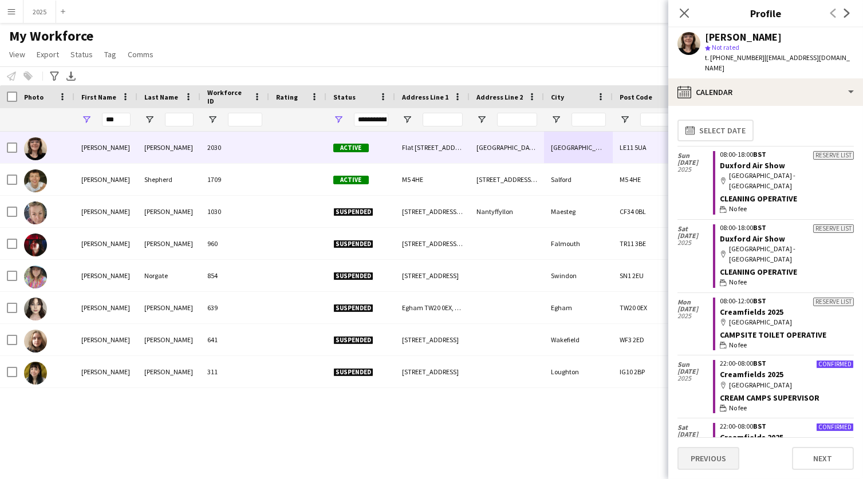
click at [711, 456] on button "Previous" at bounding box center [709, 458] width 62 height 23
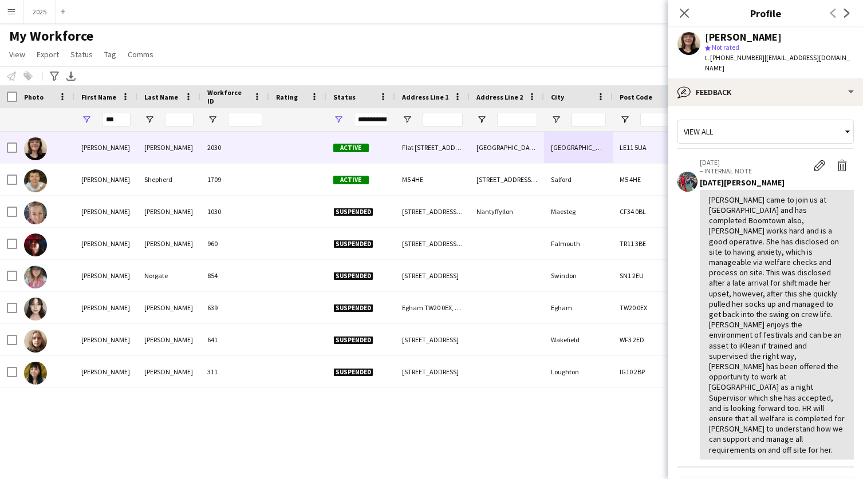
drag, startPoint x: 837, startPoint y: 446, endPoint x: 658, endPoint y: 445, distance: 179.9
click at [658, 445] on body "Menu Boards Boards Boards All jobs Status Workforce Workforce My Workforce Recr…" at bounding box center [431, 239] width 863 height 479
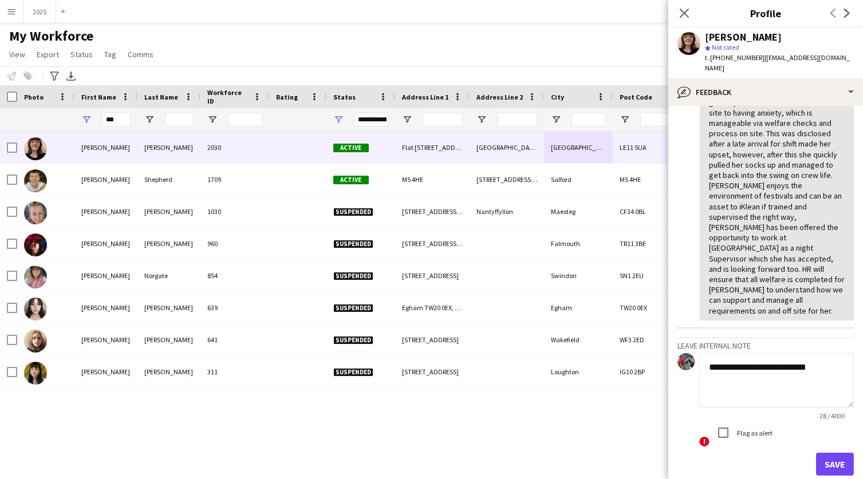
scroll to position [138, 0]
type textarea "**********"
click at [837, 454] on button "Save" at bounding box center [835, 465] width 38 height 23
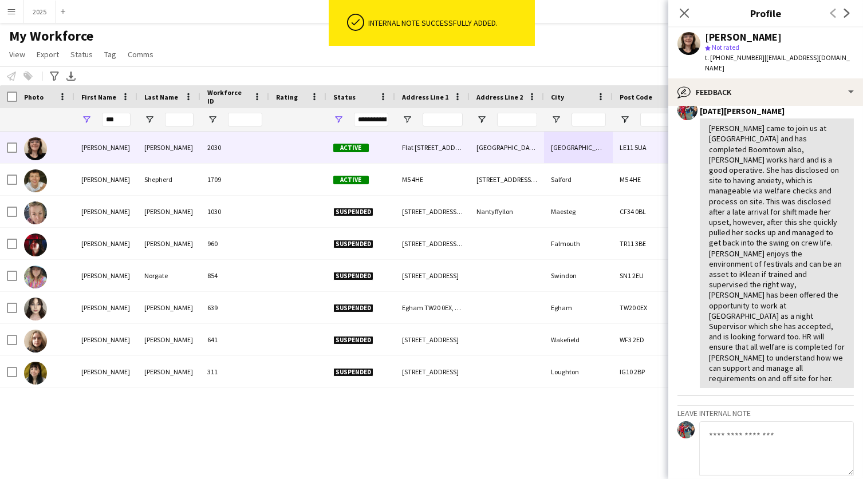
scroll to position [0, 0]
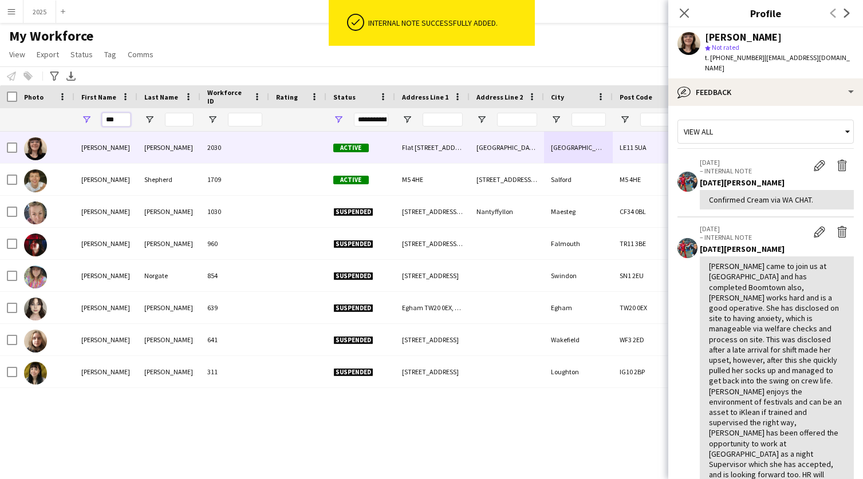
drag, startPoint x: 127, startPoint y: 117, endPoint x: 49, endPoint y: 117, distance: 78.5
click at [49, 117] on div "***" at bounding box center [795, 119] width 1590 height 23
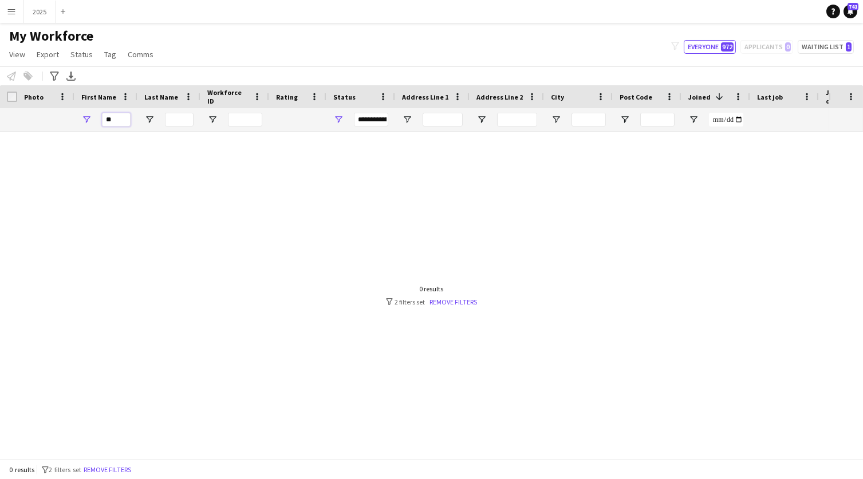
type input "*"
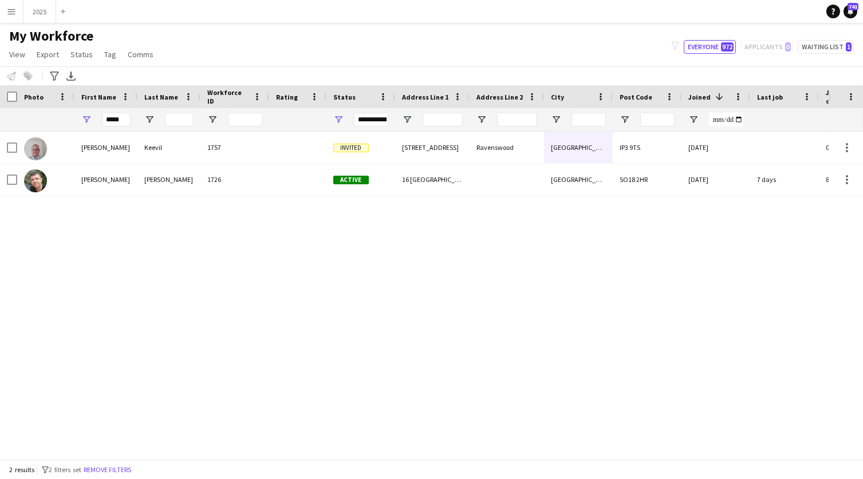
drag, startPoint x: 50, startPoint y: 117, endPoint x: 138, endPoint y: 176, distance: 106.1
click at [138, 176] on div "McDougall" at bounding box center [168, 180] width 63 height 32
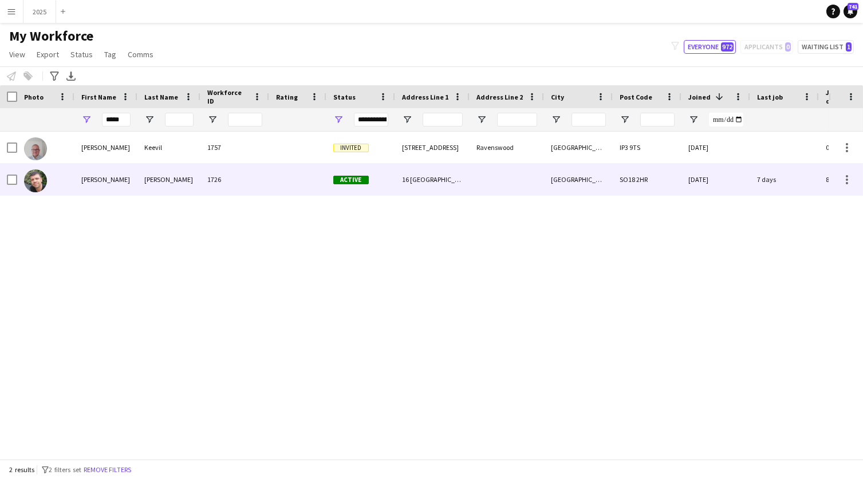
click at [538, 185] on div at bounding box center [507, 180] width 74 height 32
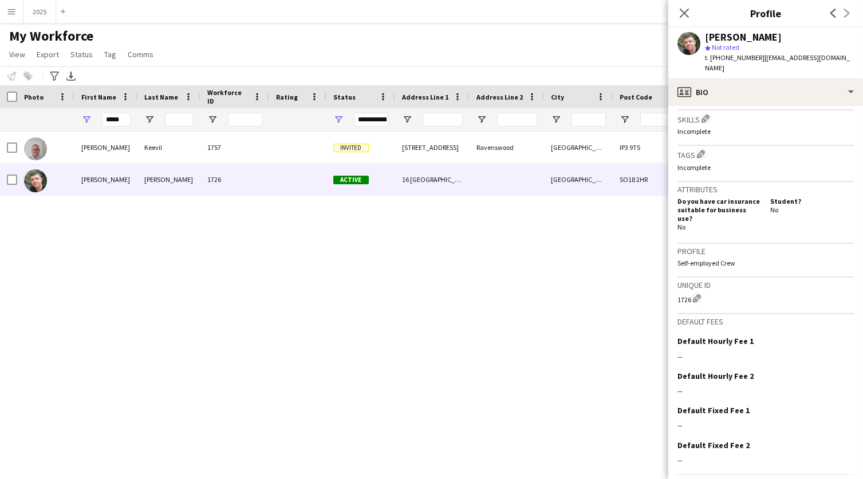
scroll to position [406, 0]
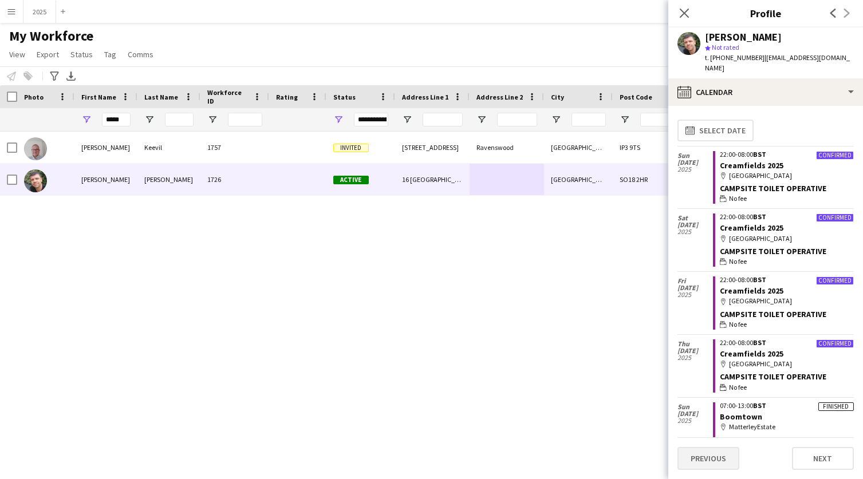
click at [709, 458] on button "Previous" at bounding box center [709, 458] width 62 height 23
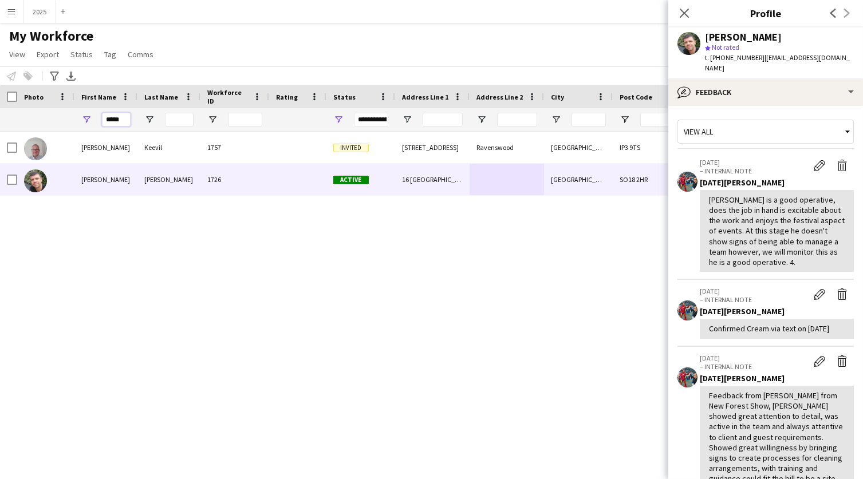
drag, startPoint x: 124, startPoint y: 120, endPoint x: 60, endPoint y: 120, distance: 64.2
click at [60, 120] on div "*****" at bounding box center [795, 119] width 1590 height 23
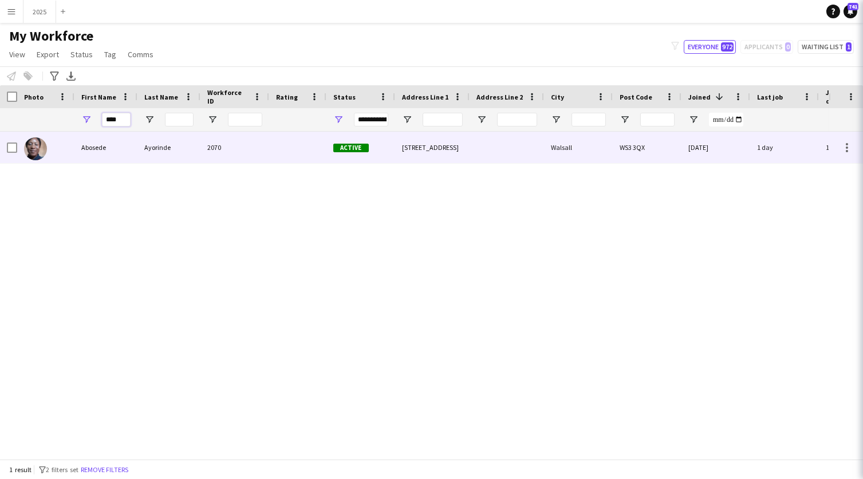
type input "****"
click at [125, 150] on div "Abosede" at bounding box center [105, 148] width 63 height 32
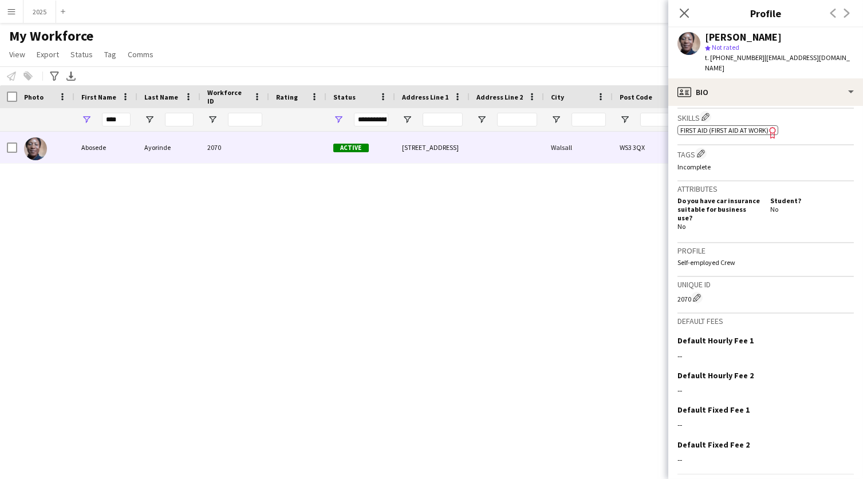
scroll to position [407, 0]
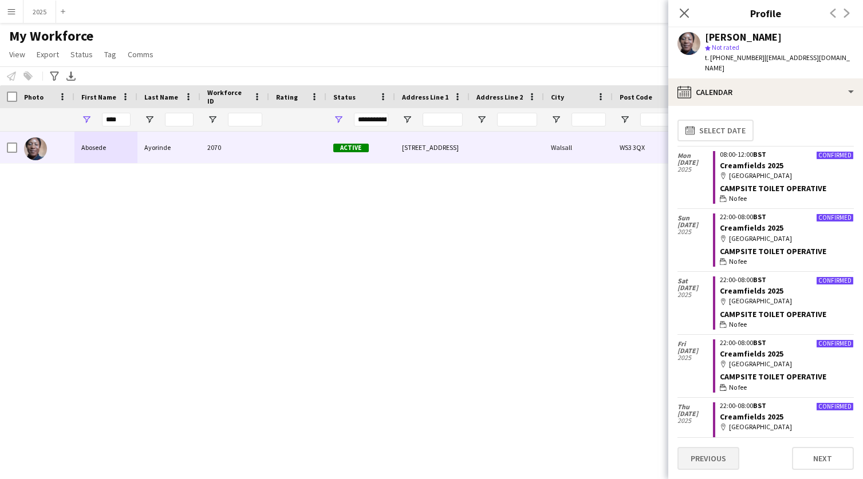
click at [718, 459] on button "Previous" at bounding box center [709, 458] width 62 height 23
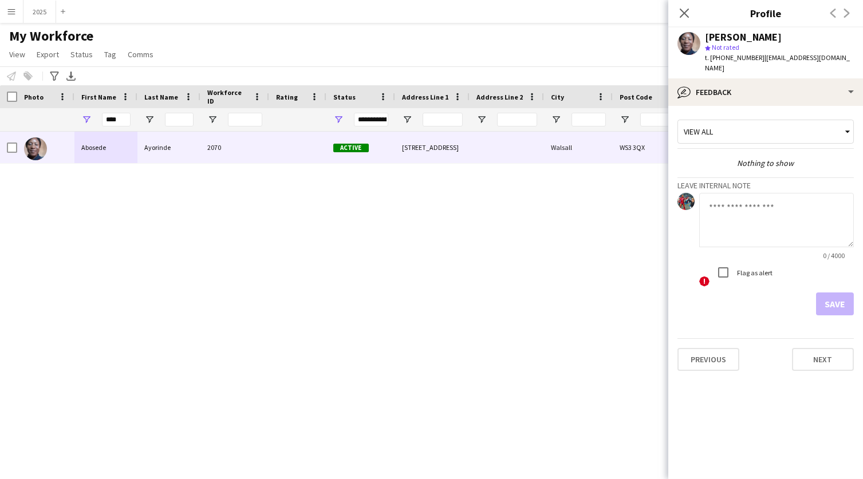
click at [733, 214] on textarea at bounding box center [776, 220] width 155 height 54
paste textarea "**********"
type textarea "**********"
click at [830, 293] on button "Save" at bounding box center [835, 304] width 38 height 23
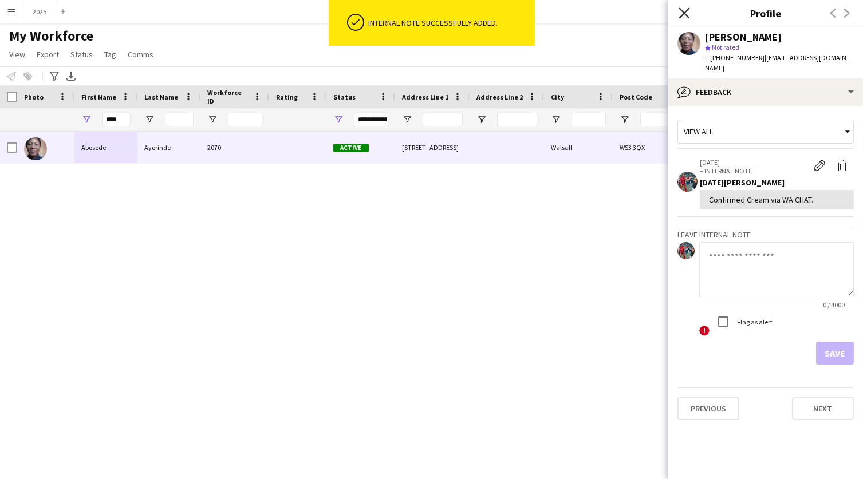
click at [686, 10] on icon at bounding box center [684, 12] width 11 height 11
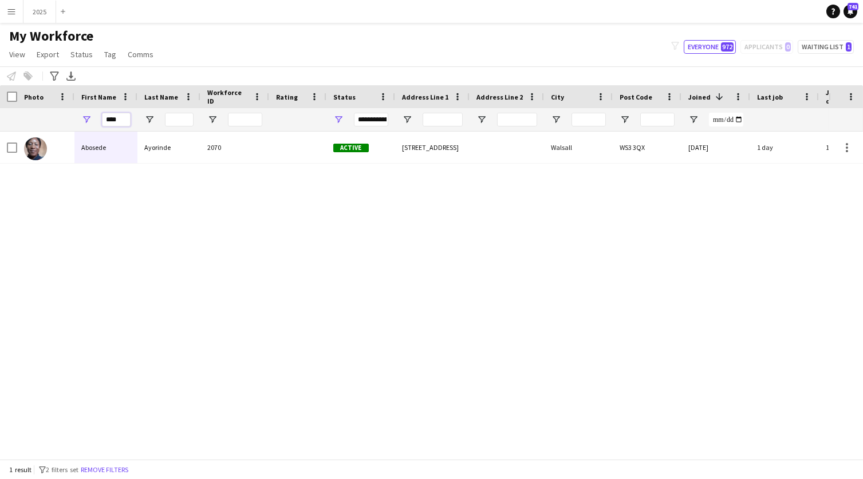
drag, startPoint x: 123, startPoint y: 120, endPoint x: 53, endPoint y: 120, distance: 70.5
click at [53, 120] on div "****" at bounding box center [795, 119] width 1590 height 23
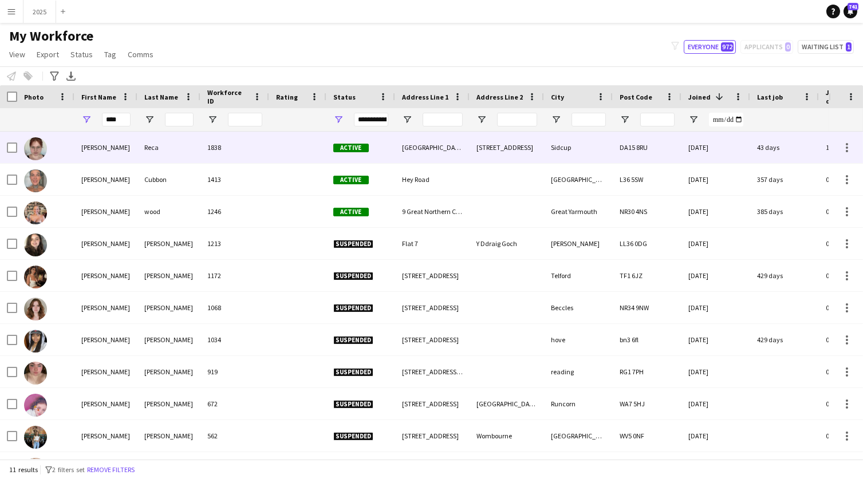
click at [101, 150] on div "Hanna" at bounding box center [105, 148] width 63 height 32
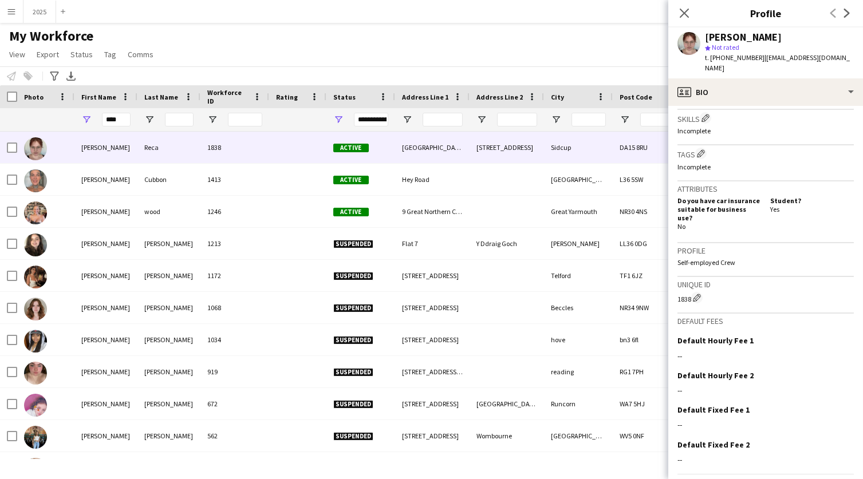
scroll to position [406, 0]
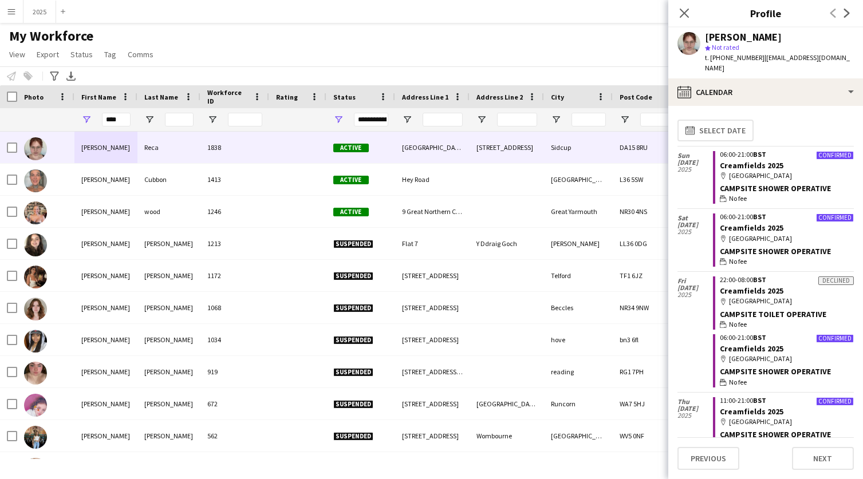
click at [705, 458] on button "Previous" at bounding box center [709, 458] width 62 height 23
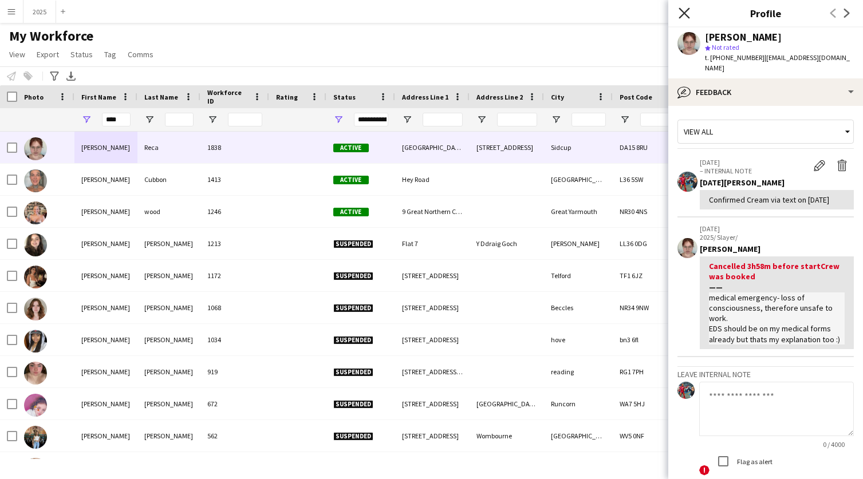
click at [688, 10] on icon "Close pop-in" at bounding box center [684, 12] width 11 height 11
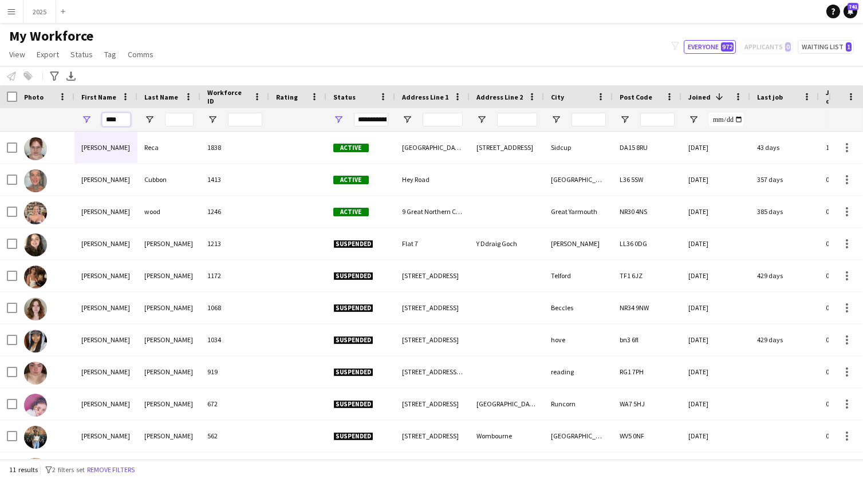
drag, startPoint x: 125, startPoint y: 123, endPoint x: 5, endPoint y: 121, distance: 120.3
click at [5, 121] on div "****" at bounding box center [795, 119] width 1590 height 23
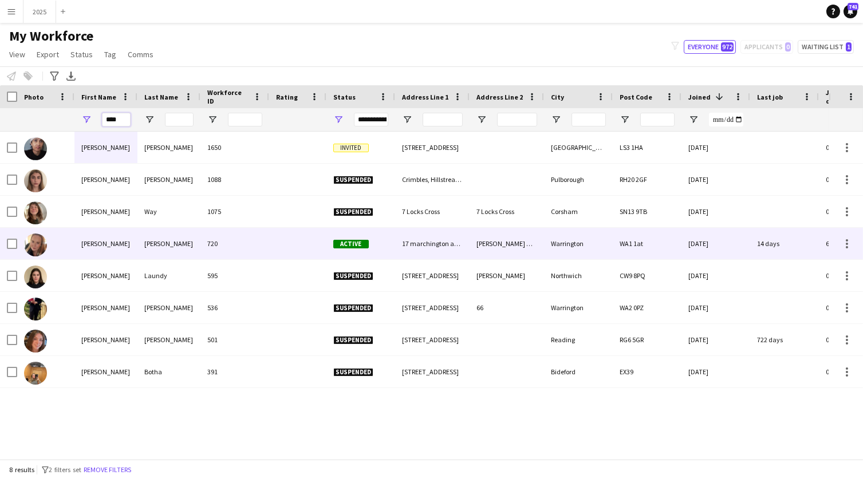
type input "****"
click at [143, 247] on div "Cole" at bounding box center [168, 244] width 63 height 32
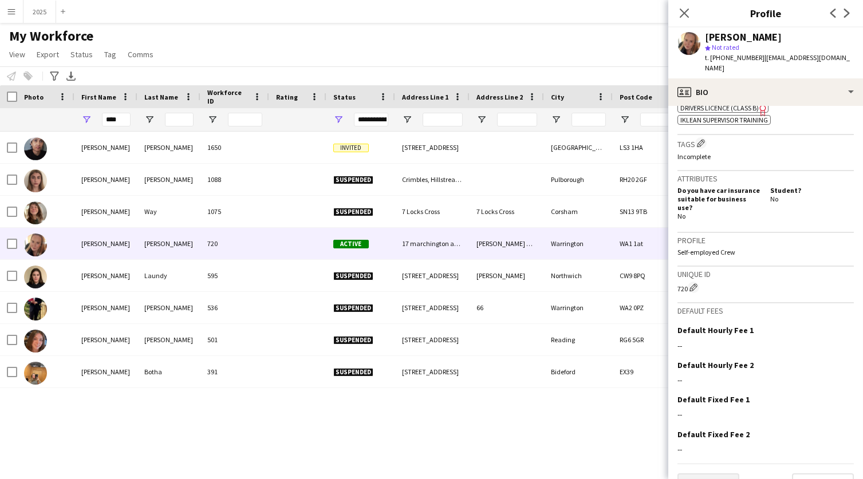
scroll to position [430, 0]
click at [711, 474] on button "Previous" at bounding box center [709, 485] width 62 height 23
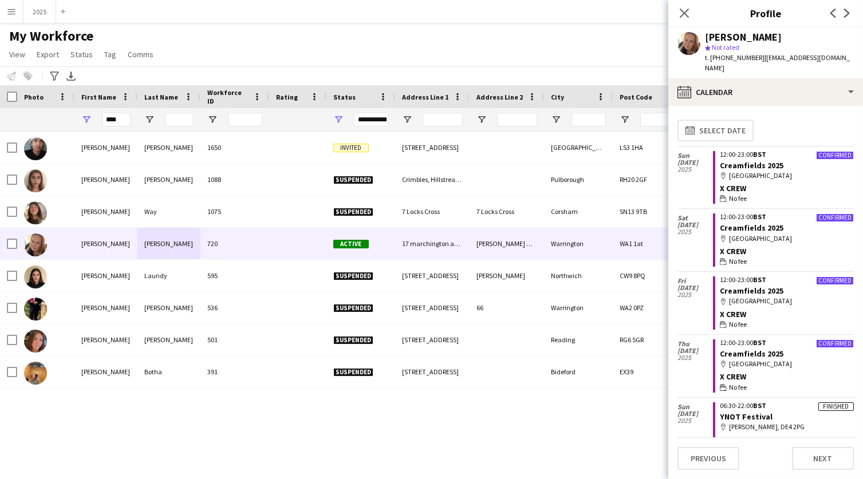
click at [711, 461] on button "Previous" at bounding box center [709, 458] width 62 height 23
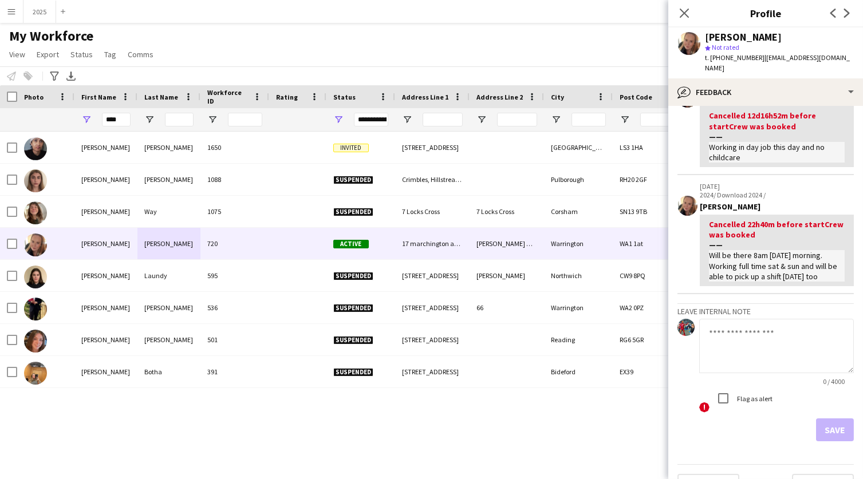
scroll to position [407, 0]
click at [744, 321] on textarea at bounding box center [776, 348] width 155 height 54
paste textarea "**********"
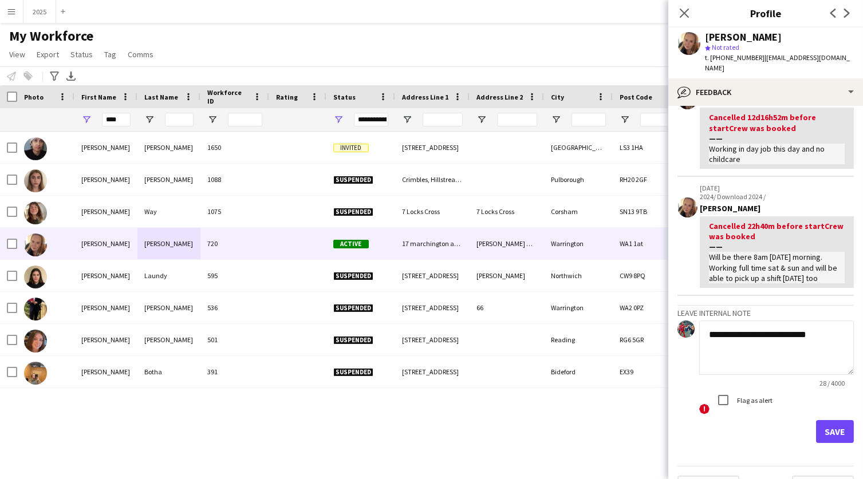
type textarea "**********"
click at [833, 420] on button "Save" at bounding box center [835, 431] width 38 height 23
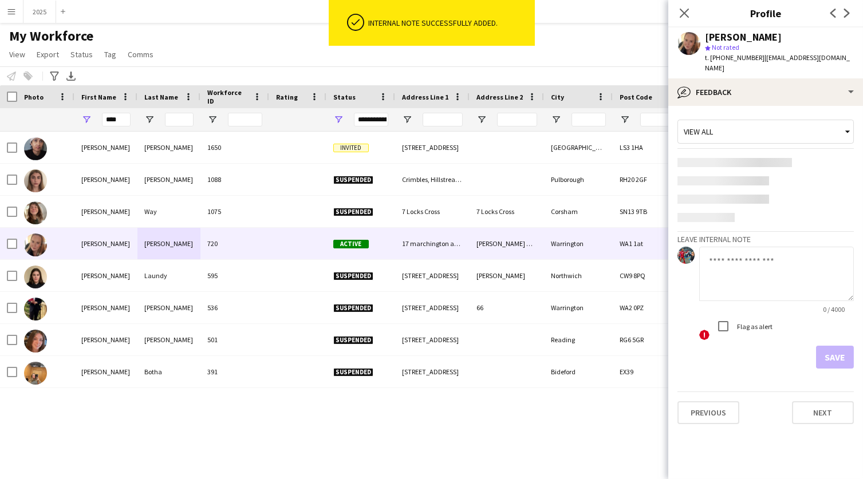
scroll to position [0, 0]
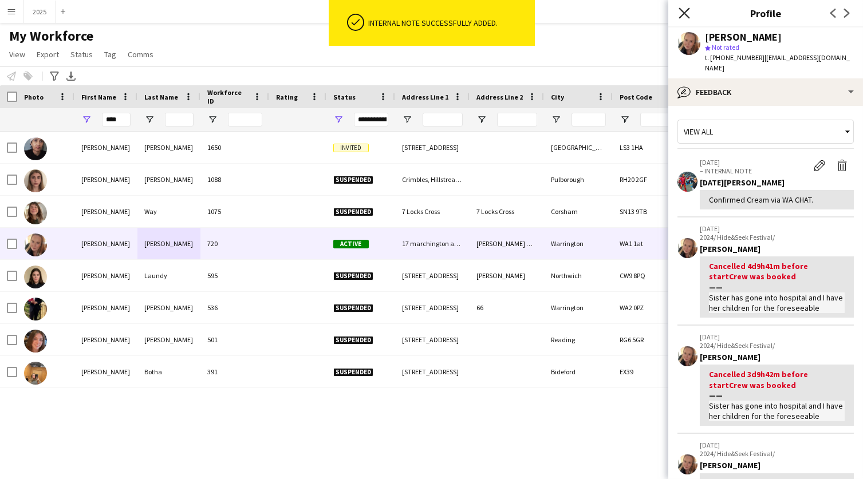
click at [684, 15] on icon "Close pop-in" at bounding box center [684, 12] width 11 height 11
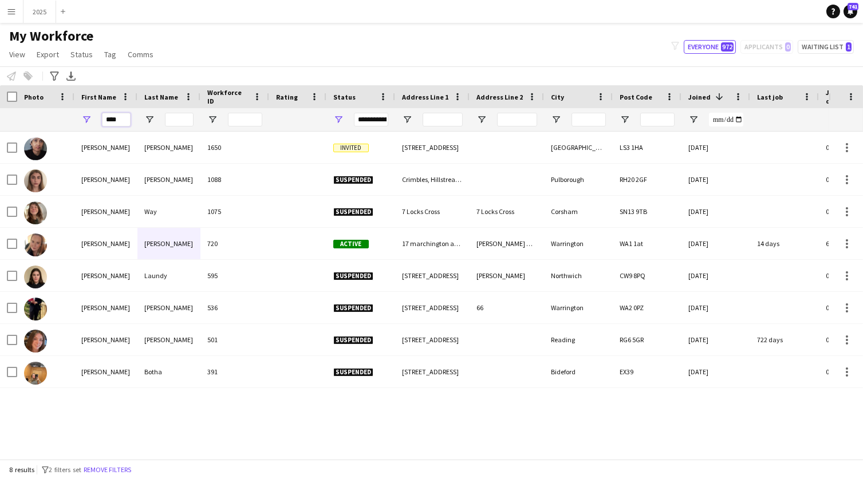
drag, startPoint x: 123, startPoint y: 117, endPoint x: 20, endPoint y: 117, distance: 103.1
click at [20, 117] on div "****" at bounding box center [795, 119] width 1590 height 23
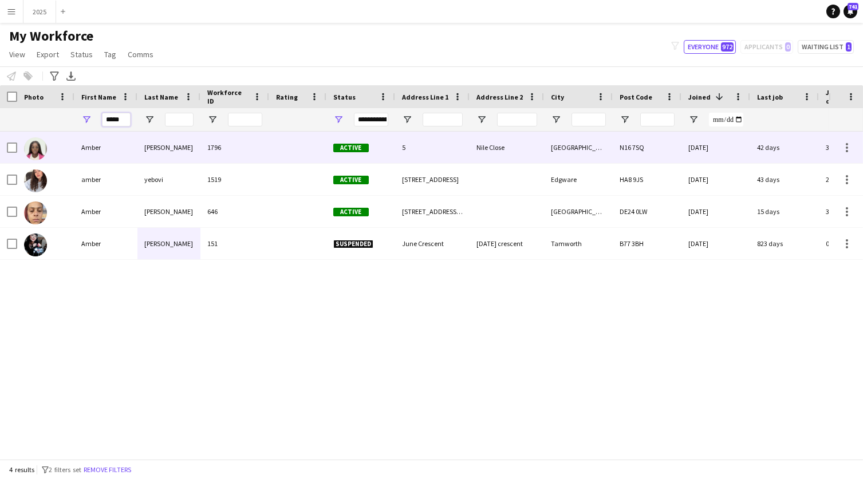
type input "*****"
click at [93, 148] on div "Amber" at bounding box center [105, 148] width 63 height 32
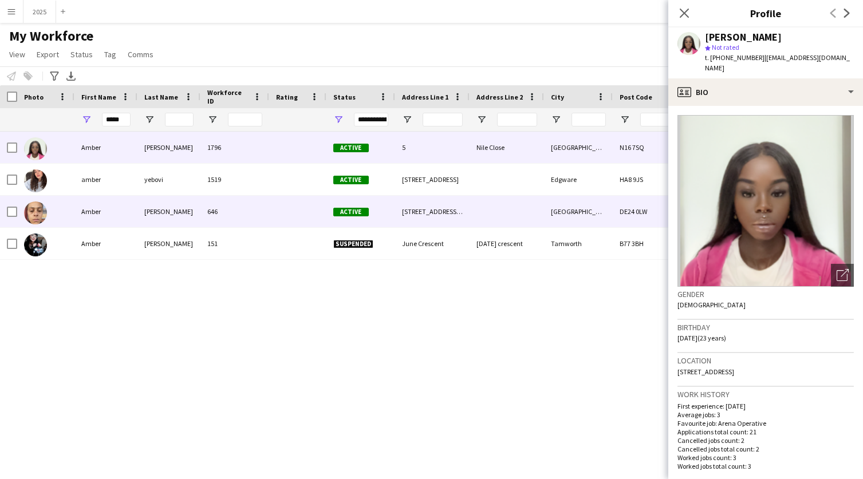
click at [103, 213] on div "Amber" at bounding box center [105, 212] width 63 height 32
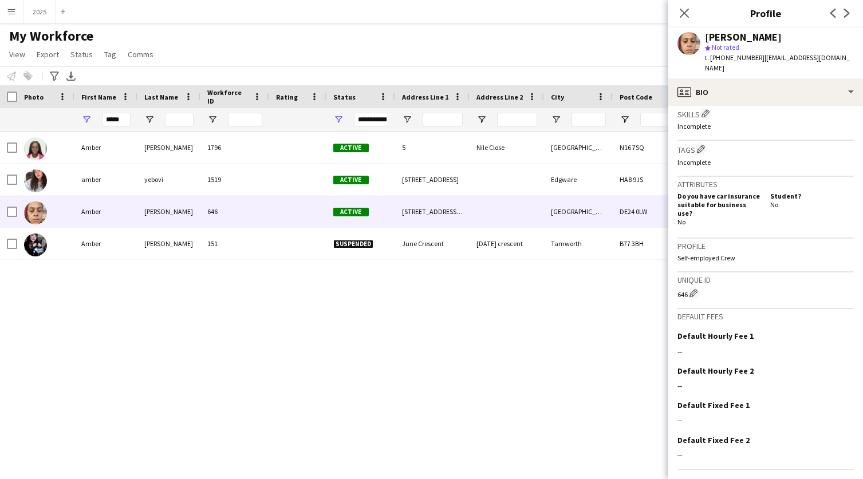
scroll to position [406, 0]
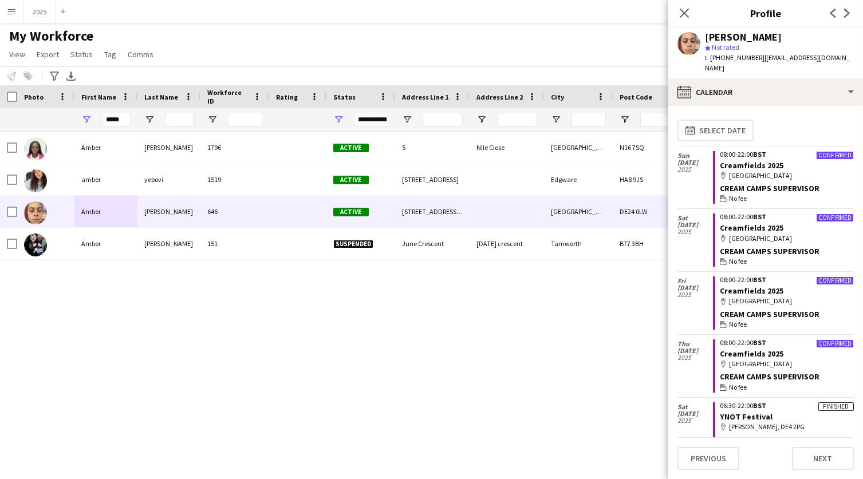
click at [694, 457] on button "Previous" at bounding box center [709, 458] width 62 height 23
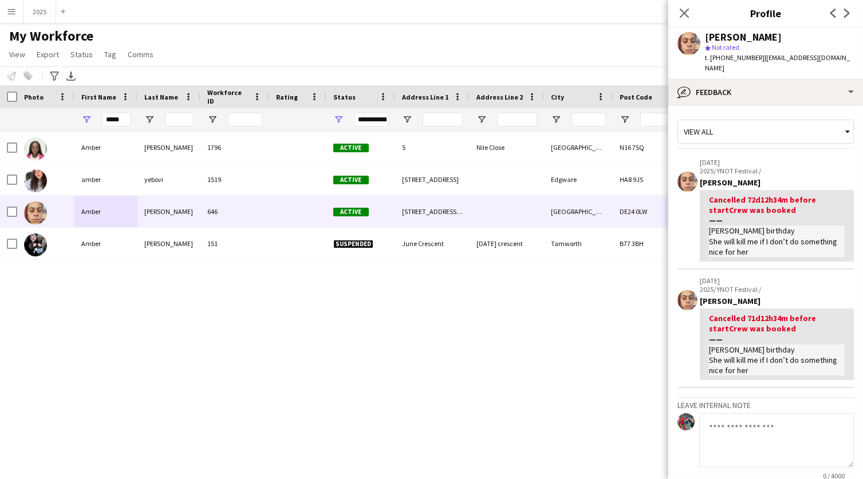
click at [745, 414] on textarea at bounding box center [776, 441] width 155 height 54
paste textarea "**********"
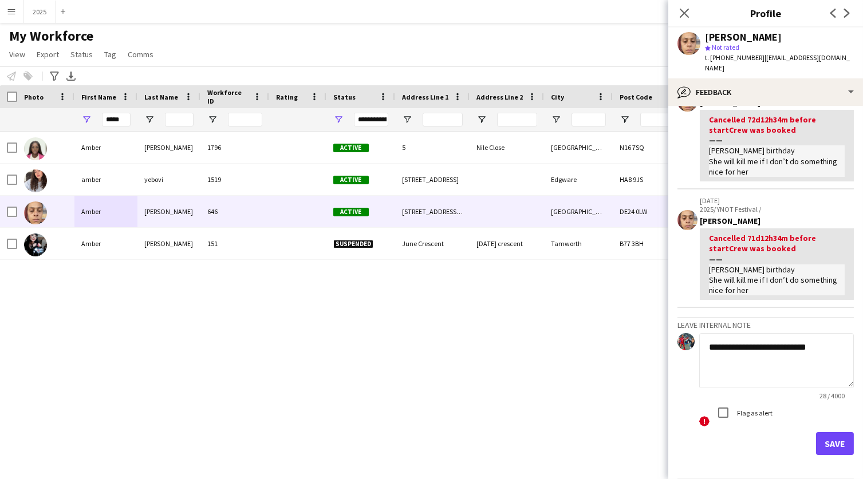
scroll to position [99, 0]
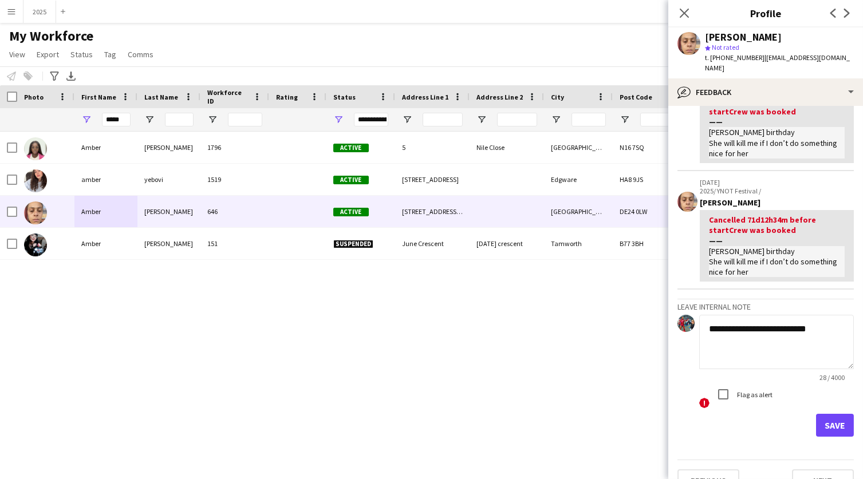
type textarea "**********"
click at [842, 414] on button "Save" at bounding box center [835, 425] width 38 height 23
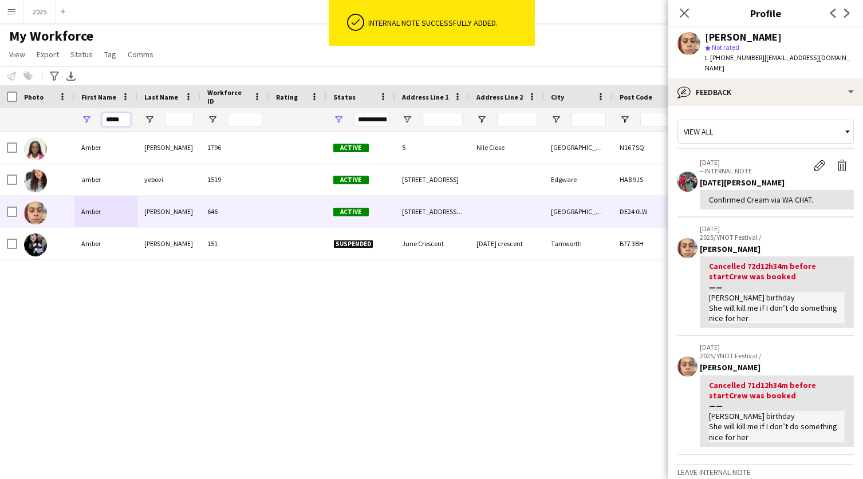
drag, startPoint x: 127, startPoint y: 119, endPoint x: -2, endPoint y: 119, distance: 129.5
click at [0, 119] on html "ok-circled Internal note successfully added. Menu Boards Boards Boards All jobs…" at bounding box center [431, 239] width 863 height 479
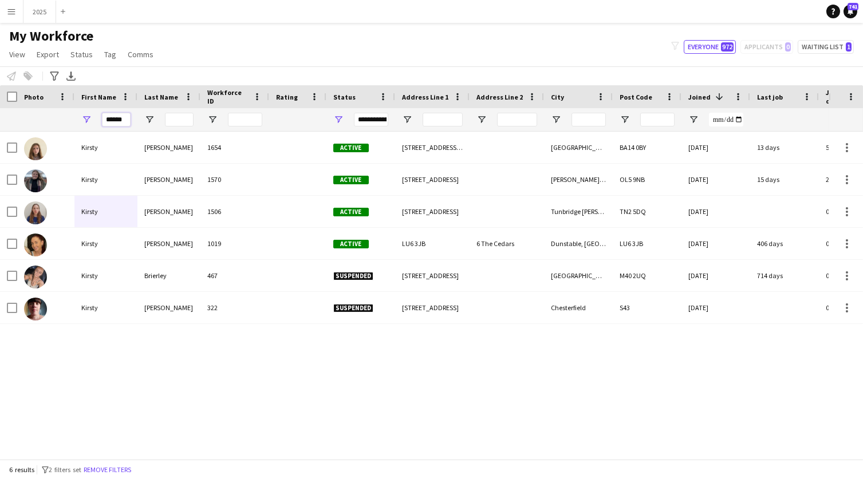
type input "******"
drag, startPoint x: -2, startPoint y: 119, endPoint x: 147, endPoint y: 179, distance: 161.2
click at [147, 179] on div "Barker" at bounding box center [168, 180] width 63 height 32
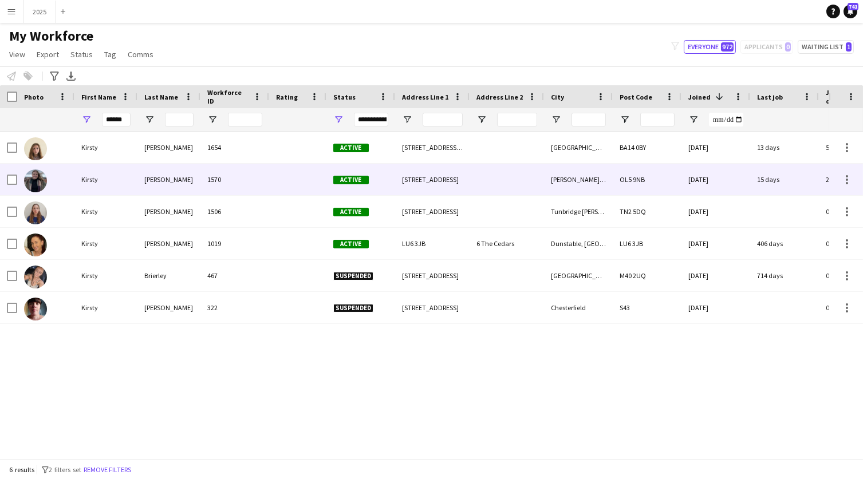
click at [447, 188] on div "53 Egmont Street" at bounding box center [432, 180] width 74 height 32
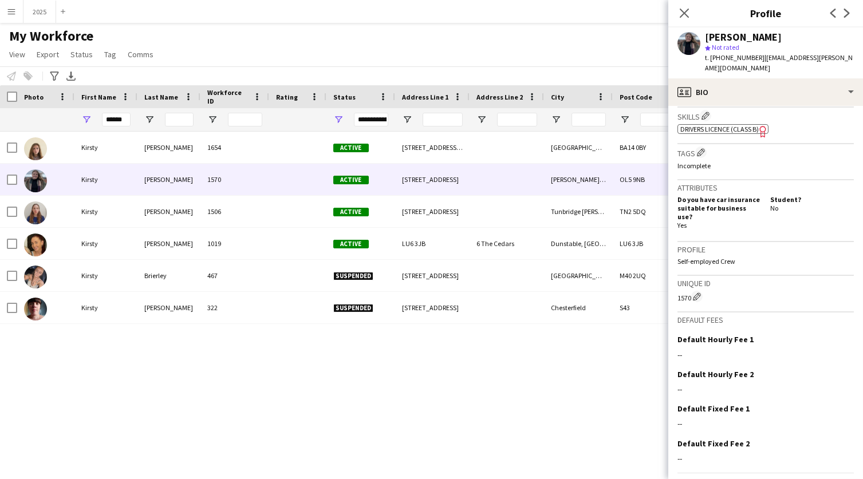
scroll to position [408, 0]
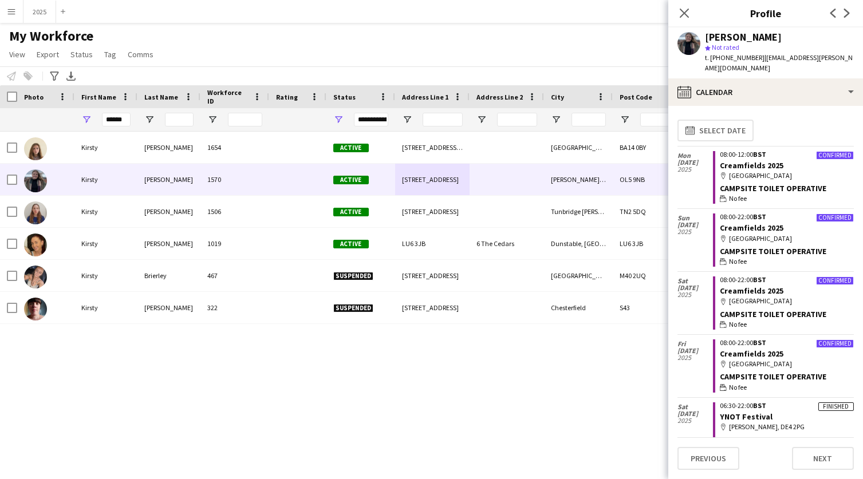
click at [710, 456] on button "Previous" at bounding box center [709, 458] width 62 height 23
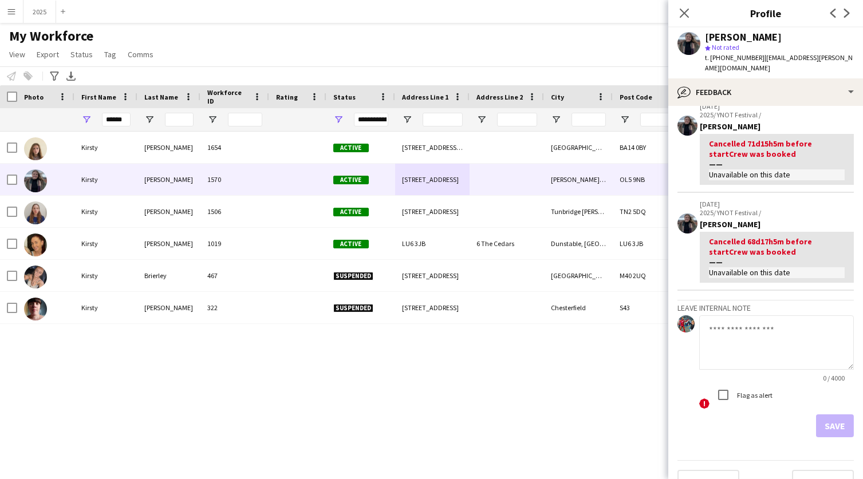
click at [753, 316] on textarea at bounding box center [776, 343] width 155 height 54
paste textarea "**********"
type textarea "**********"
click at [835, 416] on button "Save" at bounding box center [835, 427] width 38 height 23
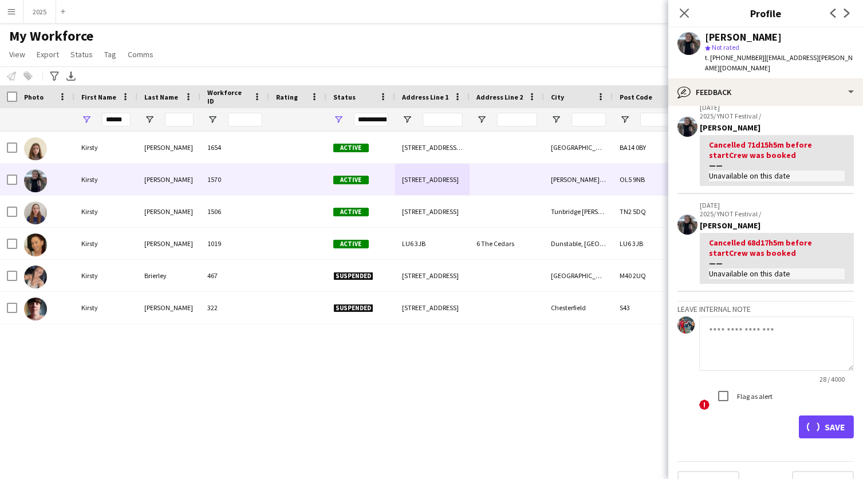
scroll to position [0, 0]
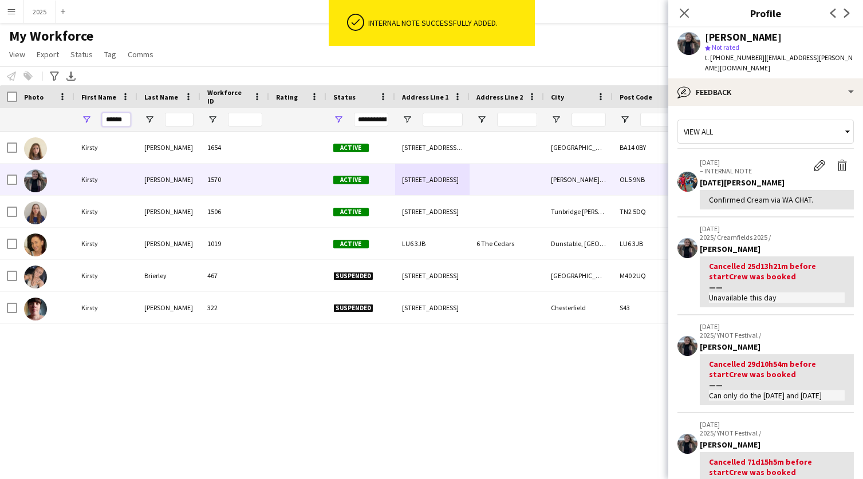
drag, startPoint x: 127, startPoint y: 119, endPoint x: -2, endPoint y: 101, distance: 130.7
click at [0, 101] on html "ok-circled Internal note successfully added. Menu Boards Boards Boards All jobs…" at bounding box center [431, 239] width 863 height 479
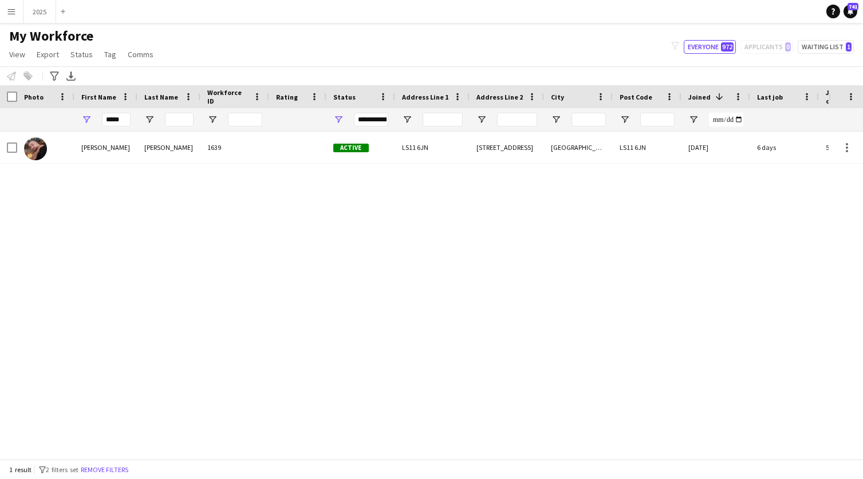
click at [128, 154] on div "PAOLO" at bounding box center [105, 148] width 63 height 32
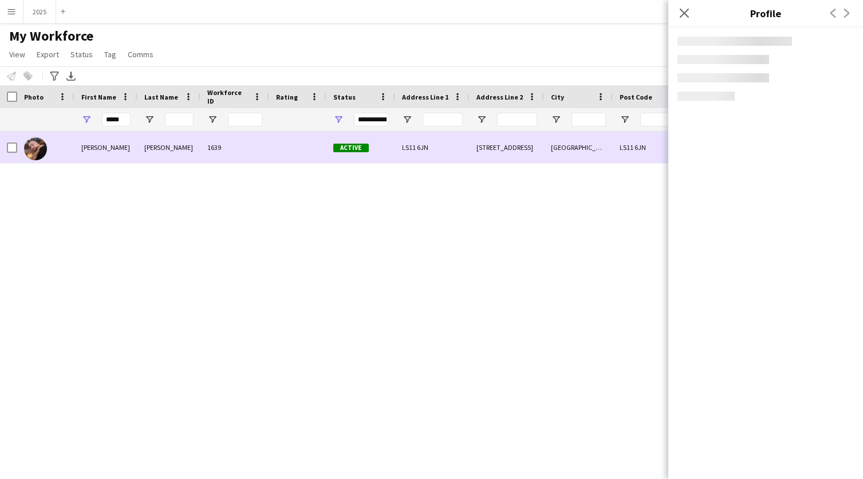
click at [138, 140] on div "GRIFFITHS" at bounding box center [168, 148] width 63 height 32
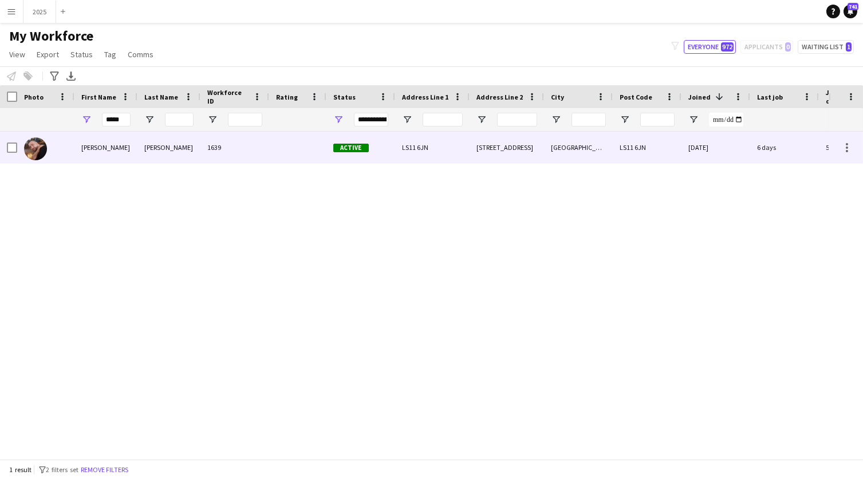
click at [641, 151] on div "LS11 6JN" at bounding box center [647, 148] width 69 height 32
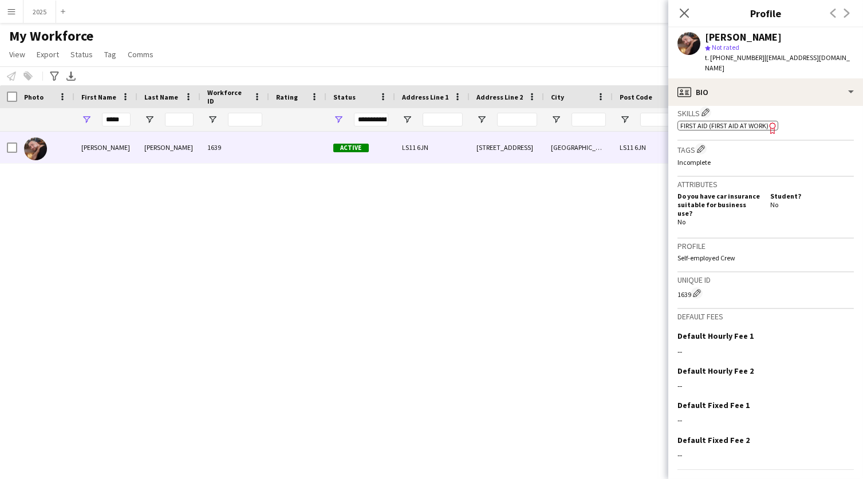
scroll to position [409, 0]
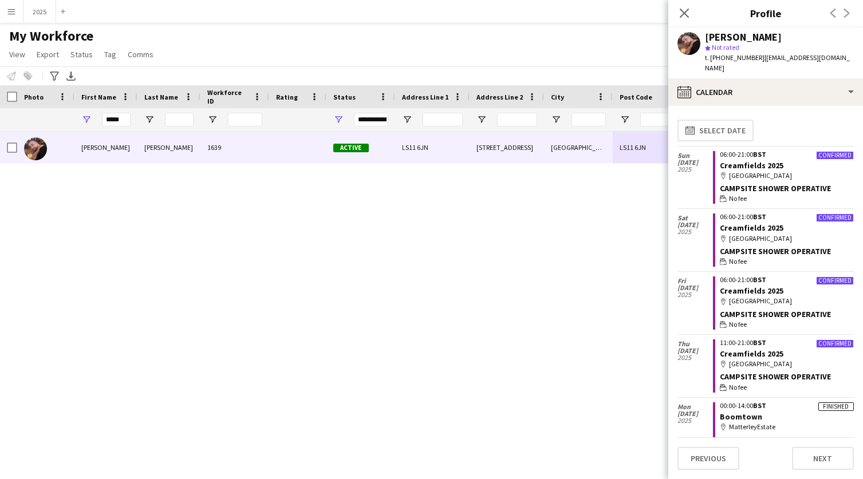
click at [721, 458] on button "Previous" at bounding box center [709, 458] width 62 height 23
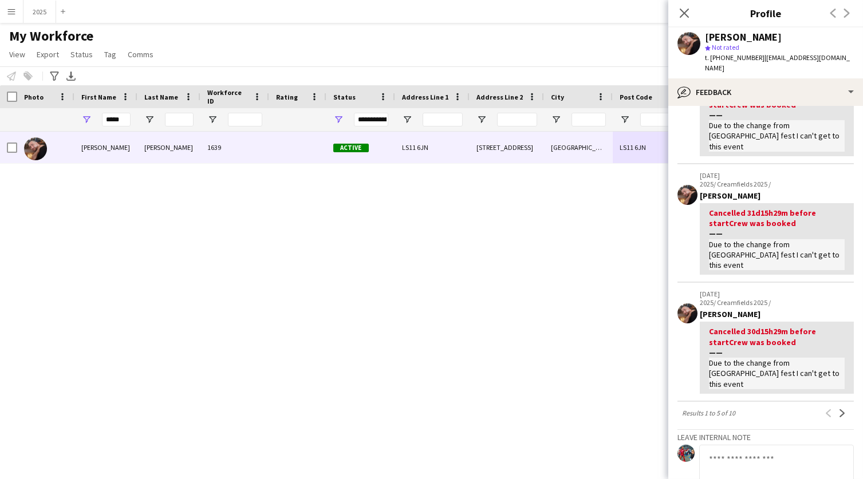
scroll to position [292, 0]
drag, startPoint x: 107, startPoint y: 123, endPoint x: 46, endPoint y: 121, distance: 60.7
click at [46, 121] on div "*****" at bounding box center [795, 119] width 1590 height 23
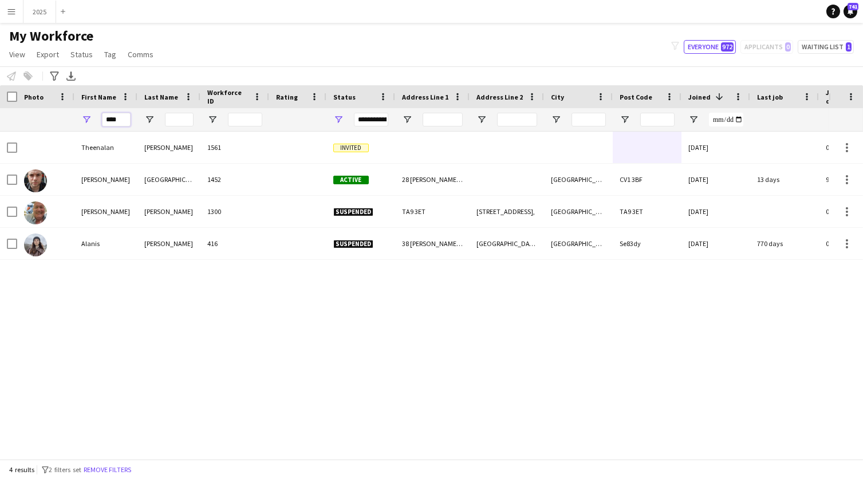
type input "****"
drag, startPoint x: 46, startPoint y: 120, endPoint x: 134, endPoint y: 181, distance: 106.6
click at [134, 181] on div "Alan" at bounding box center [105, 180] width 63 height 32
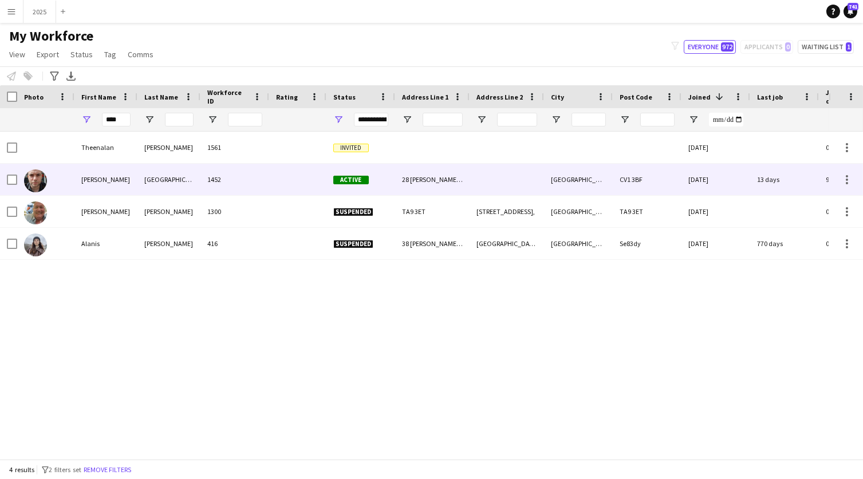
click at [385, 187] on div "Active" at bounding box center [361, 180] width 69 height 32
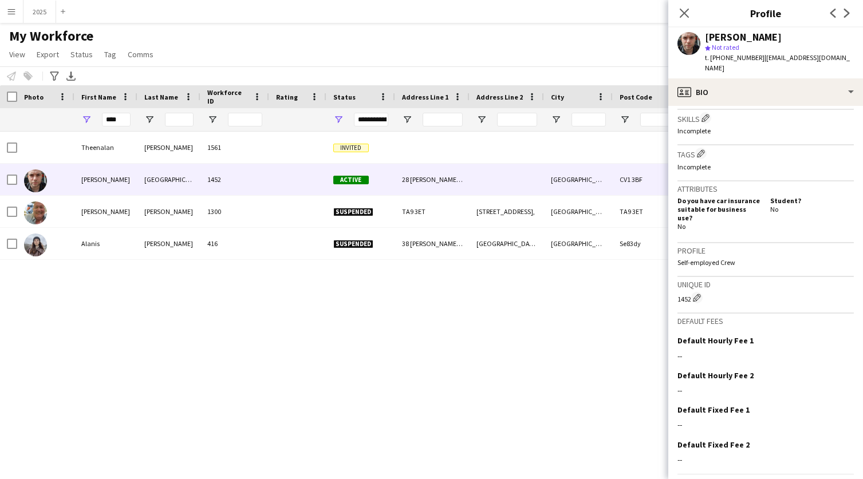
scroll to position [406, 0]
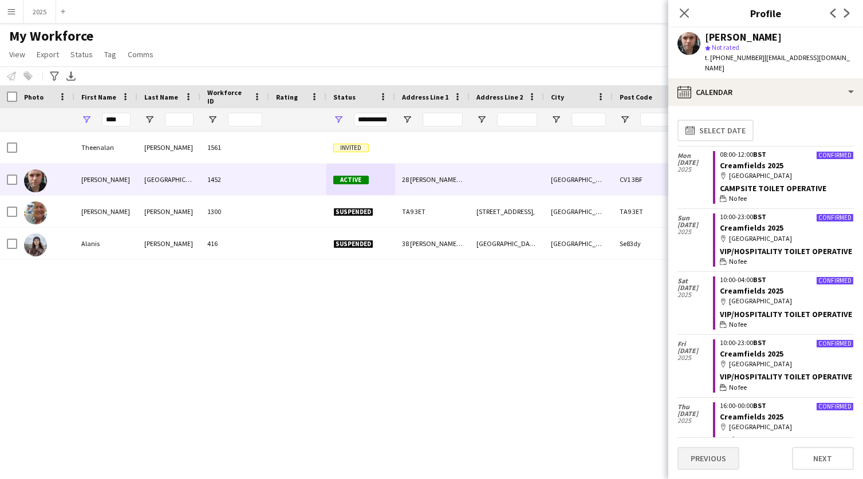
click at [712, 457] on button "Previous" at bounding box center [709, 458] width 62 height 23
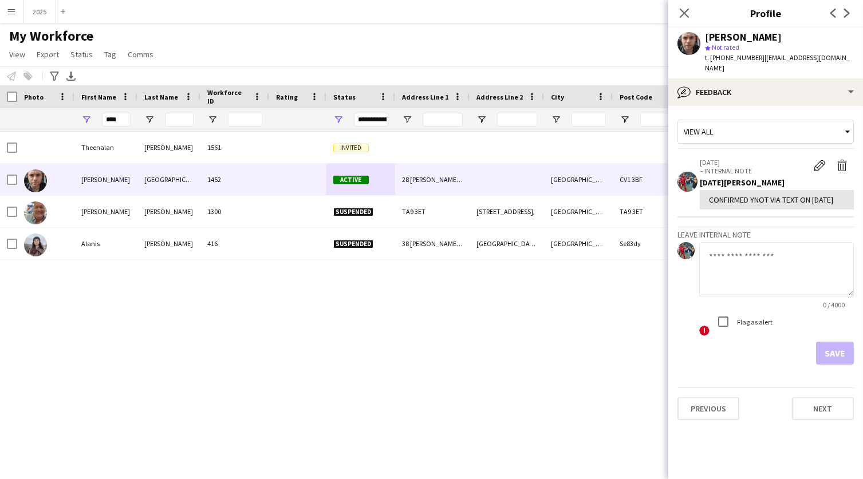
click at [734, 261] on textarea at bounding box center [776, 269] width 155 height 54
paste textarea "**********"
type textarea "**********"
click at [834, 359] on button "Save" at bounding box center [835, 353] width 38 height 23
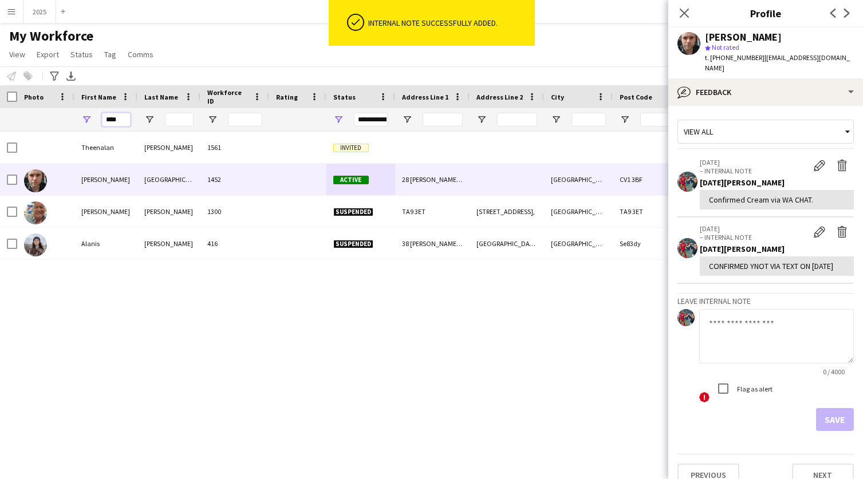
drag, startPoint x: 123, startPoint y: 120, endPoint x: 56, endPoint y: 119, distance: 66.5
click at [56, 119] on div "****" at bounding box center [795, 119] width 1590 height 23
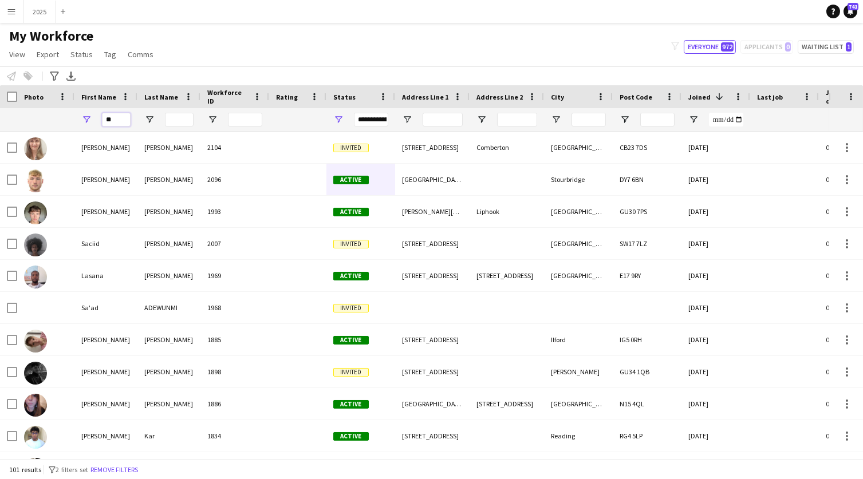
type input "*"
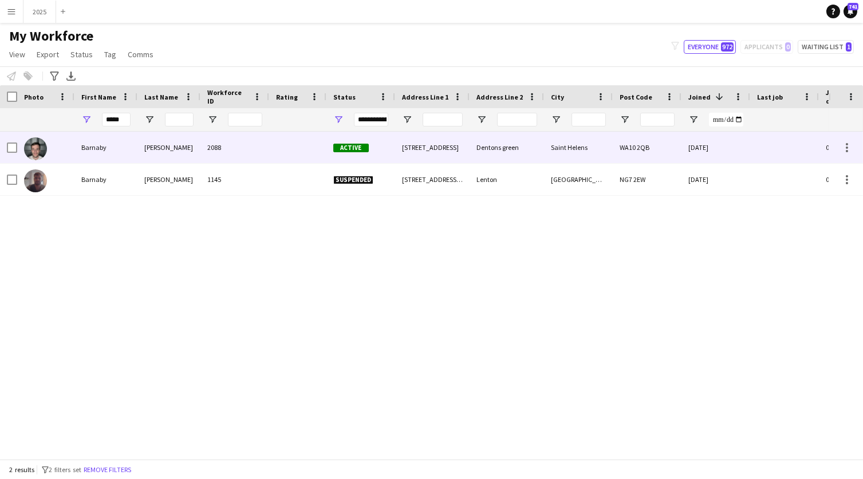
click at [128, 148] on div "Barnaby" at bounding box center [105, 148] width 63 height 32
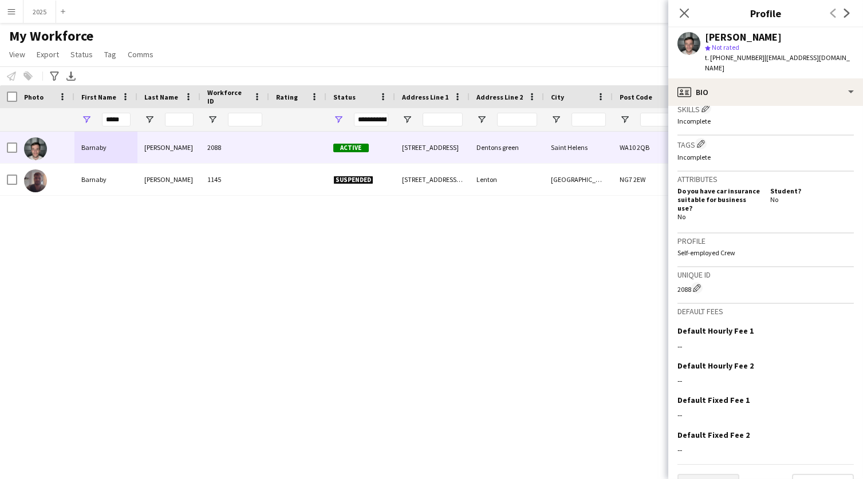
scroll to position [415, 0]
click at [719, 475] on button "Previous" at bounding box center [709, 486] width 62 height 23
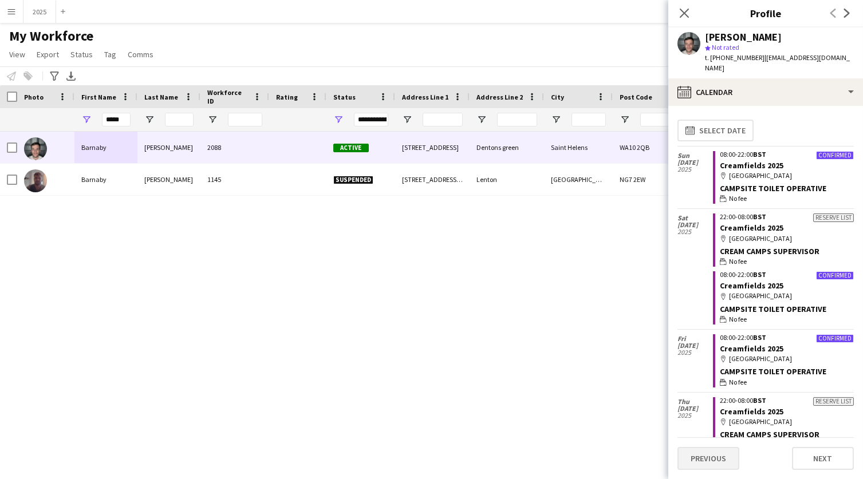
click at [716, 452] on button "Previous" at bounding box center [709, 458] width 62 height 23
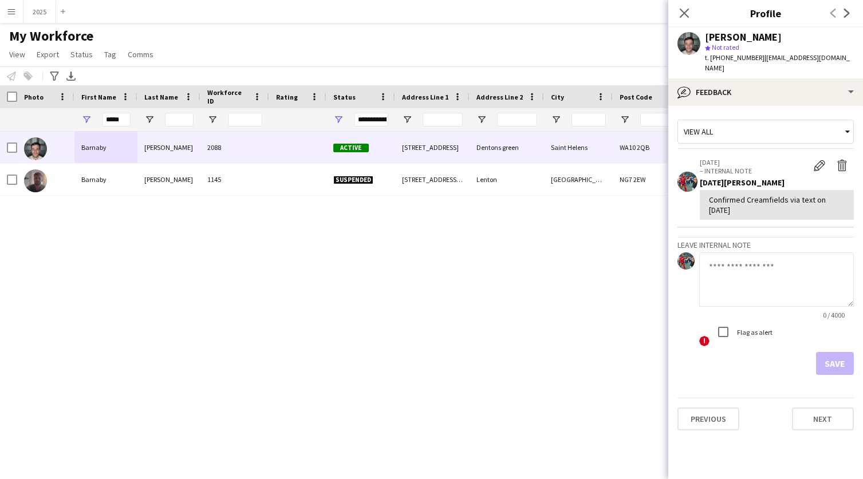
click at [752, 270] on textarea at bounding box center [776, 280] width 155 height 54
click at [686, 10] on icon "Close pop-in" at bounding box center [684, 12] width 11 height 11
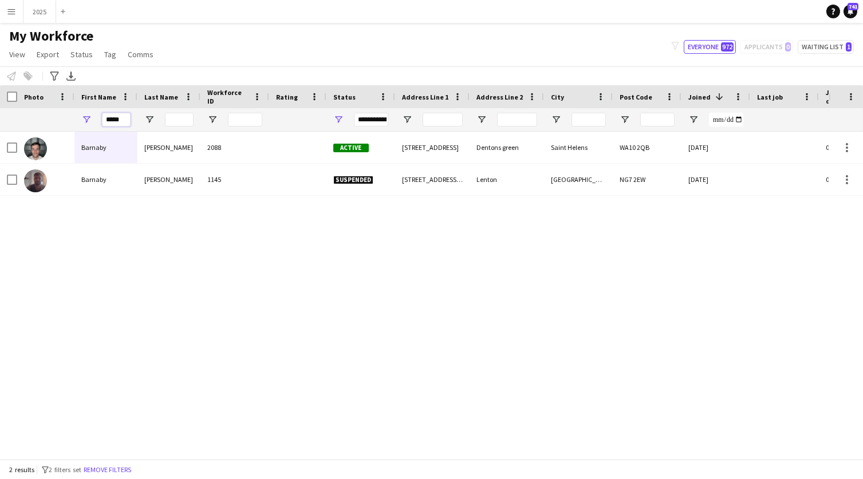
drag, startPoint x: 127, startPoint y: 119, endPoint x: 40, endPoint y: 119, distance: 87.6
click at [40, 119] on div "*****" at bounding box center [795, 119] width 1590 height 23
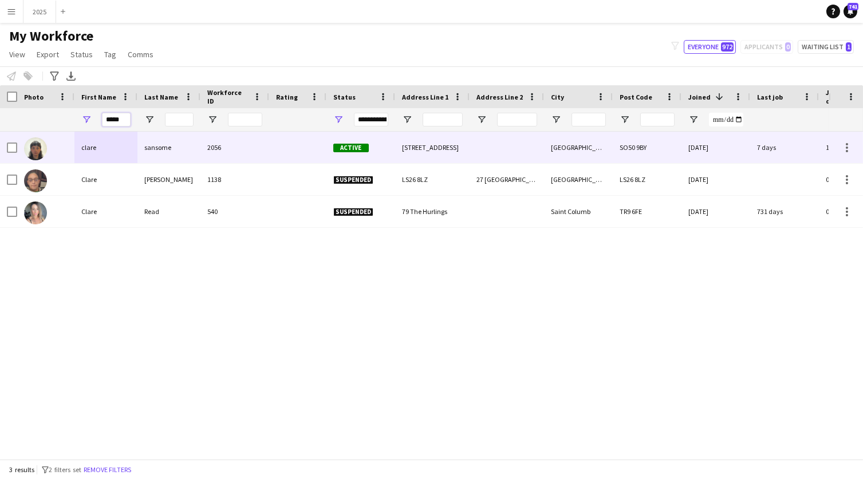
type input "*****"
click at [125, 151] on div "clare" at bounding box center [105, 148] width 63 height 32
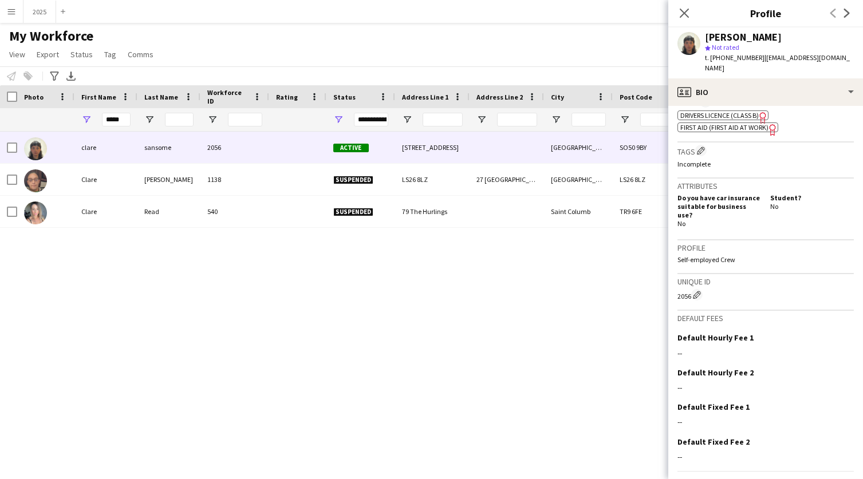
scroll to position [421, 0]
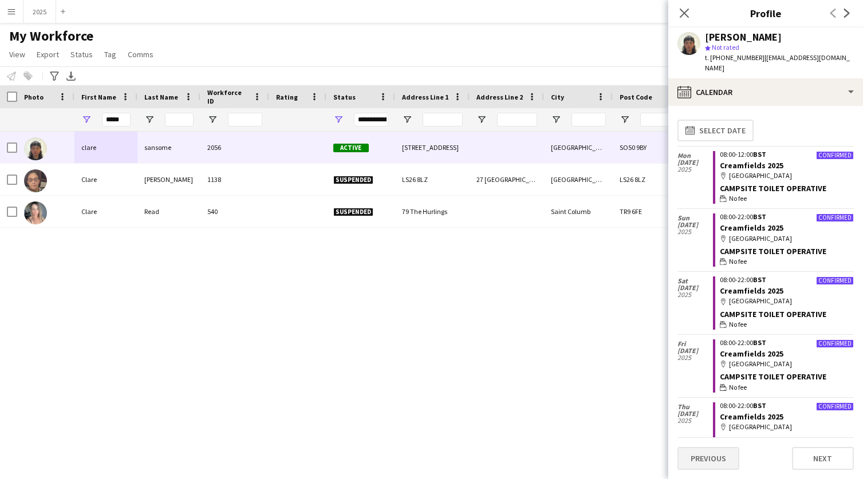
click at [705, 460] on button "Previous" at bounding box center [709, 458] width 62 height 23
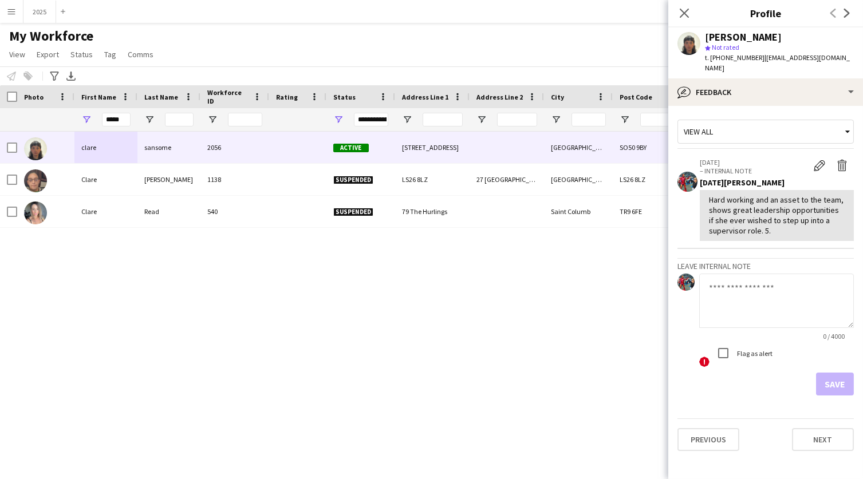
click at [754, 296] on textarea at bounding box center [776, 301] width 155 height 54
paste textarea "**********"
type textarea "**********"
click at [836, 373] on button "Save" at bounding box center [835, 384] width 38 height 23
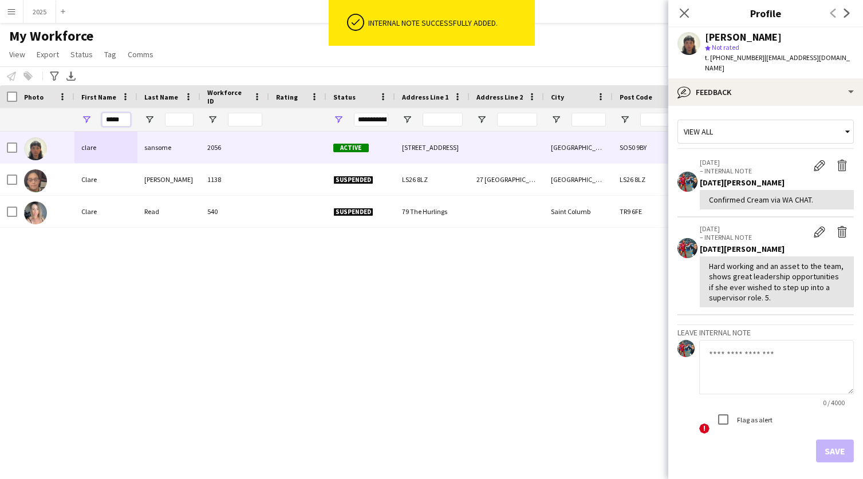
drag, startPoint x: 125, startPoint y: 121, endPoint x: 7, endPoint y: 116, distance: 118.7
click at [7, 116] on div "*****" at bounding box center [795, 119] width 1590 height 23
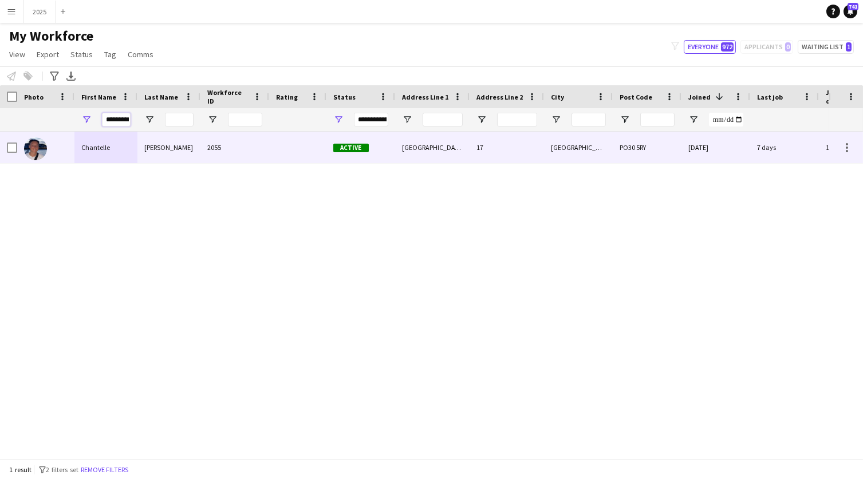
type input "*********"
drag, startPoint x: 128, startPoint y: 136, endPoint x: 153, endPoint y: 150, distance: 28.7
click at [153, 150] on div "Russell" at bounding box center [168, 148] width 63 height 32
click at [486, 151] on div "17" at bounding box center [507, 148] width 74 height 32
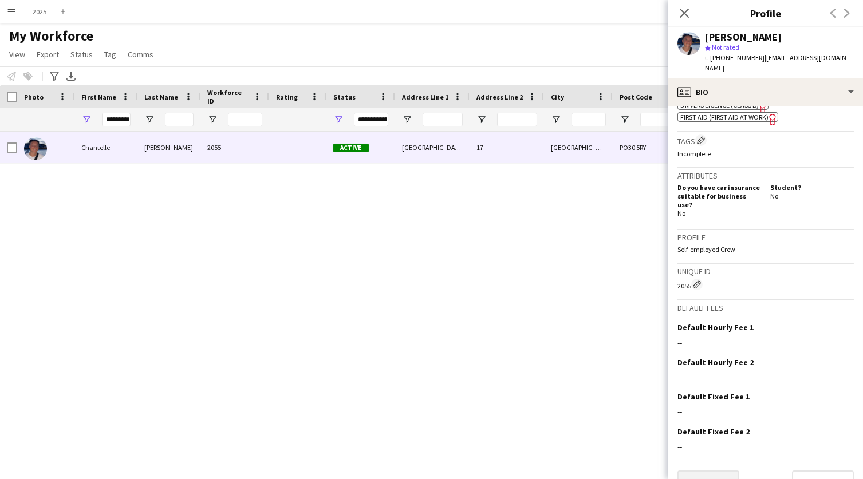
scroll to position [430, 0]
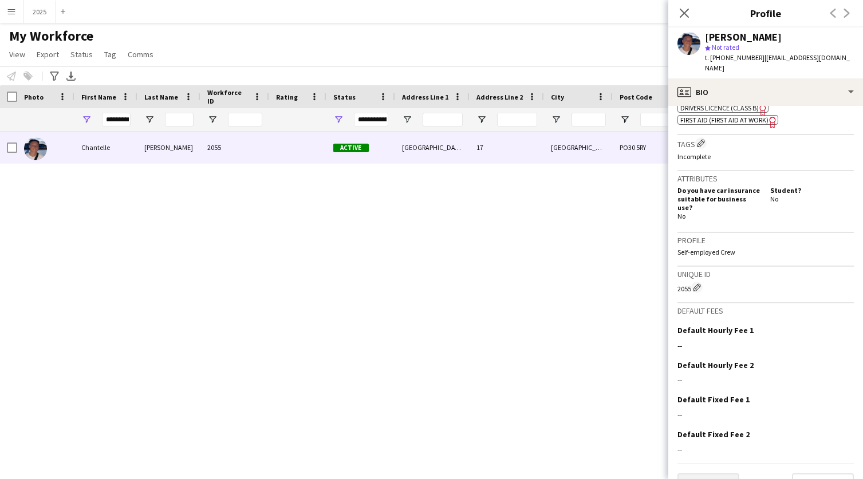
click at [712, 474] on button "Previous" at bounding box center [709, 485] width 62 height 23
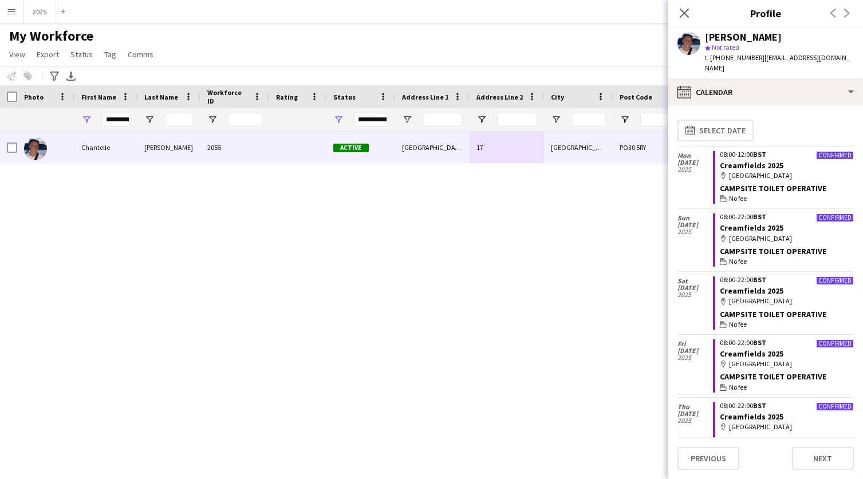
click at [712, 455] on button "Previous" at bounding box center [709, 458] width 62 height 23
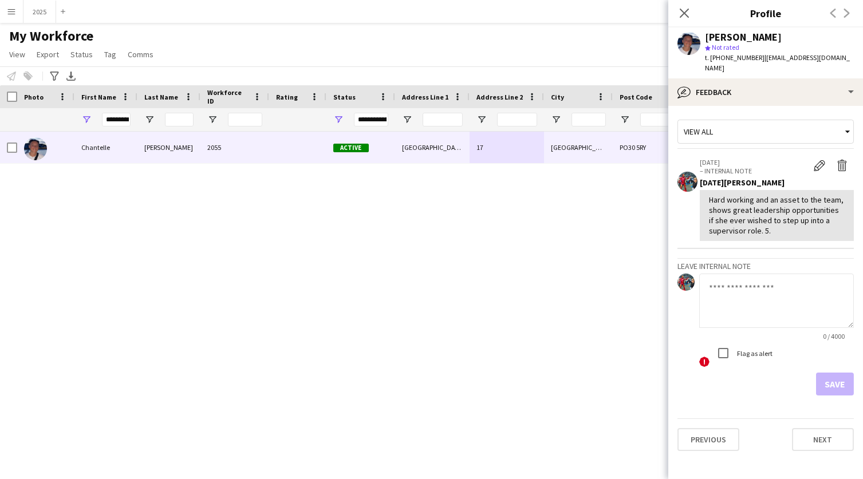
click at [751, 298] on textarea at bounding box center [776, 301] width 155 height 54
paste textarea "**********"
type textarea "**********"
click at [828, 379] on button "Save" at bounding box center [835, 384] width 38 height 23
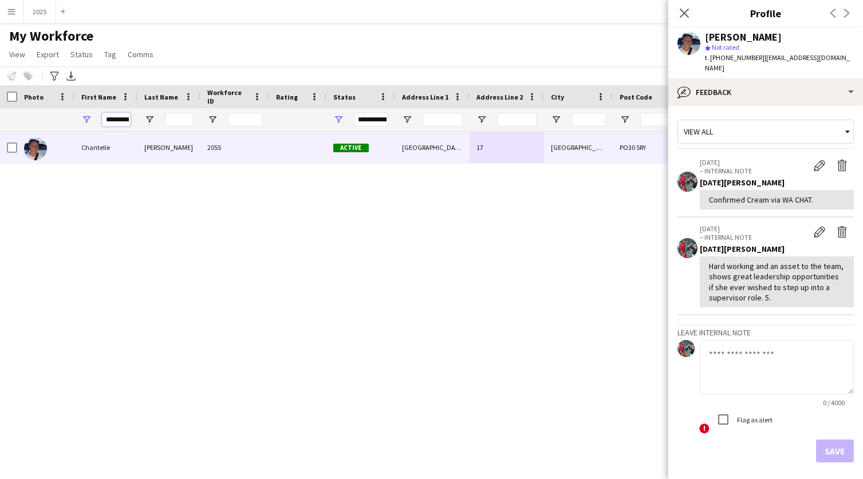
drag, startPoint x: 105, startPoint y: 116, endPoint x: 280, endPoint y: 127, distance: 175.7
click at [280, 127] on div "*********" at bounding box center [795, 119] width 1590 height 23
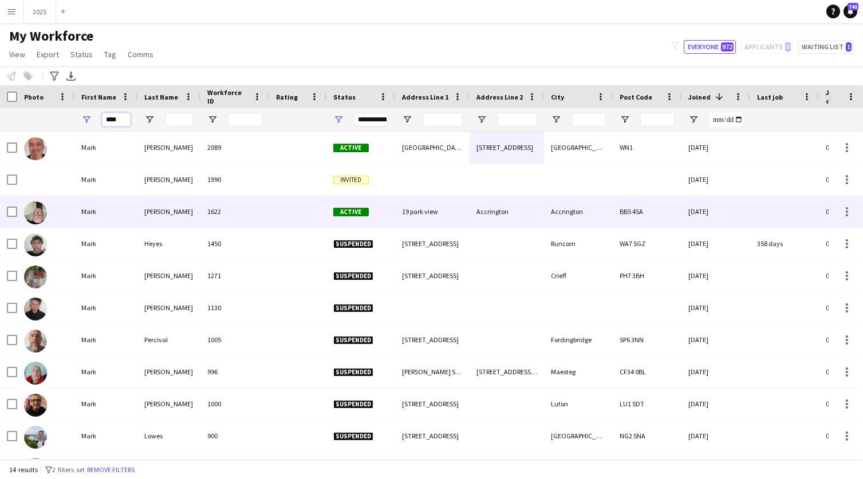
type input "****"
click at [227, 207] on div "1622" at bounding box center [234, 212] width 69 height 32
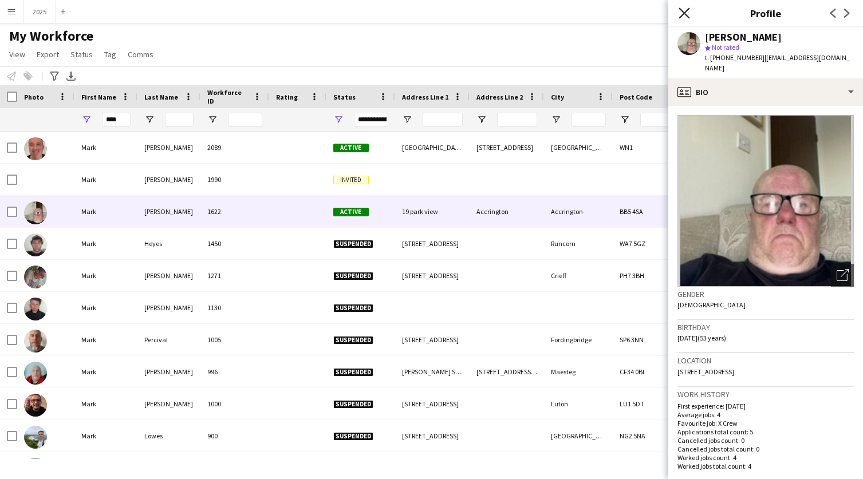
click at [682, 14] on icon "Close pop-in" at bounding box center [684, 12] width 11 height 11
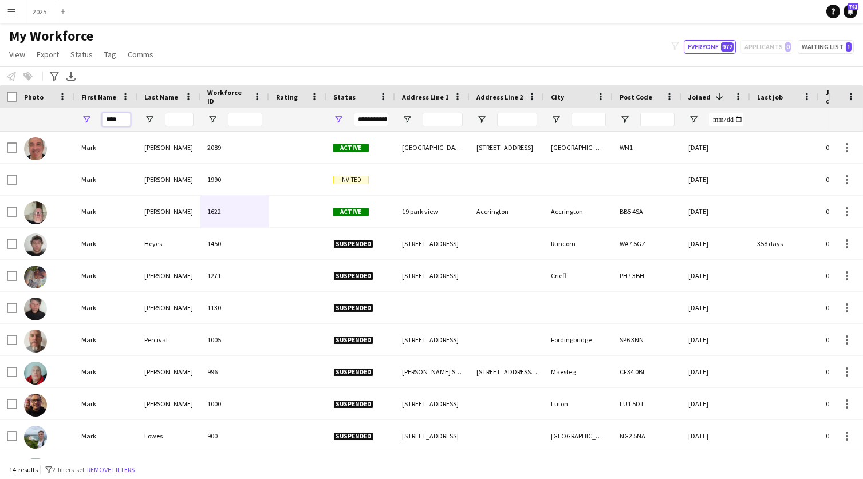
drag, startPoint x: 115, startPoint y: 120, endPoint x: 27, endPoint y: 120, distance: 87.6
click at [27, 120] on div "****" at bounding box center [795, 119] width 1590 height 23
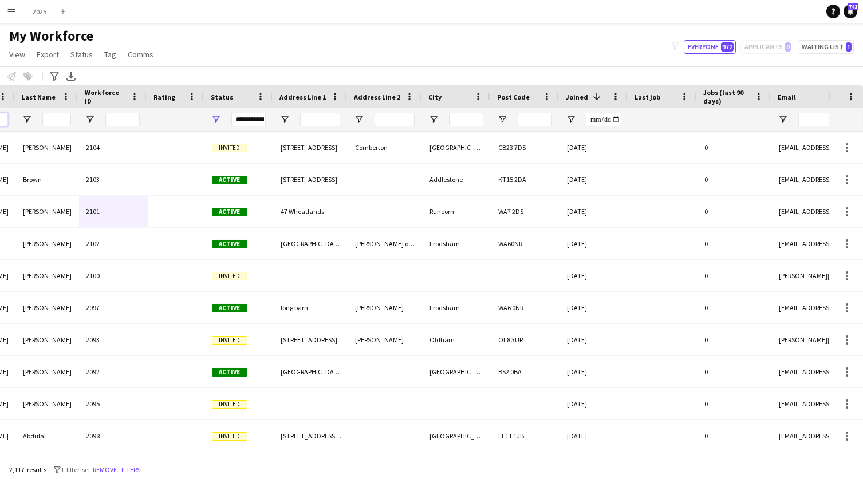
scroll to position [0, 0]
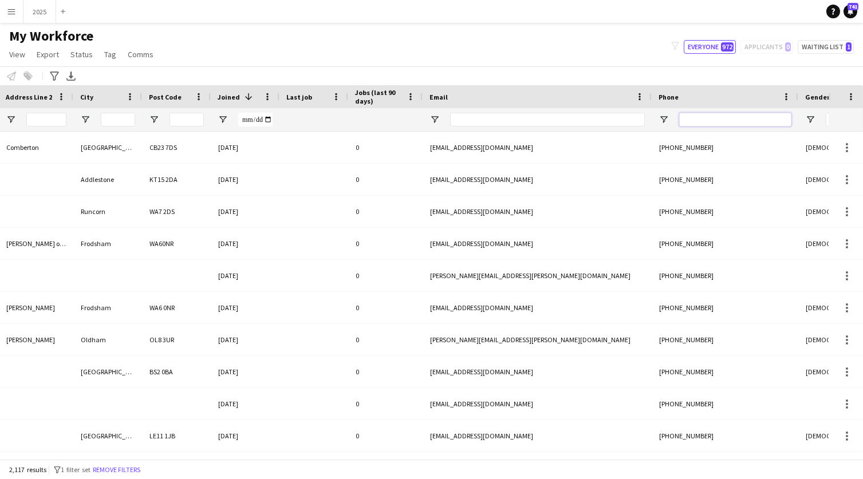
click at [710, 120] on input "Phone Filter Input" at bounding box center [735, 120] width 112 height 14
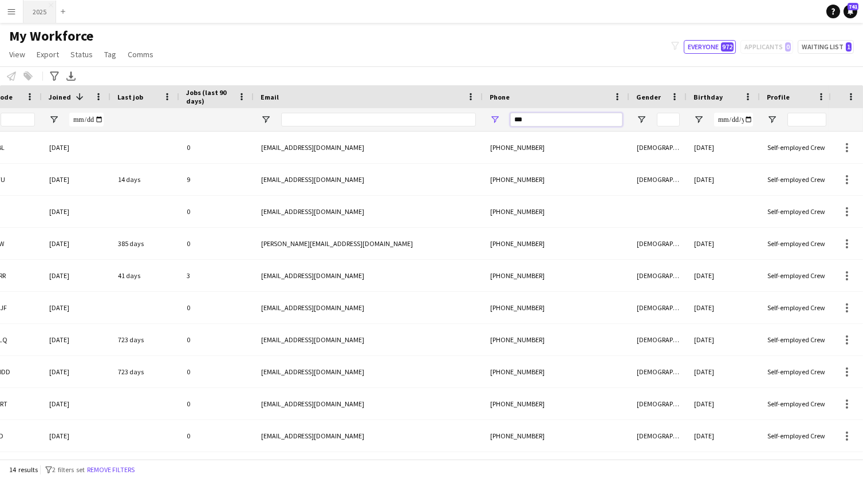
type input "***"
click at [41, 11] on button "2025 Close" at bounding box center [39, 12] width 33 height 22
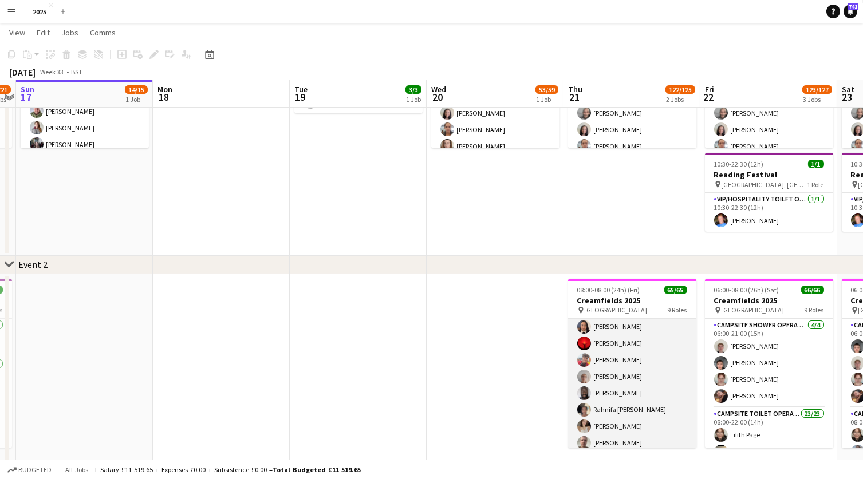
click at [620, 391] on app-card-role "Campsite Toilet Operative 23/23 08:00-22:00 (14h) Lilith Page Ismail Brown Mers…" at bounding box center [632, 470] width 128 height 408
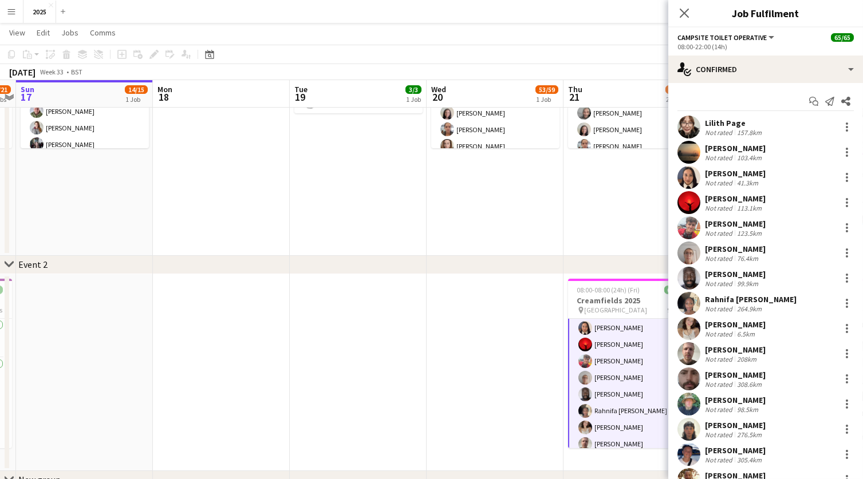
click at [756, 280] on div "99.9km" at bounding box center [748, 284] width 26 height 9
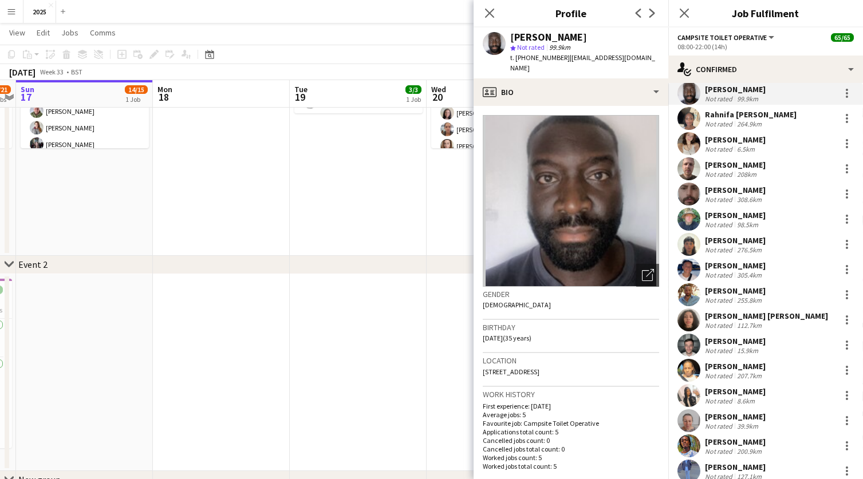
scroll to position [188, 0]
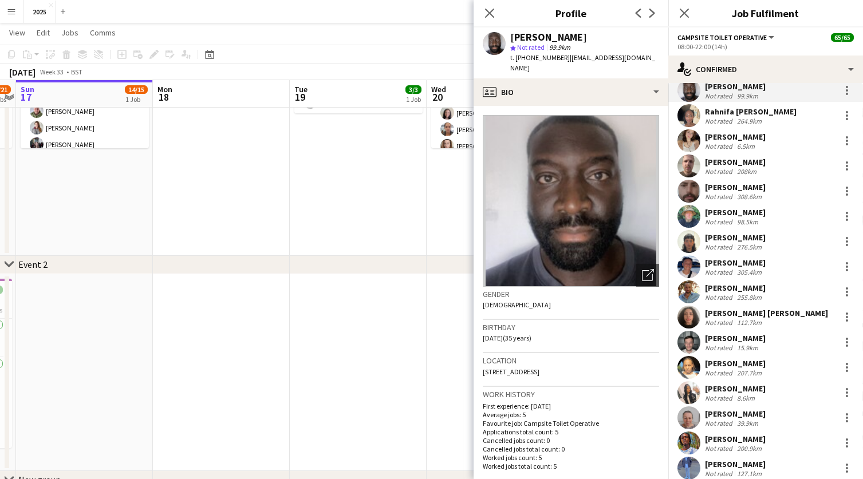
click at [17, 14] on button "Menu" at bounding box center [11, 11] width 23 height 23
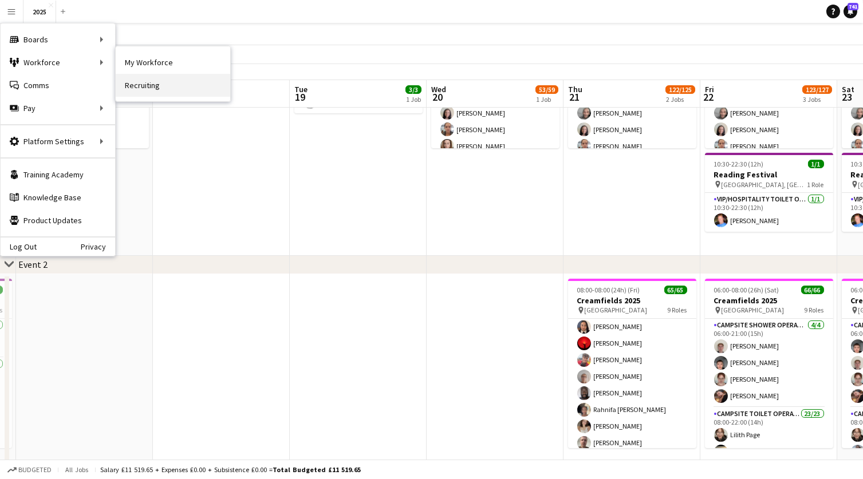
click at [162, 81] on link "Recruiting" at bounding box center [173, 85] width 115 height 23
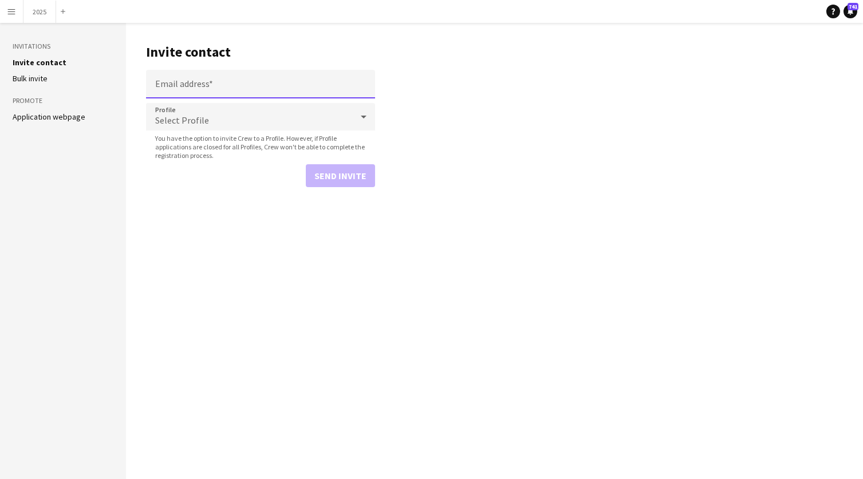
click at [196, 80] on input "Email address" at bounding box center [260, 84] width 229 height 29
click at [198, 89] on input "Email address" at bounding box center [260, 84] width 229 height 29
paste input "**********"
type input "**********"
click at [201, 113] on div "Select Profile" at bounding box center [249, 116] width 206 height 27
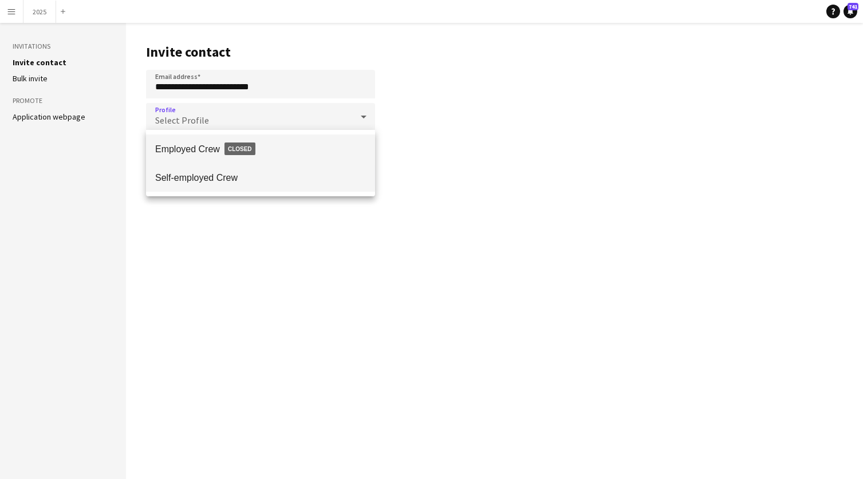
click at [197, 176] on span "Self-employed Crew" at bounding box center [260, 177] width 211 height 11
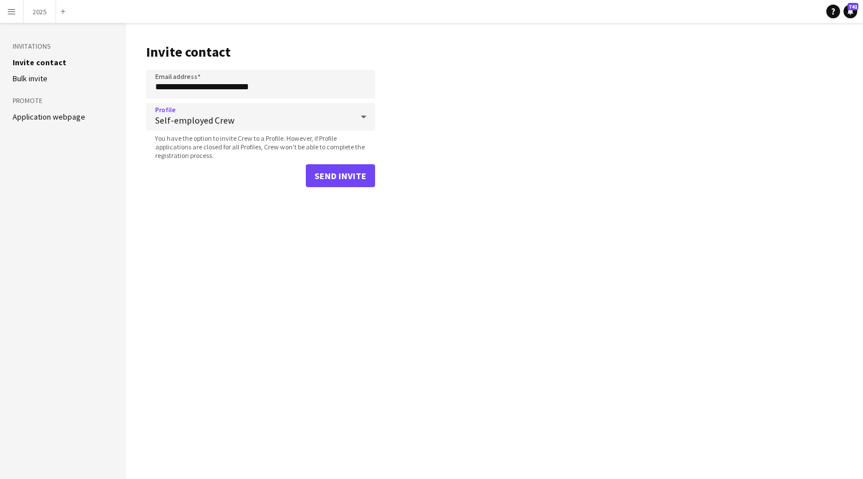
click at [352, 167] on button "Send invite" at bounding box center [340, 175] width 69 height 23
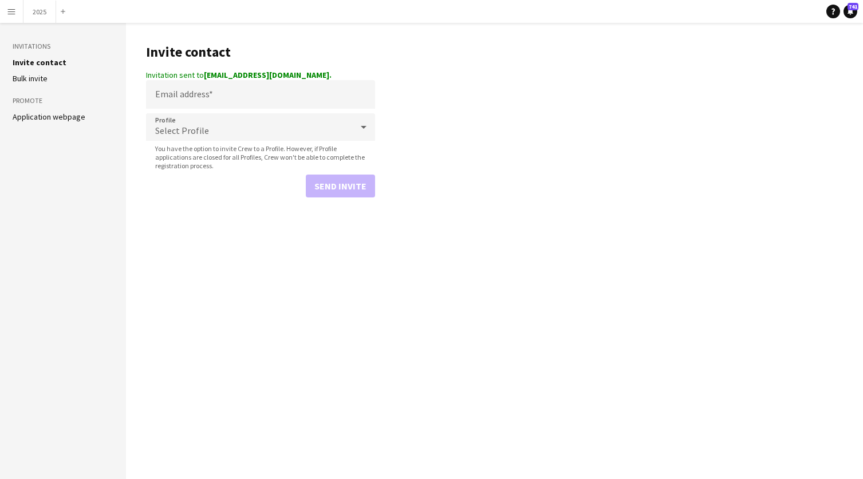
click at [9, 10] on app-icon "Menu" at bounding box center [11, 11] width 9 height 9
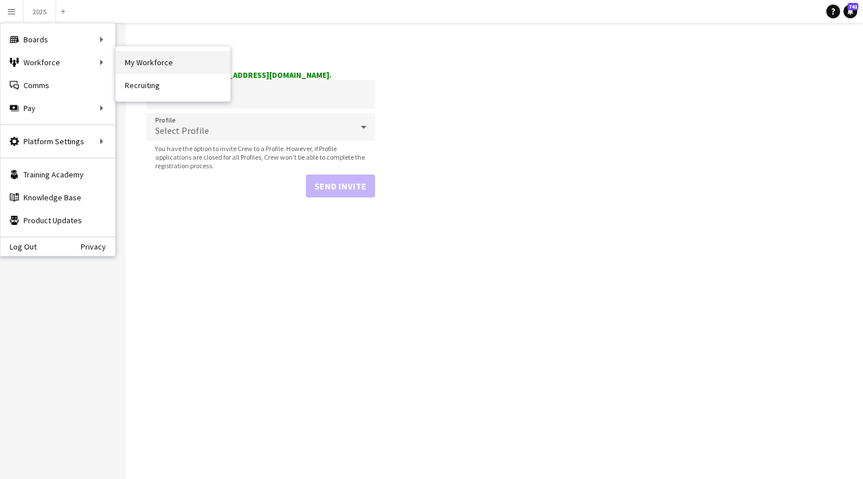
click at [163, 64] on link "My Workforce" at bounding box center [173, 62] width 115 height 23
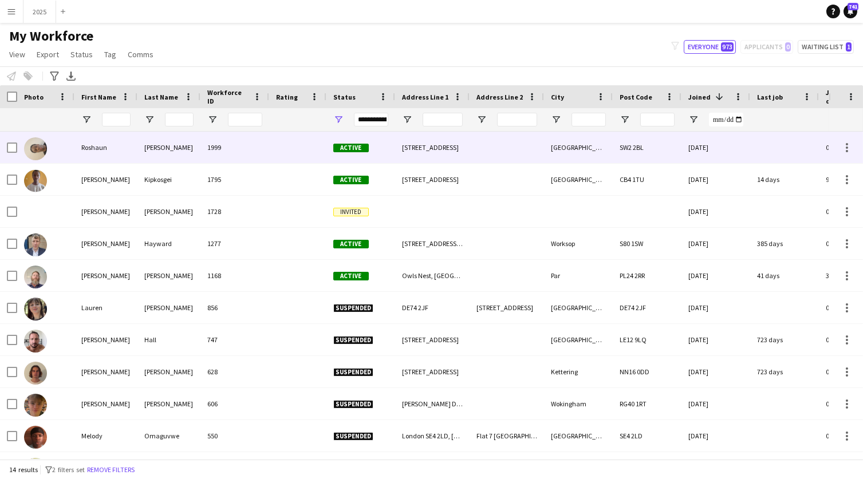
click at [147, 151] on div "Wallace" at bounding box center [168, 148] width 63 height 32
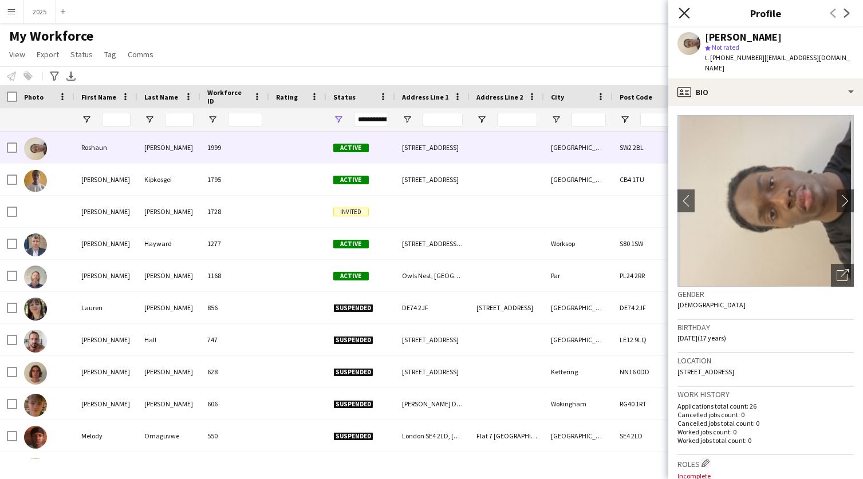
click at [683, 13] on icon at bounding box center [684, 12] width 11 height 11
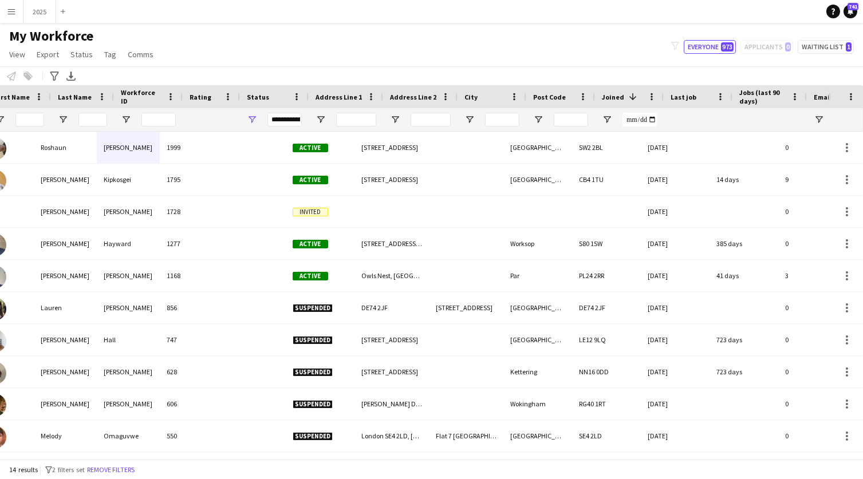
scroll to position [0, 132]
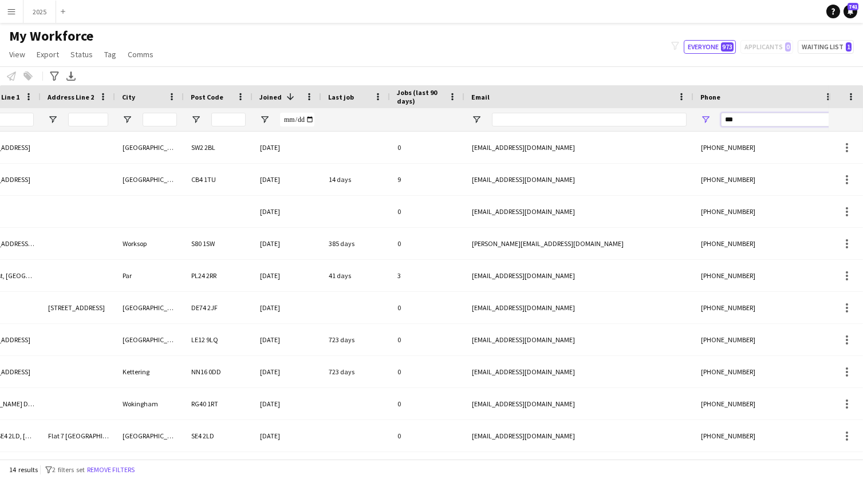
drag, startPoint x: 758, startPoint y: 121, endPoint x: 609, endPoint y: 96, distance: 151.1
click at [609, 112] on div "**********" at bounding box center [366, 119] width 1590 height 23
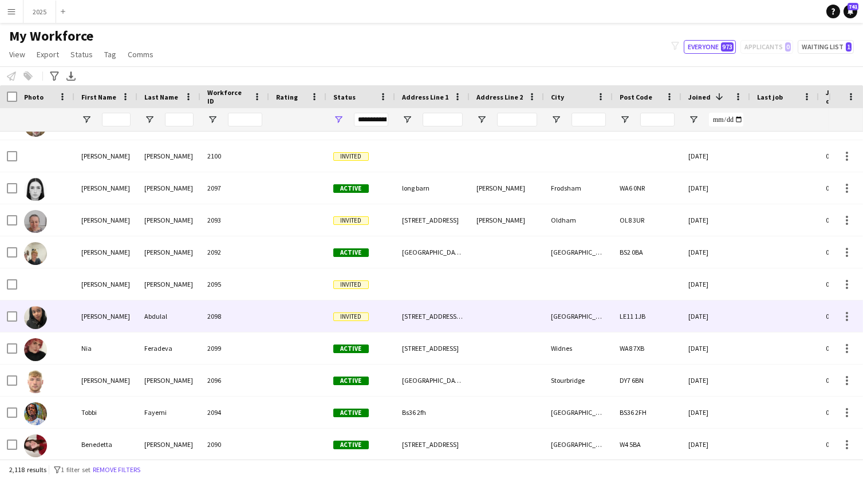
click at [139, 318] on div "Abdulal" at bounding box center [168, 317] width 63 height 32
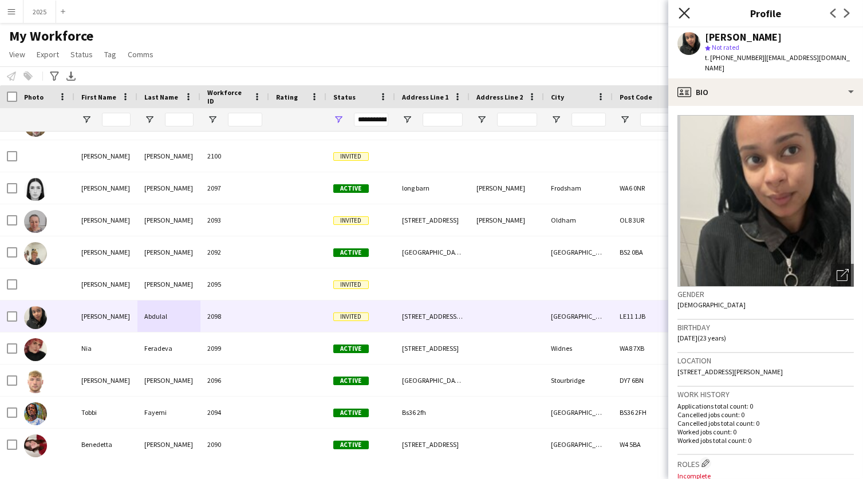
click at [686, 14] on icon at bounding box center [684, 12] width 11 height 11
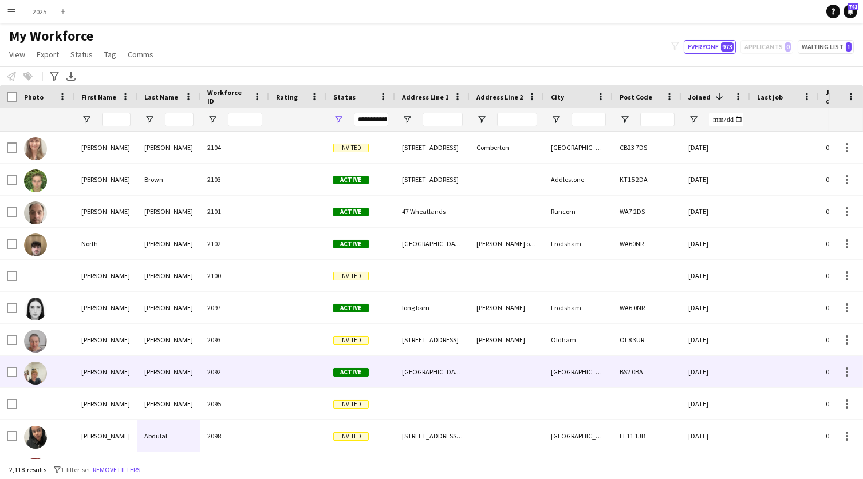
scroll to position [0, 0]
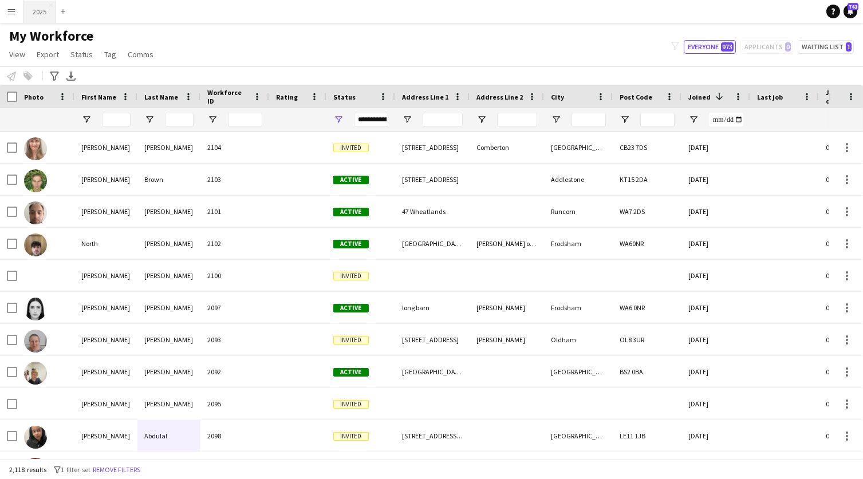
click at [37, 13] on button "2025 Close" at bounding box center [39, 12] width 33 height 22
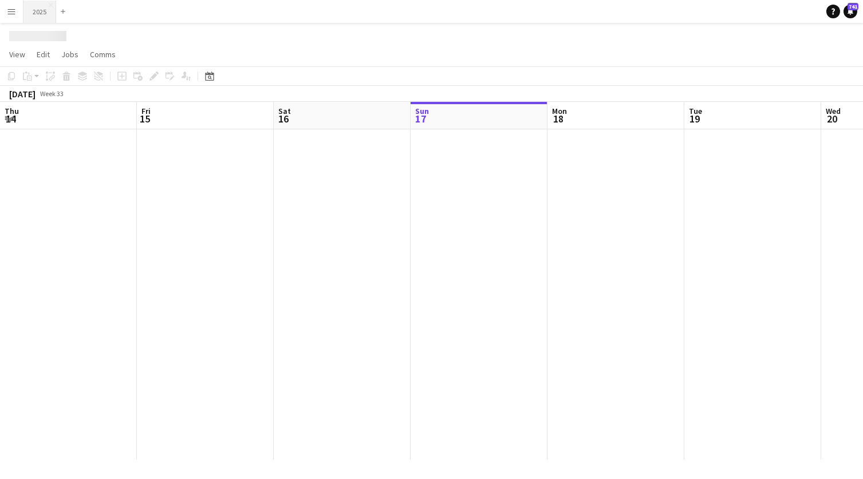
scroll to position [0, 273]
